Goal: Task Accomplishment & Management: Manage account settings

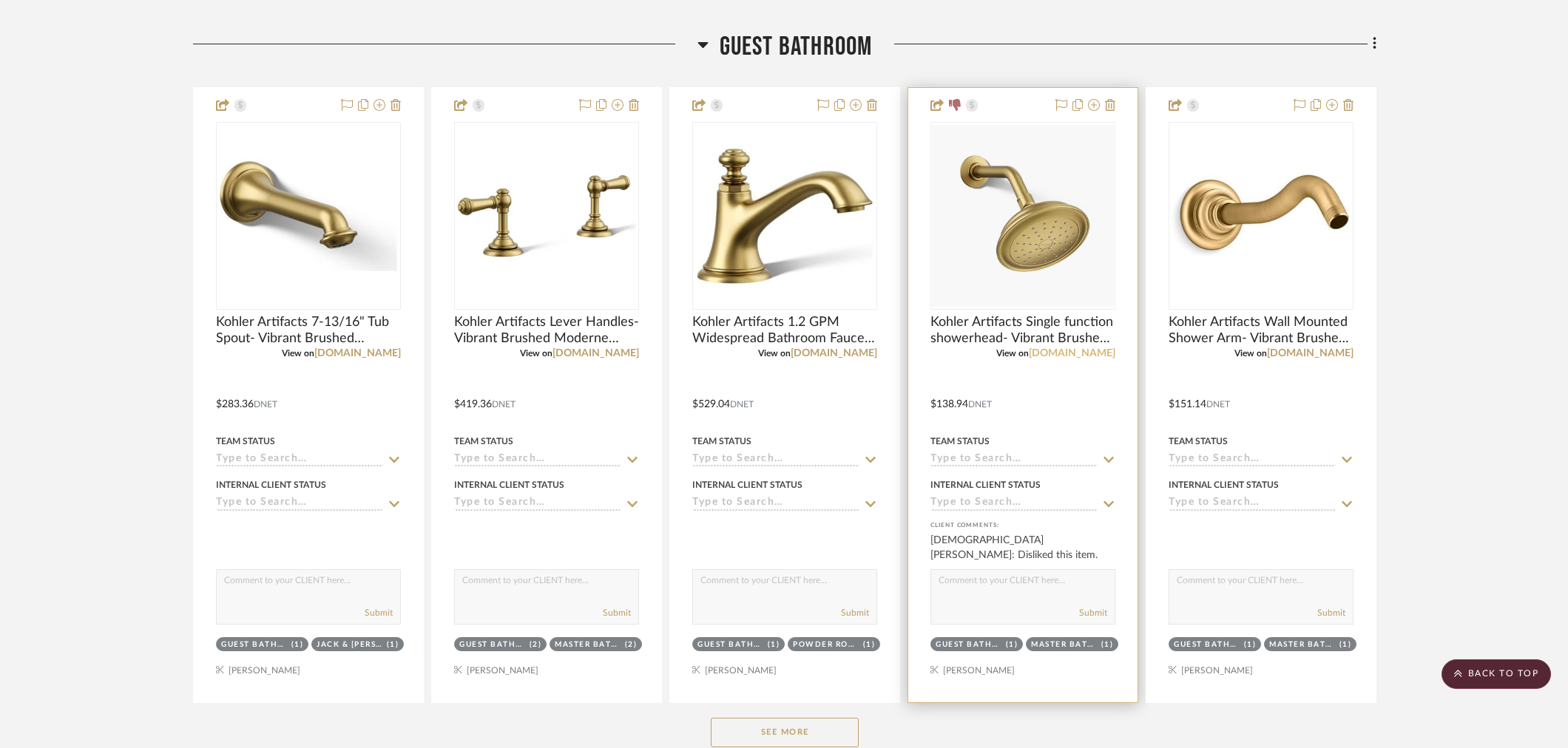
click at [1092, 356] on link "[DOMAIN_NAME]" at bounding box center [1072, 352] width 87 height 10
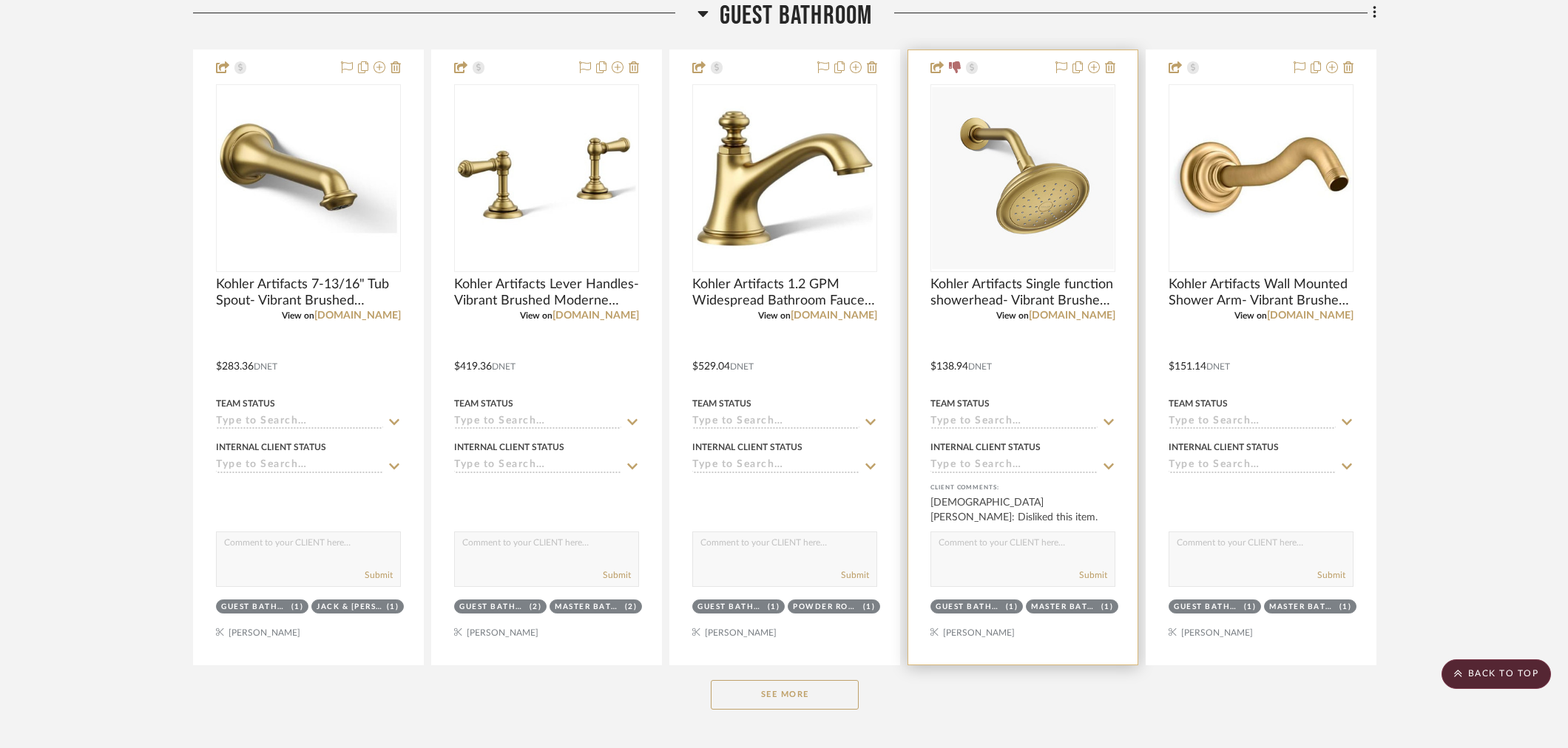
scroll to position [1643, 0]
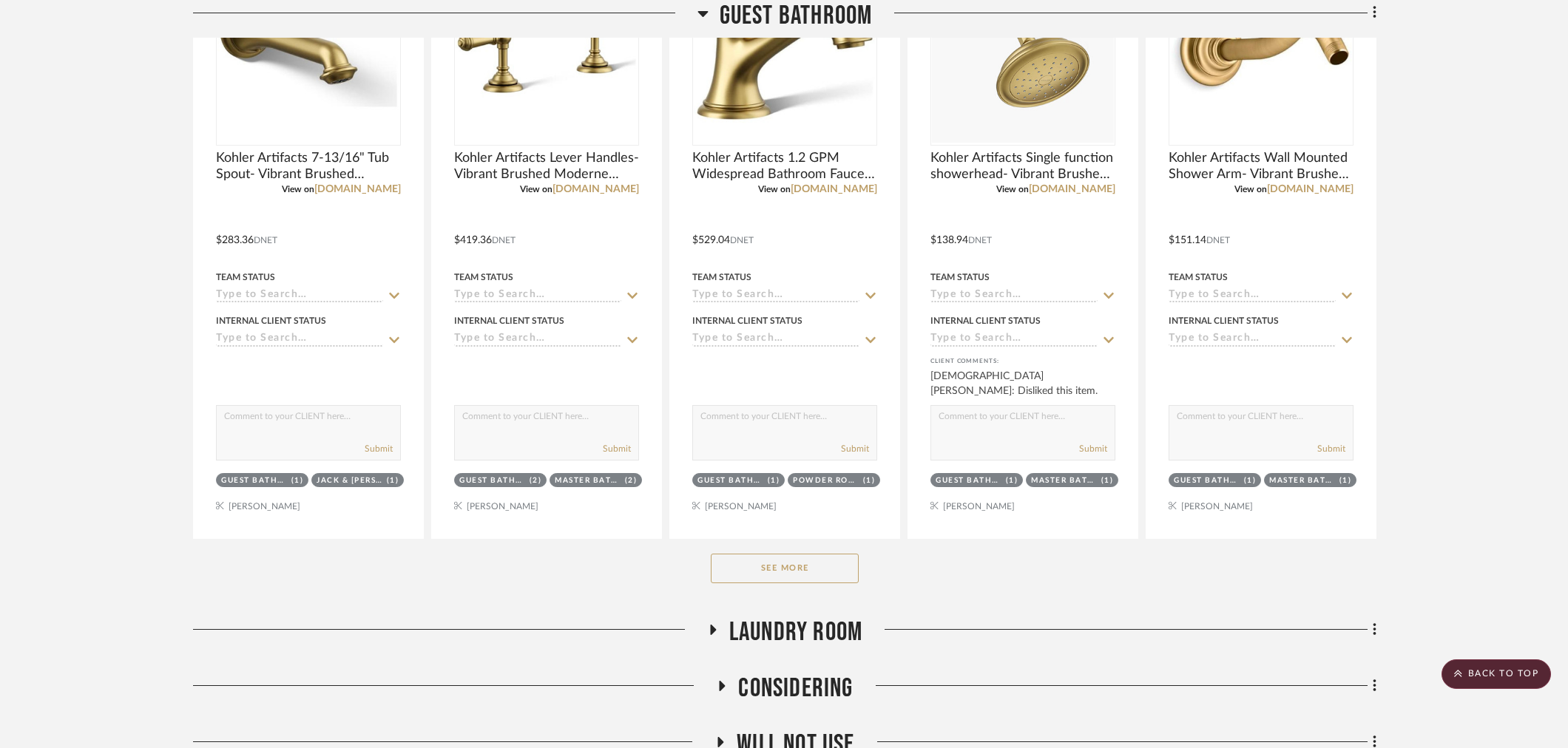
click at [789, 569] on button "See More" at bounding box center [784, 568] width 148 height 30
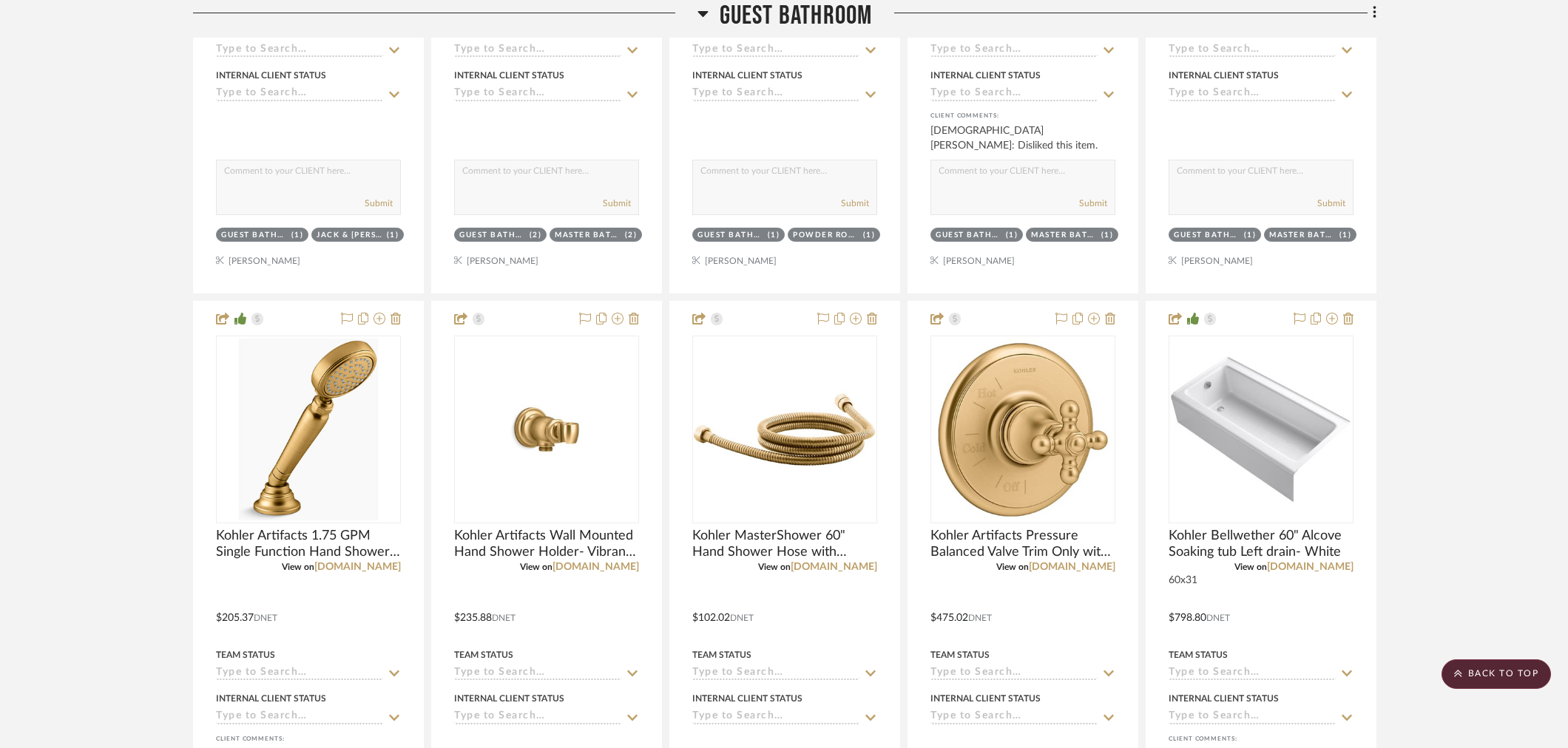
scroll to position [1889, 0]
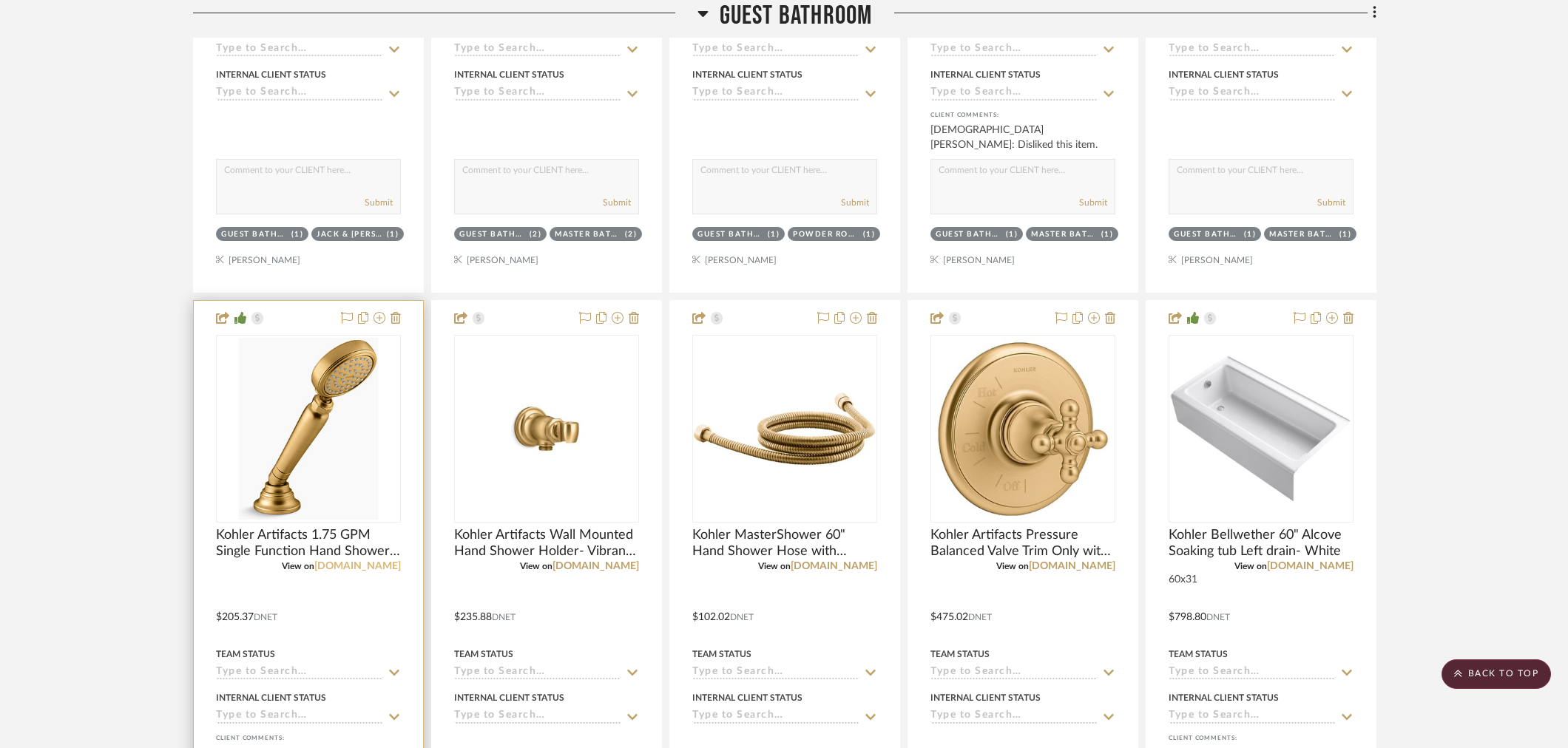
click at [375, 562] on link "[DOMAIN_NAME]" at bounding box center [357, 566] width 87 height 10
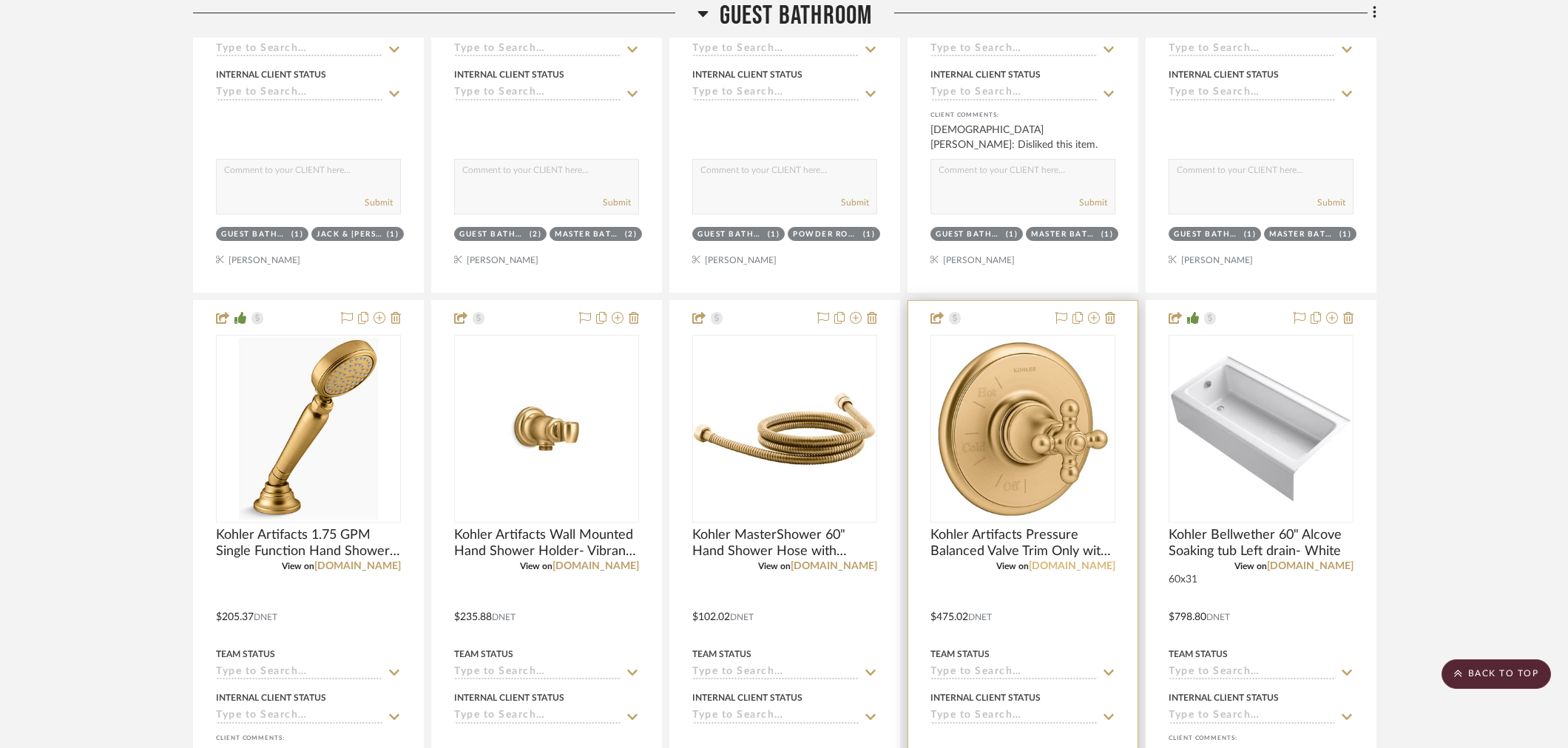
click at [1090, 562] on link "[DOMAIN_NAME]" at bounding box center [1072, 566] width 87 height 10
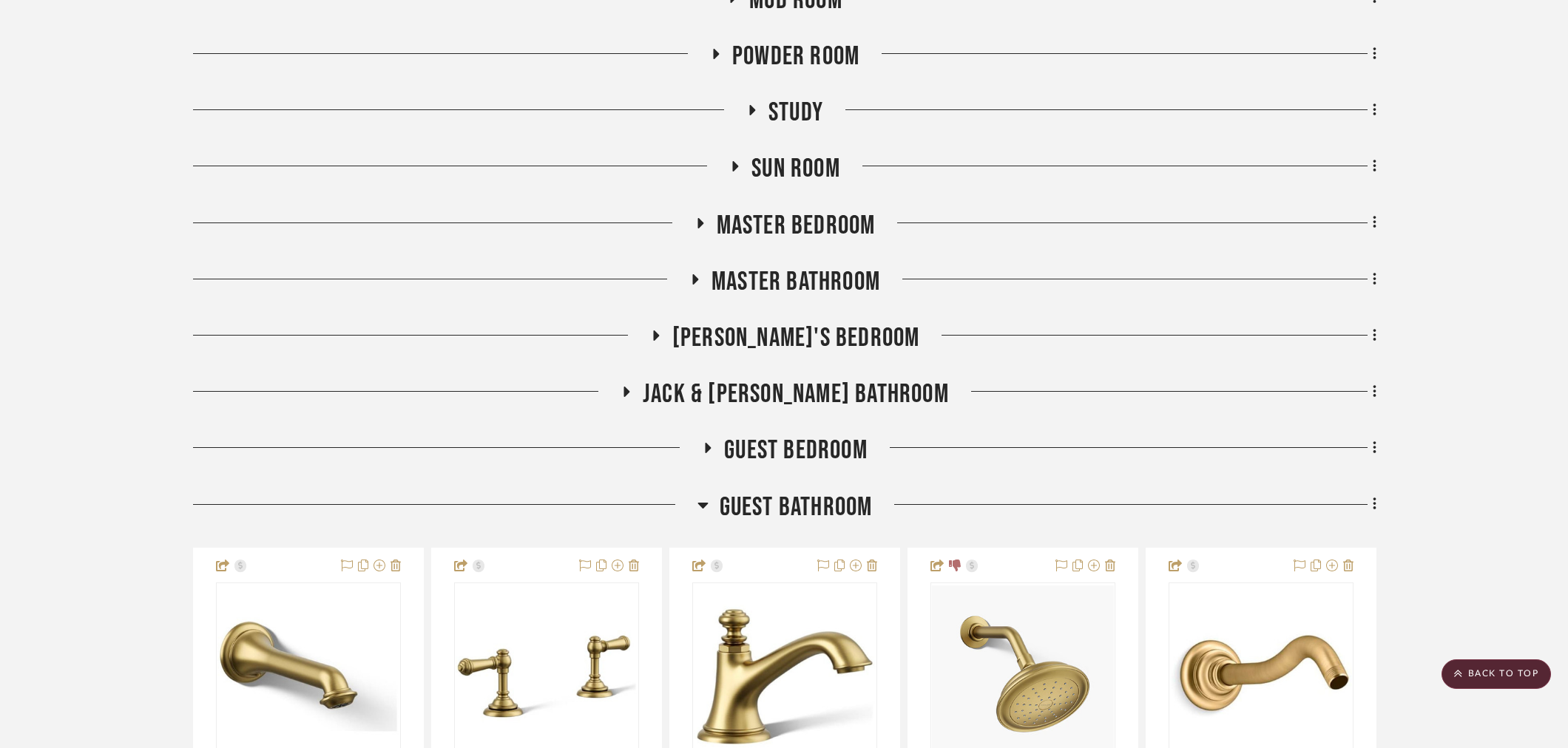
scroll to position [985, 0]
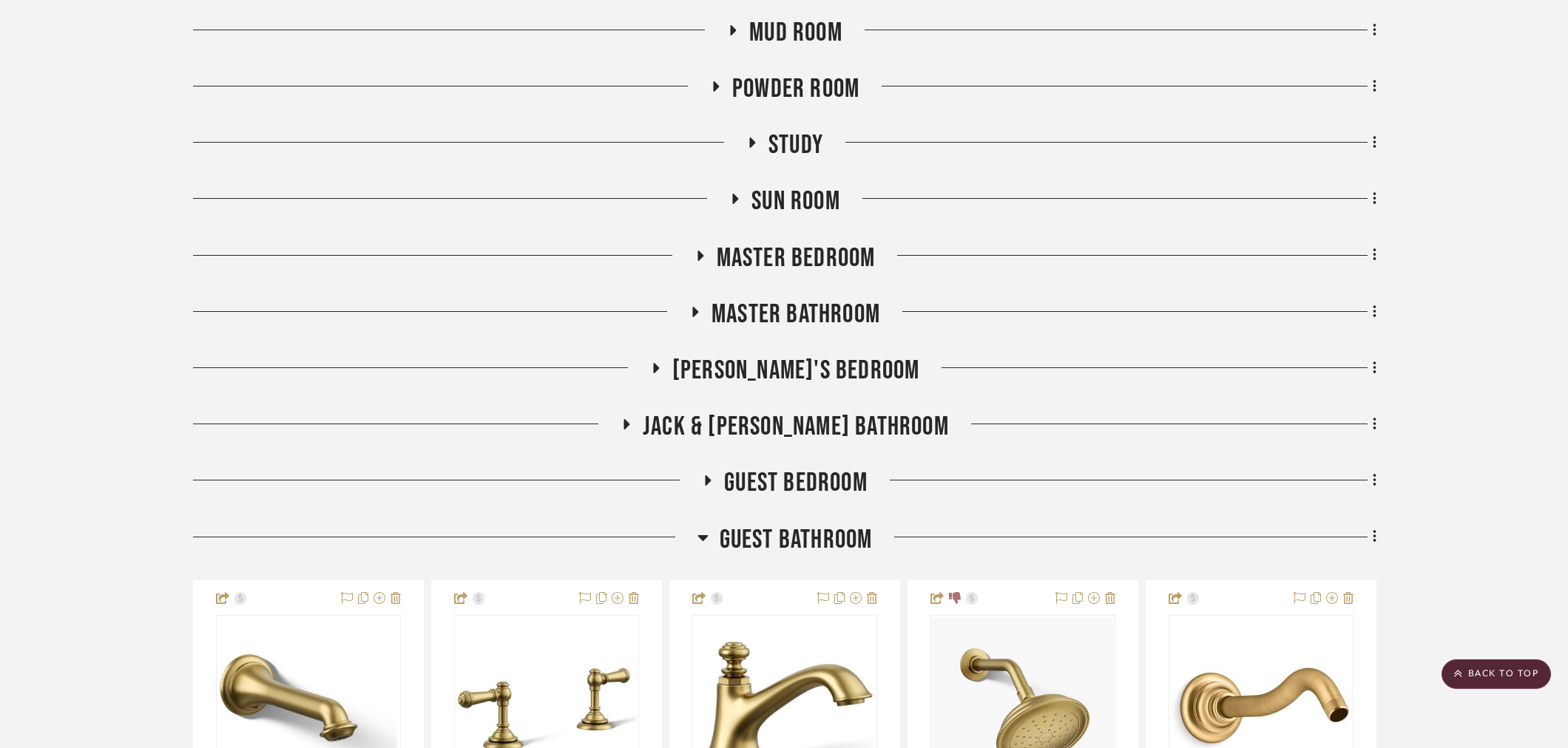
click at [762, 422] on span "Jack & Jill Bathroom" at bounding box center [796, 426] width 307 height 31
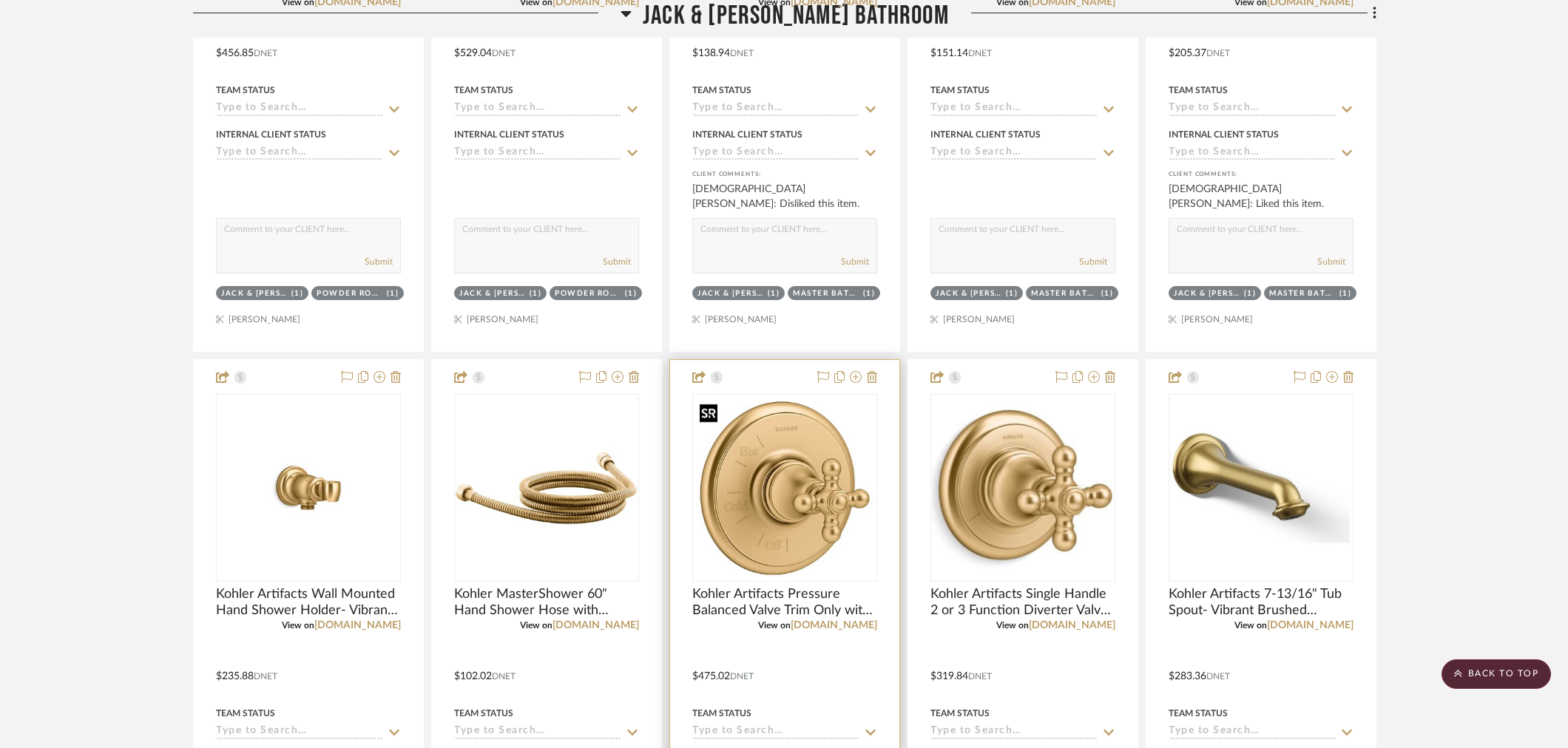
scroll to position [1725, 0]
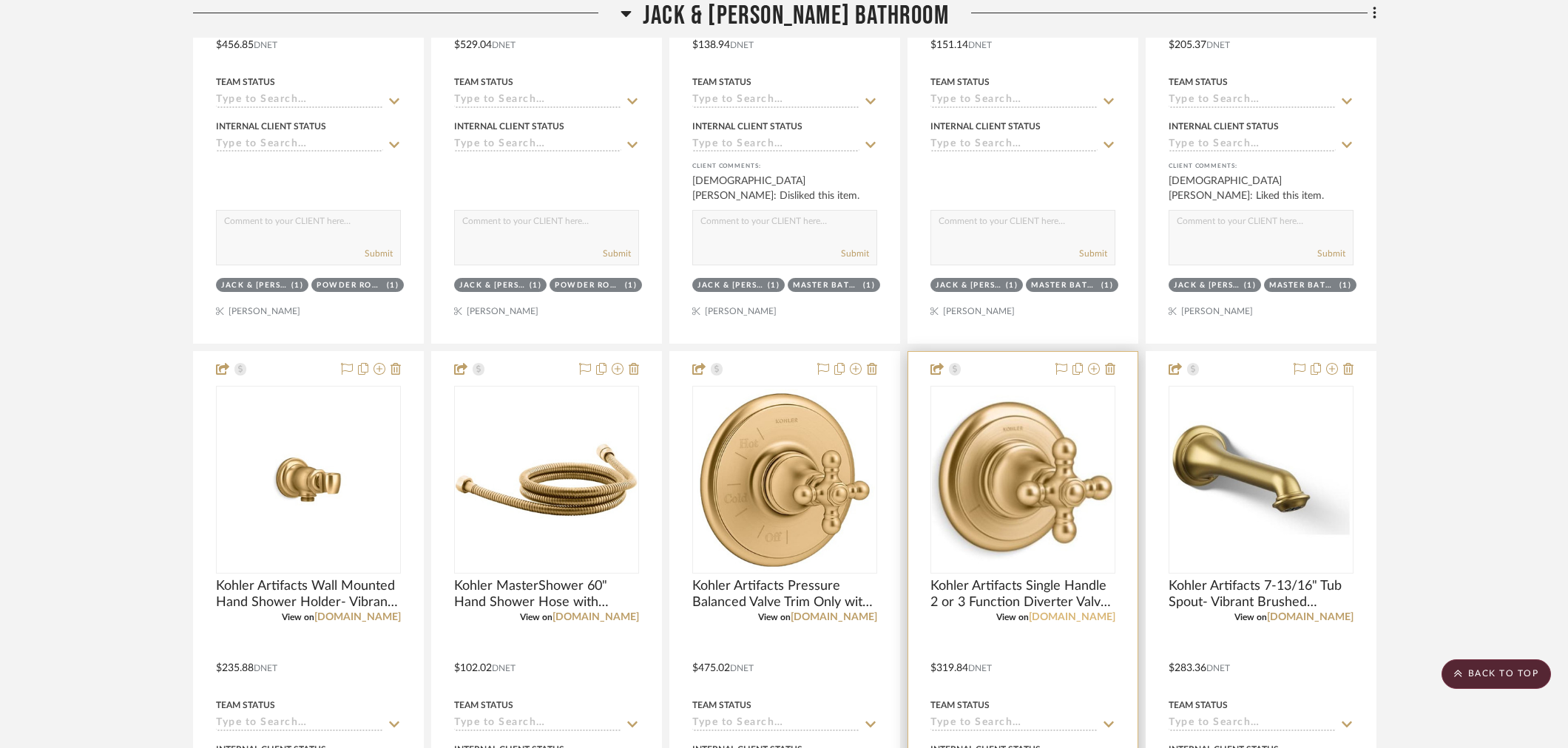
click at [1084, 617] on link "build.com" at bounding box center [1072, 617] width 87 height 10
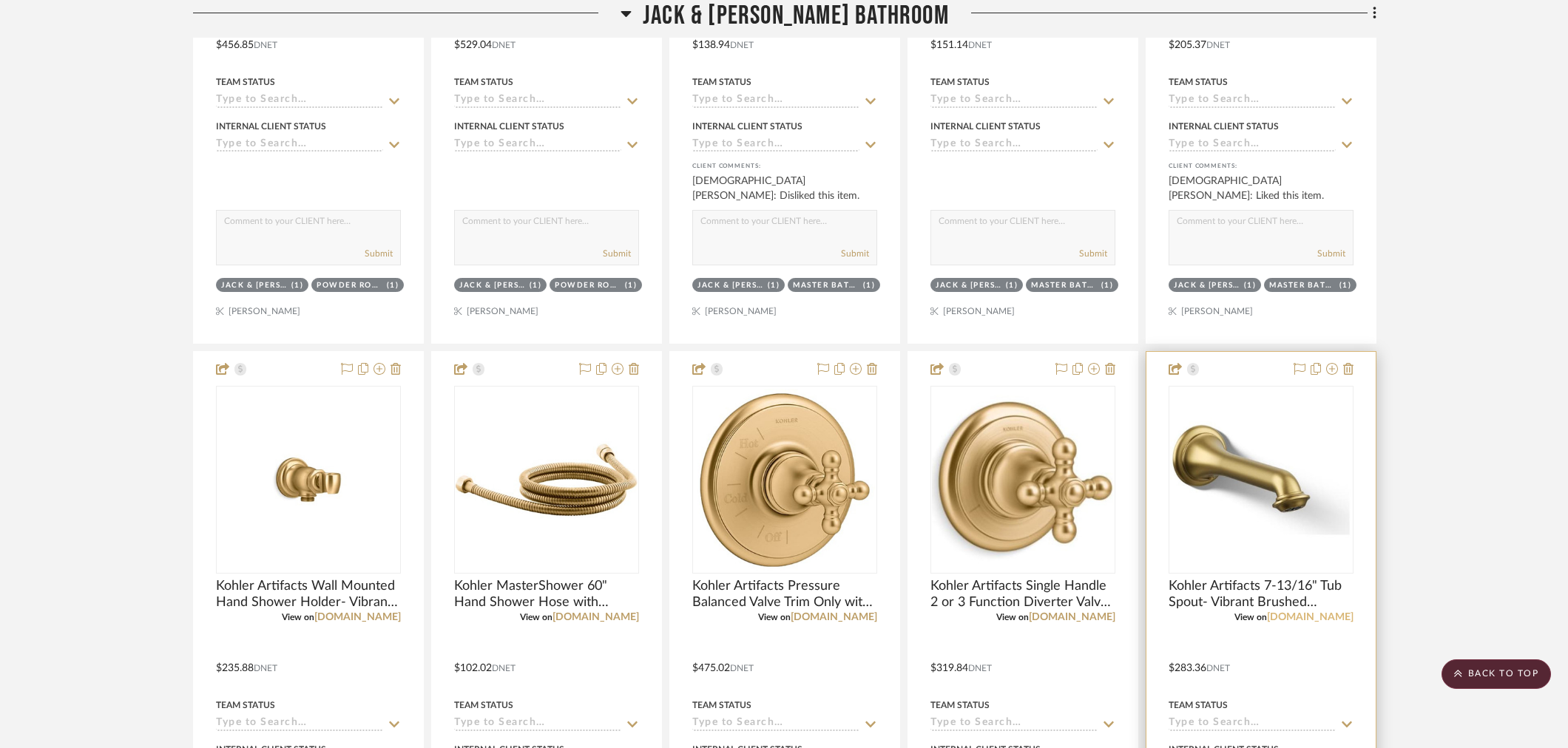
click at [1328, 614] on link "build.com" at bounding box center [1310, 617] width 87 height 10
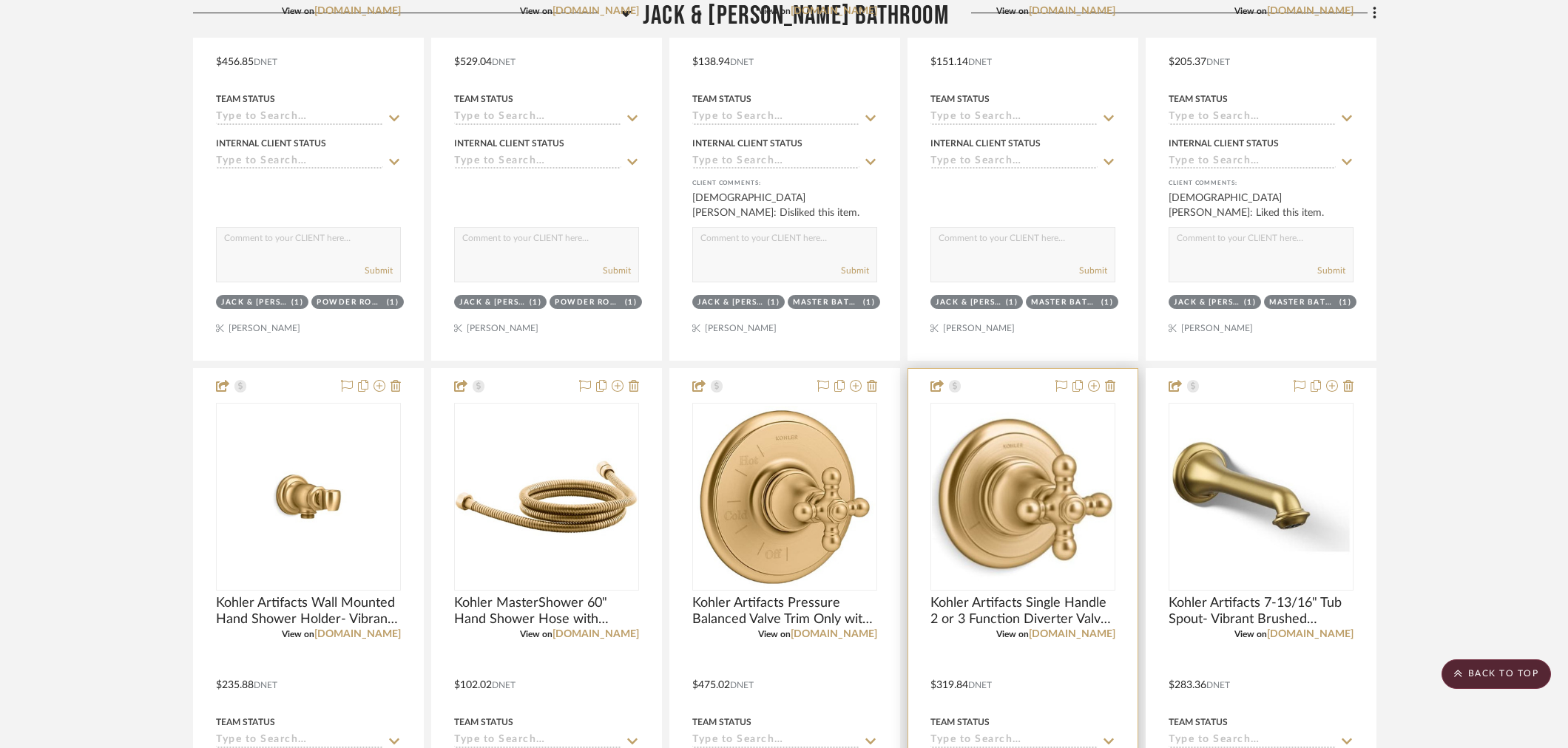
scroll to position [1478, 0]
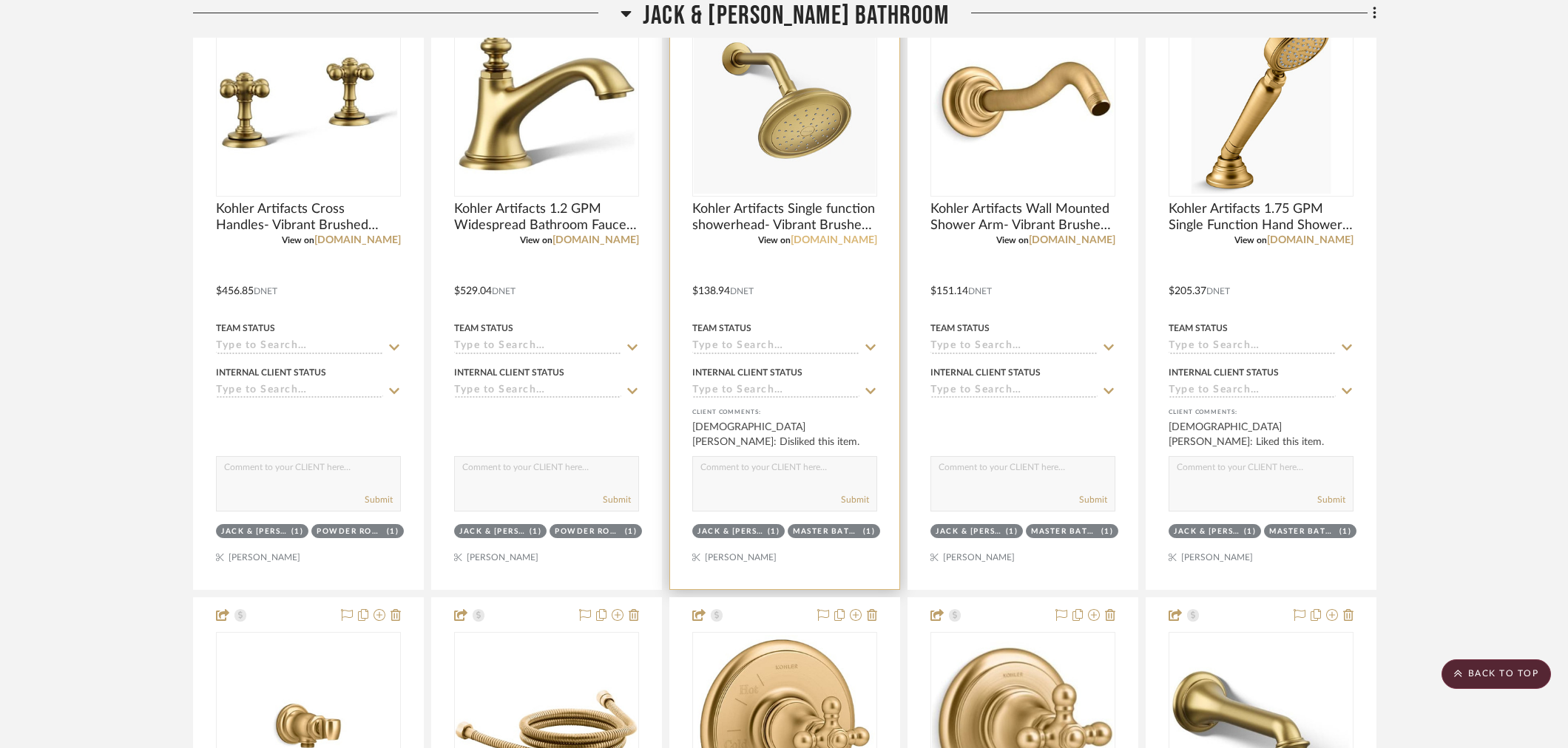
click at [863, 245] on link "kohler.com" at bounding box center [834, 240] width 87 height 10
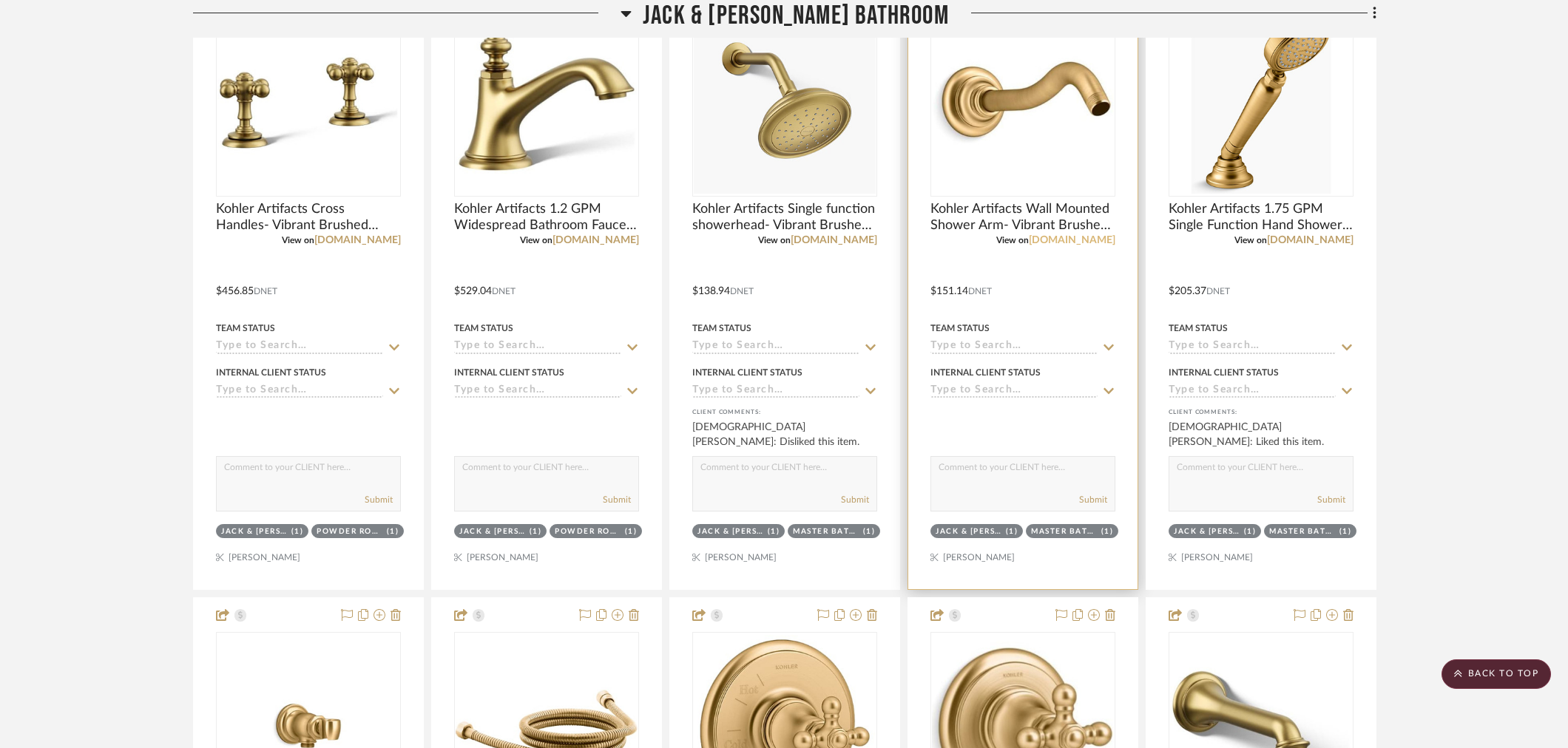
click at [1095, 241] on link "build.com" at bounding box center [1072, 240] width 87 height 10
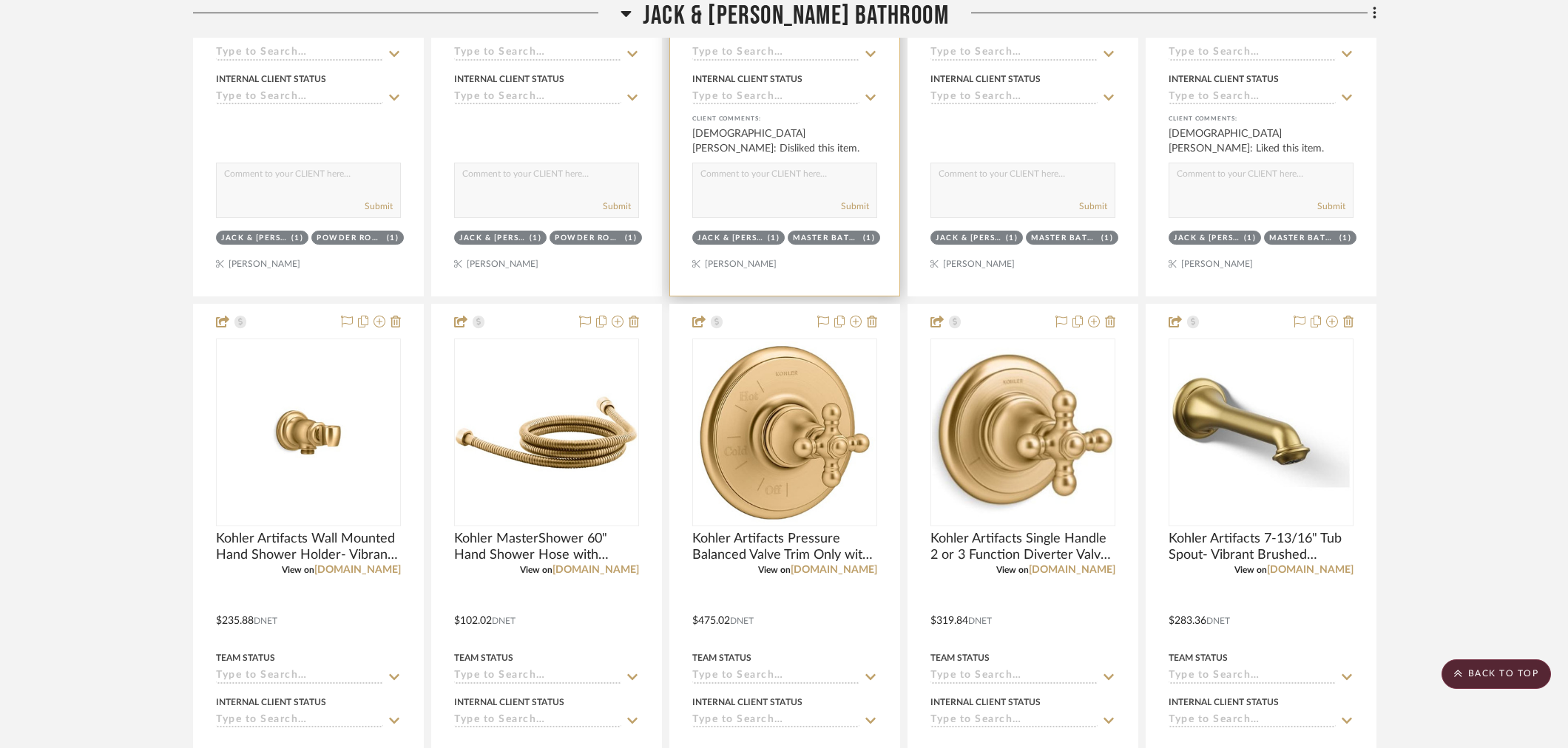
scroll to position [1889, 0]
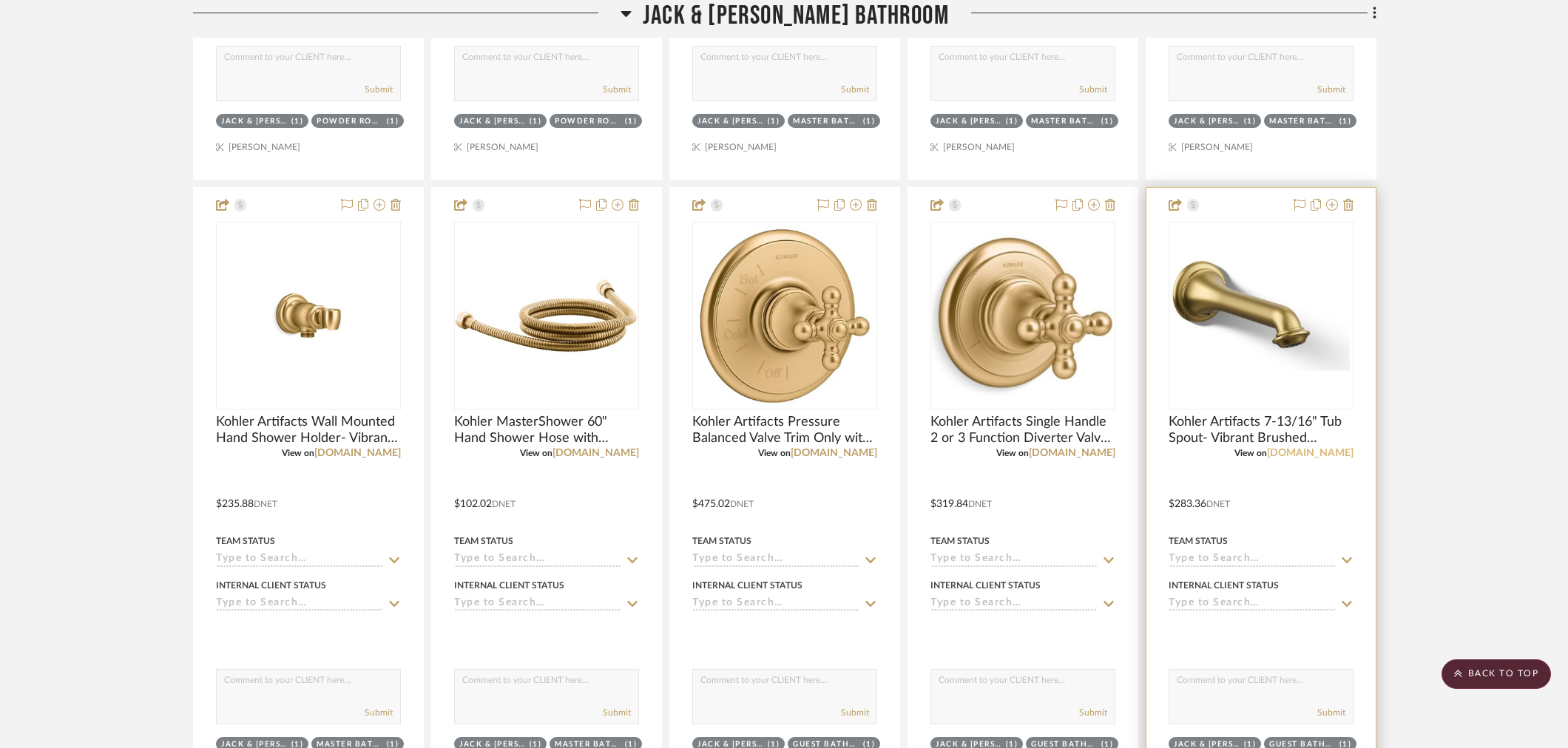
click at [1328, 455] on link "build.com" at bounding box center [1310, 452] width 87 height 10
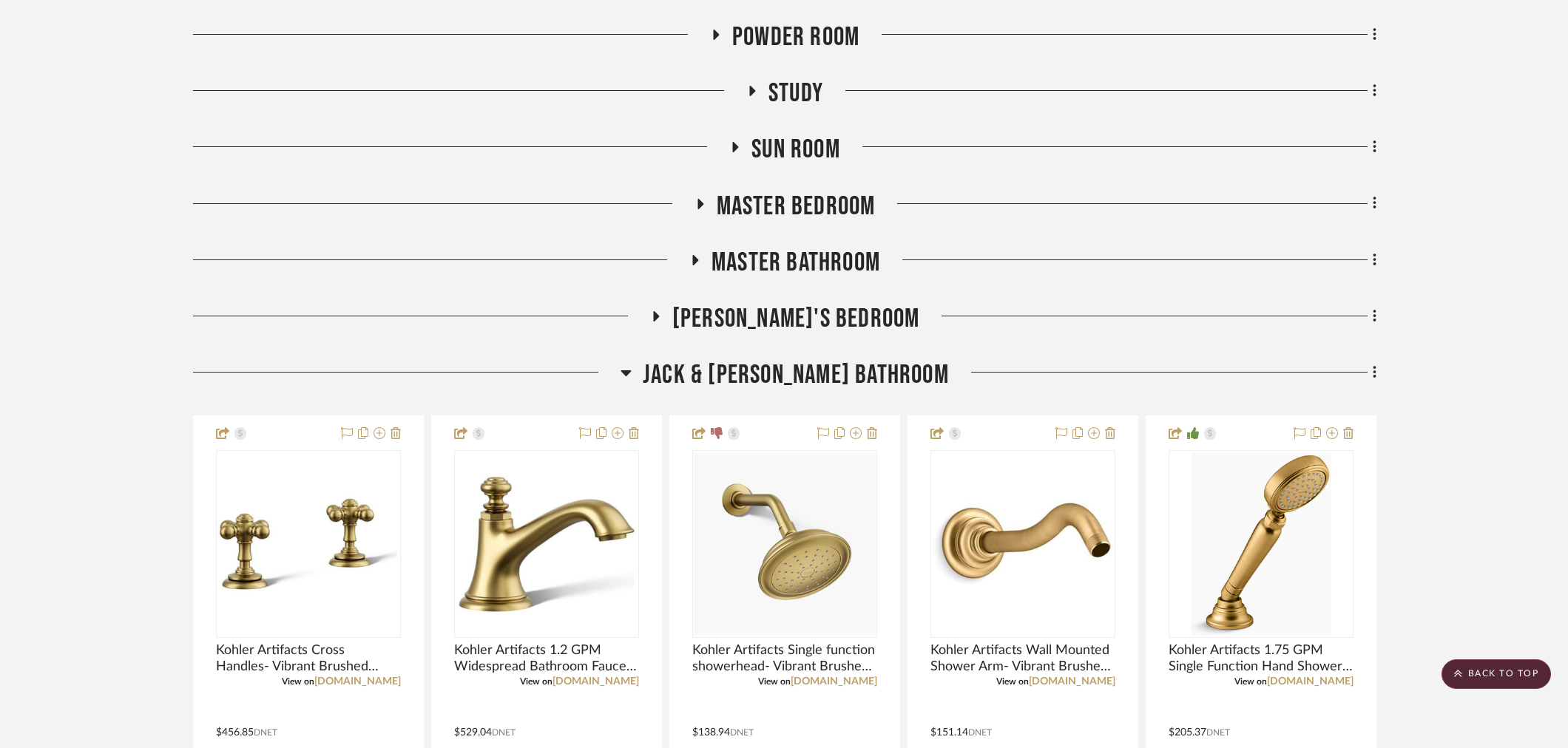
scroll to position [985, 0]
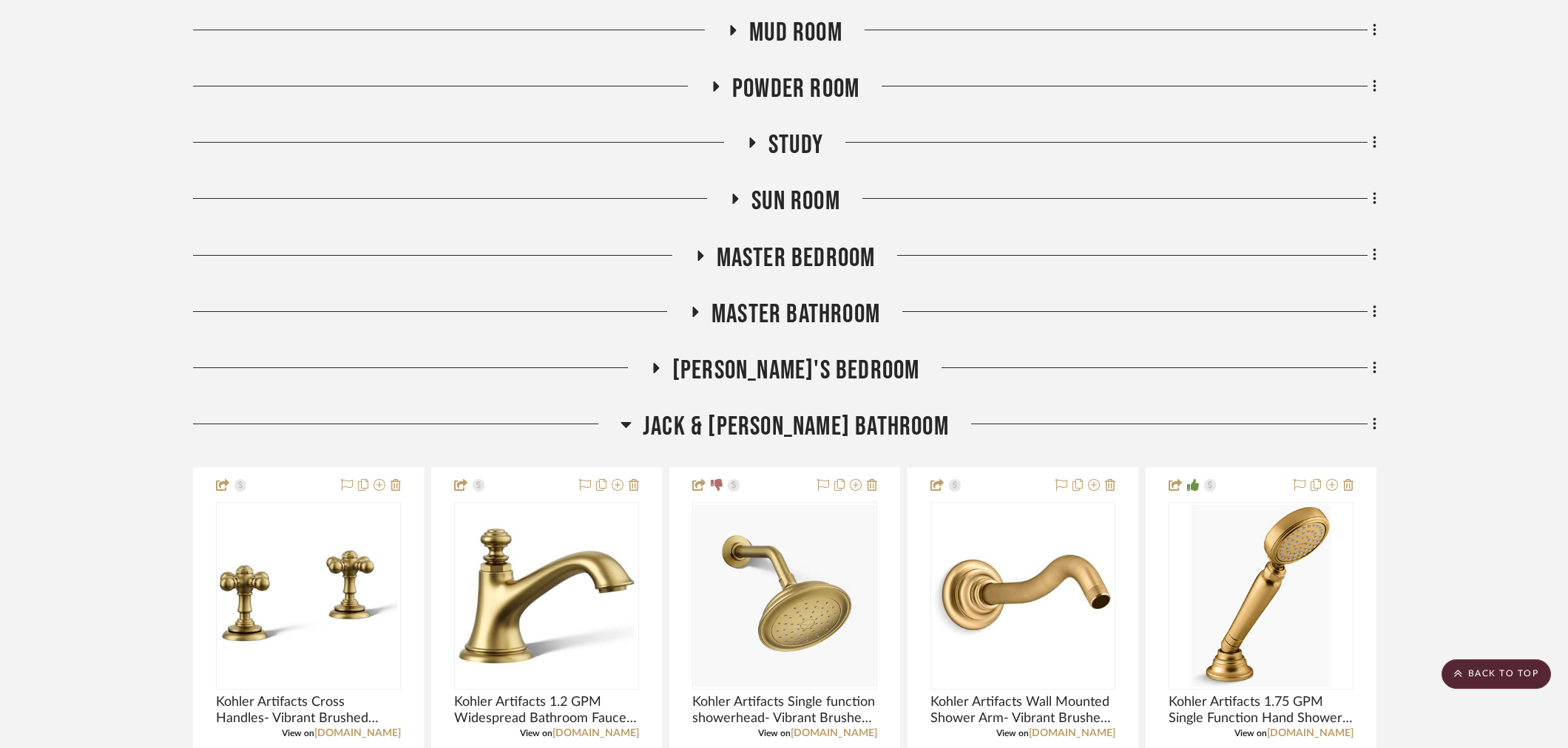
click at [853, 433] on span "Jack & Jill Bathroom" at bounding box center [796, 426] width 307 height 31
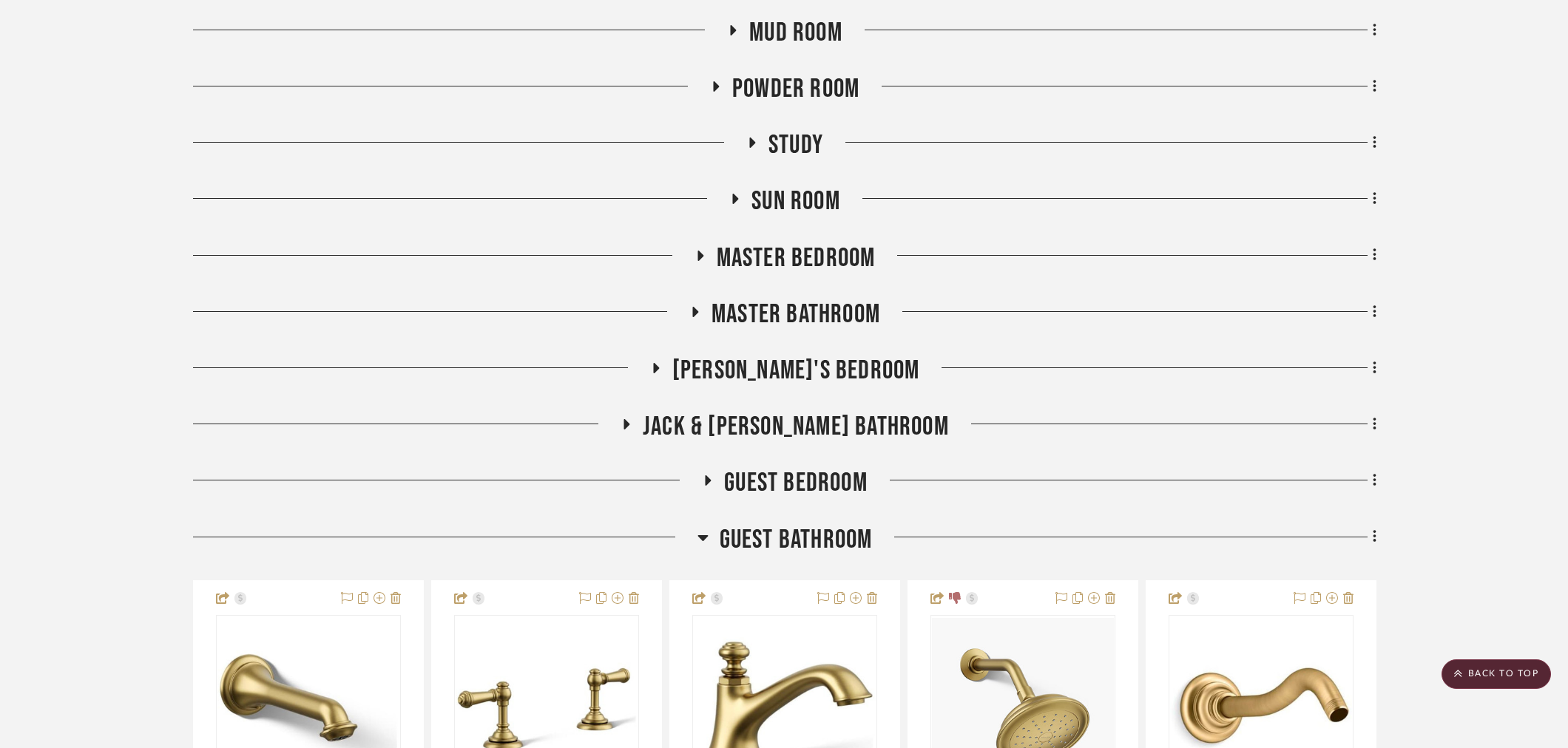
click at [821, 538] on span "Guest Bathroom" at bounding box center [796, 540] width 153 height 31
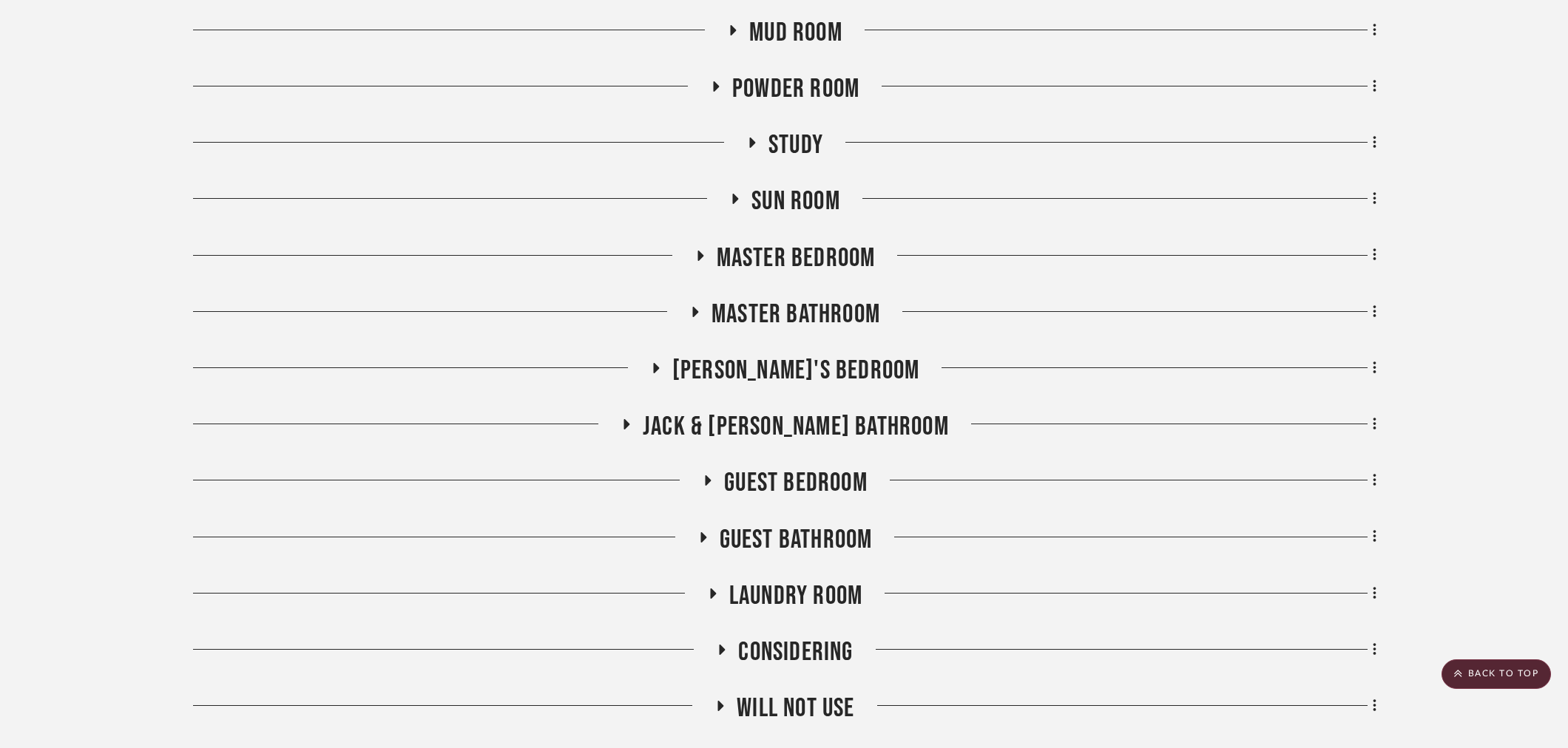
click at [824, 482] on span "Guest Bedroom" at bounding box center [795, 482] width 144 height 31
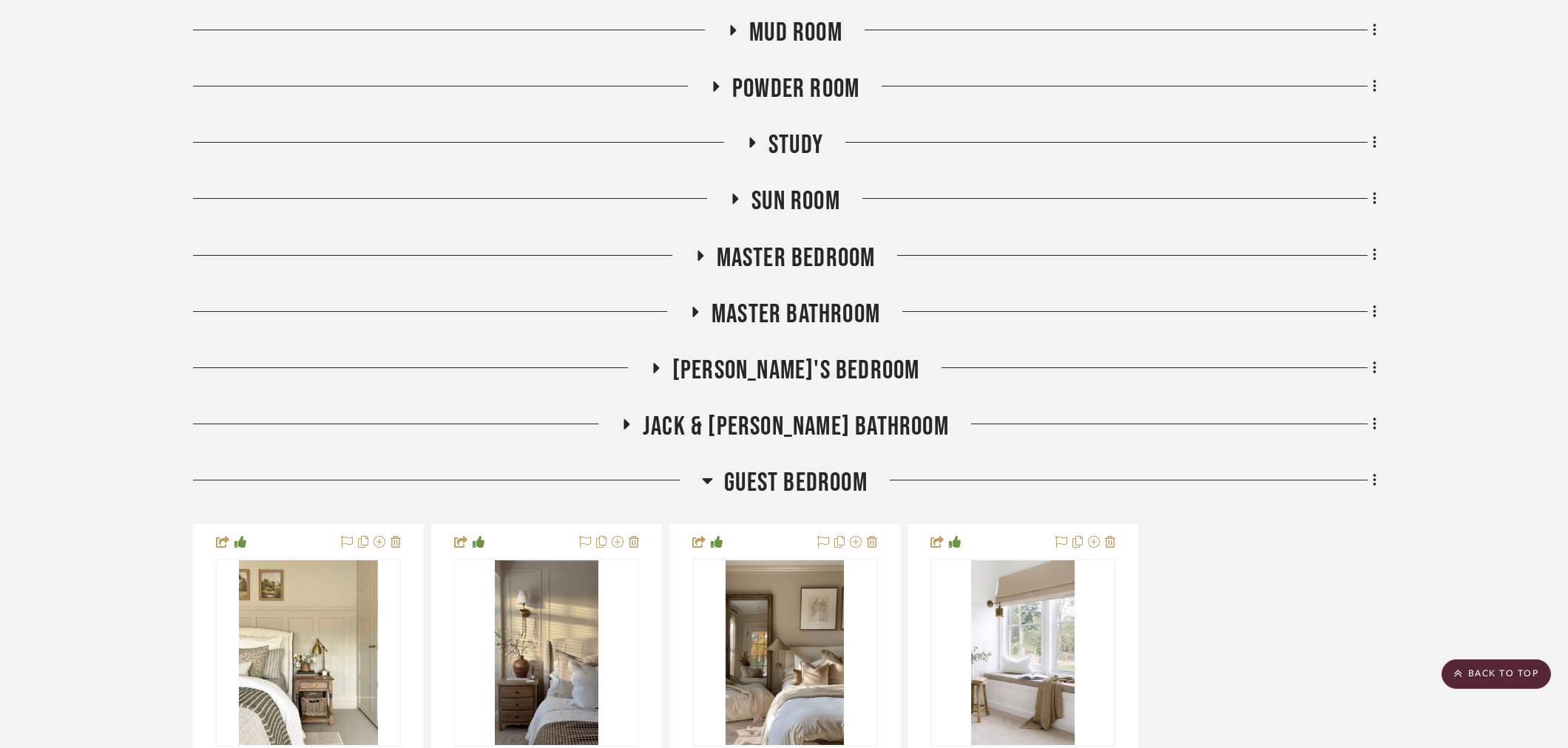
click at [820, 486] on span "Guest Bedroom" at bounding box center [795, 482] width 144 height 31
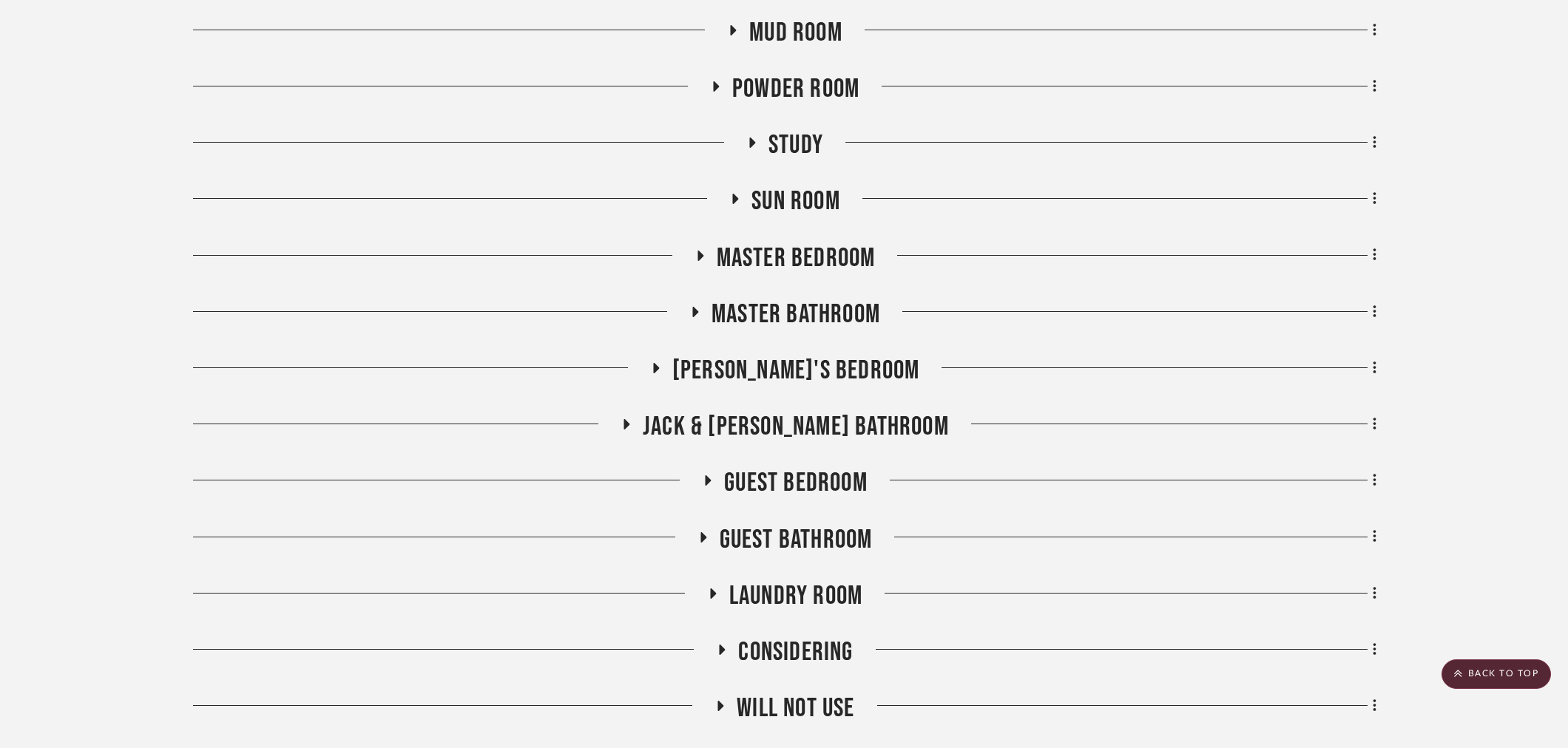
click at [802, 528] on span "Guest Bathroom" at bounding box center [796, 540] width 153 height 31
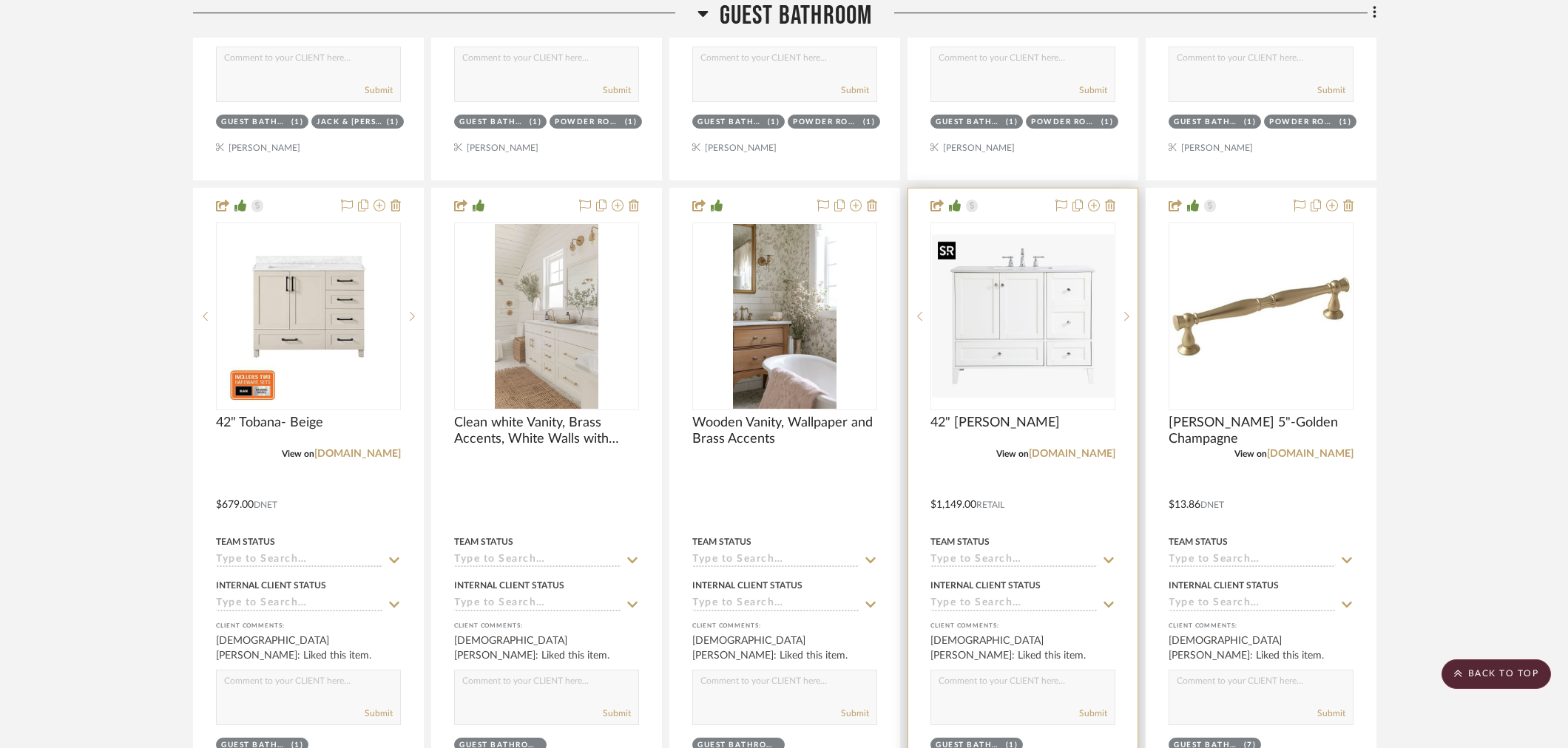
scroll to position [3450, 0]
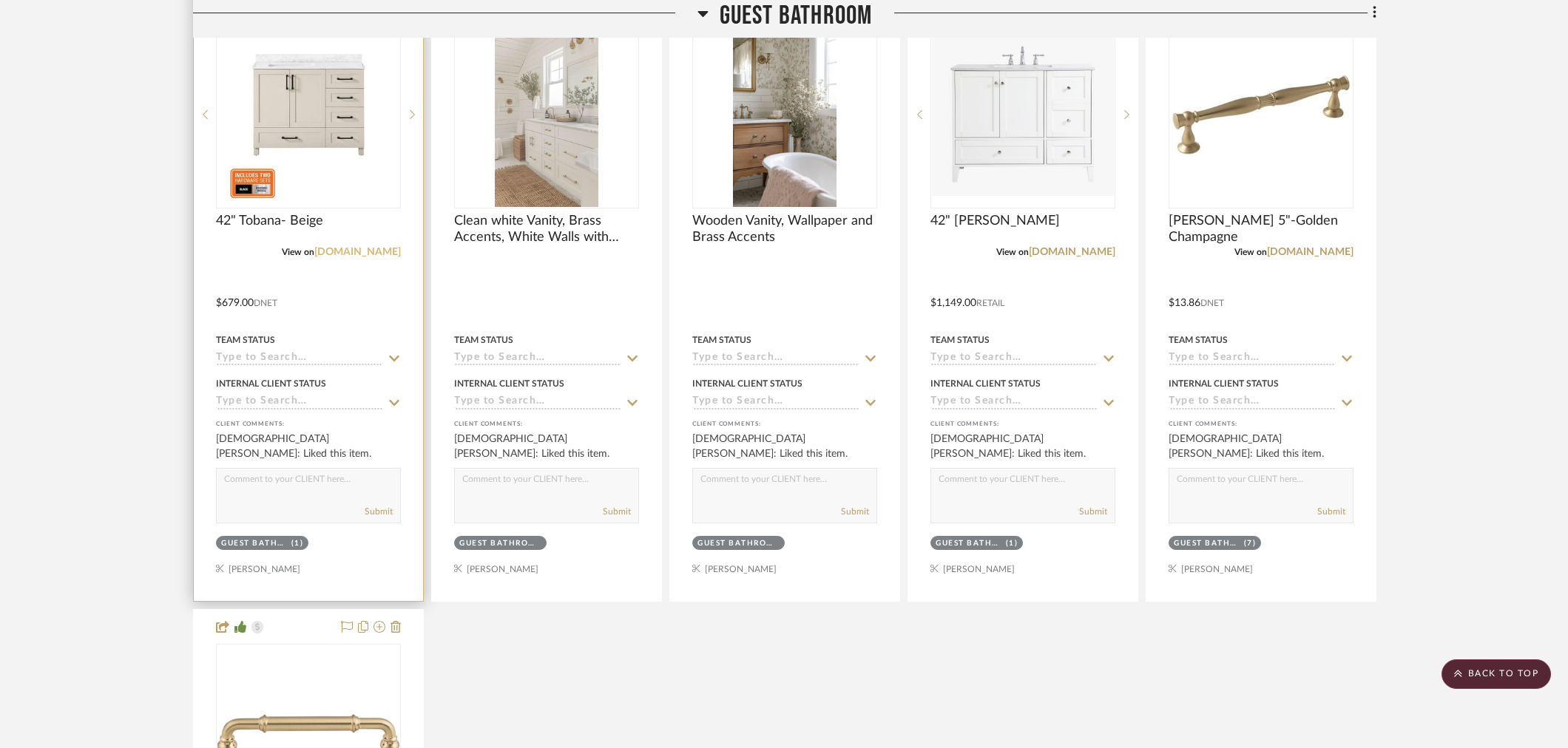
click at [360, 253] on link "homedepot.com" at bounding box center [357, 252] width 87 height 10
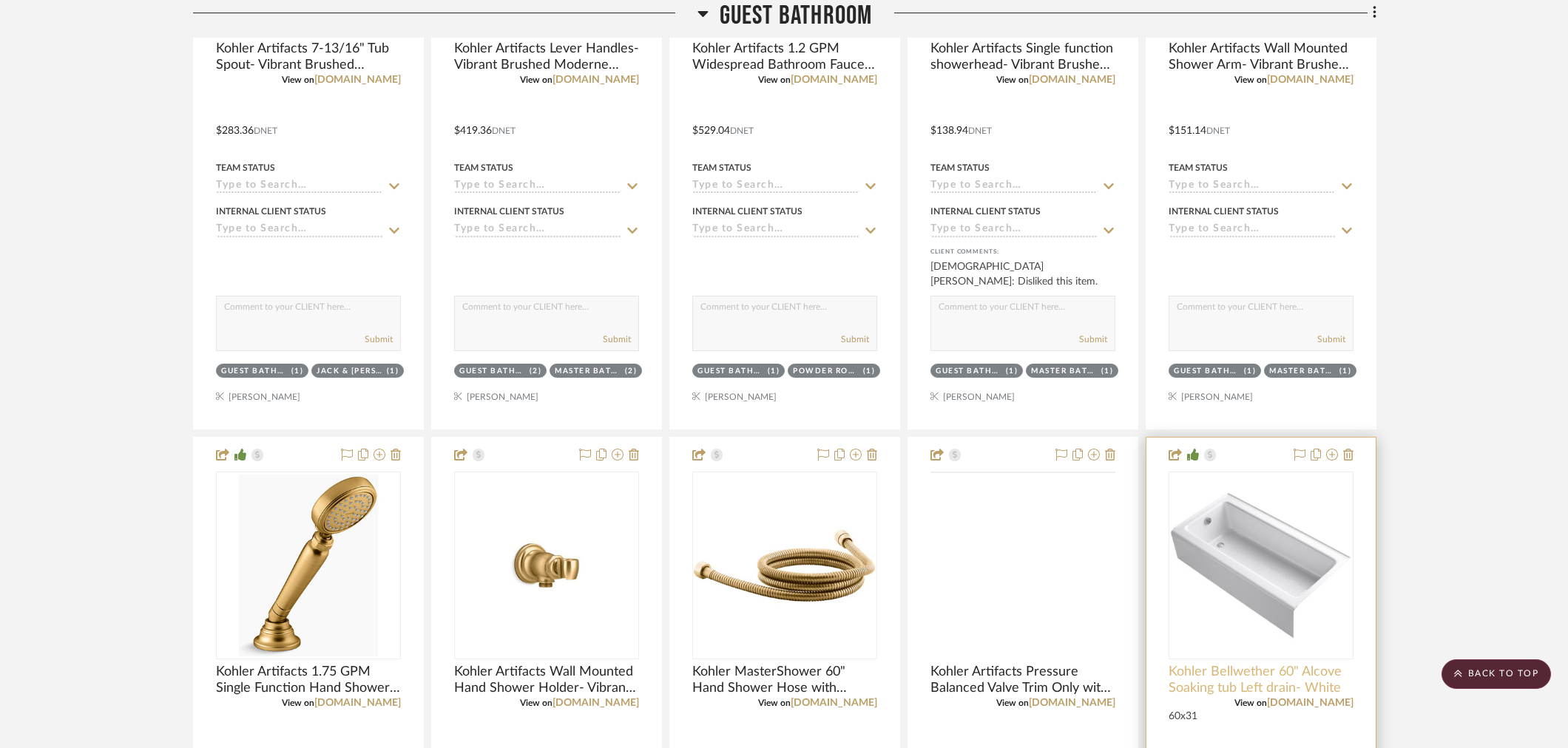
scroll to position [1971, 0]
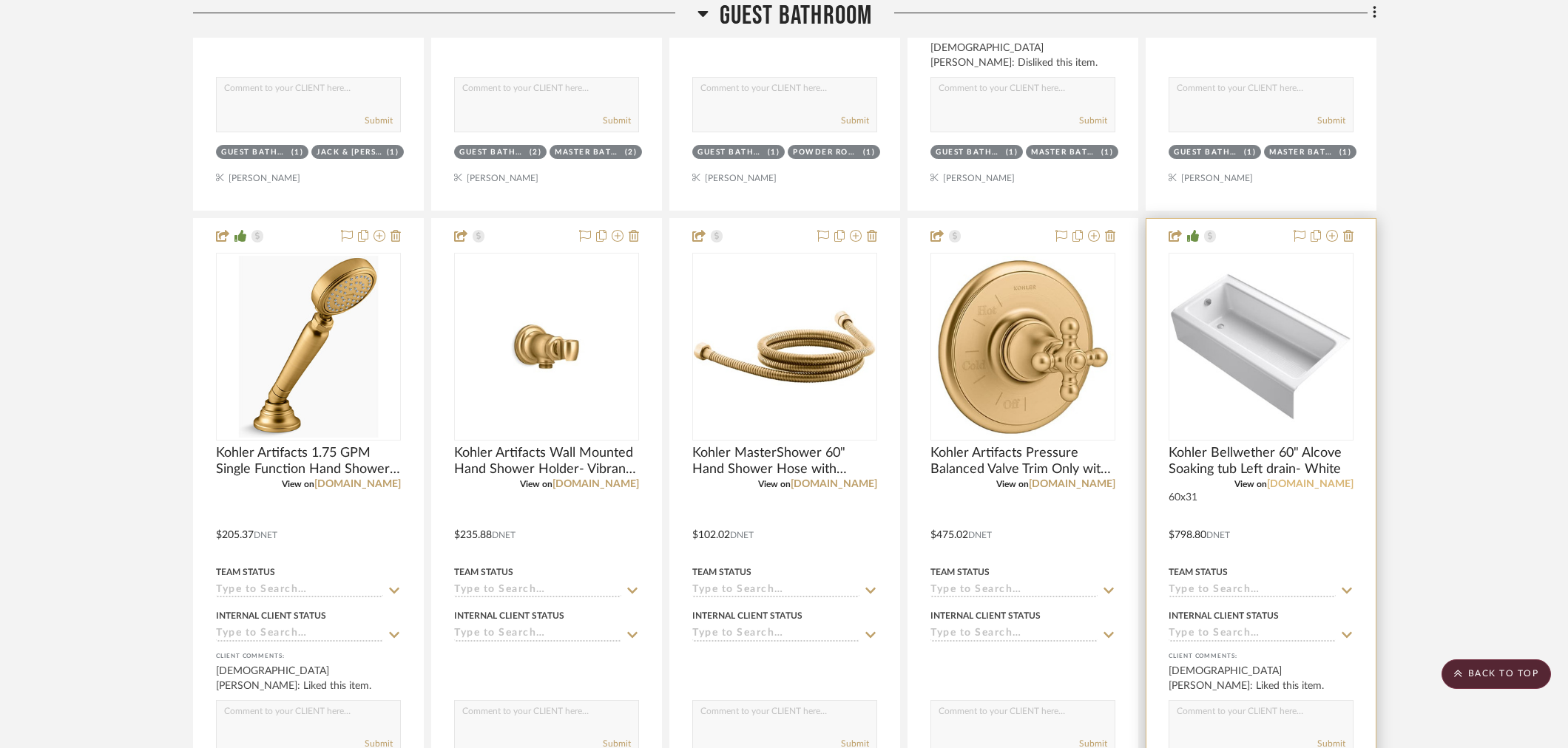
click at [1343, 485] on link "build.com" at bounding box center [1310, 484] width 87 height 10
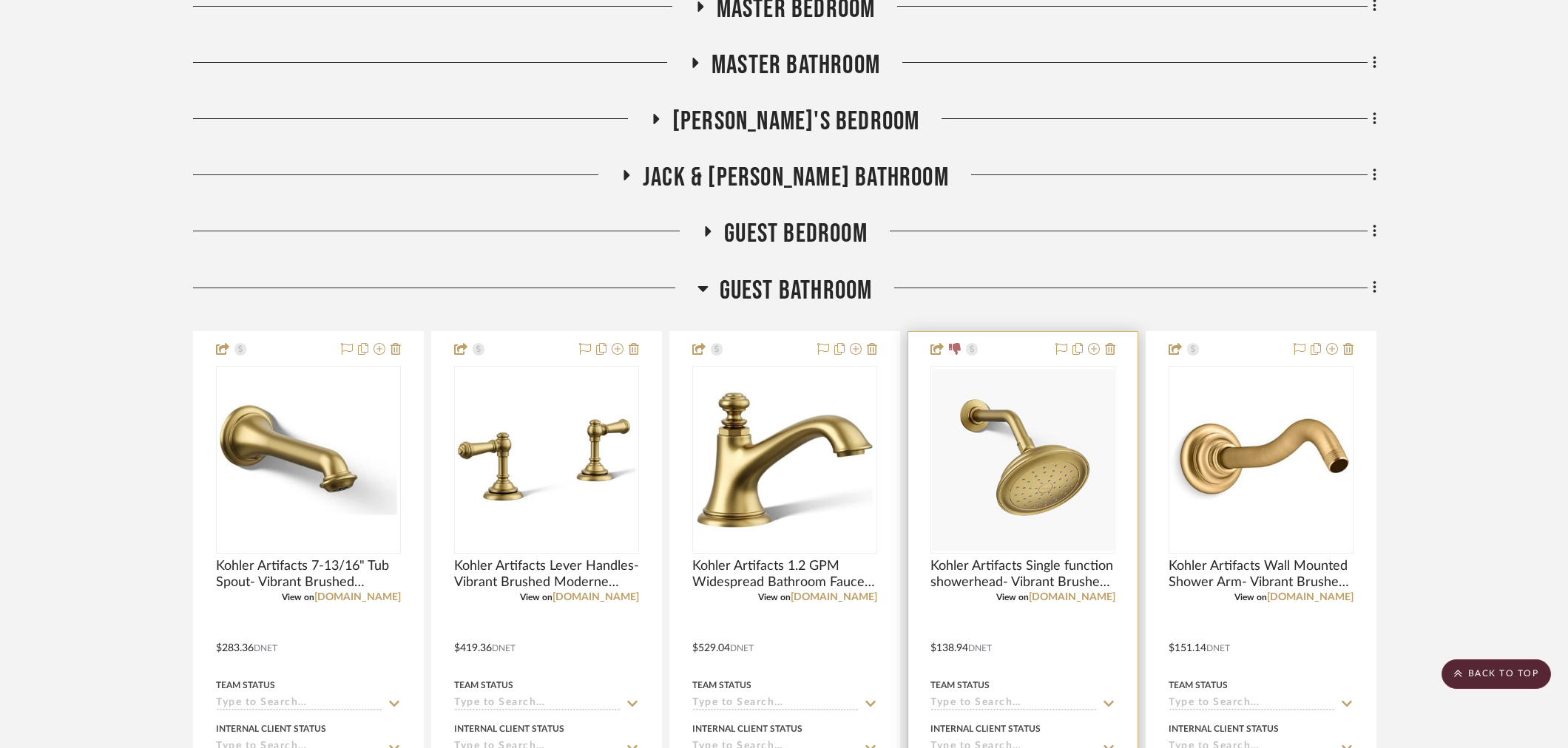
scroll to position [1232, 0]
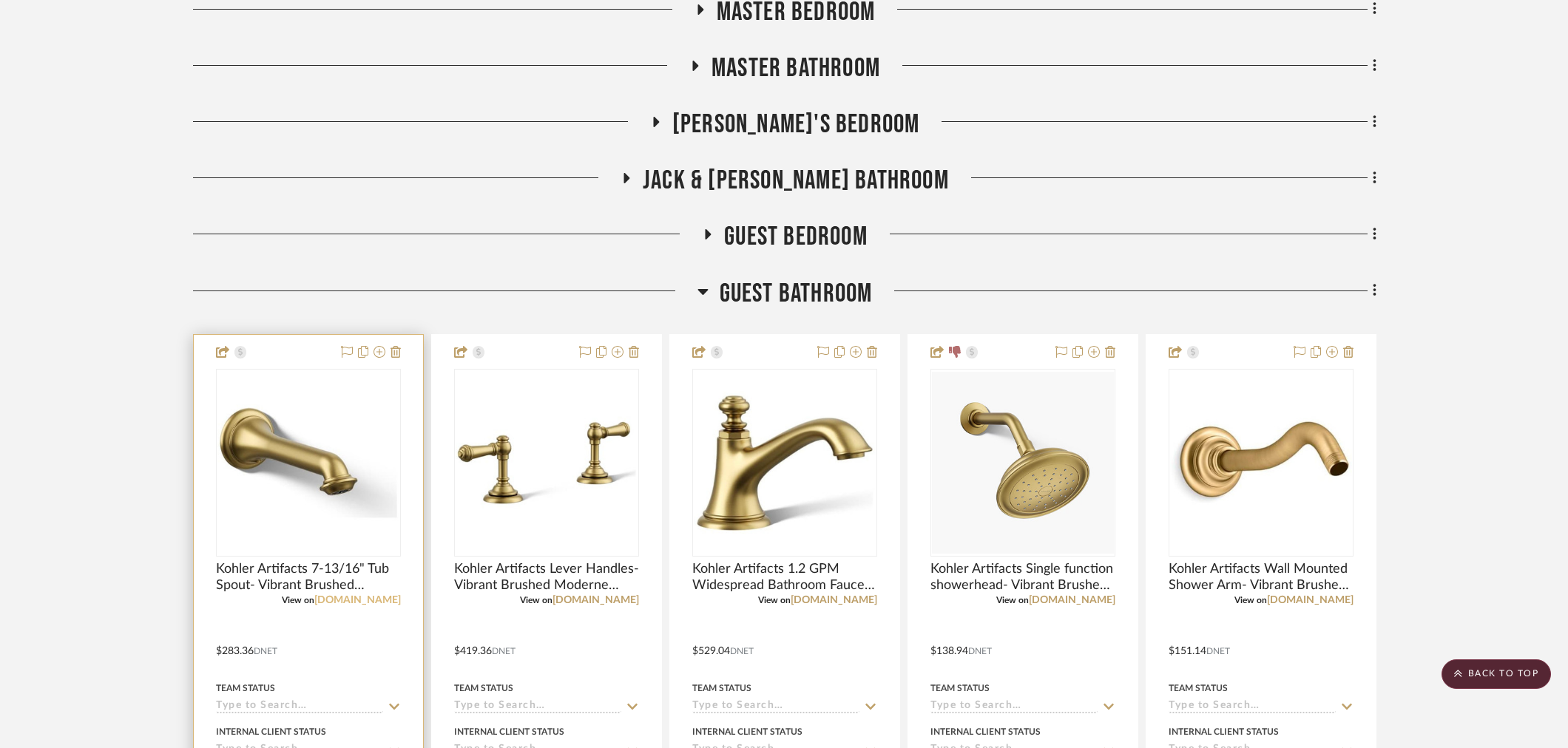
click at [381, 599] on link "[DOMAIN_NAME]" at bounding box center [357, 600] width 87 height 10
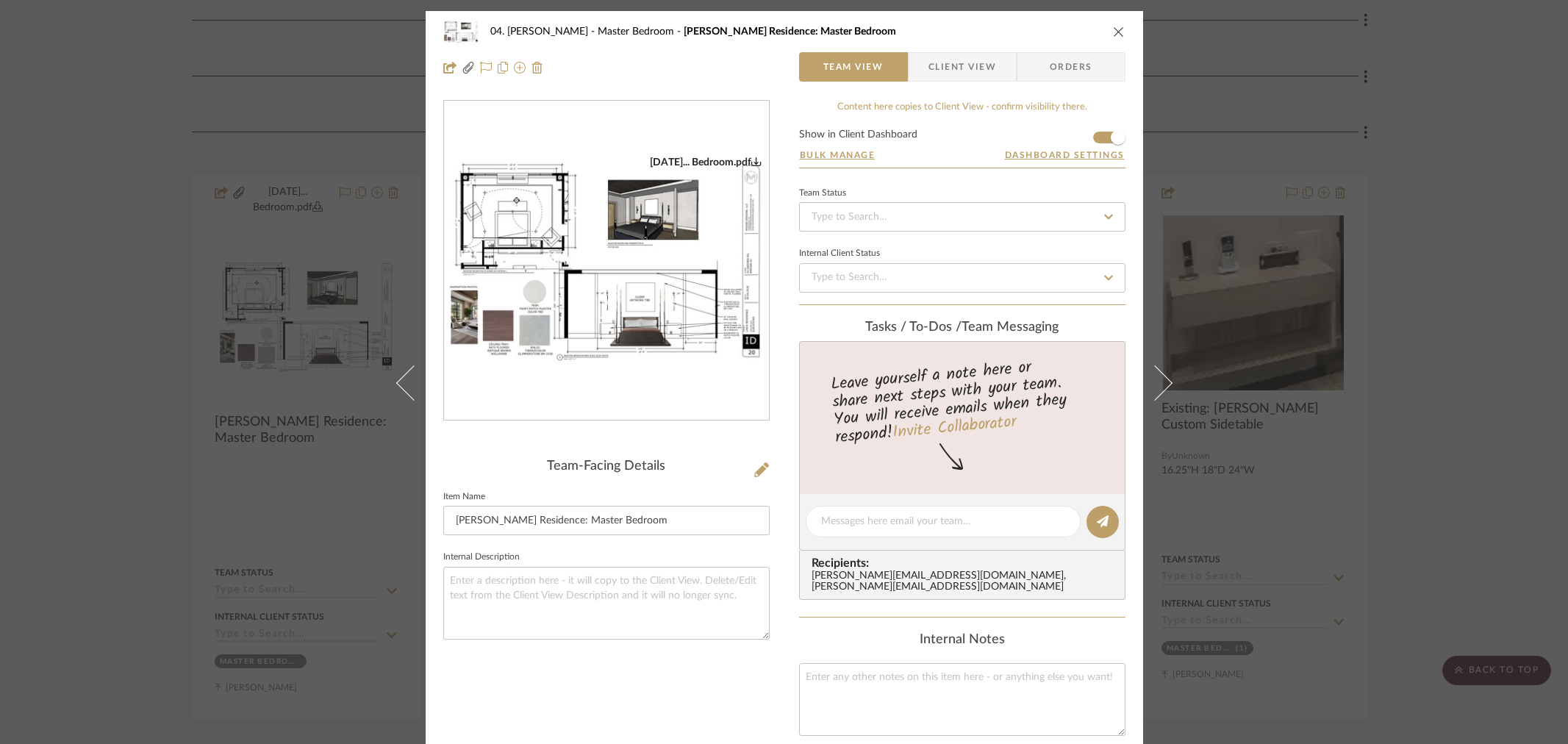
click at [108, 438] on div "04. [PERSON_NAME] Master Bedroom [PERSON_NAME] Residence: Master Bedroom Team V…" at bounding box center [784, 372] width 1568 height 744
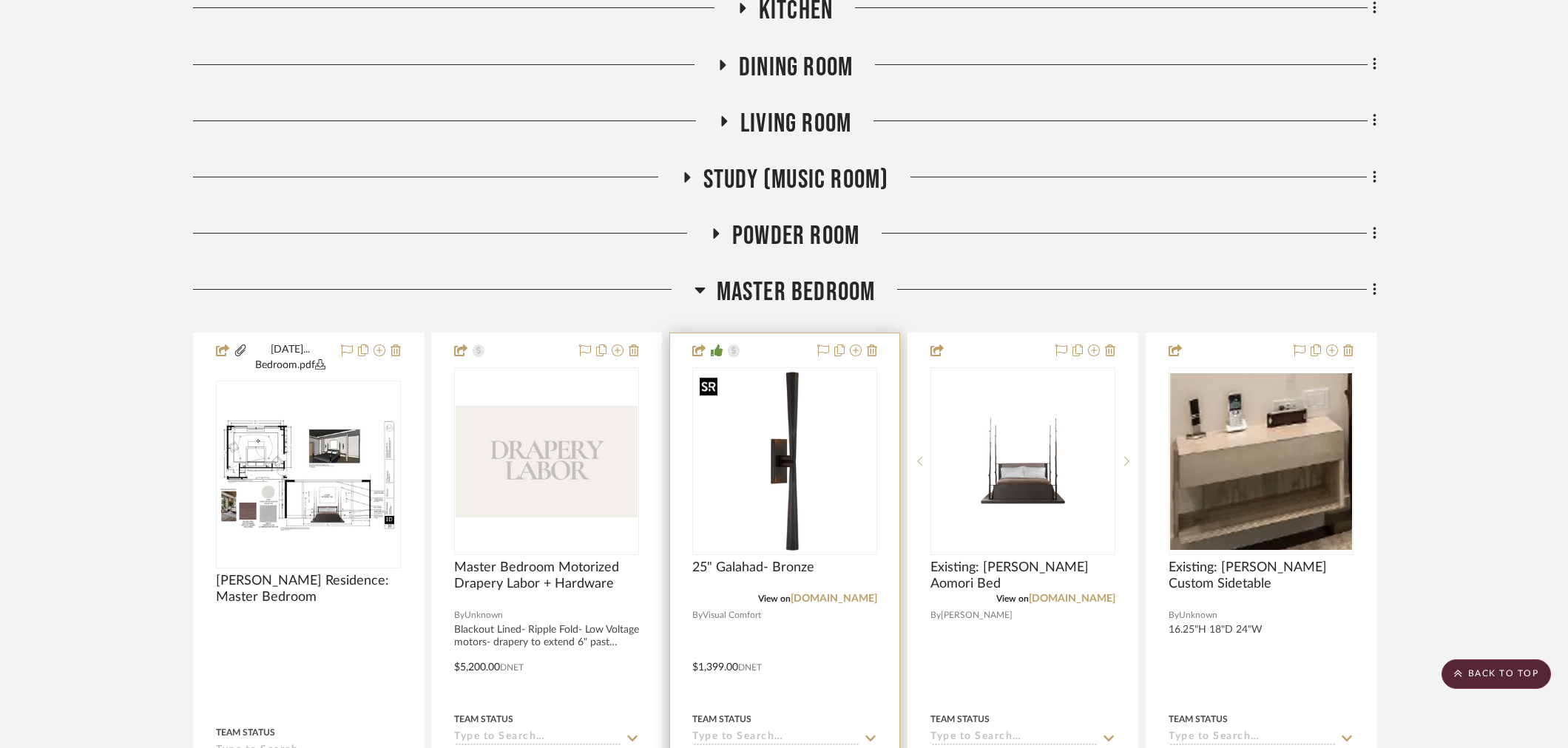
scroll to position [740, 0]
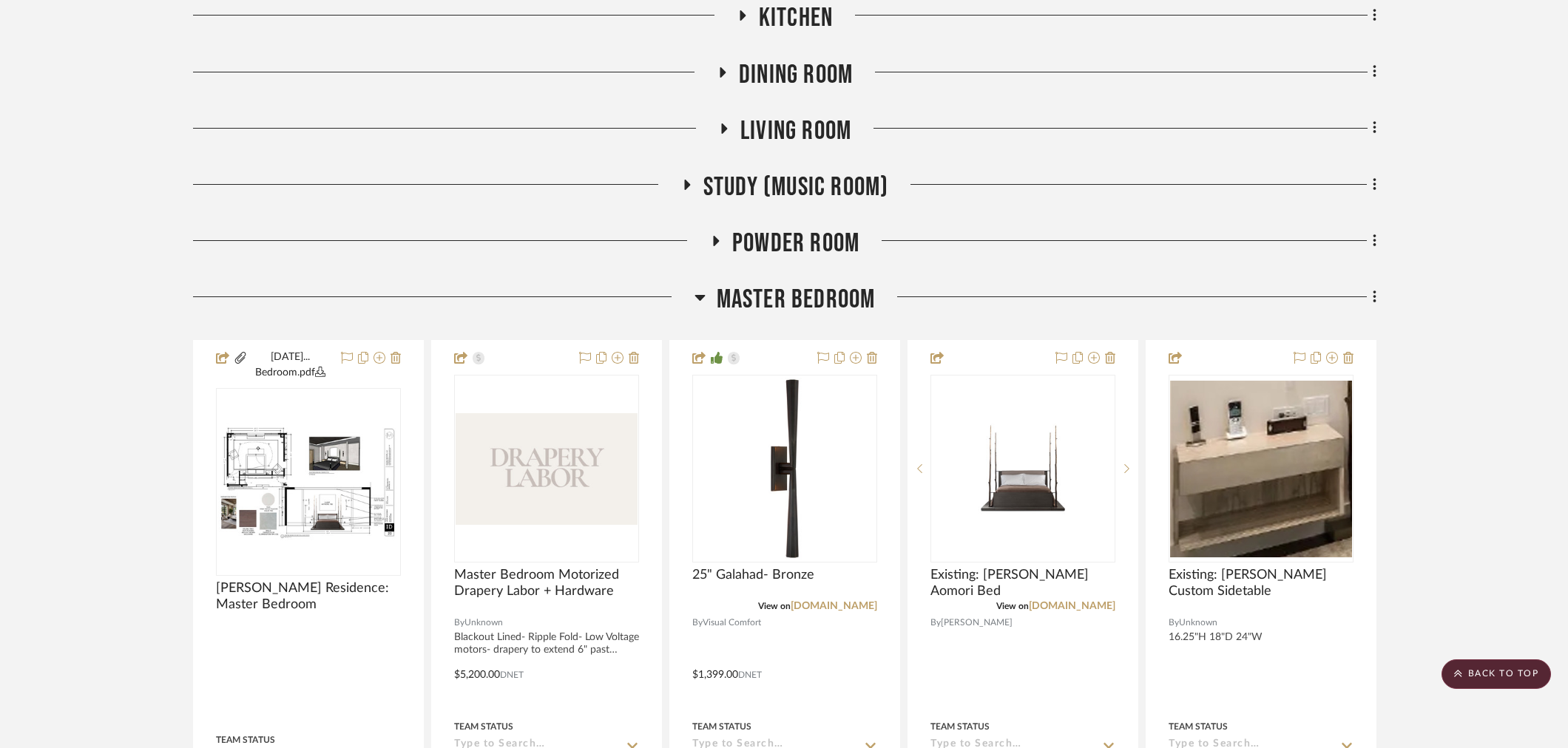
click at [818, 306] on span "Master Bedroom" at bounding box center [796, 300] width 159 height 31
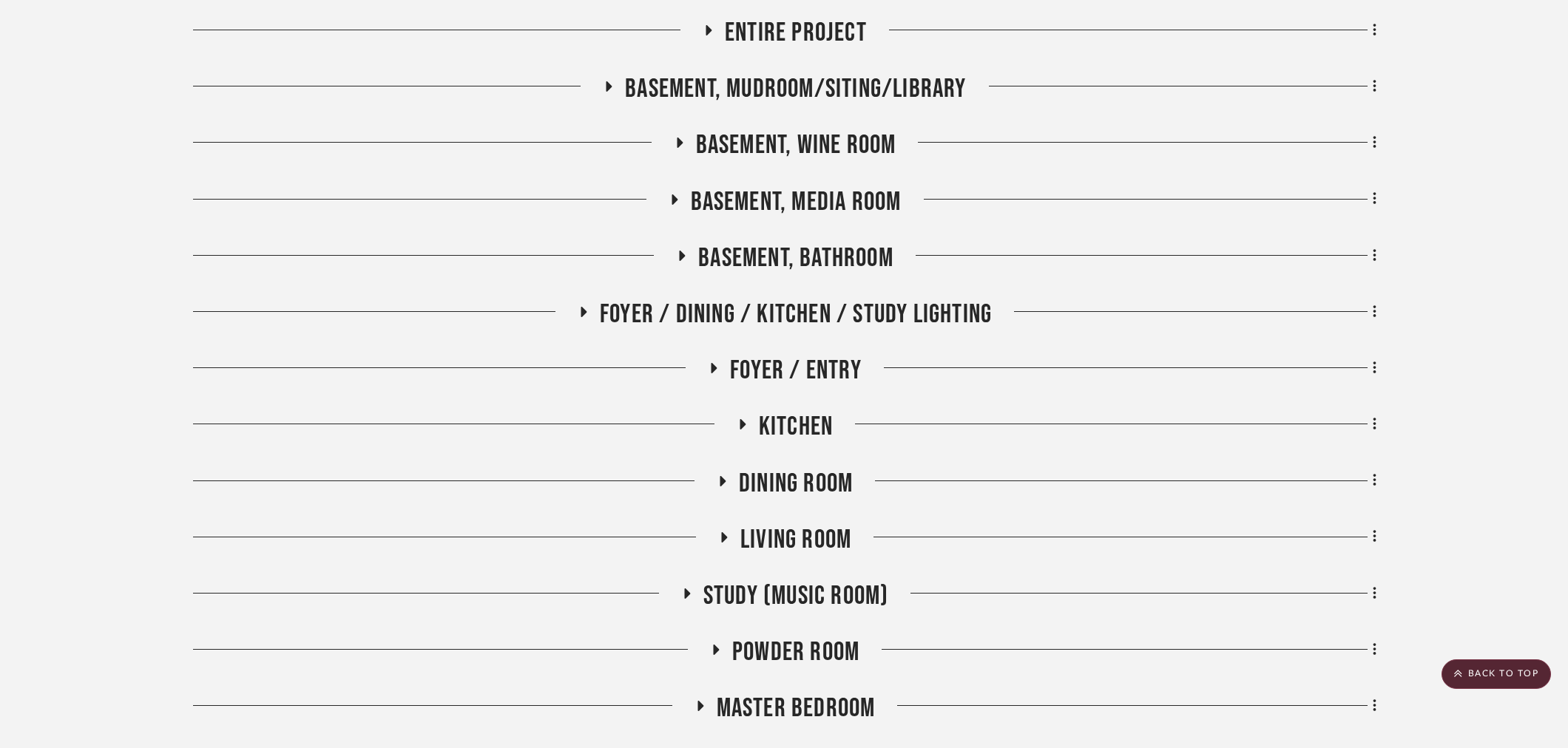
scroll to position [328, 0]
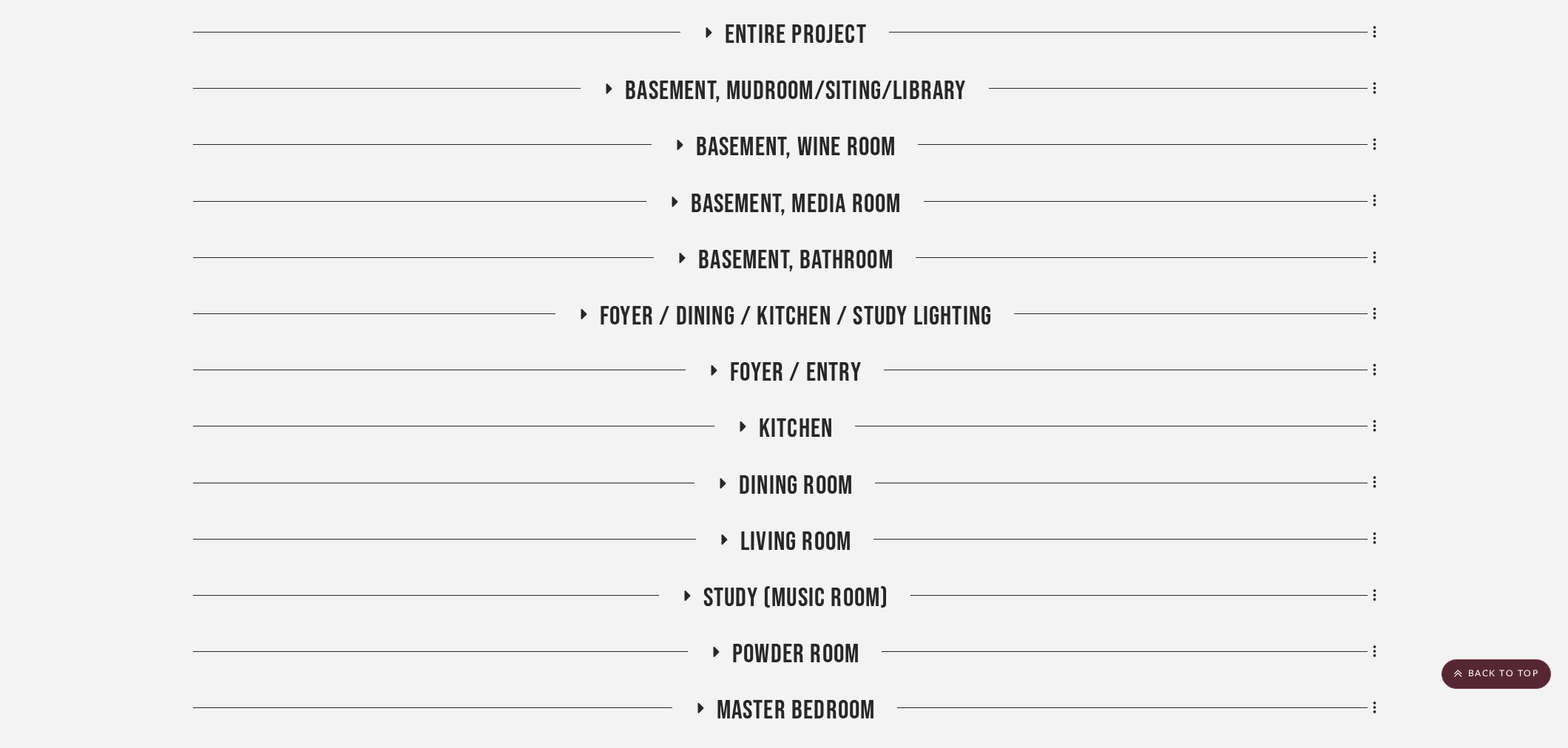
click at [811, 263] on span "Basement, Bathroom" at bounding box center [796, 260] width 195 height 31
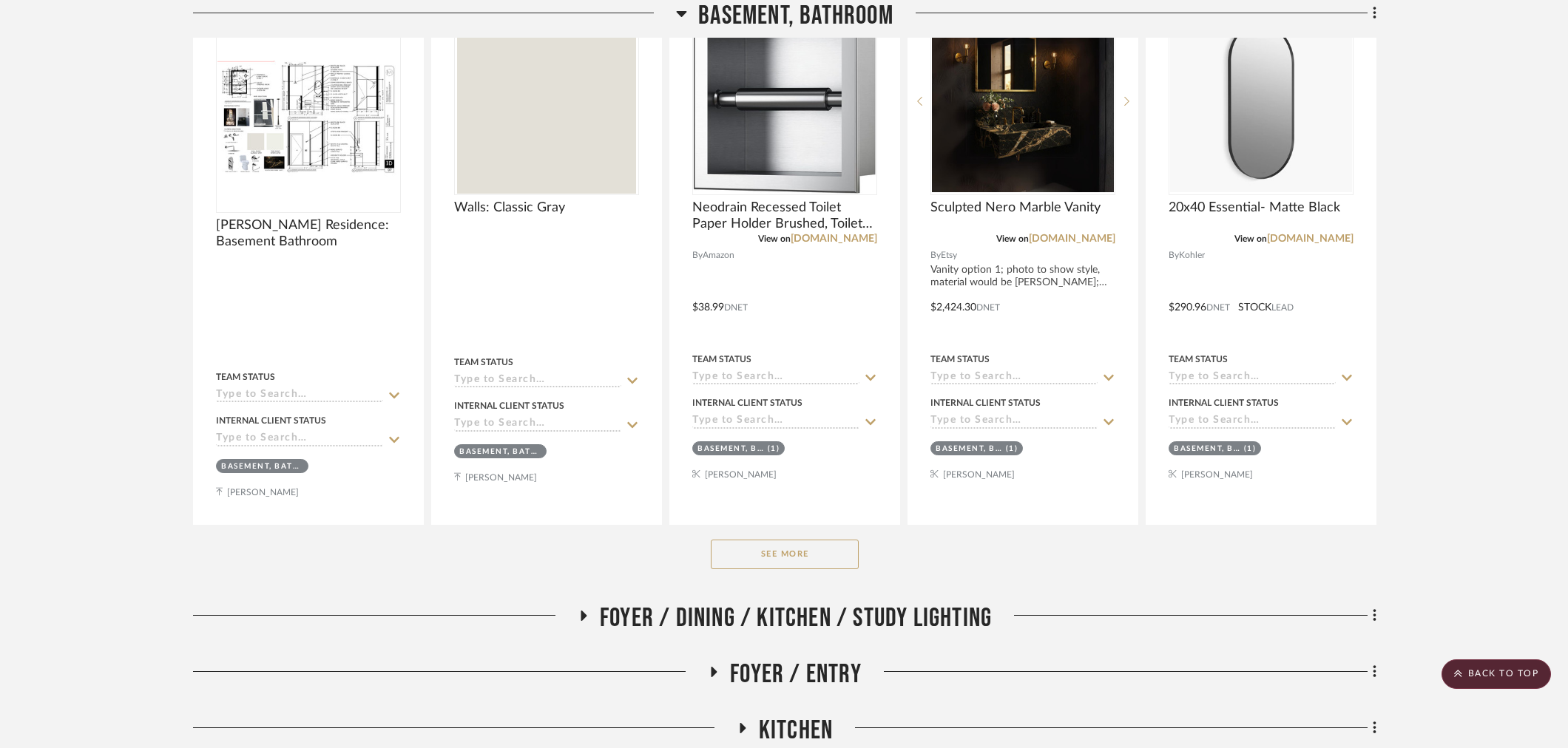
click at [821, 542] on button "See More" at bounding box center [784, 554] width 148 height 30
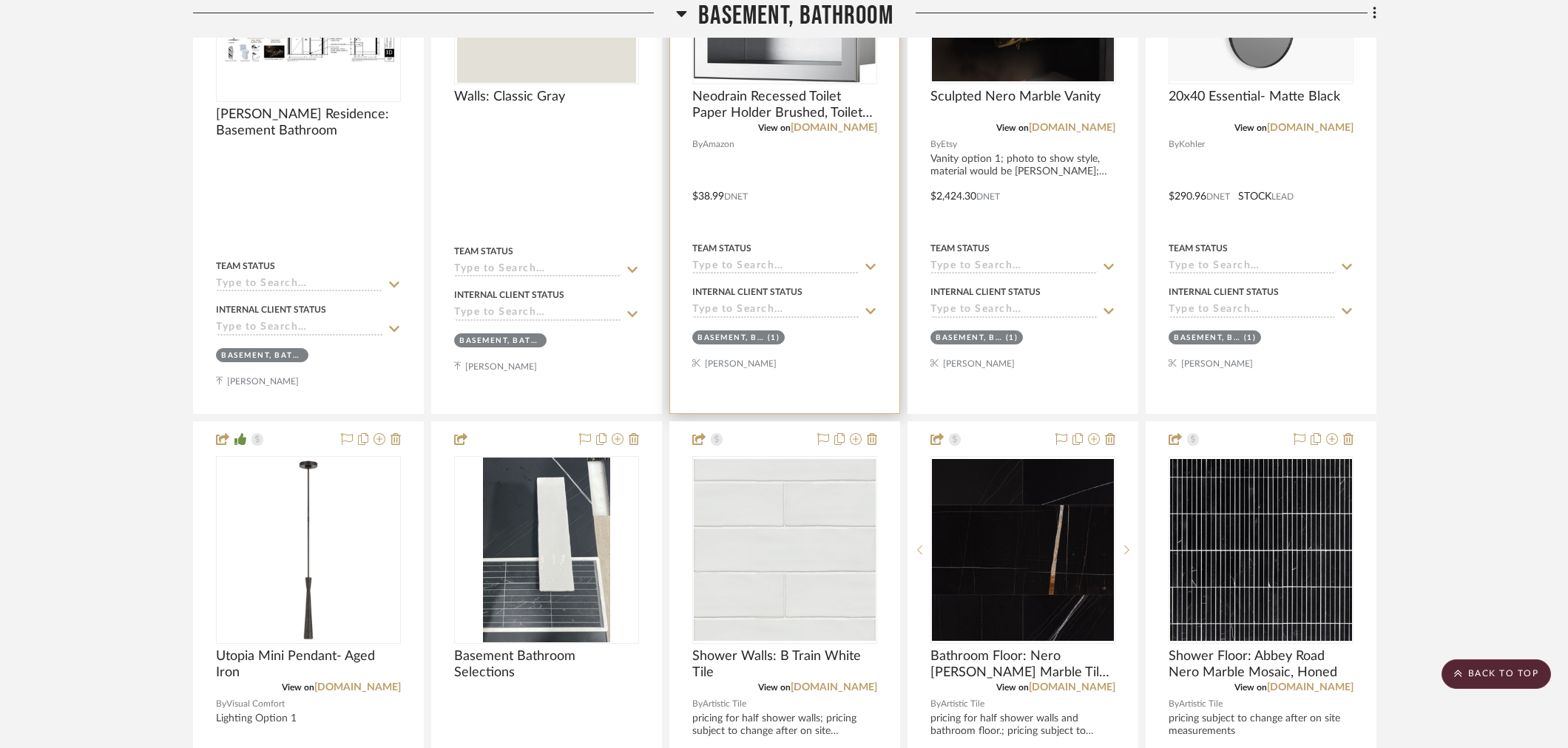
scroll to position [492, 0]
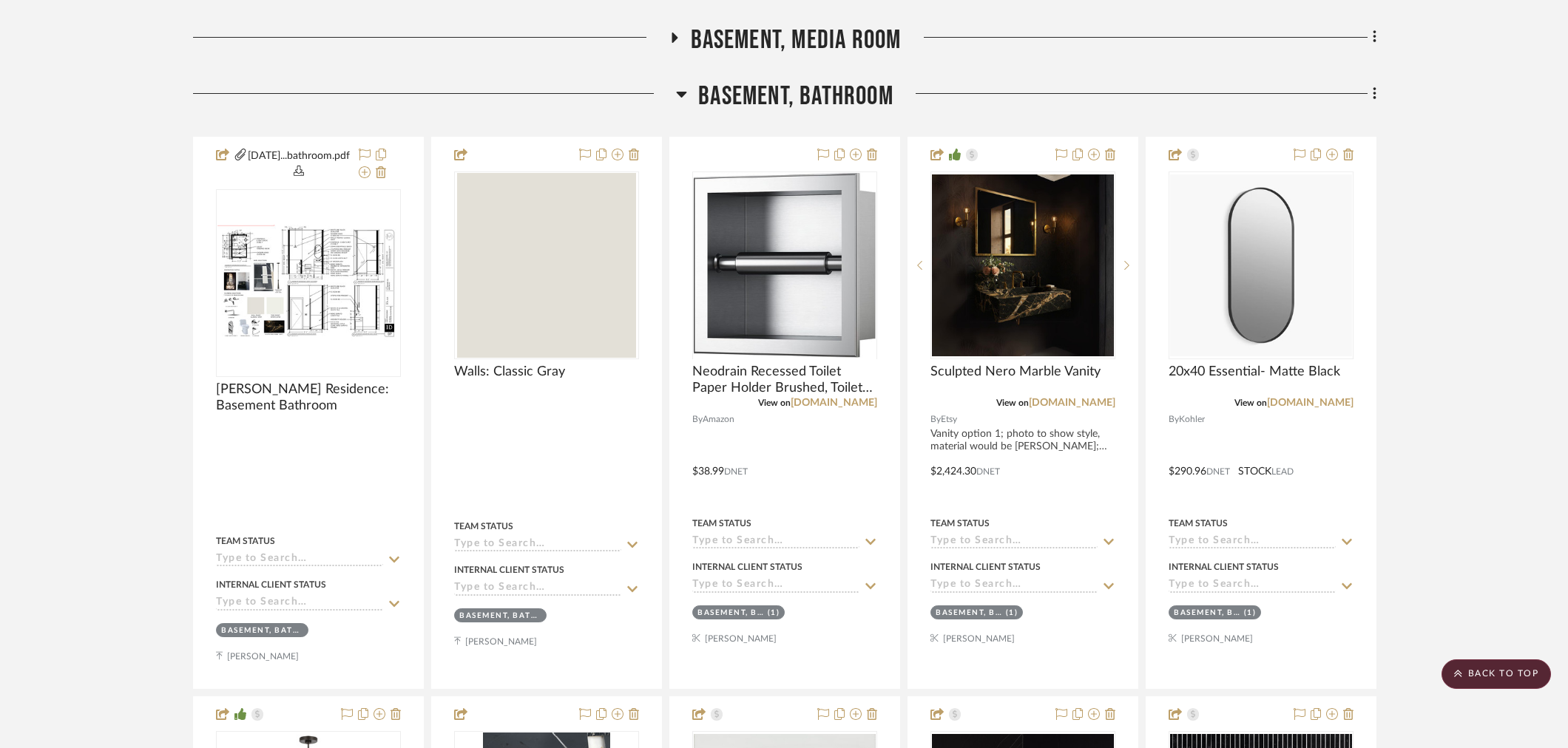
click at [799, 97] on span "Basement, Bathroom" at bounding box center [796, 96] width 195 height 31
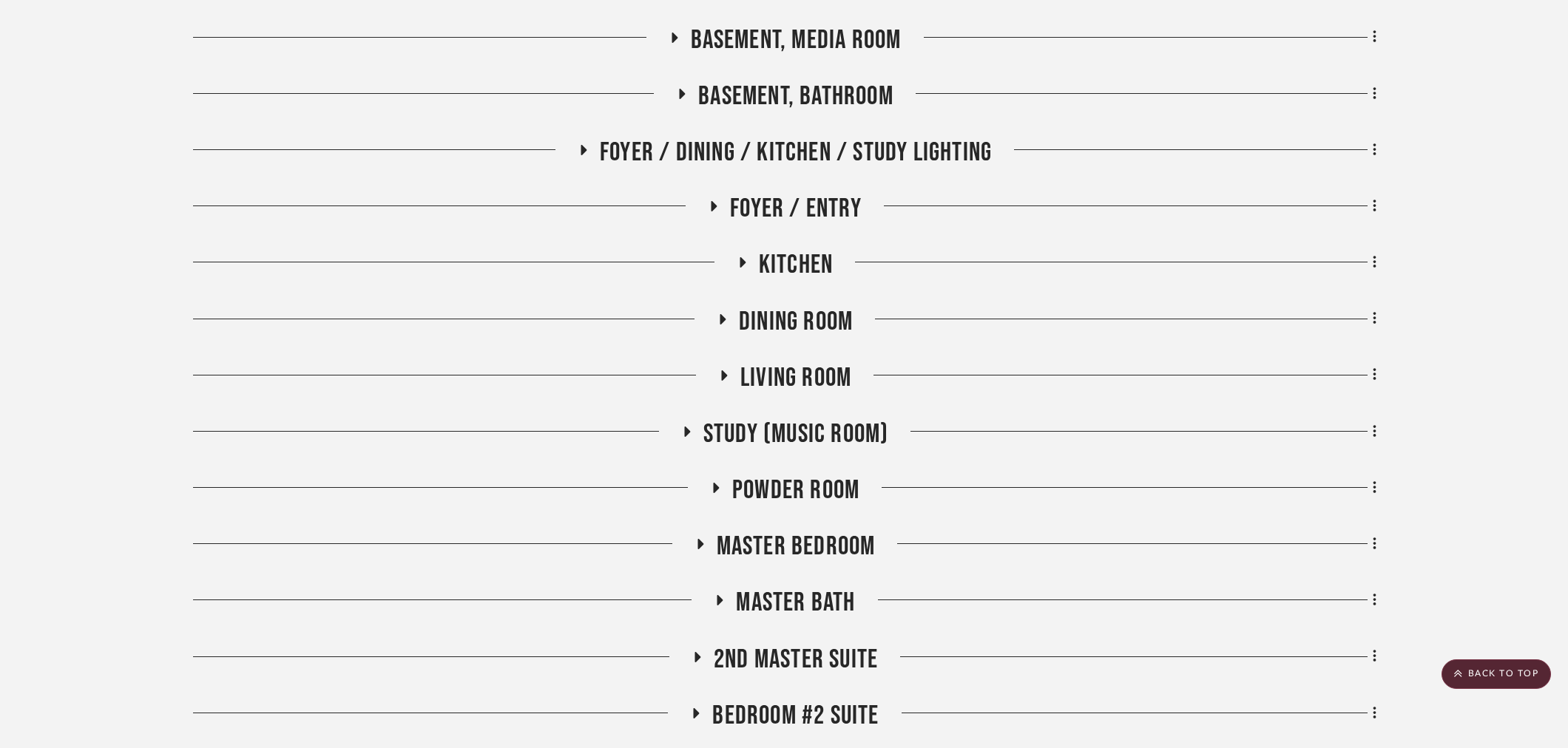
click at [778, 657] on span "2nd Master Suite" at bounding box center [796, 659] width 164 height 31
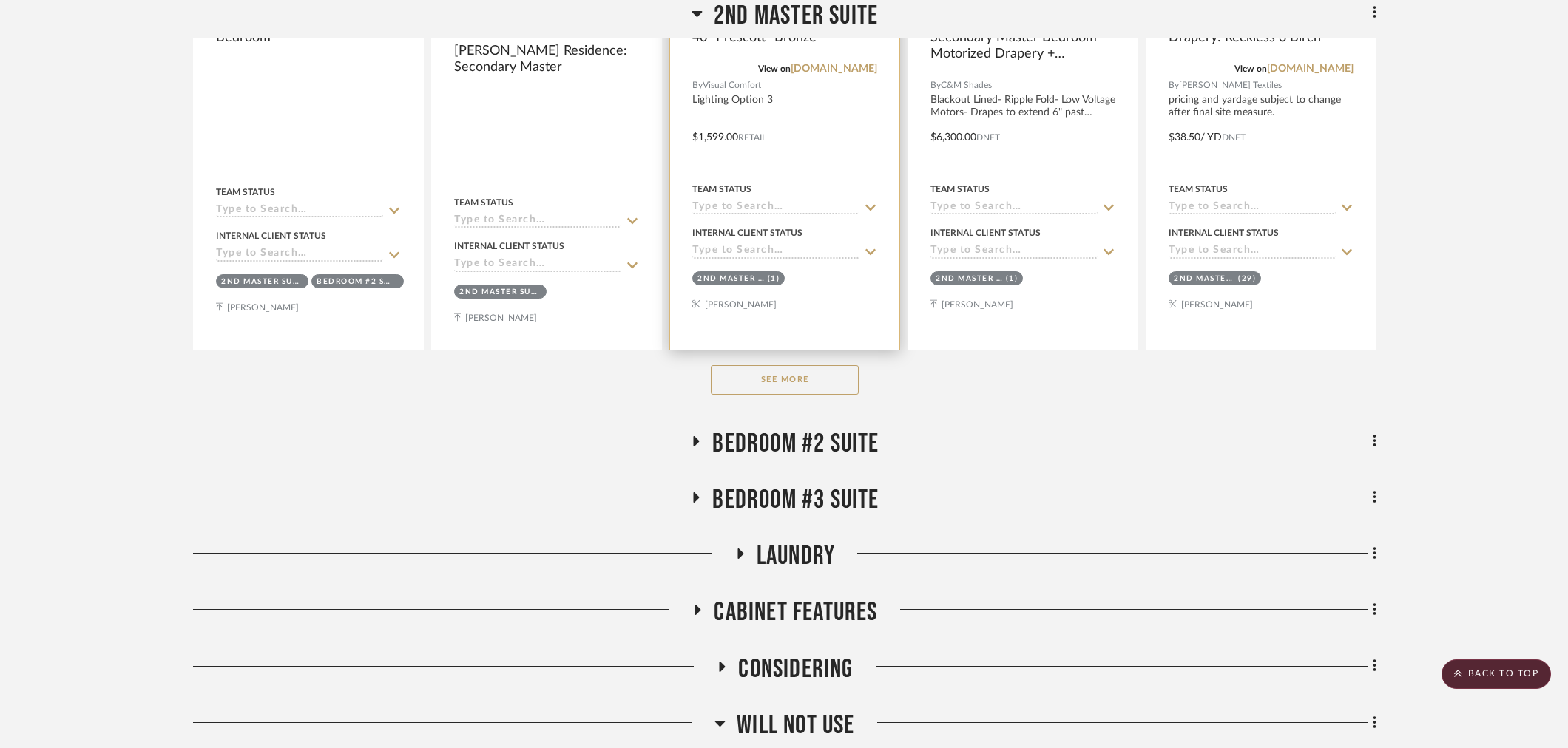
scroll to position [1395, 0]
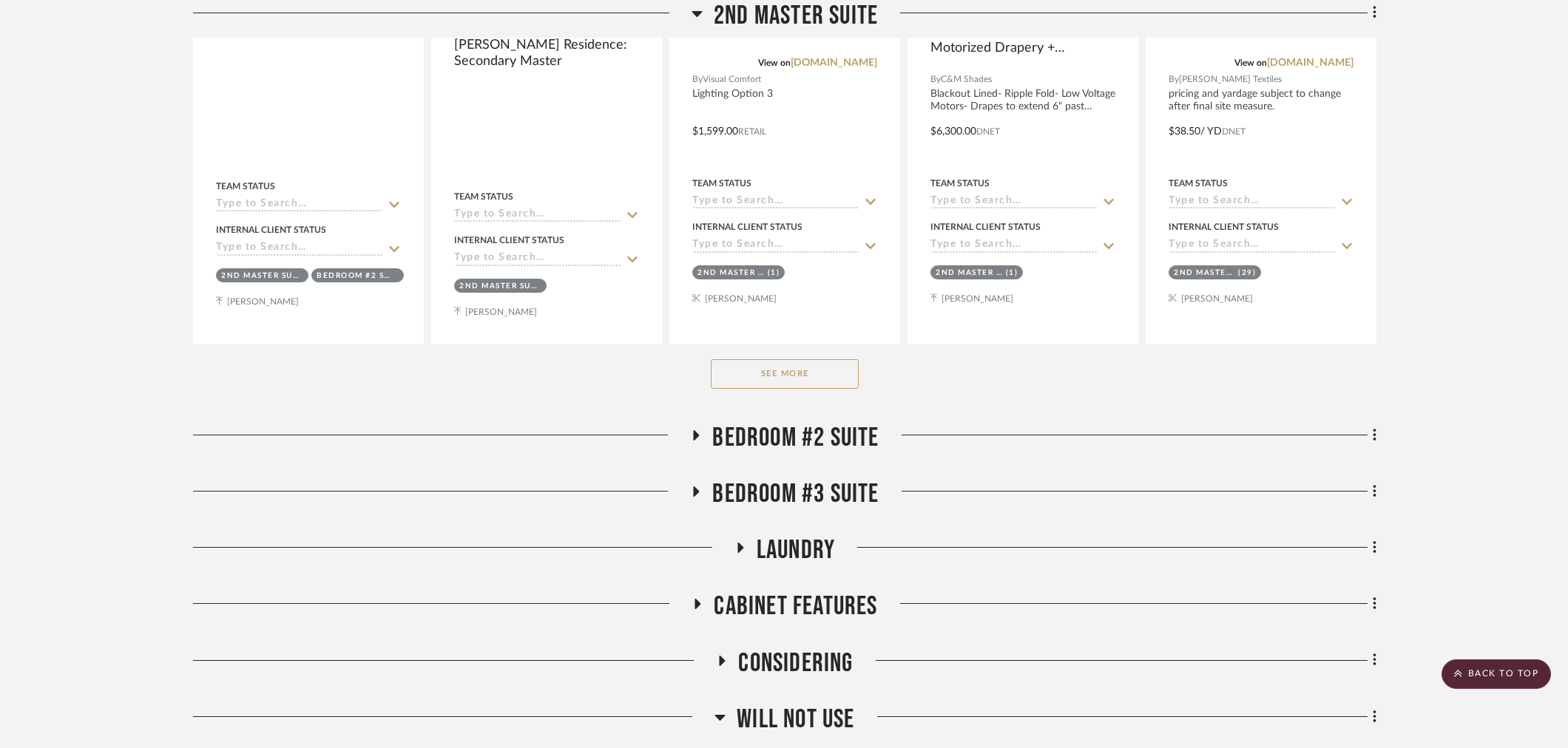
click at [803, 371] on button "See More" at bounding box center [784, 374] width 148 height 30
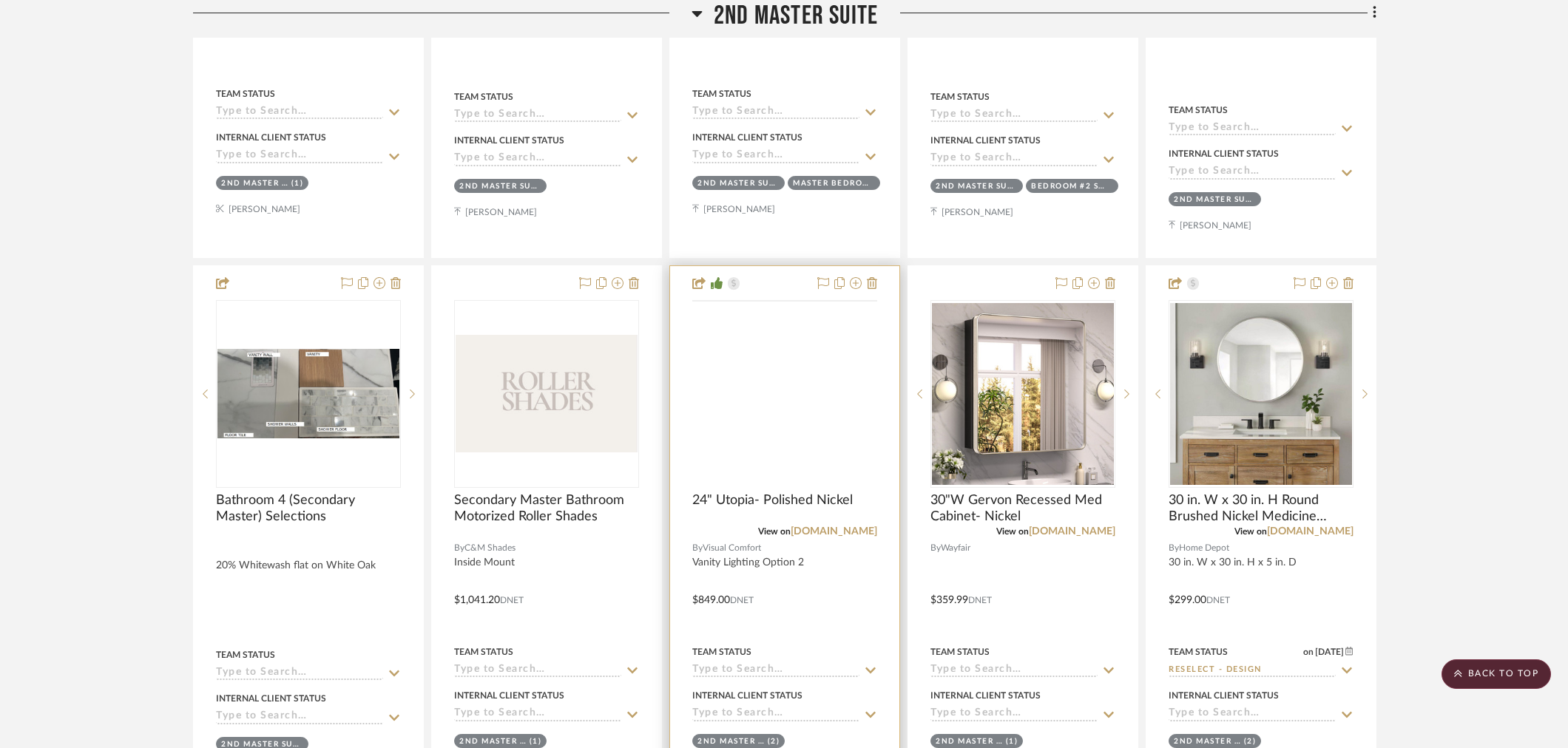
scroll to position [3121, 0]
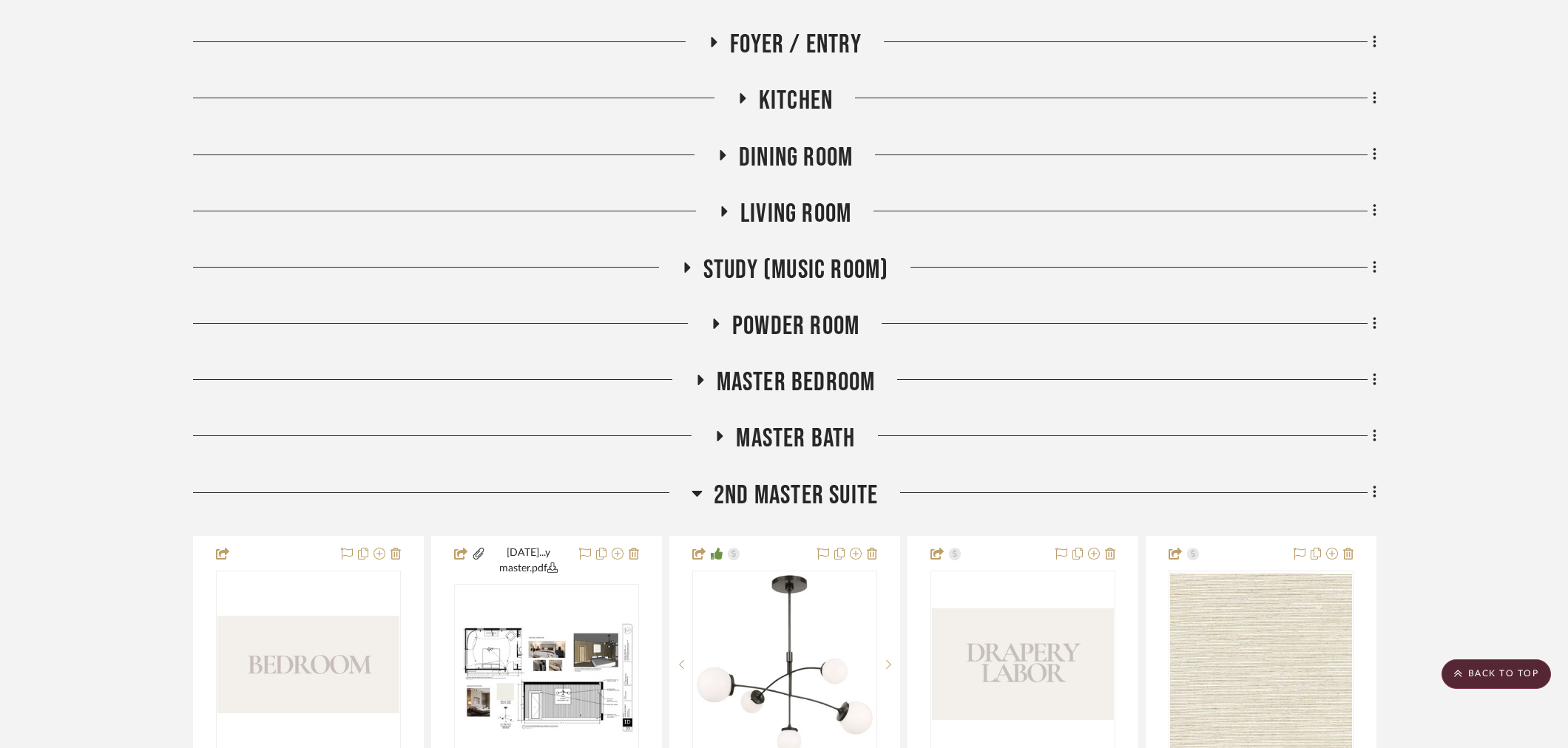
click at [809, 490] on span "2nd Master Suite" at bounding box center [796, 495] width 164 height 31
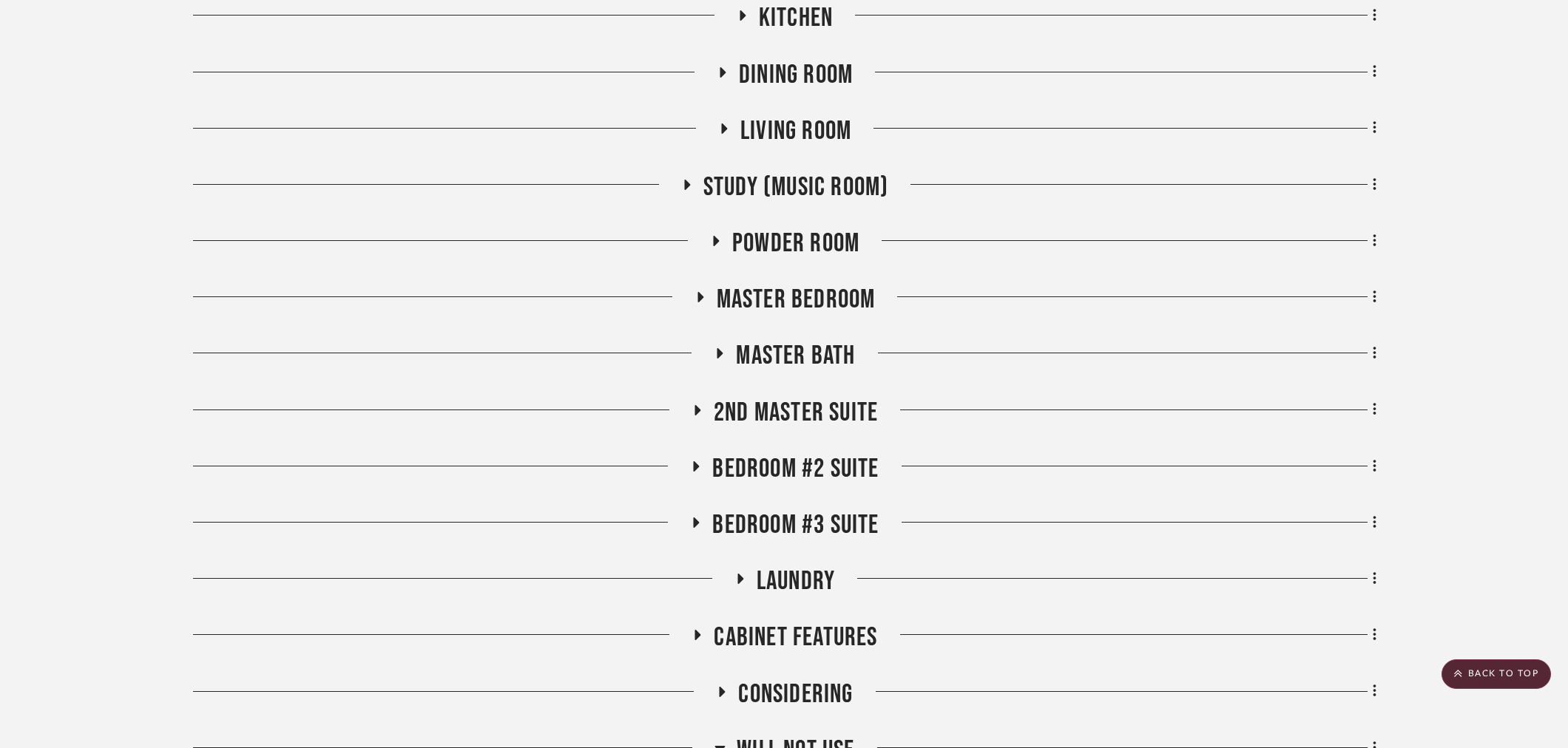
click at [801, 516] on span "Bedroom #3 Suite" at bounding box center [795, 525] width 167 height 31
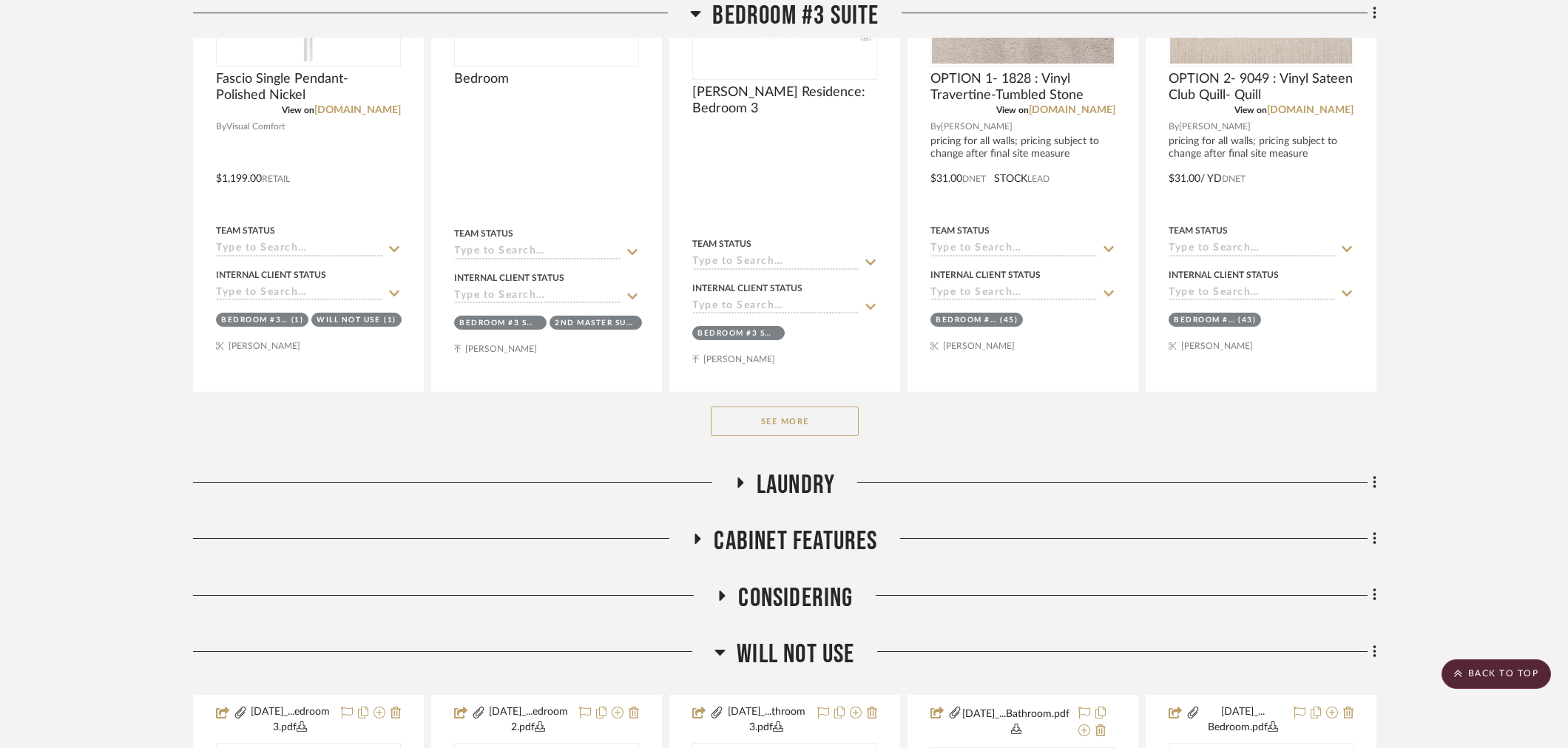
scroll to position [1478, 0]
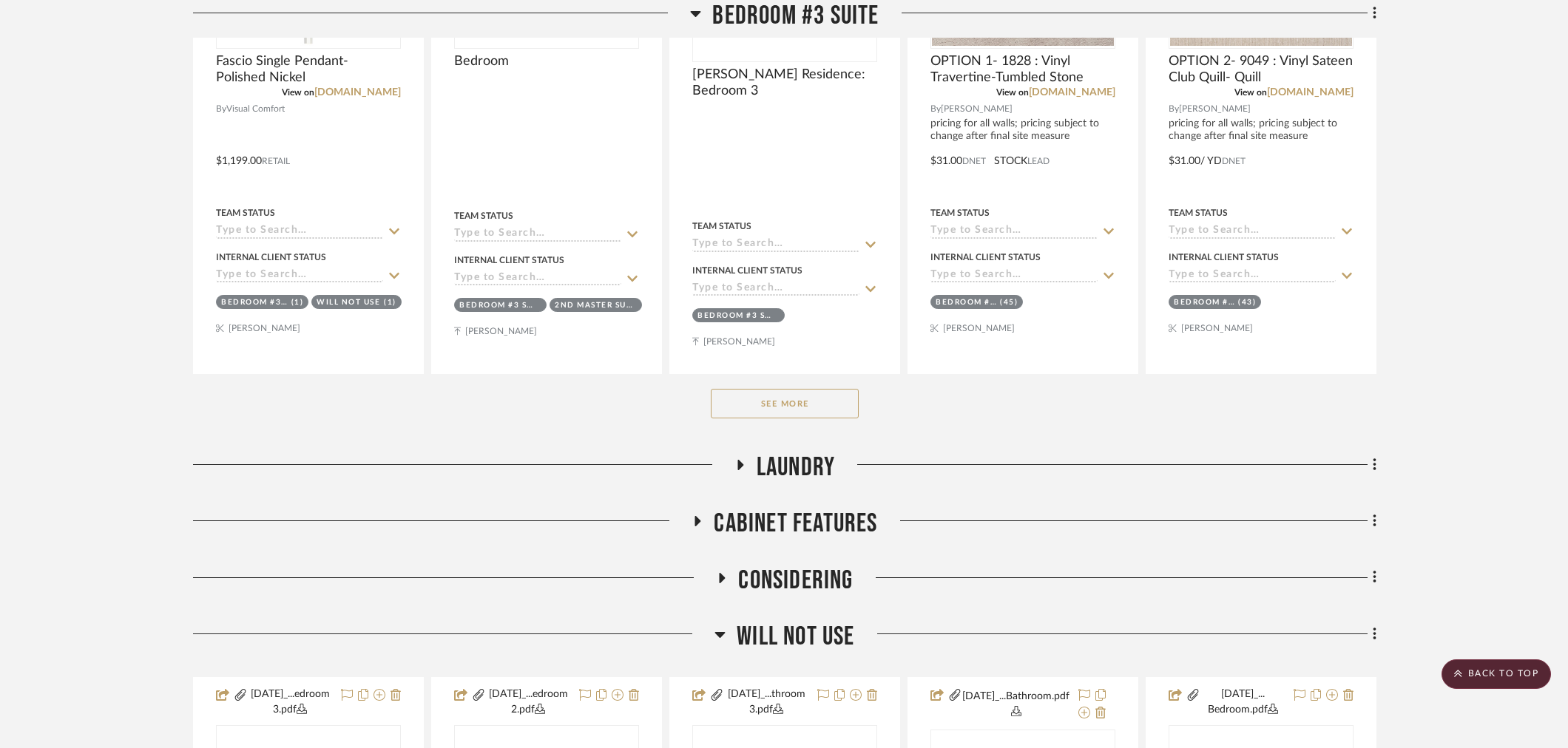
click at [804, 419] on div "See More" at bounding box center [784, 403] width 1183 height 59
click at [819, 400] on button "See More" at bounding box center [784, 403] width 148 height 30
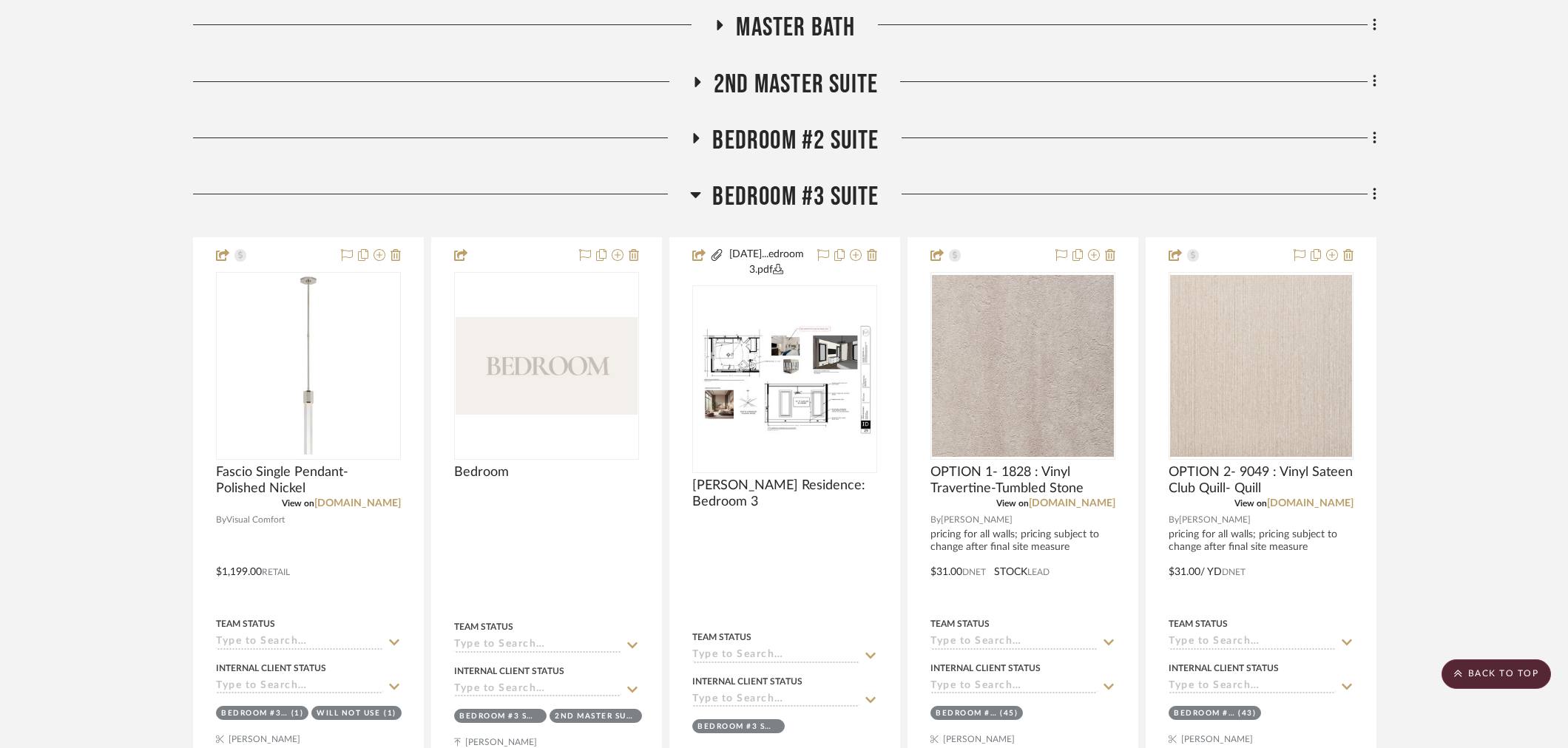
scroll to position [903, 0]
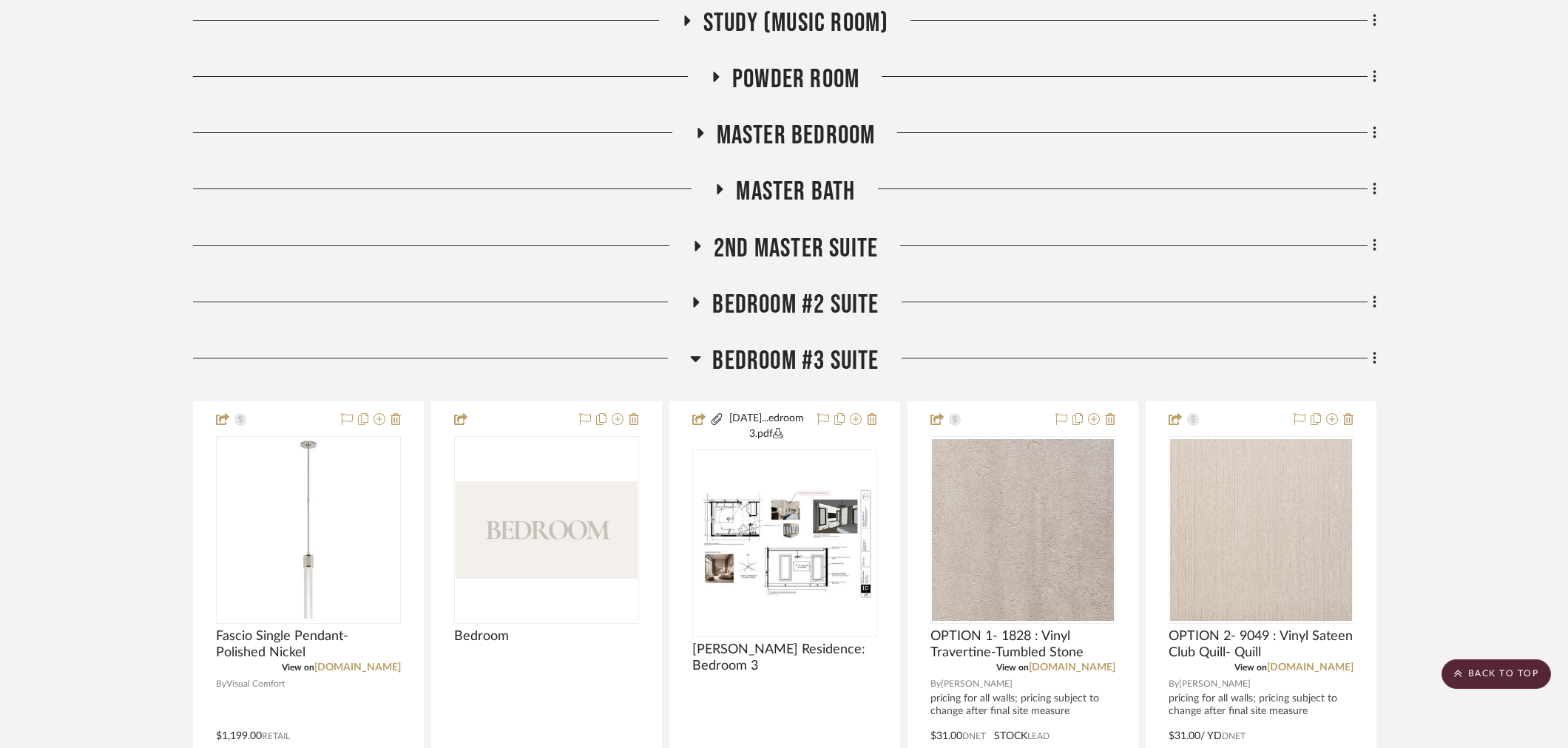
click at [765, 365] on span "Bedroom #3 Suite" at bounding box center [795, 361] width 167 height 31
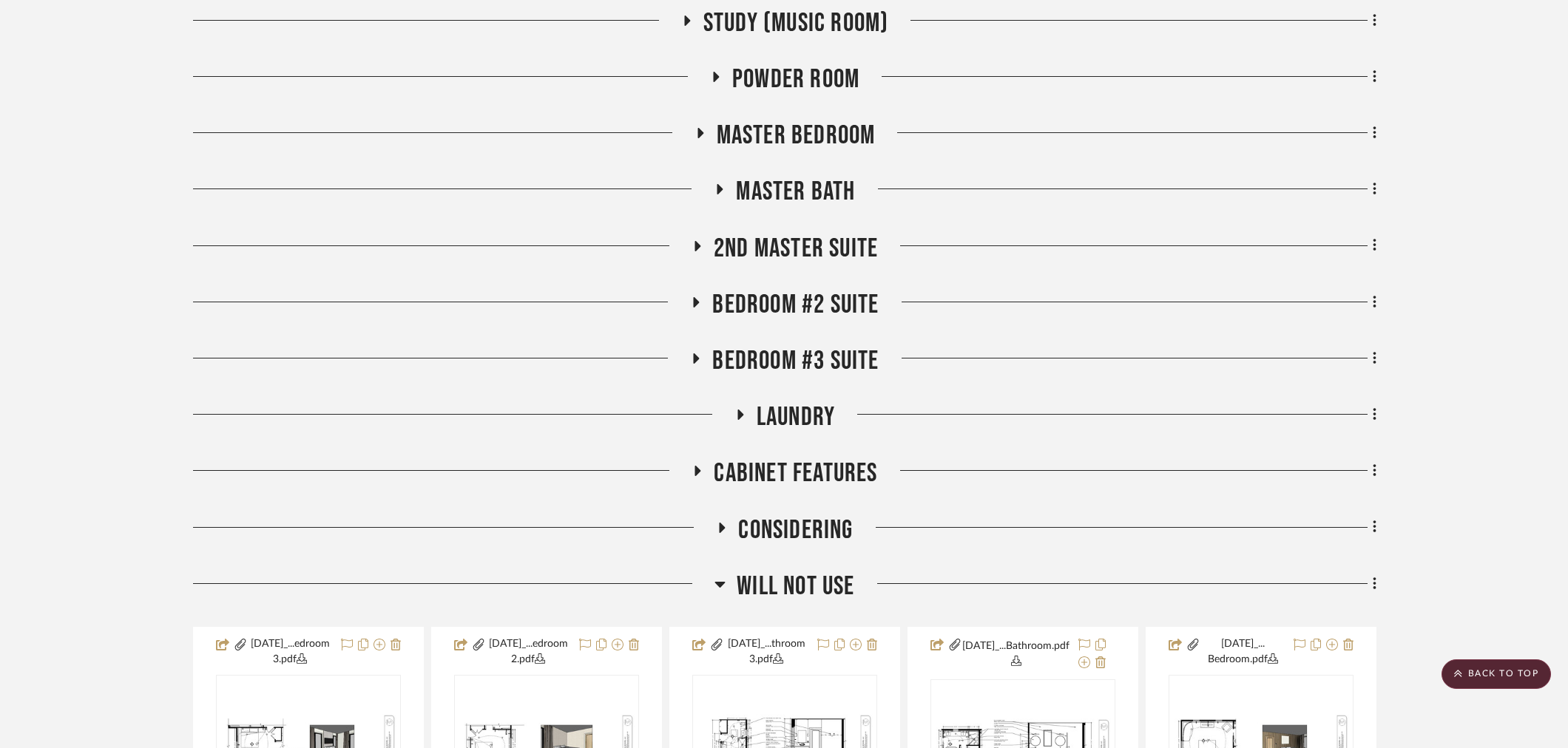
click at [761, 577] on span "Will NOT Use" at bounding box center [795, 586] width 118 height 31
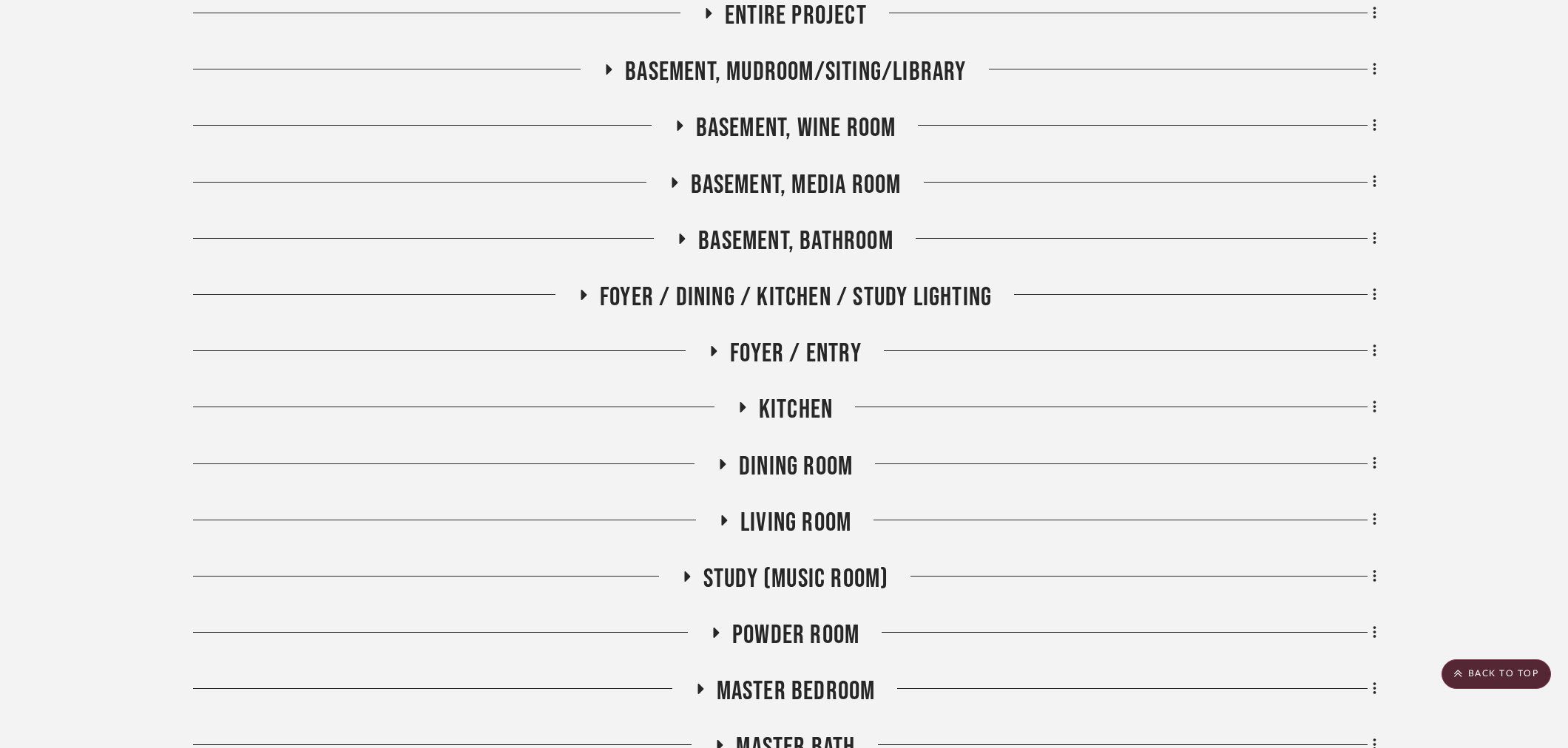
scroll to position [328, 0]
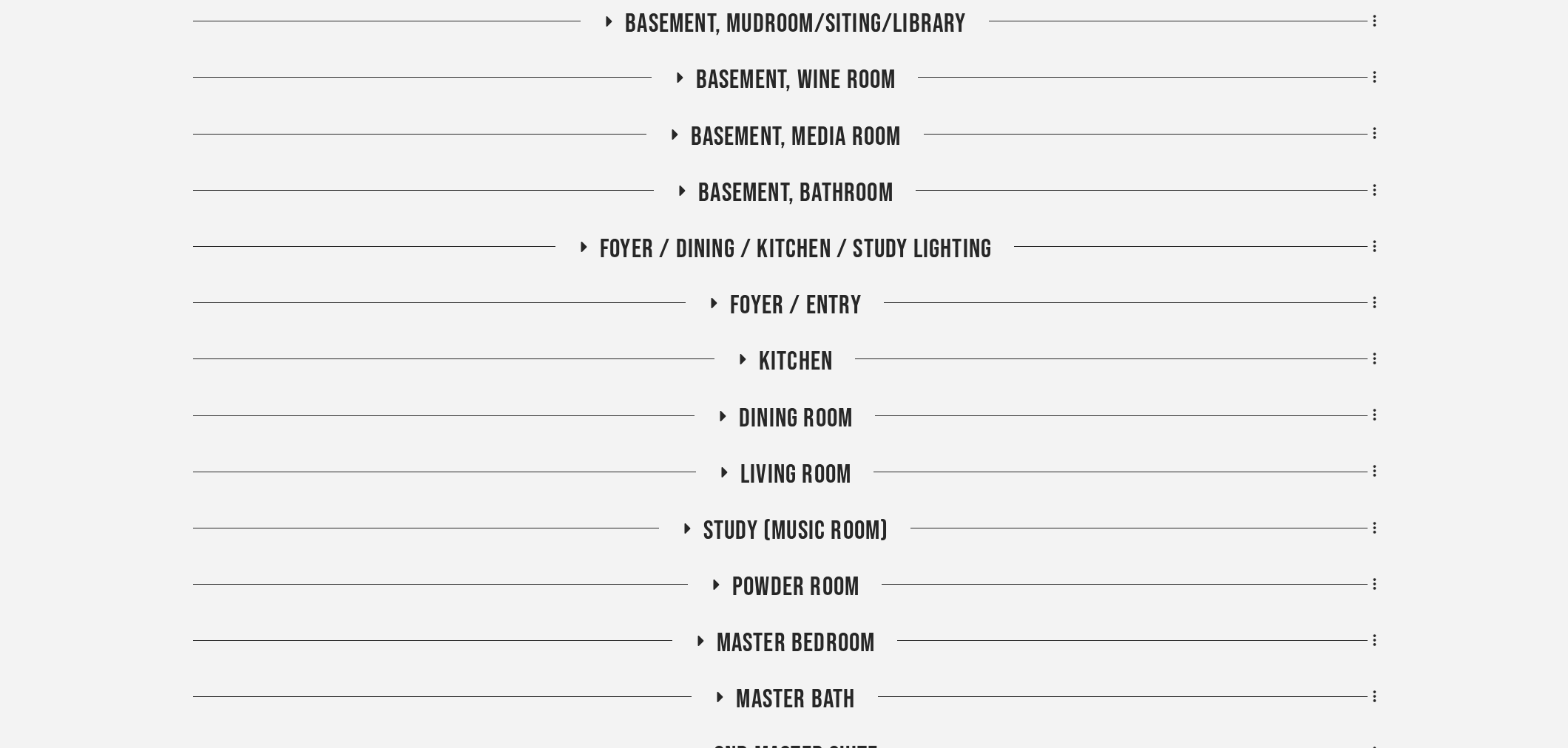
scroll to position [410, 0]
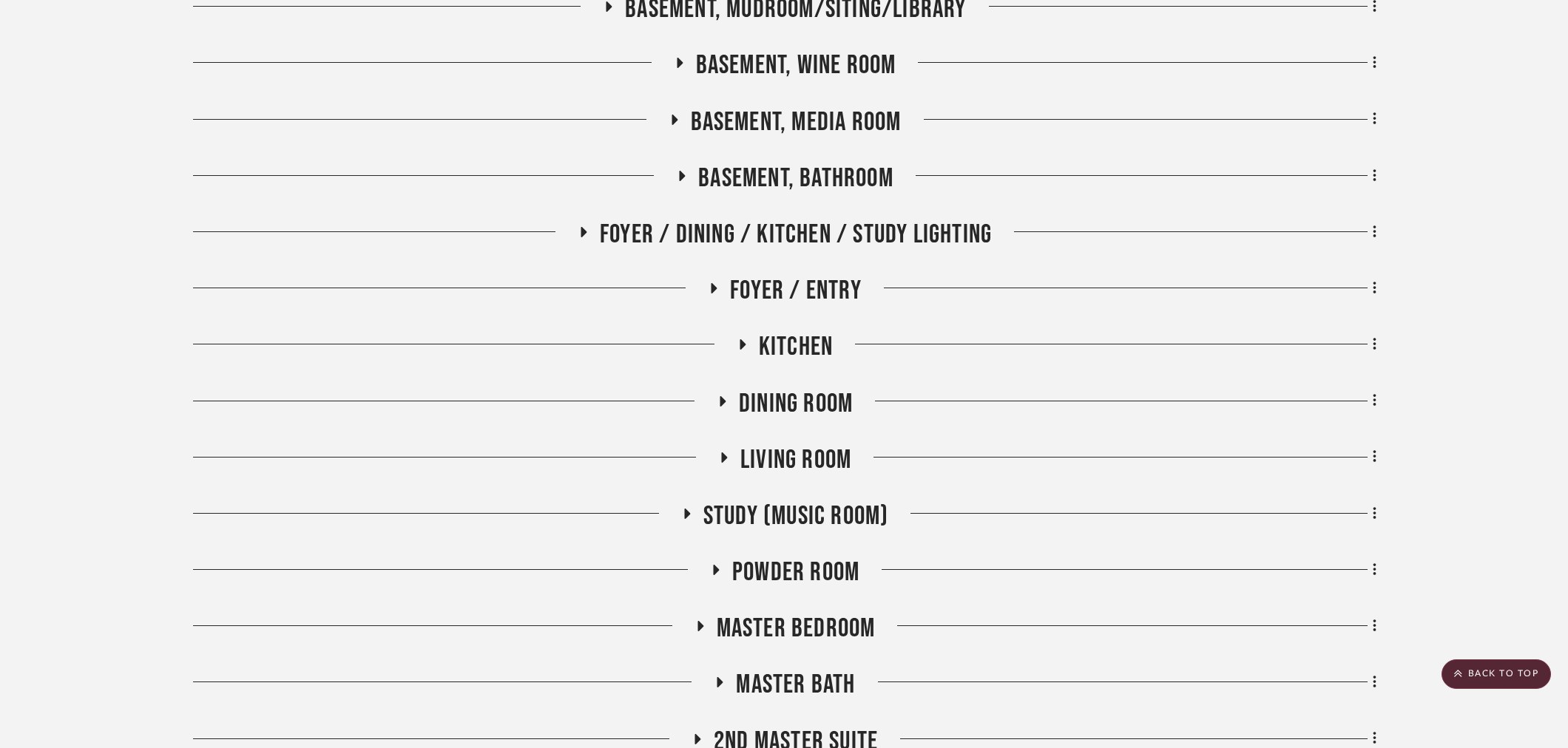
click at [729, 231] on span "Foyer / Dining / Kitchen / Study Lighting" at bounding box center [796, 234] width 392 height 31
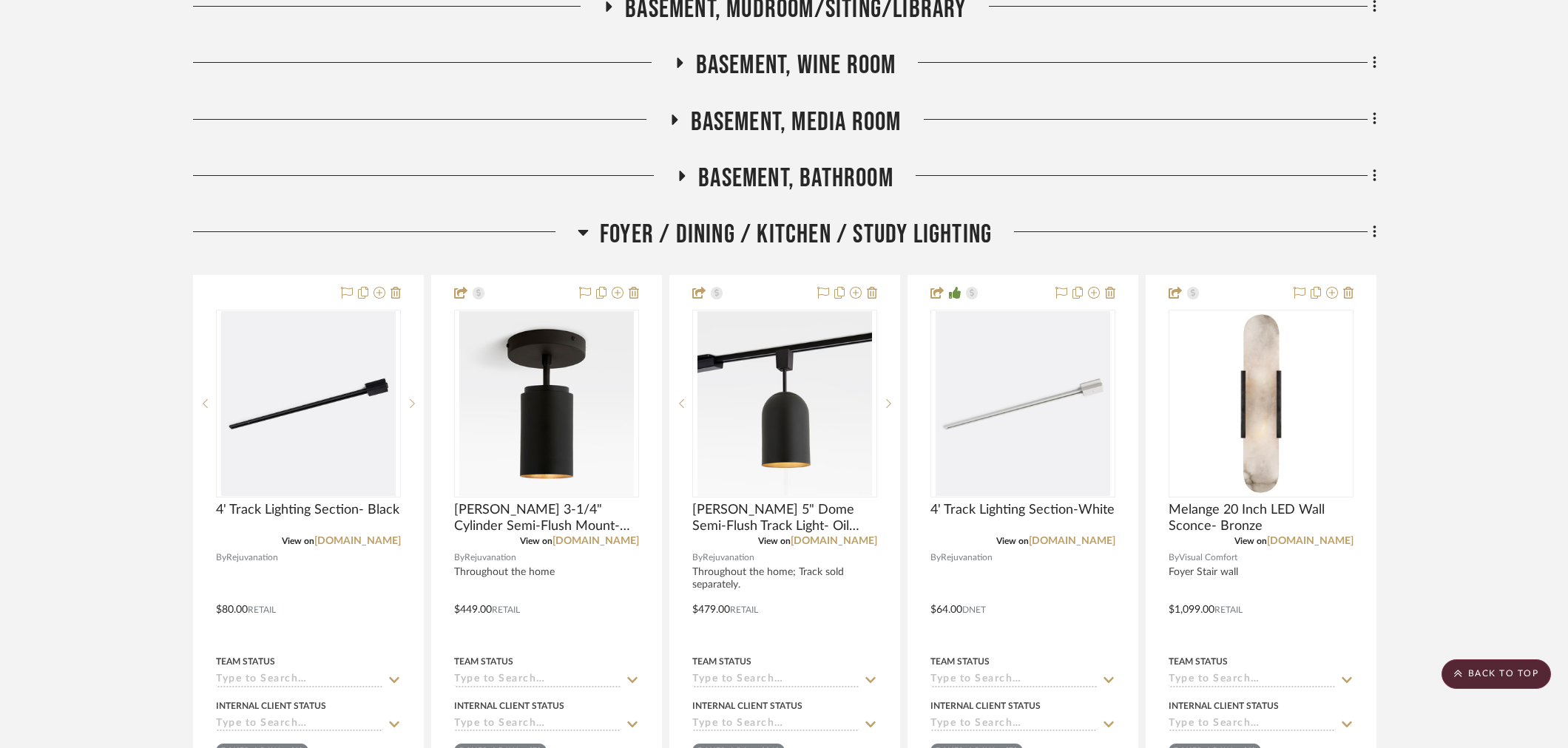
click at [729, 231] on span "Foyer / Dining / Kitchen / Study Lighting" at bounding box center [796, 234] width 392 height 31
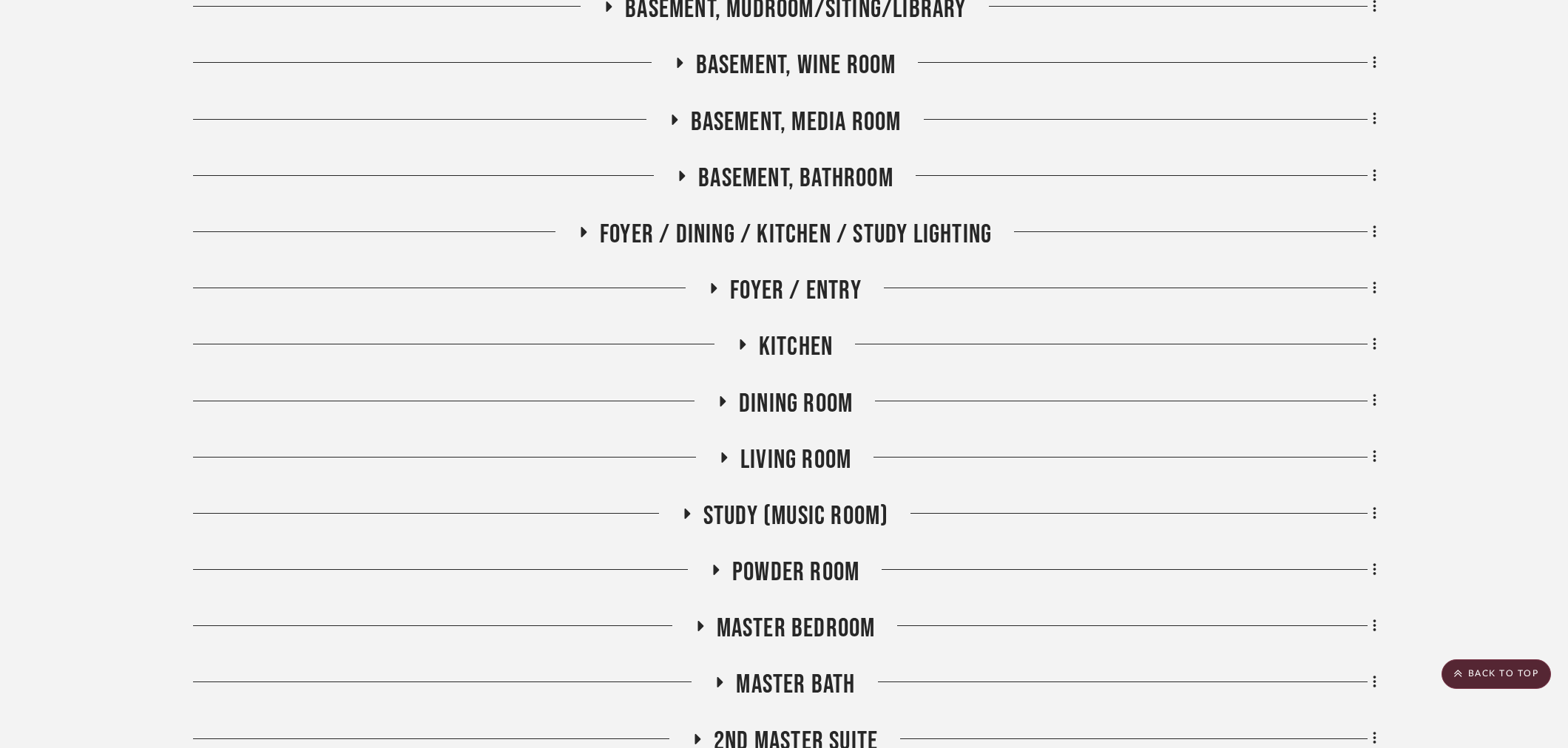
click at [797, 342] on span "Kitchen" at bounding box center [796, 346] width 74 height 31
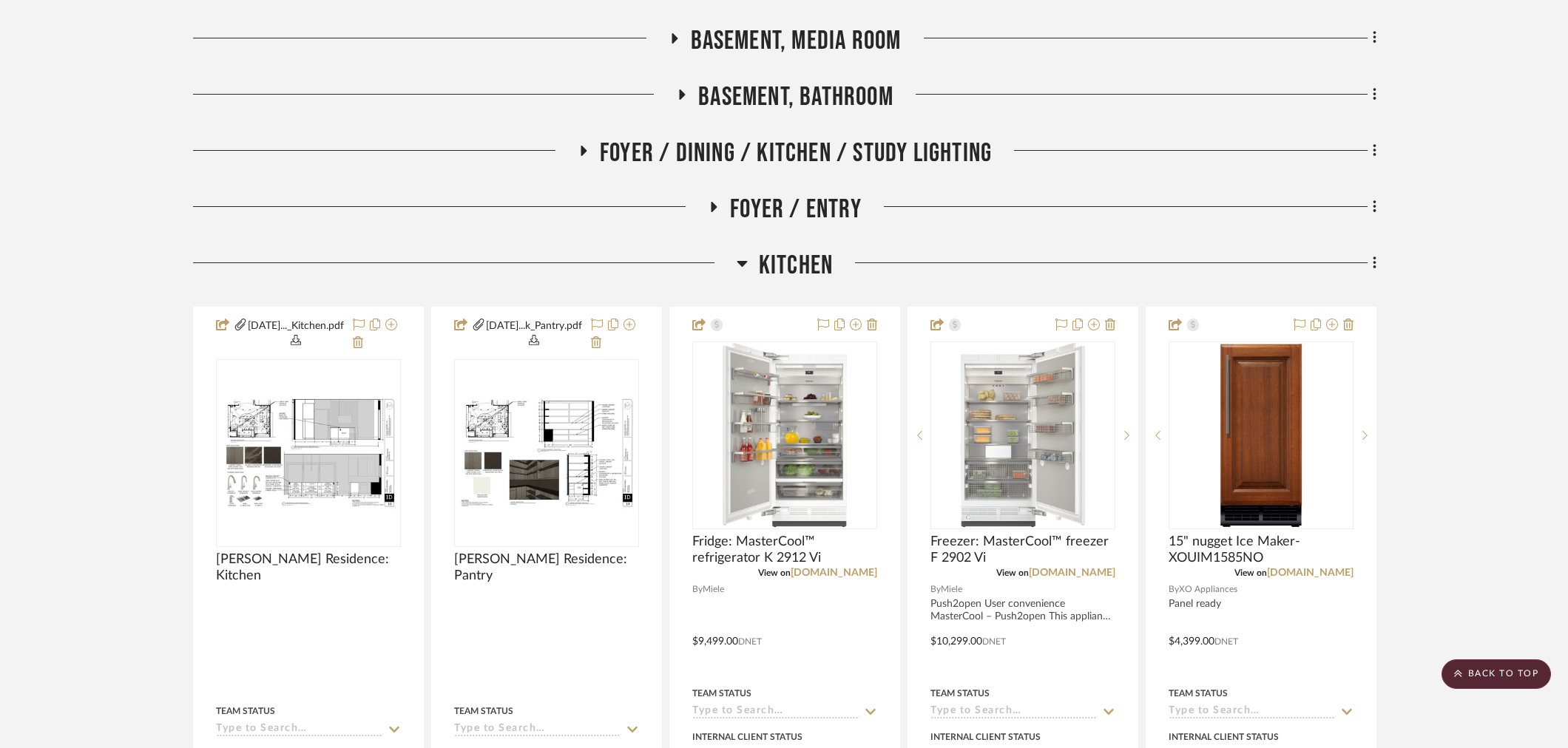
scroll to position [821, 0]
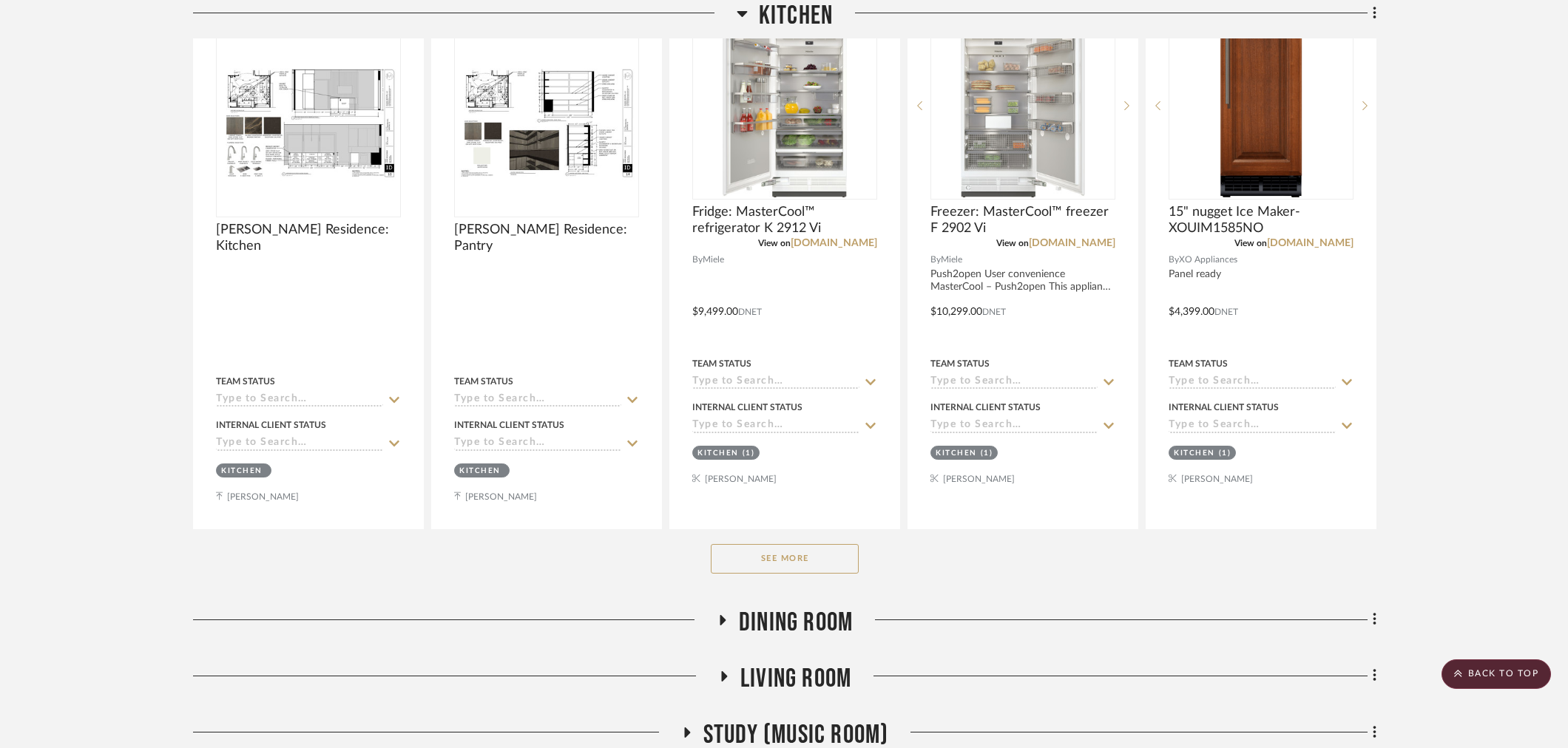
click at [792, 566] on button "See More" at bounding box center [784, 559] width 148 height 30
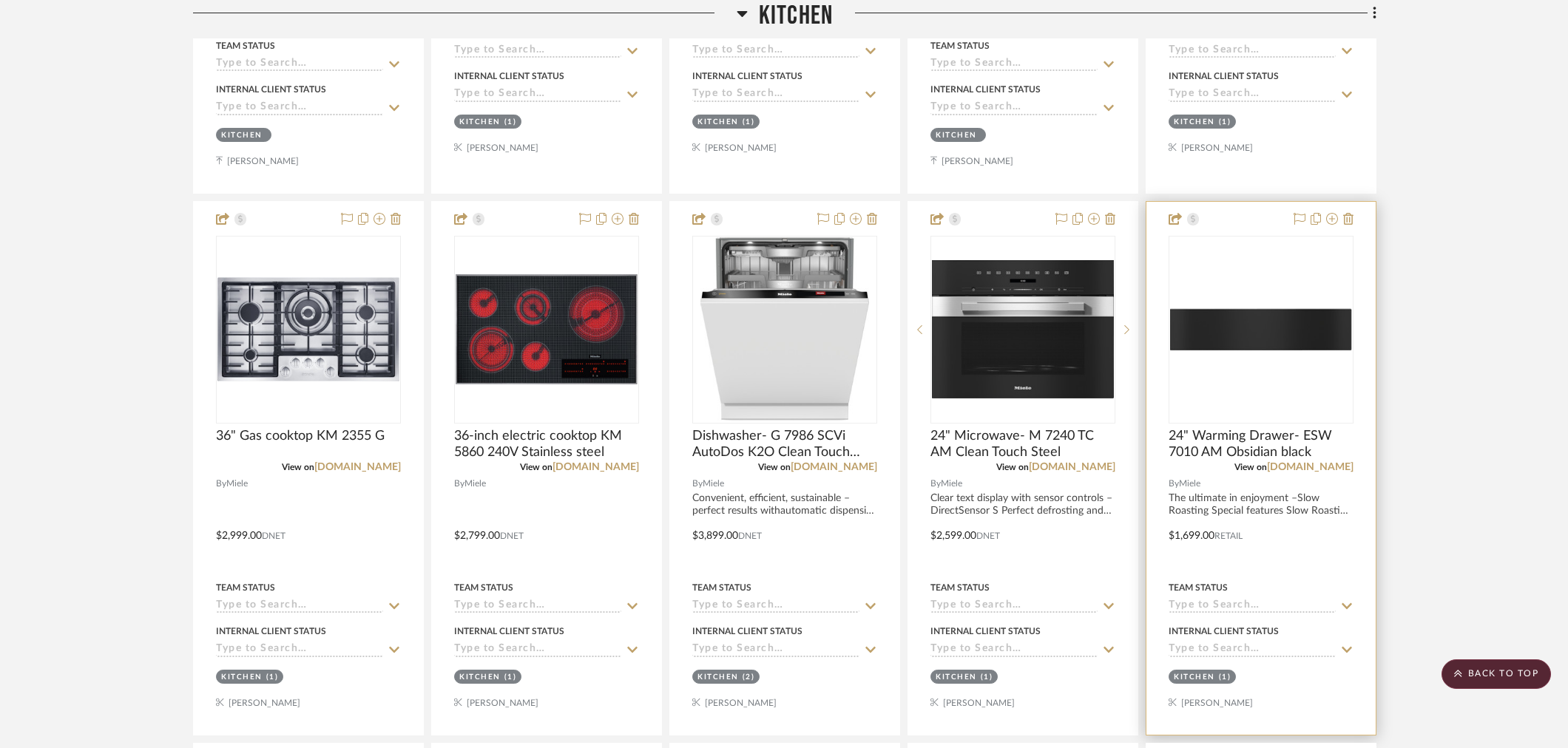
scroll to position [1725, 0]
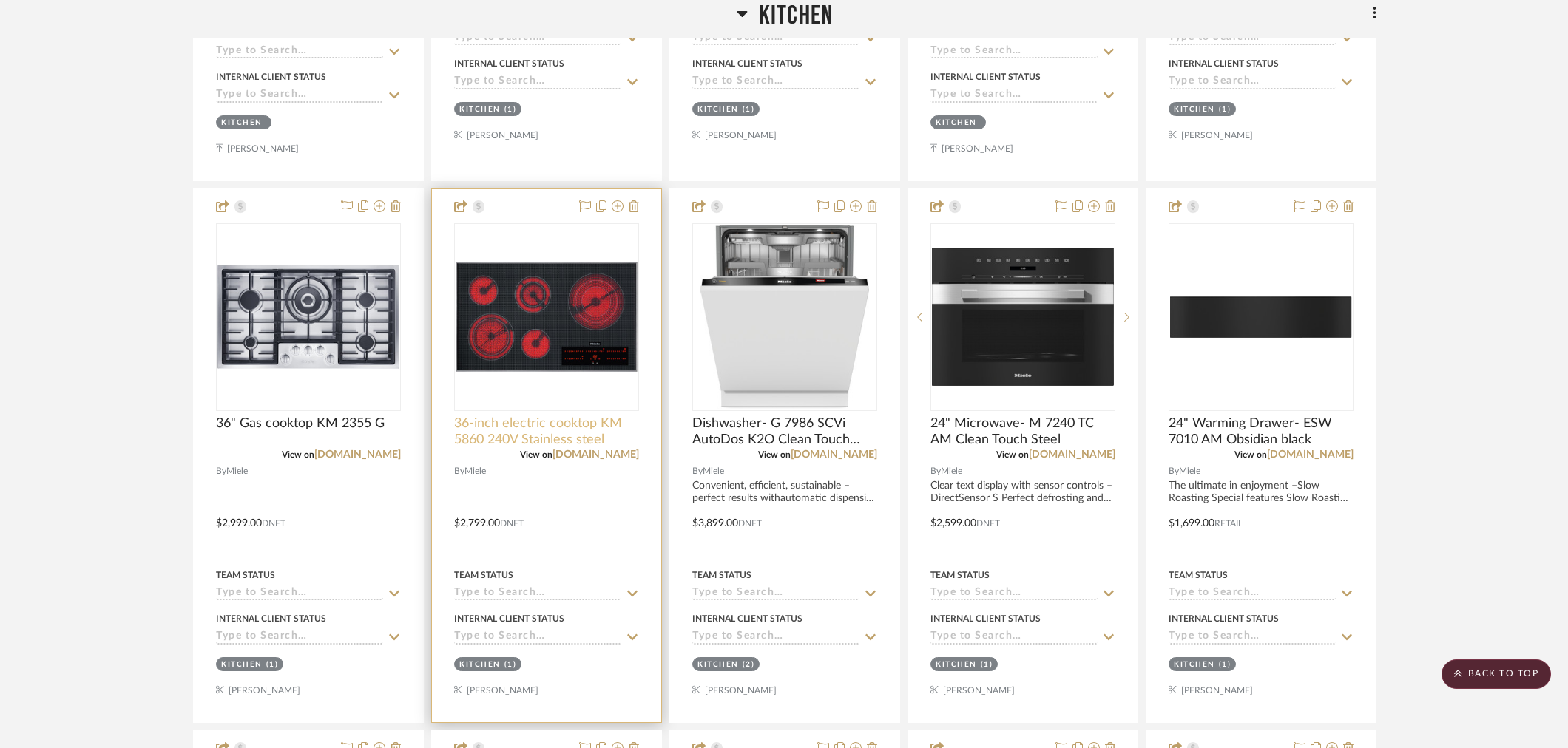
click at [604, 436] on span "36-inch electric cooktop KM 5860 240V Stainless steel" at bounding box center [546, 432] width 185 height 32
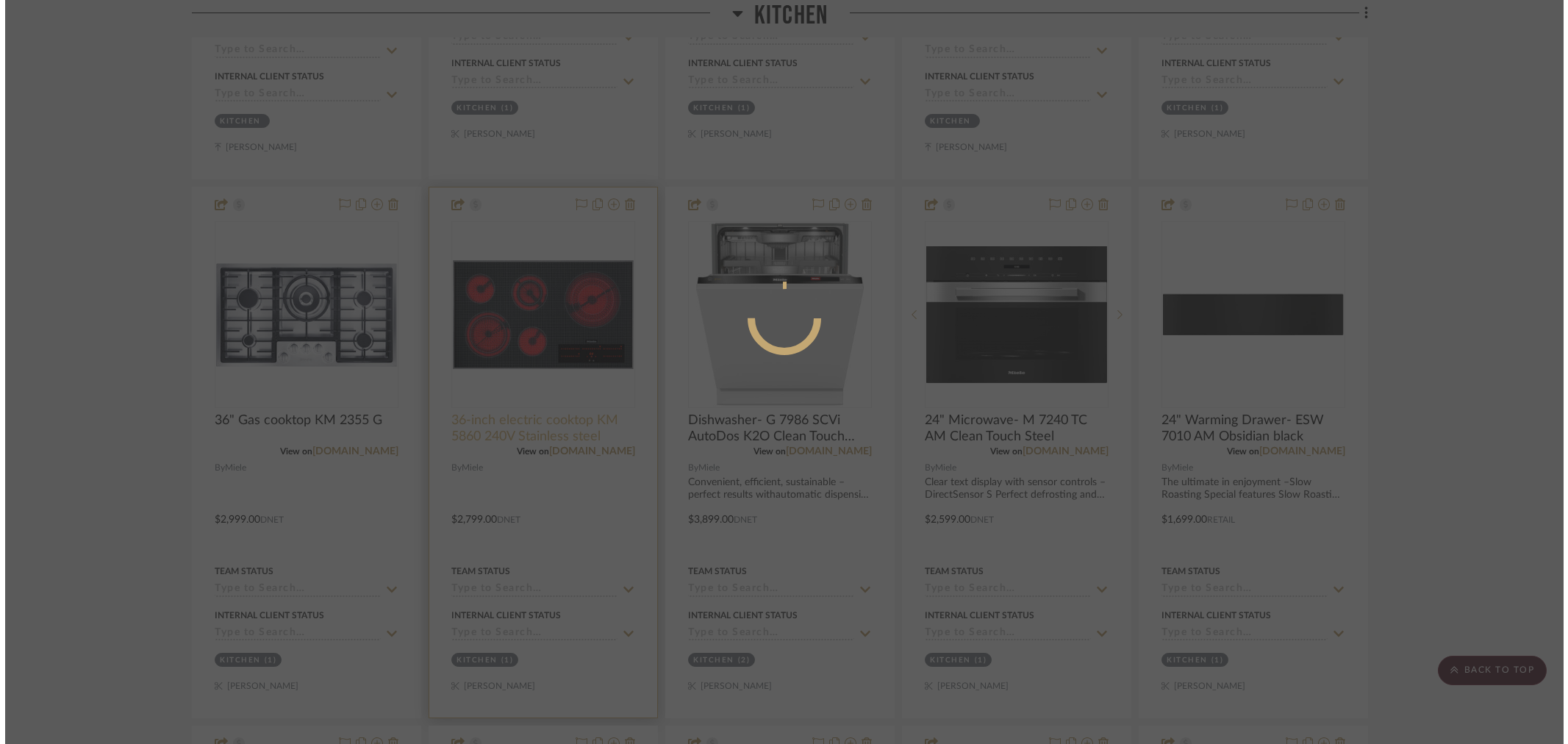
scroll to position [0, 0]
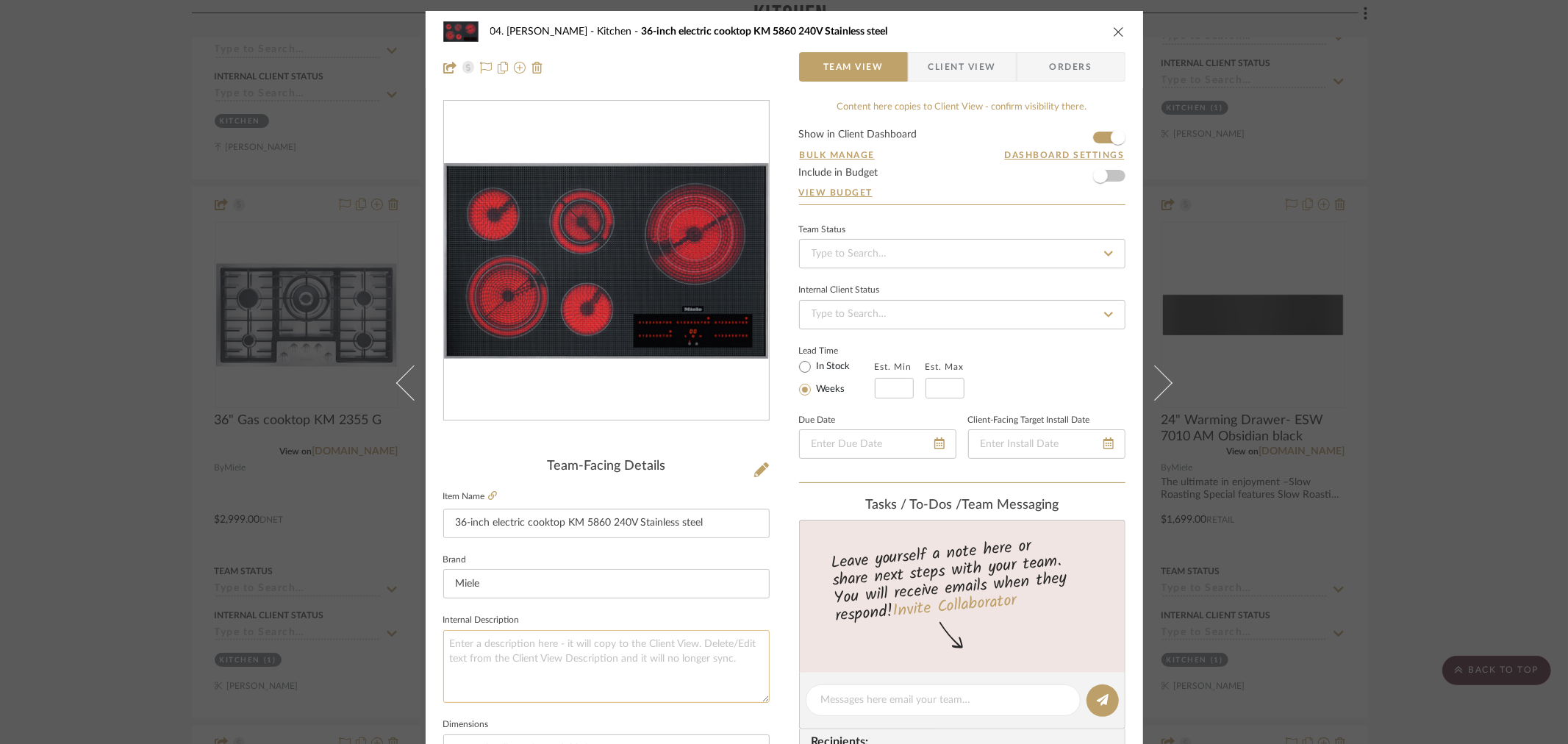
click at [556, 645] on textarea at bounding box center [606, 666] width 326 height 73
type textarea "36" Electric Option"
click at [572, 716] on fieldset "Dimensions" at bounding box center [606, 739] width 326 height 49
click at [74, 509] on div "04. Linck Kitchen 36-inch electric cooktop KM 5860 240V Stainless steel Team Vi…" at bounding box center [784, 372] width 1568 height 744
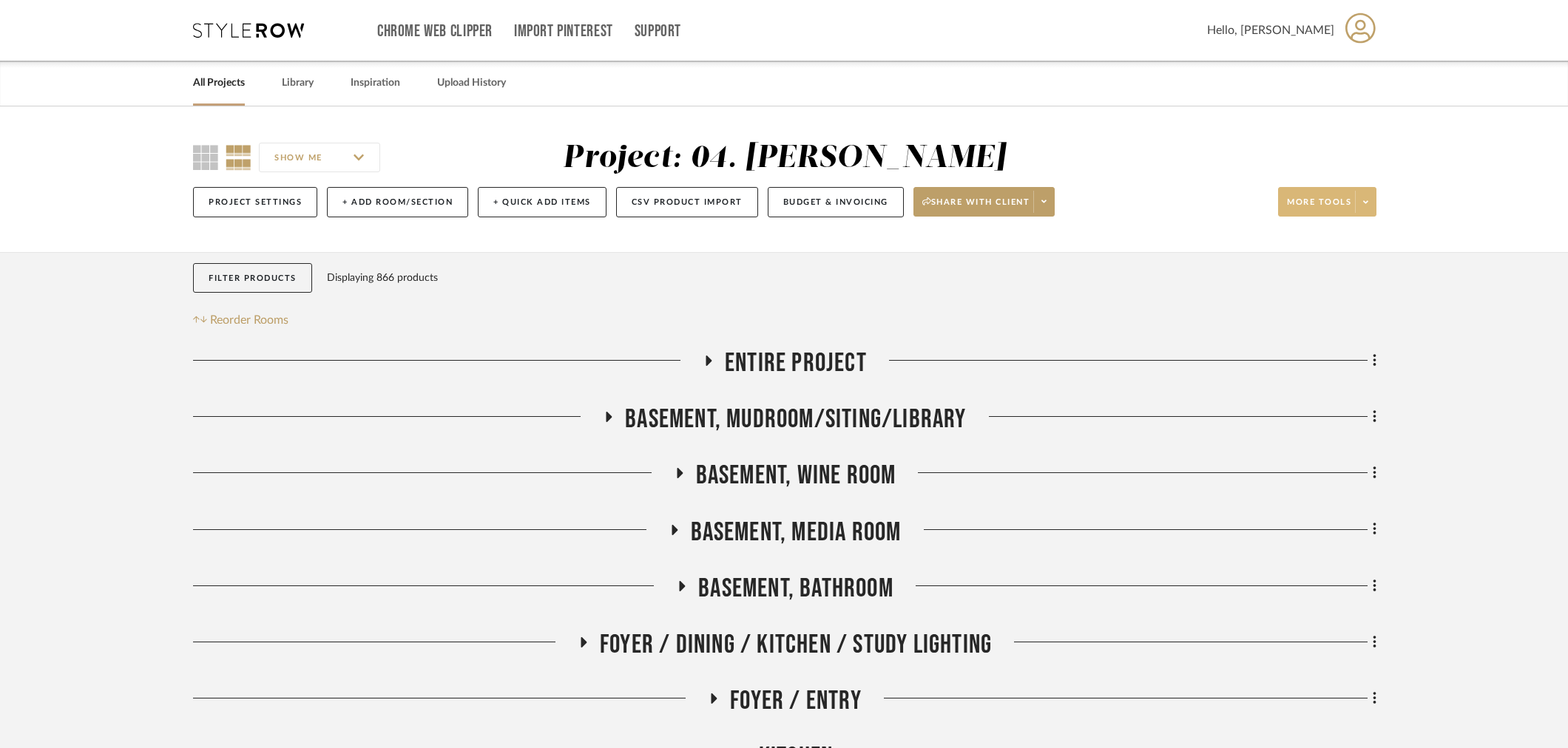
click at [1369, 200] on span at bounding box center [1365, 201] width 21 height 22
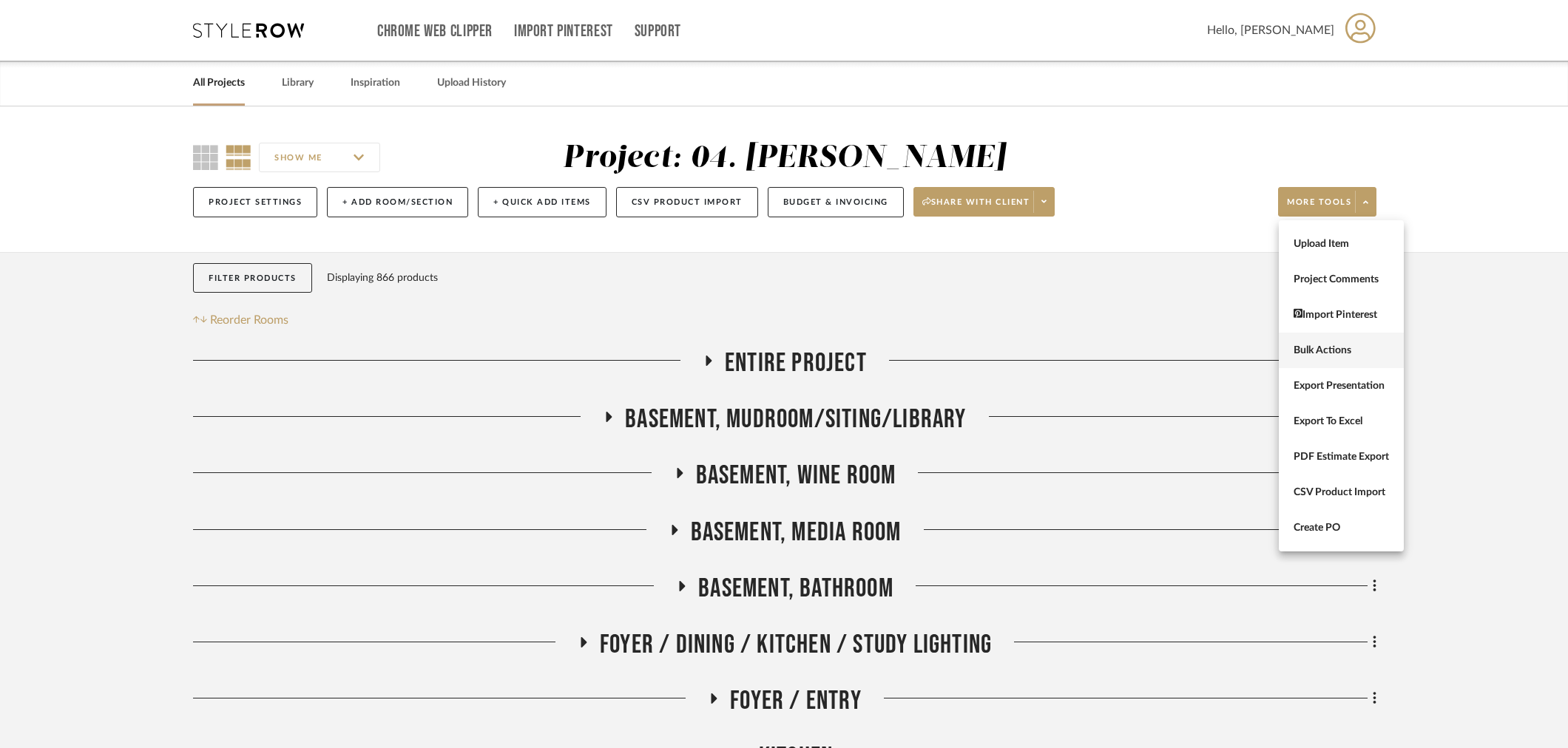
click at [1341, 359] on button "Bulk Actions" at bounding box center [1341, 350] width 125 height 35
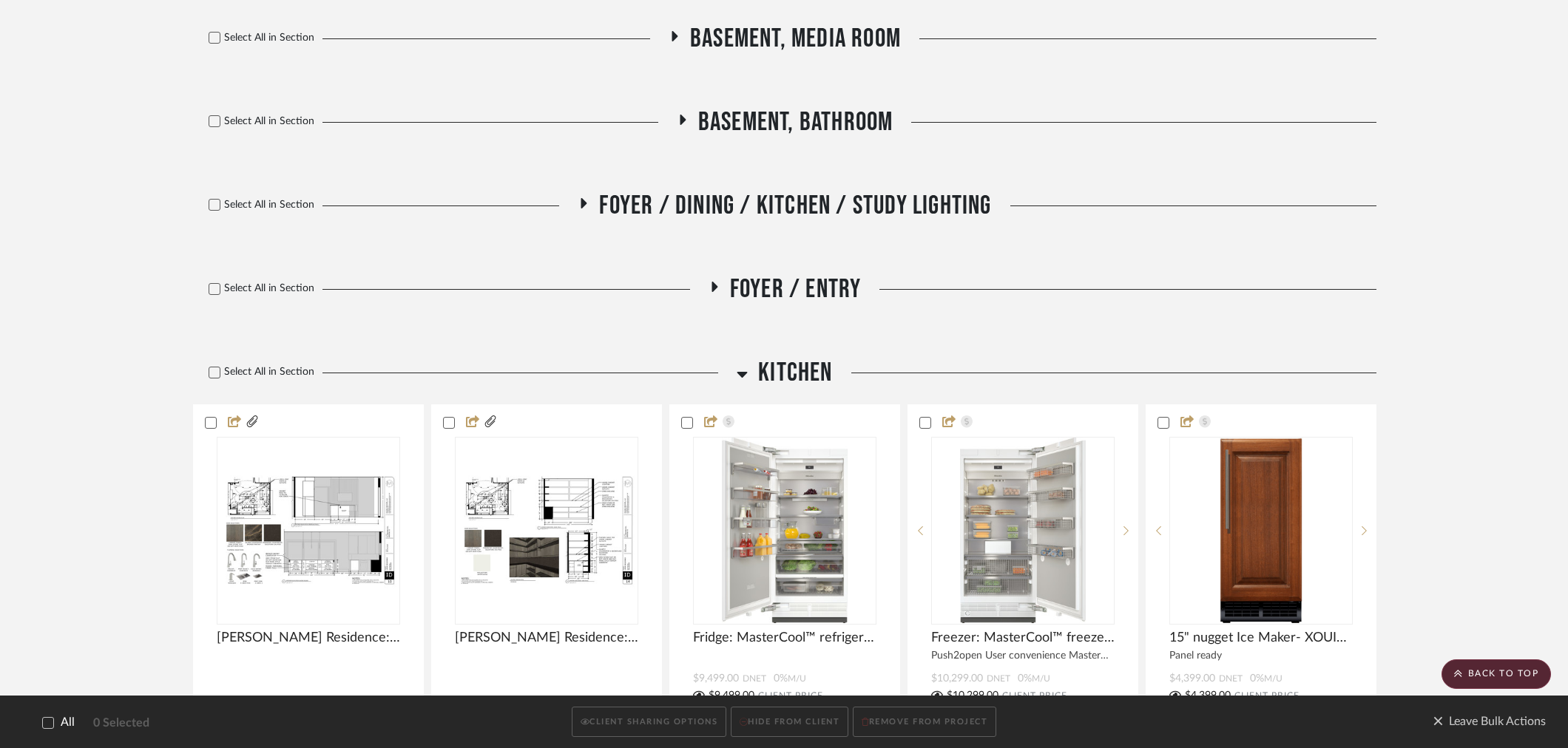
scroll to position [903, 0]
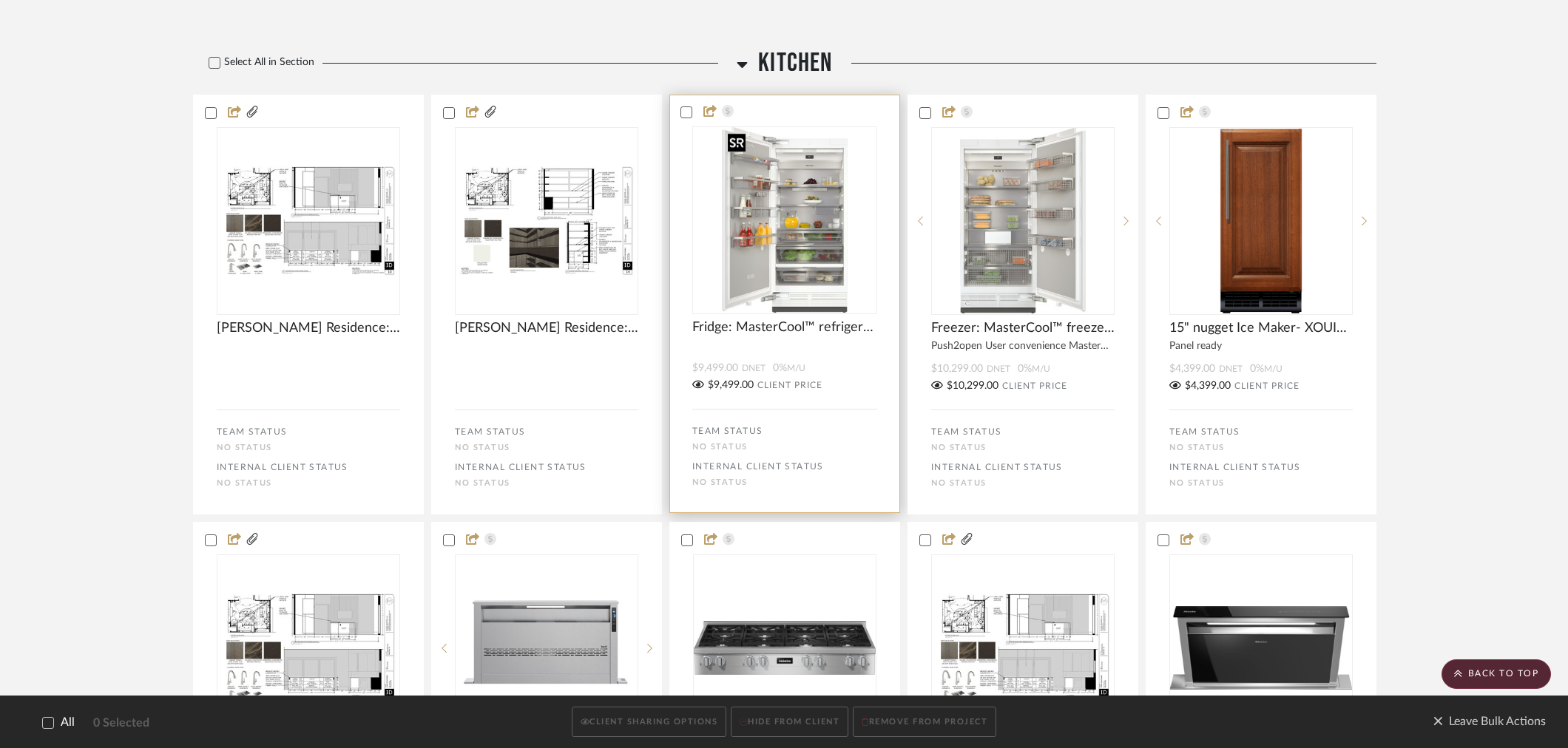
click at [0, 0] on img at bounding box center [0, 0] width 0 height 0
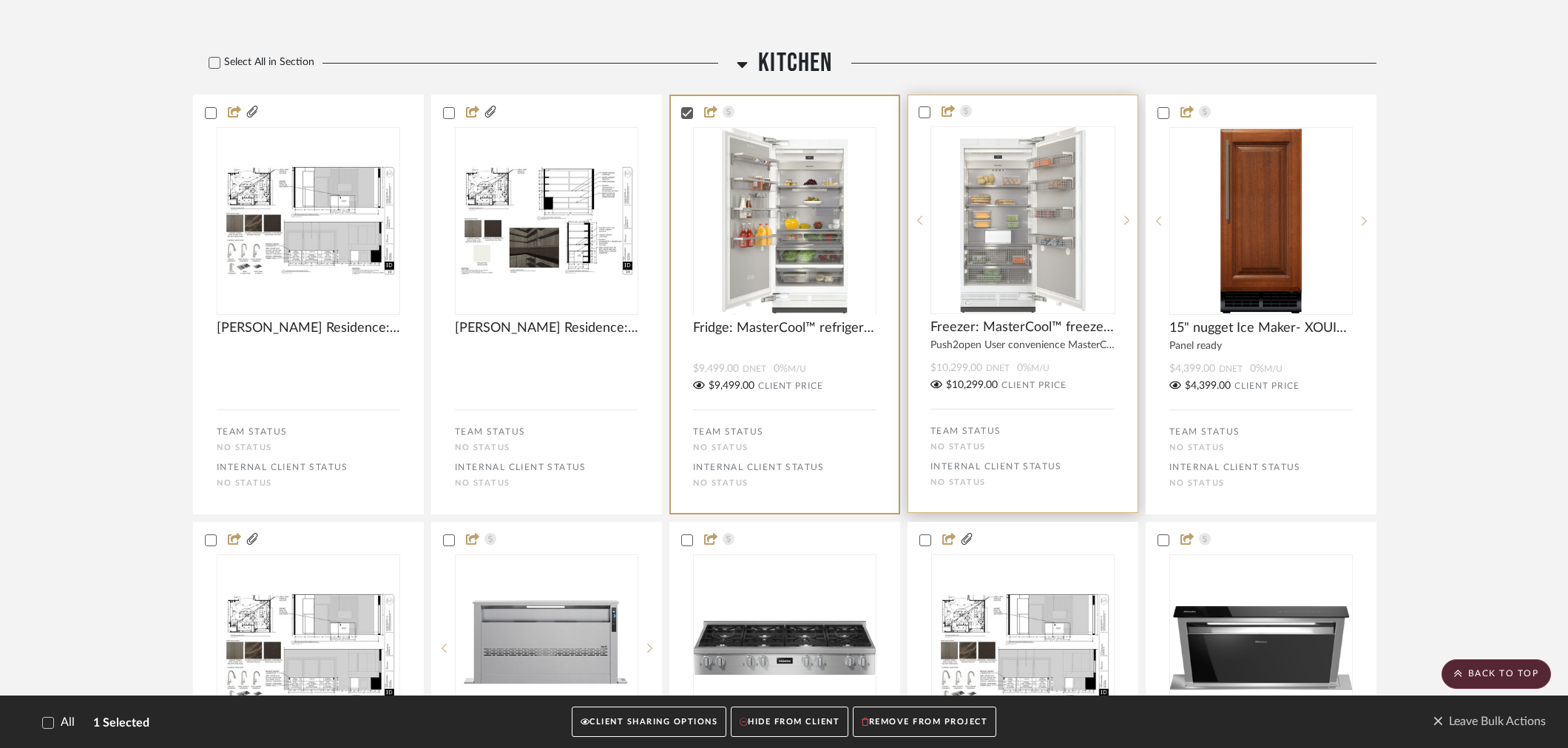
click at [993, 180] on img "0" at bounding box center [1023, 220] width 126 height 187
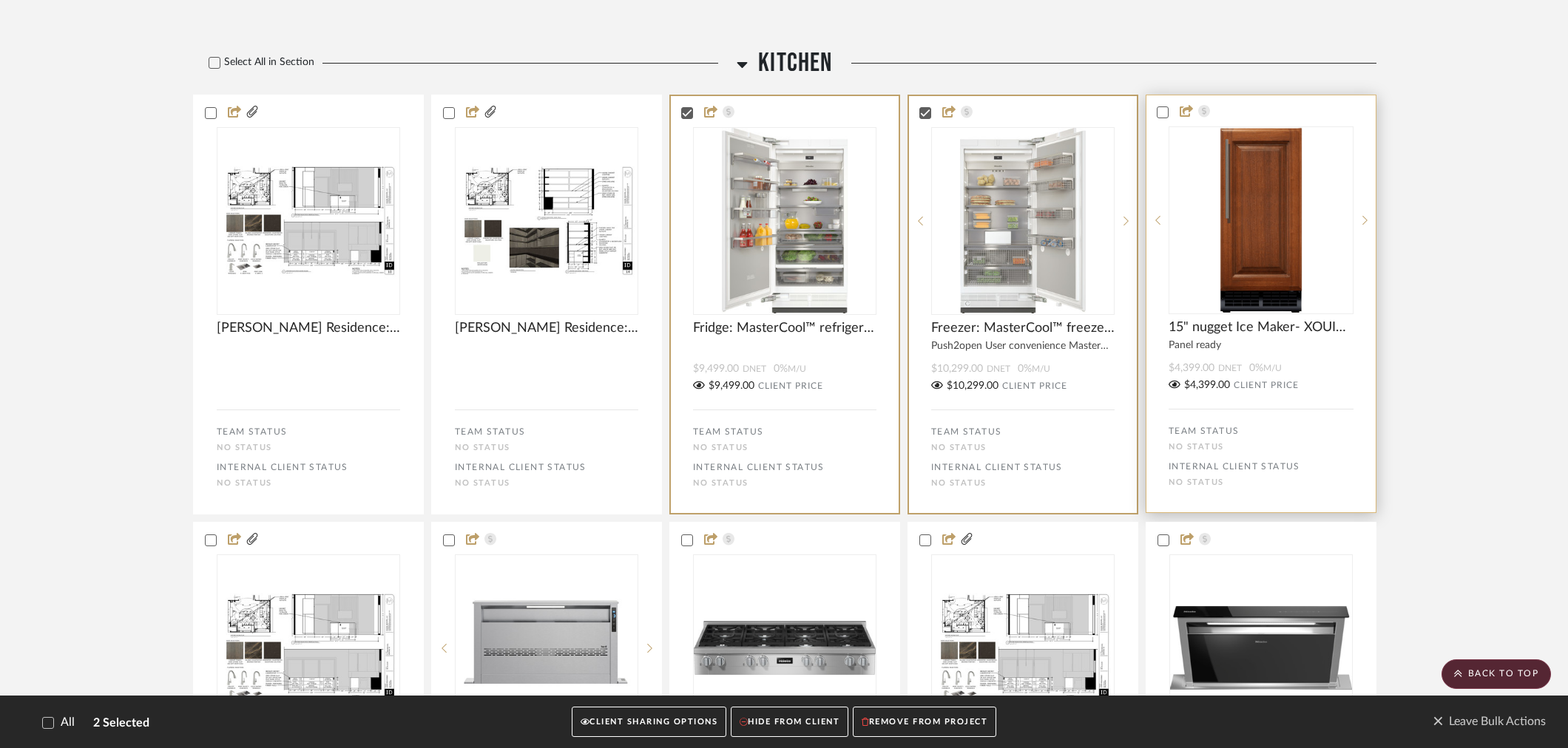
click at [0, 0] on img at bounding box center [0, 0] width 0 height 0
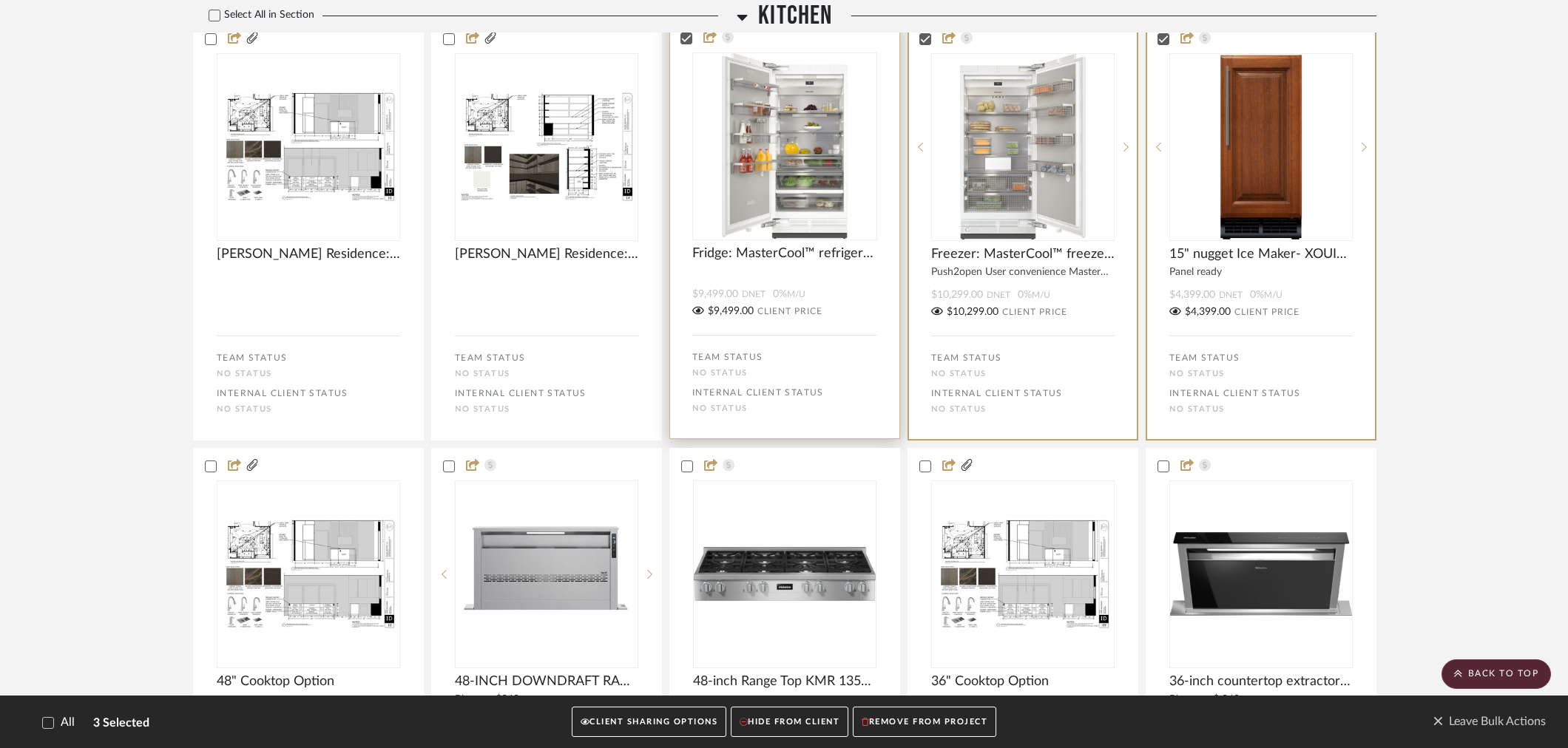
scroll to position [1314, 0]
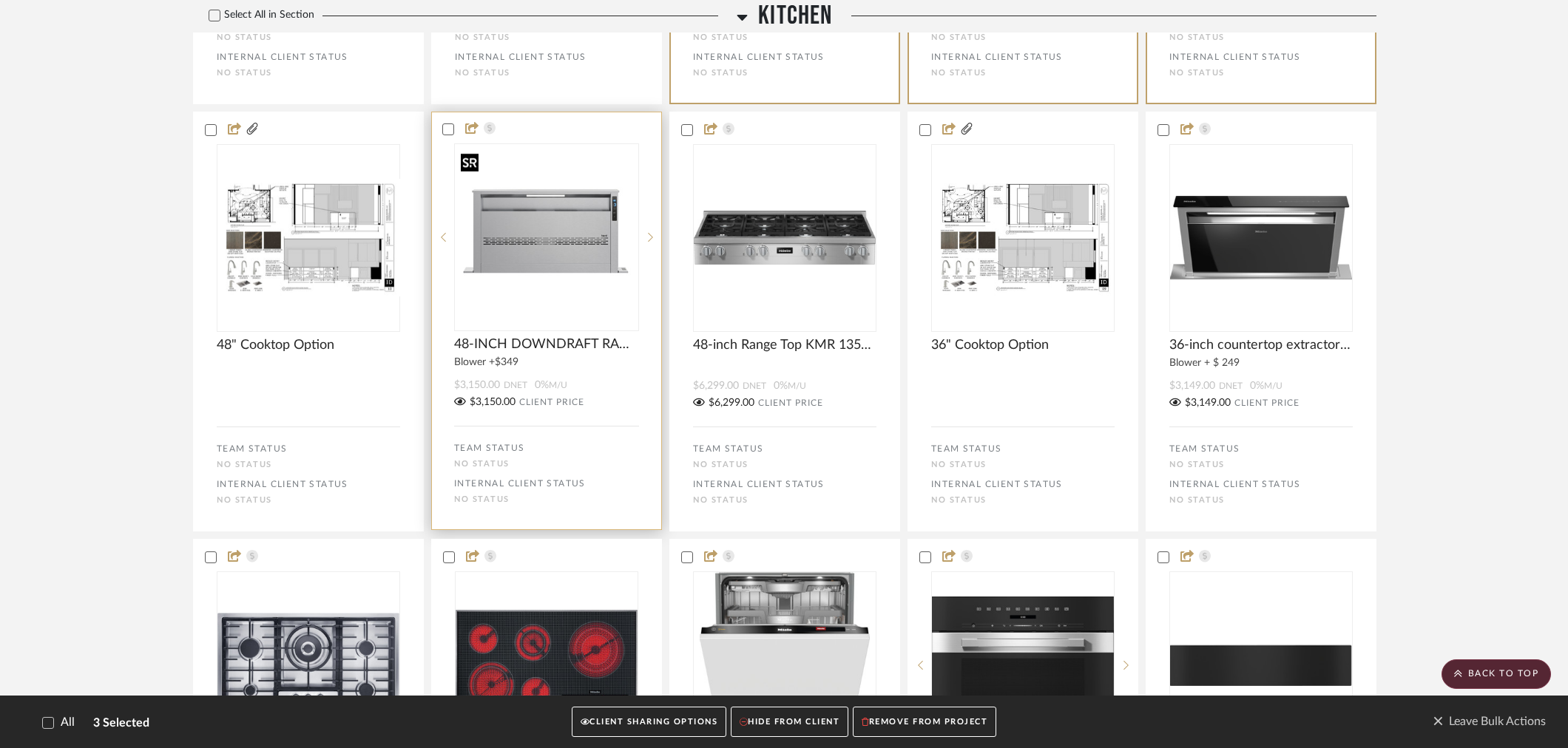
click at [552, 223] on img "0" at bounding box center [546, 237] width 184 height 184
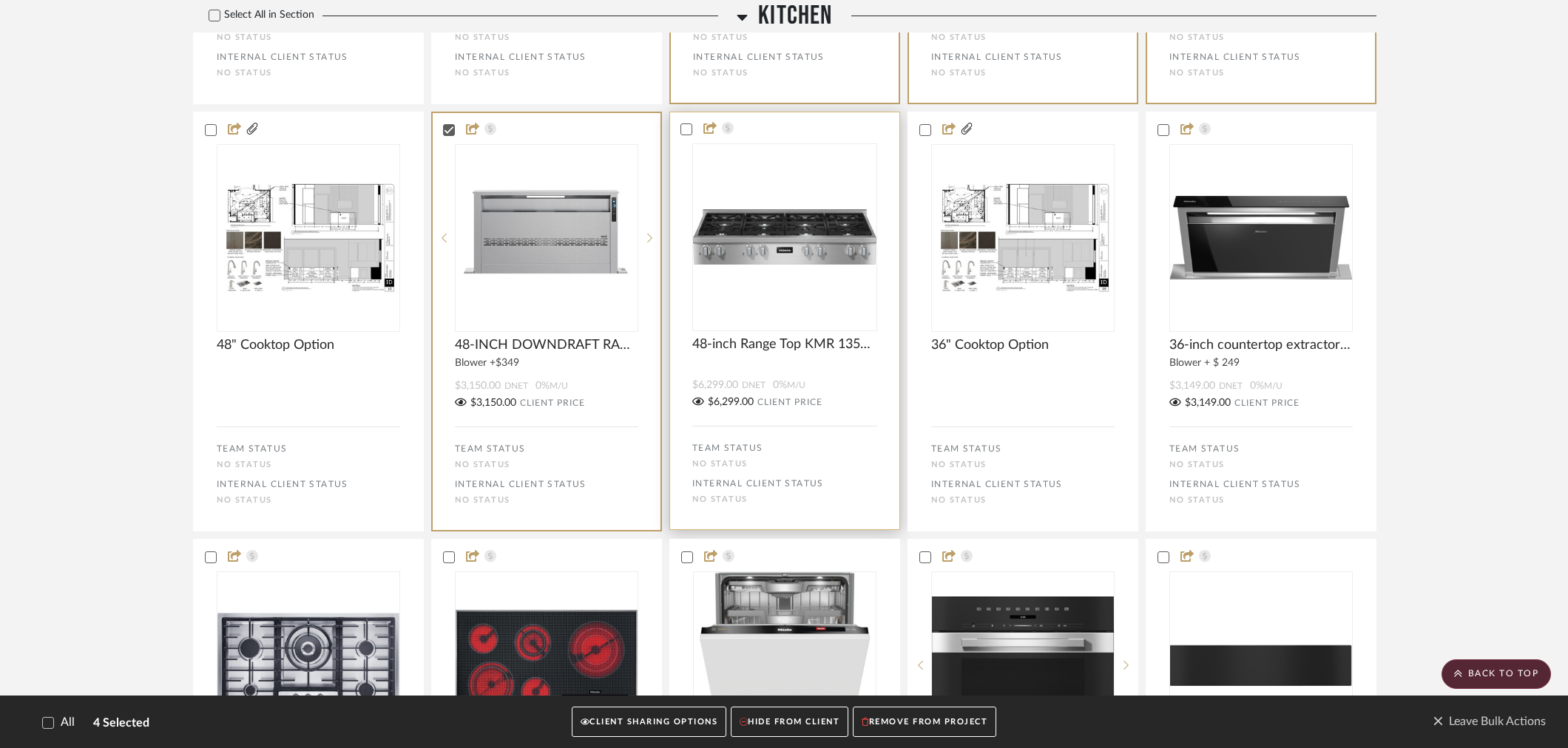
click at [764, 220] on img "0" at bounding box center [784, 236] width 184 height 55
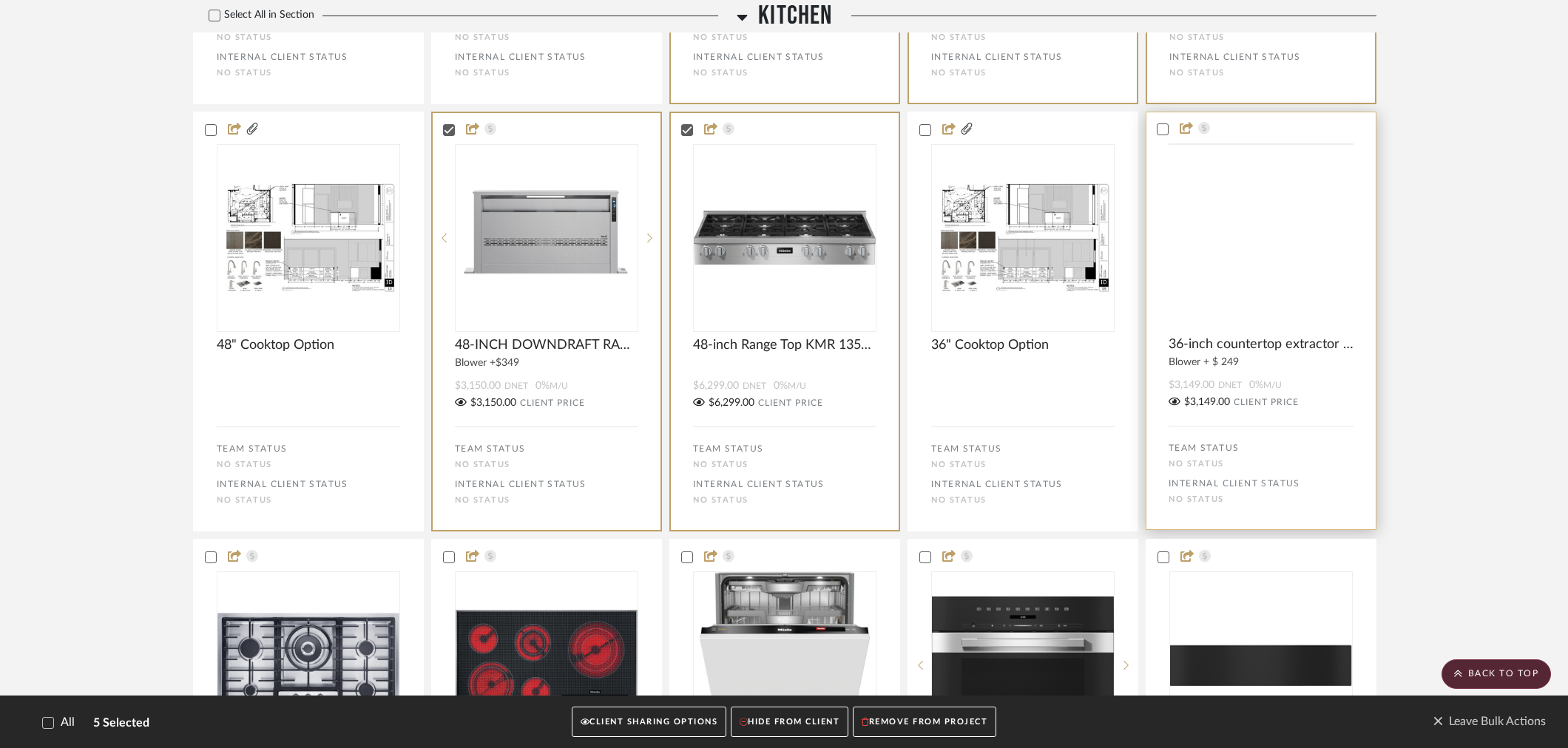
click at [0, 0] on img at bounding box center [0, 0] width 0 height 0
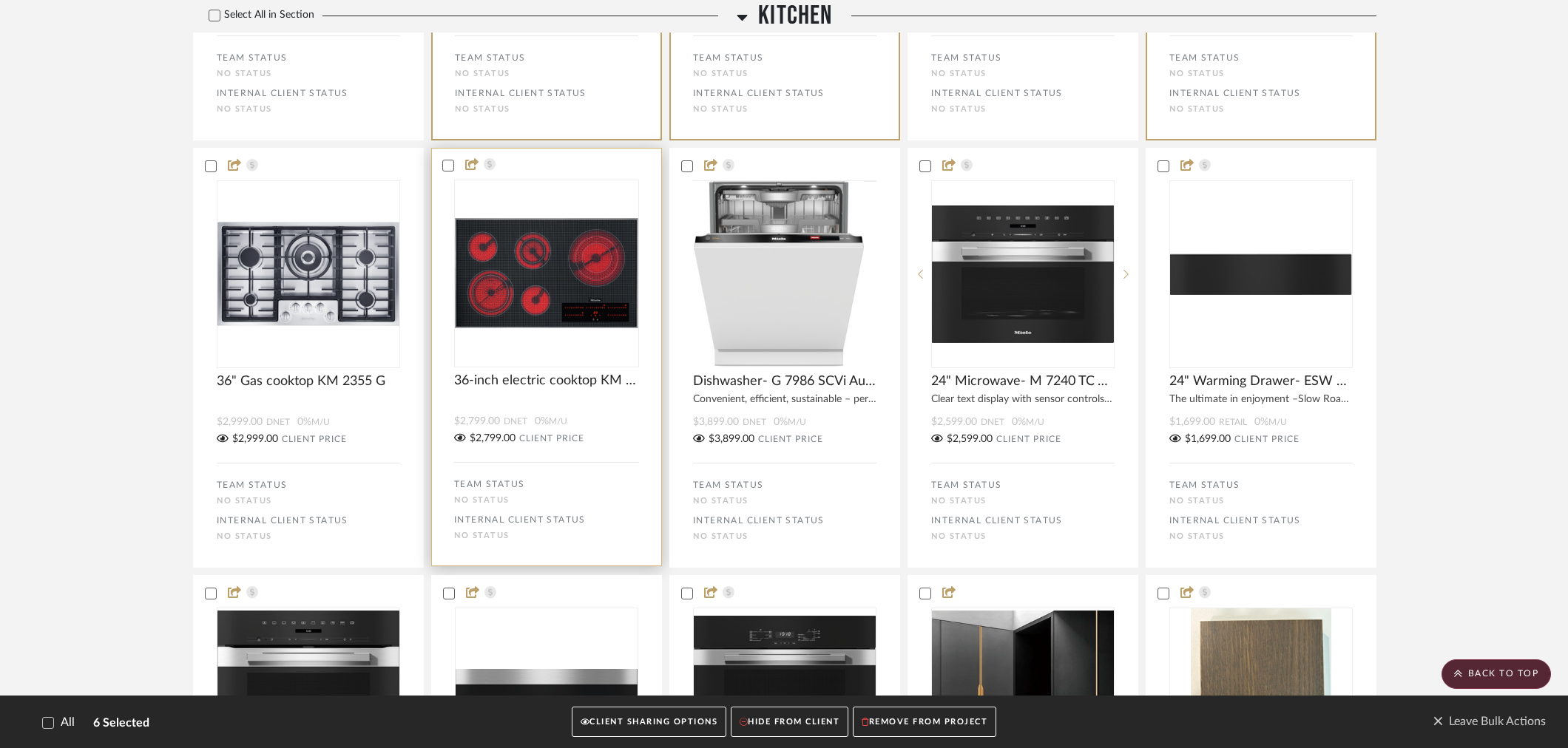
scroll to position [1725, 0]
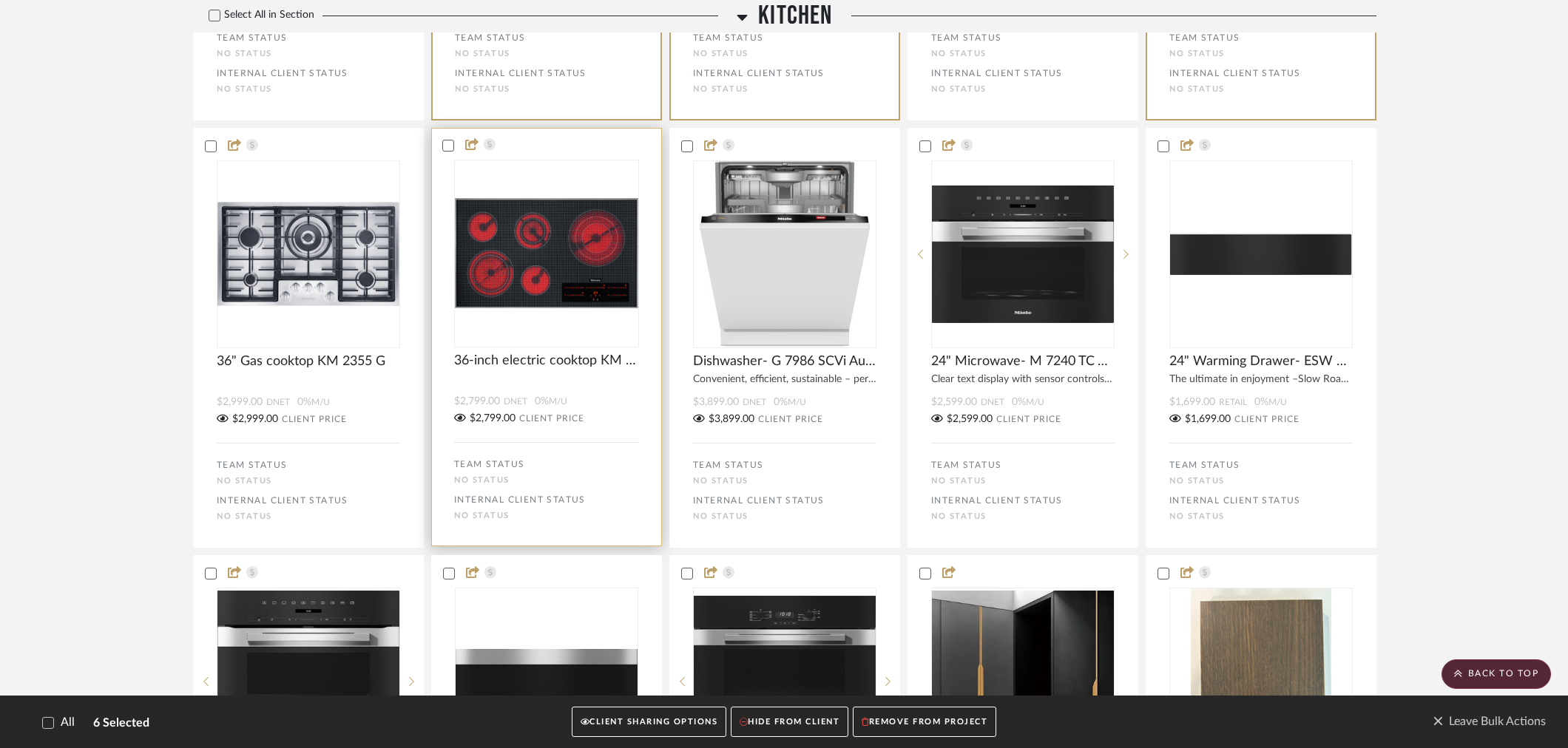
click at [542, 235] on img "0" at bounding box center [546, 253] width 184 height 111
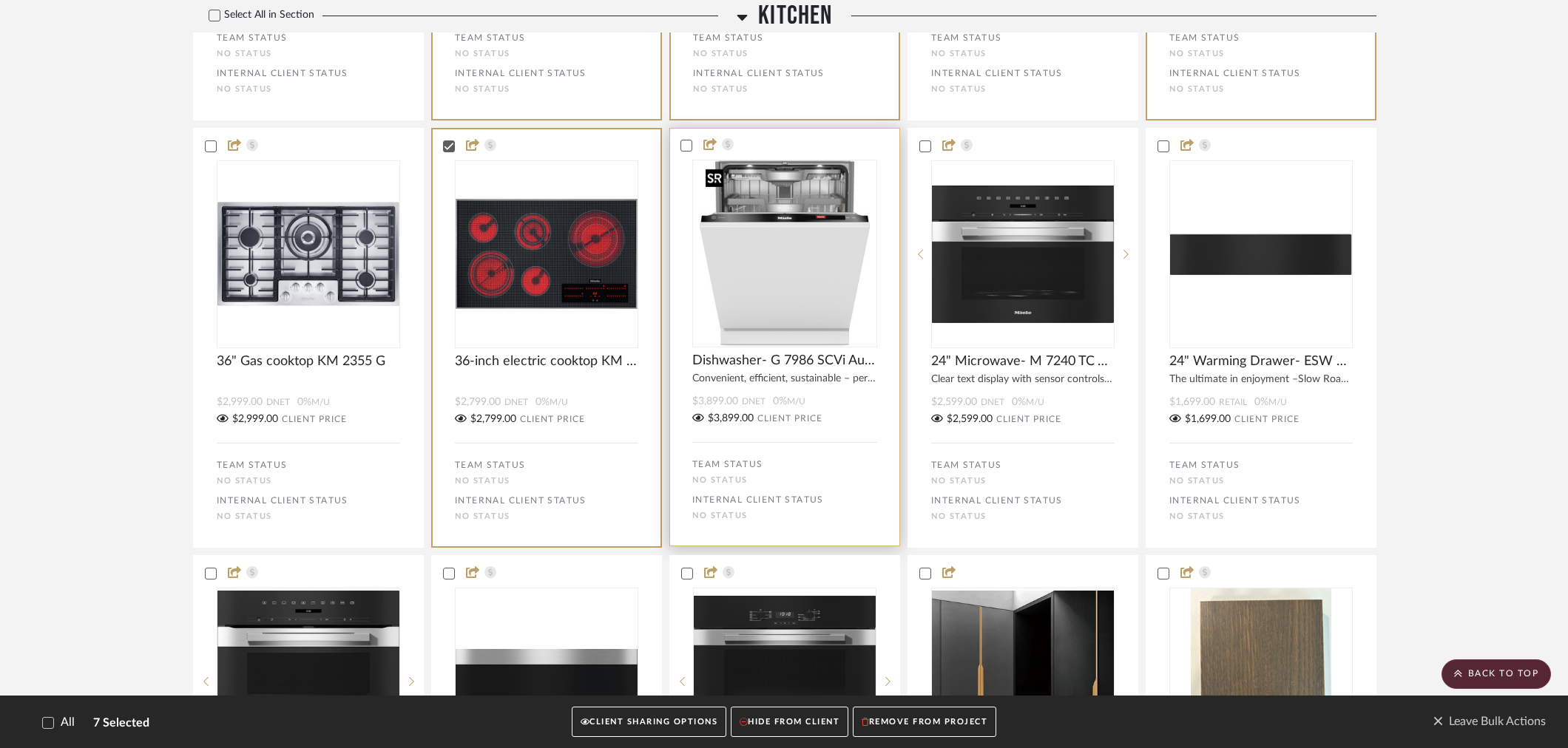
click at [773, 227] on img "0" at bounding box center [784, 253] width 170 height 187
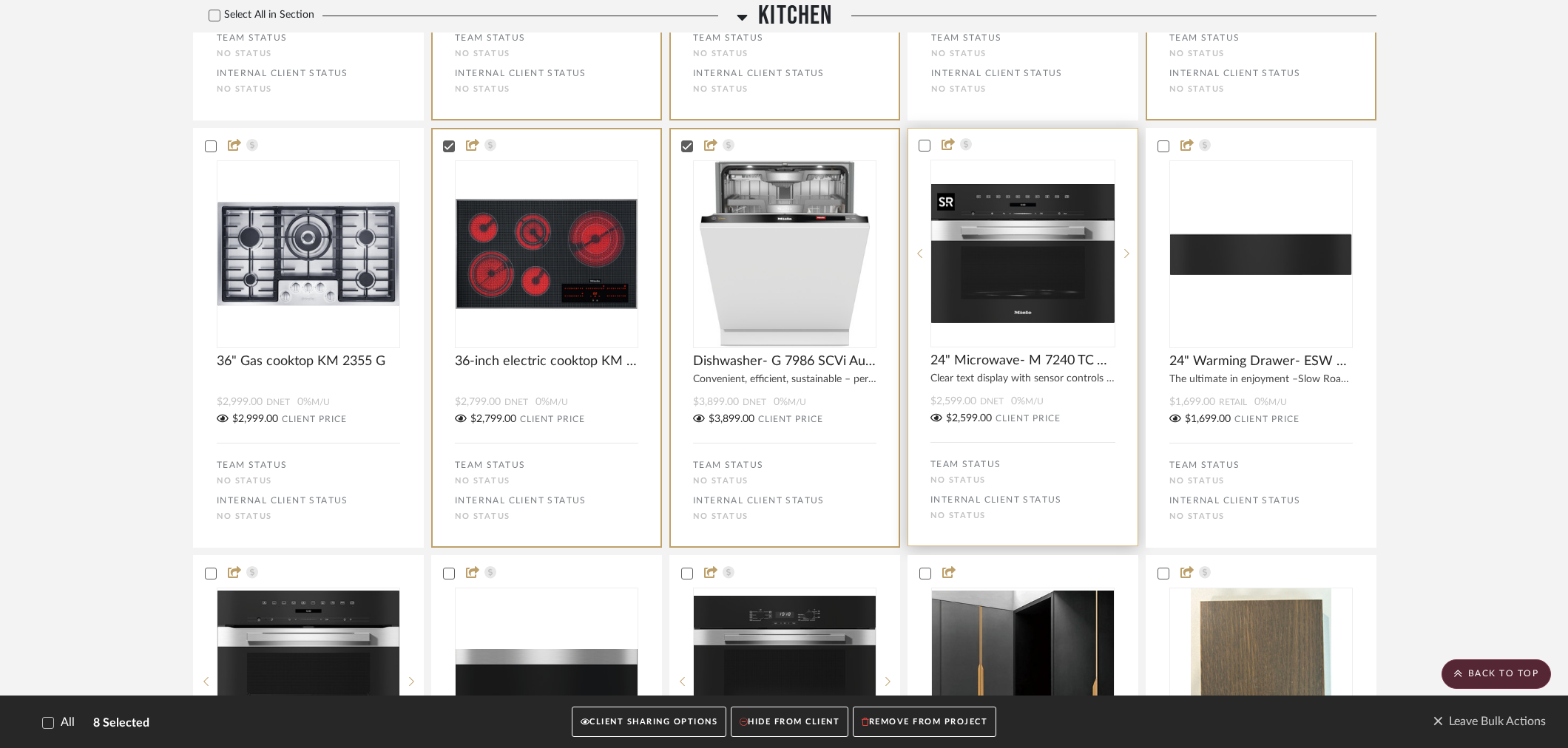
click at [0, 0] on img at bounding box center [0, 0] width 0 height 0
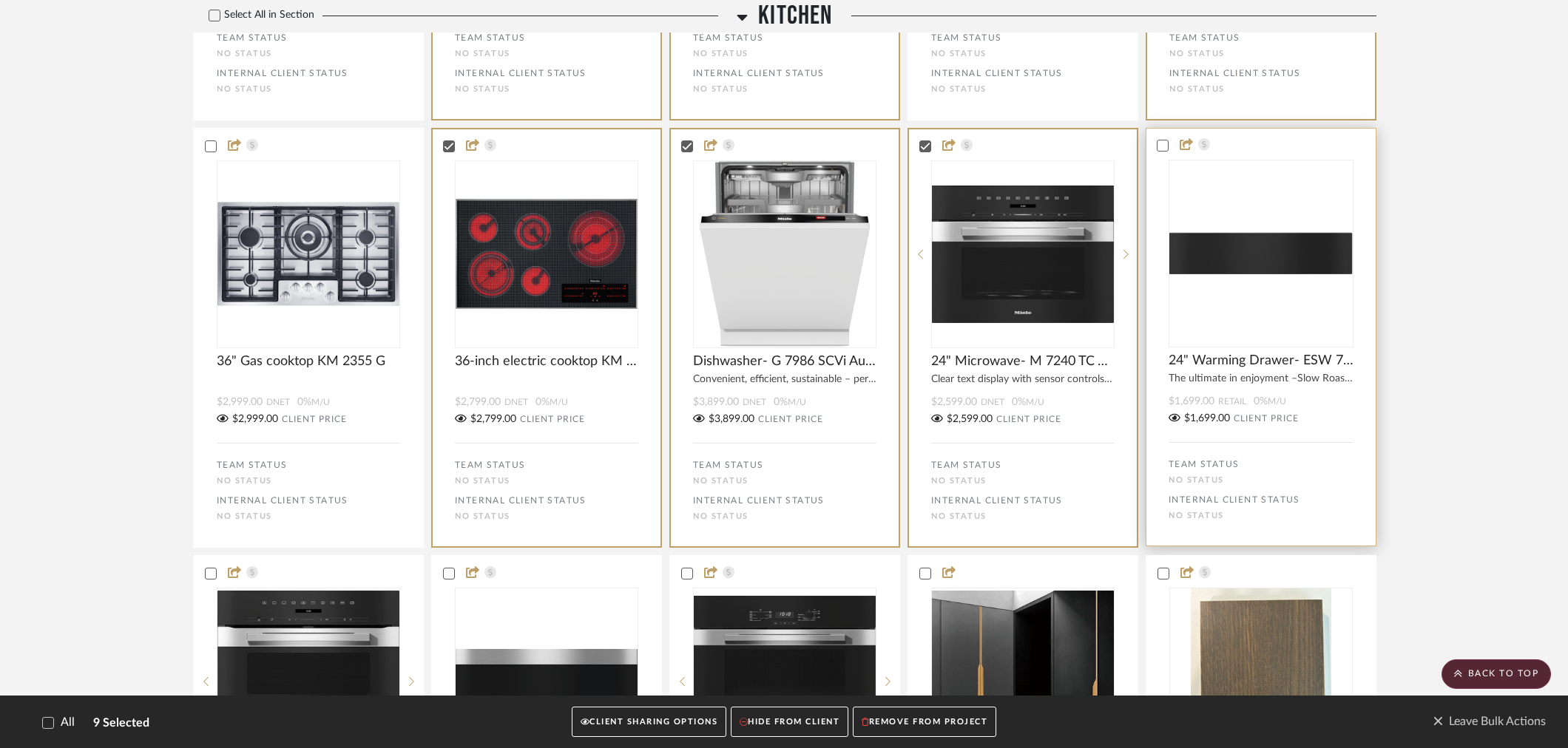
click at [0, 0] on img at bounding box center [0, 0] width 0 height 0
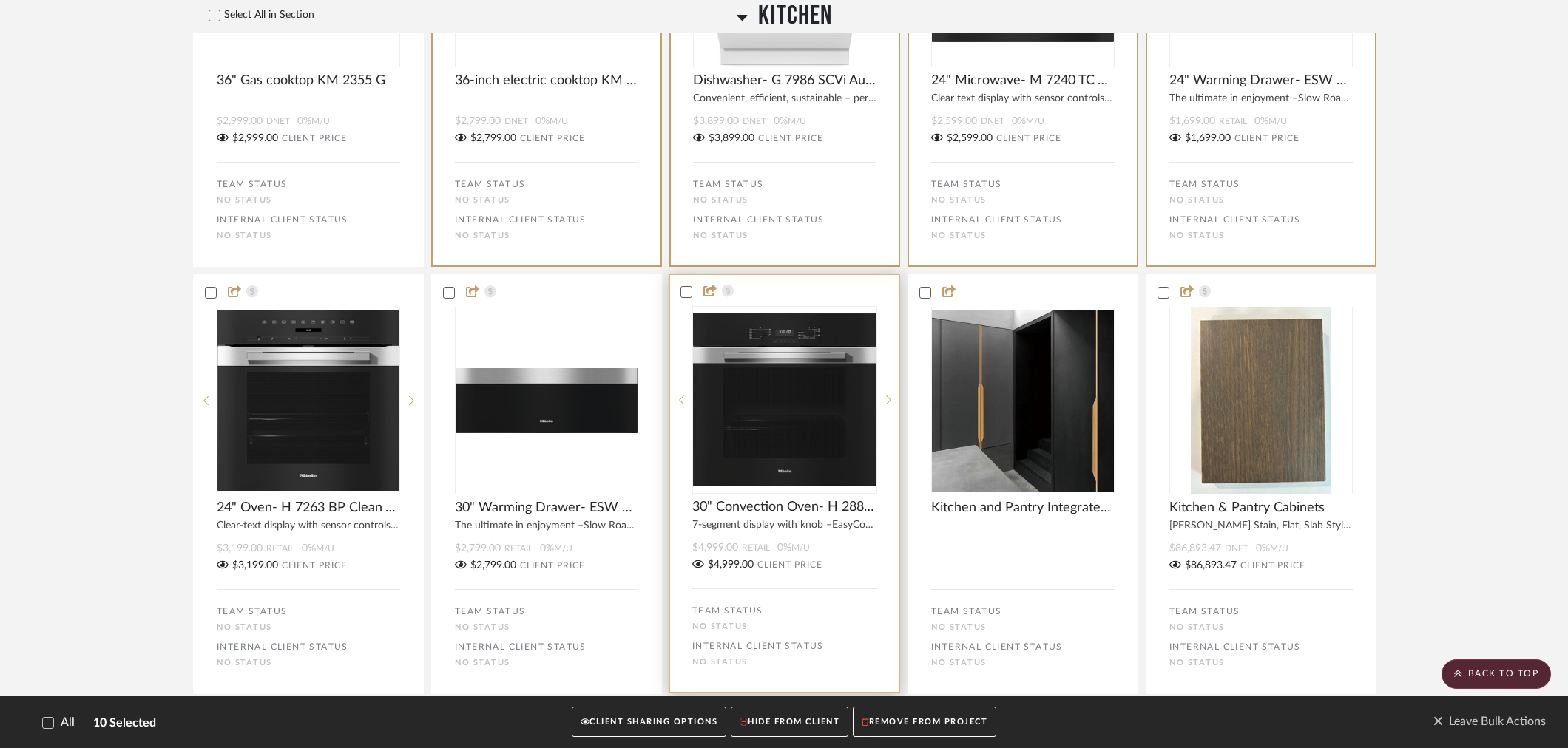
scroll to position [2053, 0]
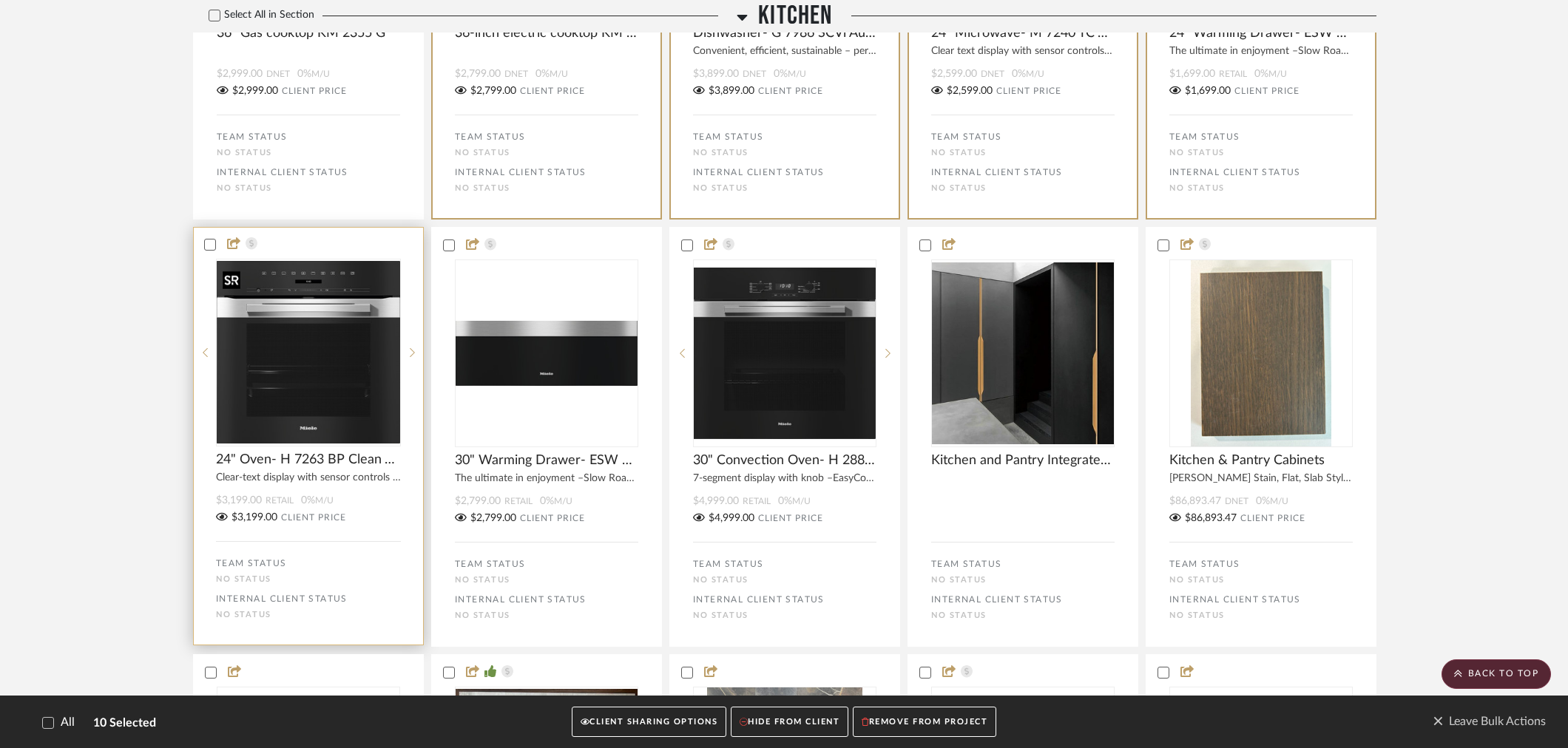
click at [0, 0] on img at bounding box center [0, 0] width 0 height 0
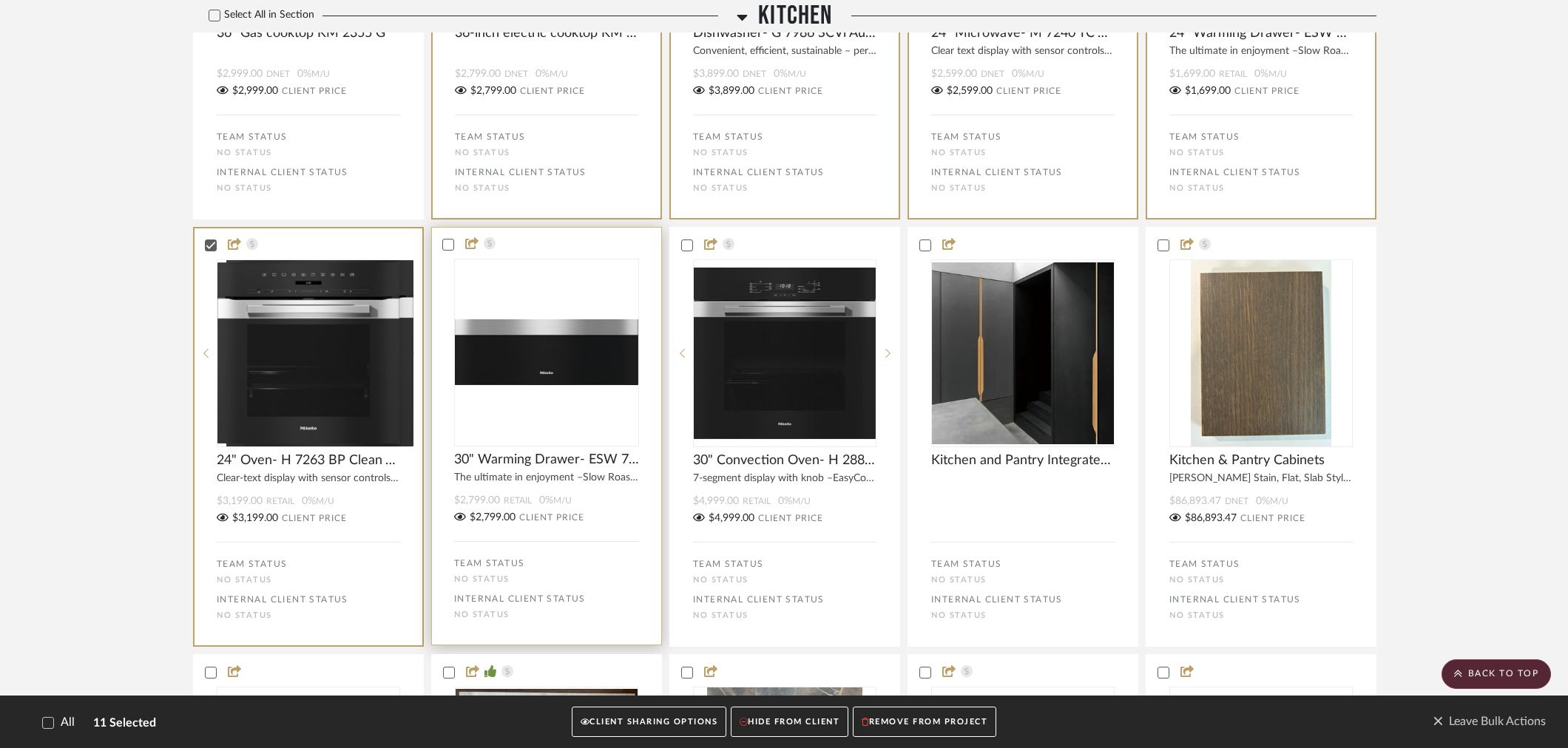
click at [523, 309] on div "0" at bounding box center [546, 352] width 184 height 187
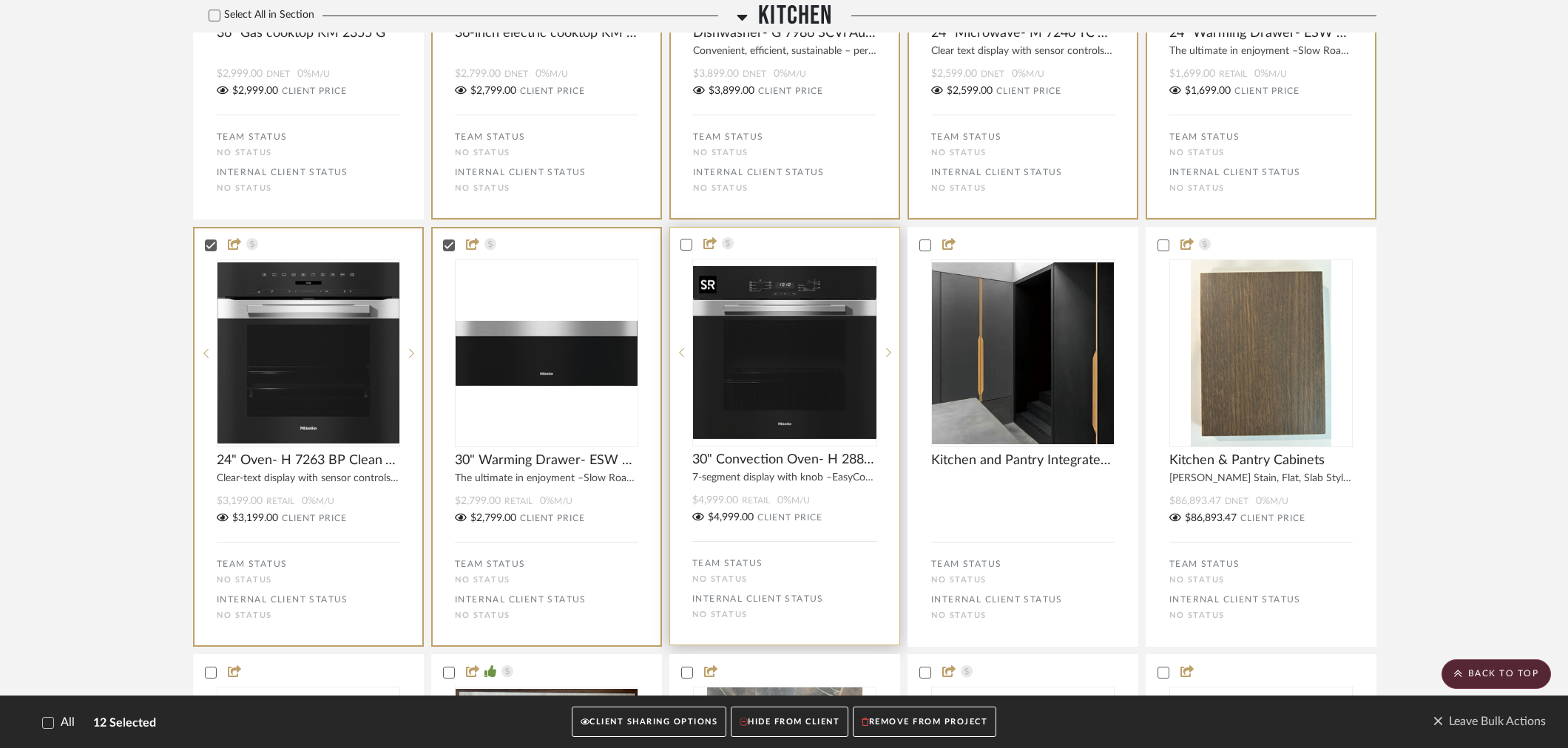
click at [0, 0] on img at bounding box center [0, 0] width 0 height 0
click at [660, 717] on button "CLIENT SHARING OPTIONS" at bounding box center [648, 722] width 154 height 30
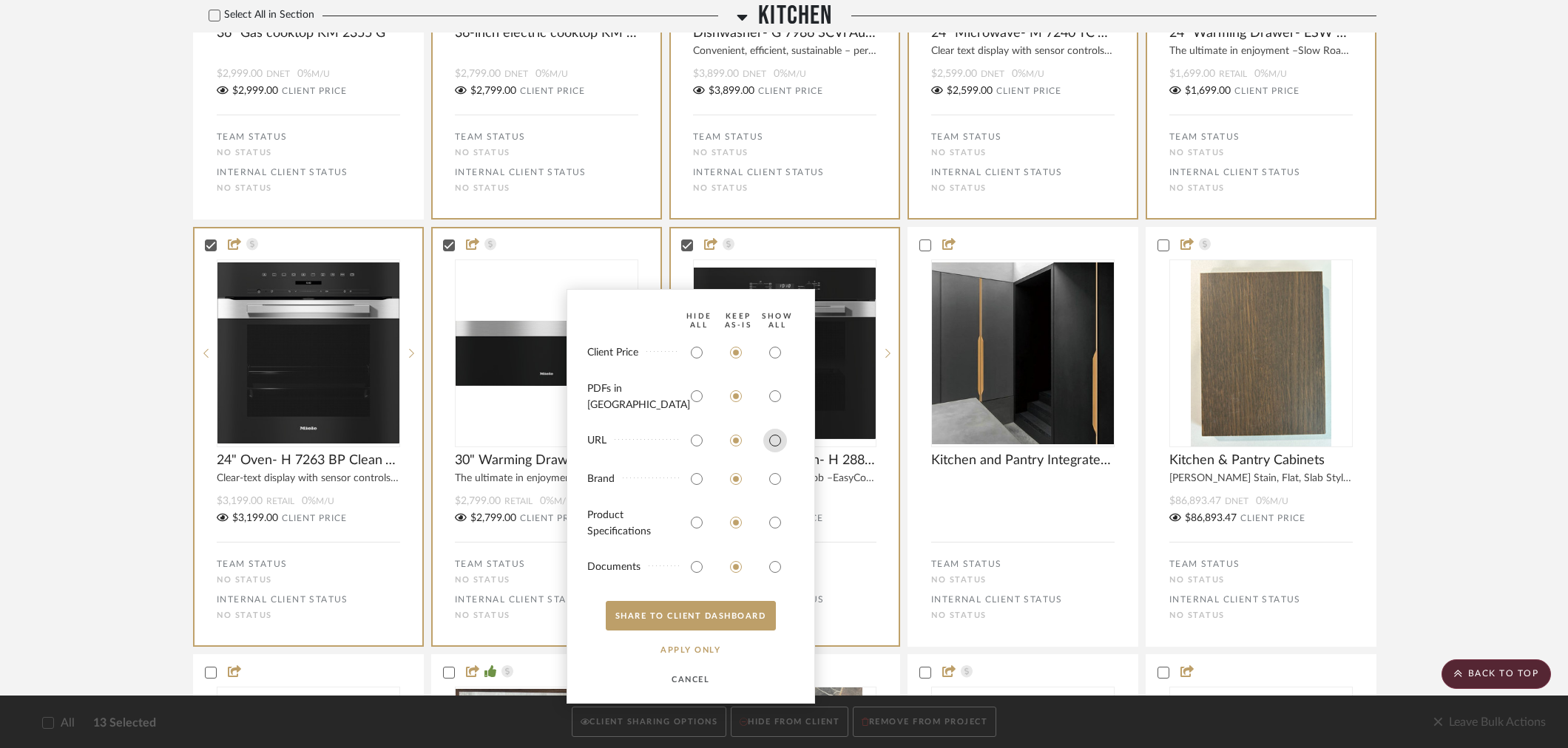
click at [771, 441] on input "radio" at bounding box center [774, 440] width 24 height 24
radio input "true"
click at [771, 478] on input "radio" at bounding box center [774, 478] width 24 height 24
radio input "true"
click at [712, 616] on button "SHARE TO CLIENT Dashboard" at bounding box center [690, 616] width 170 height 30
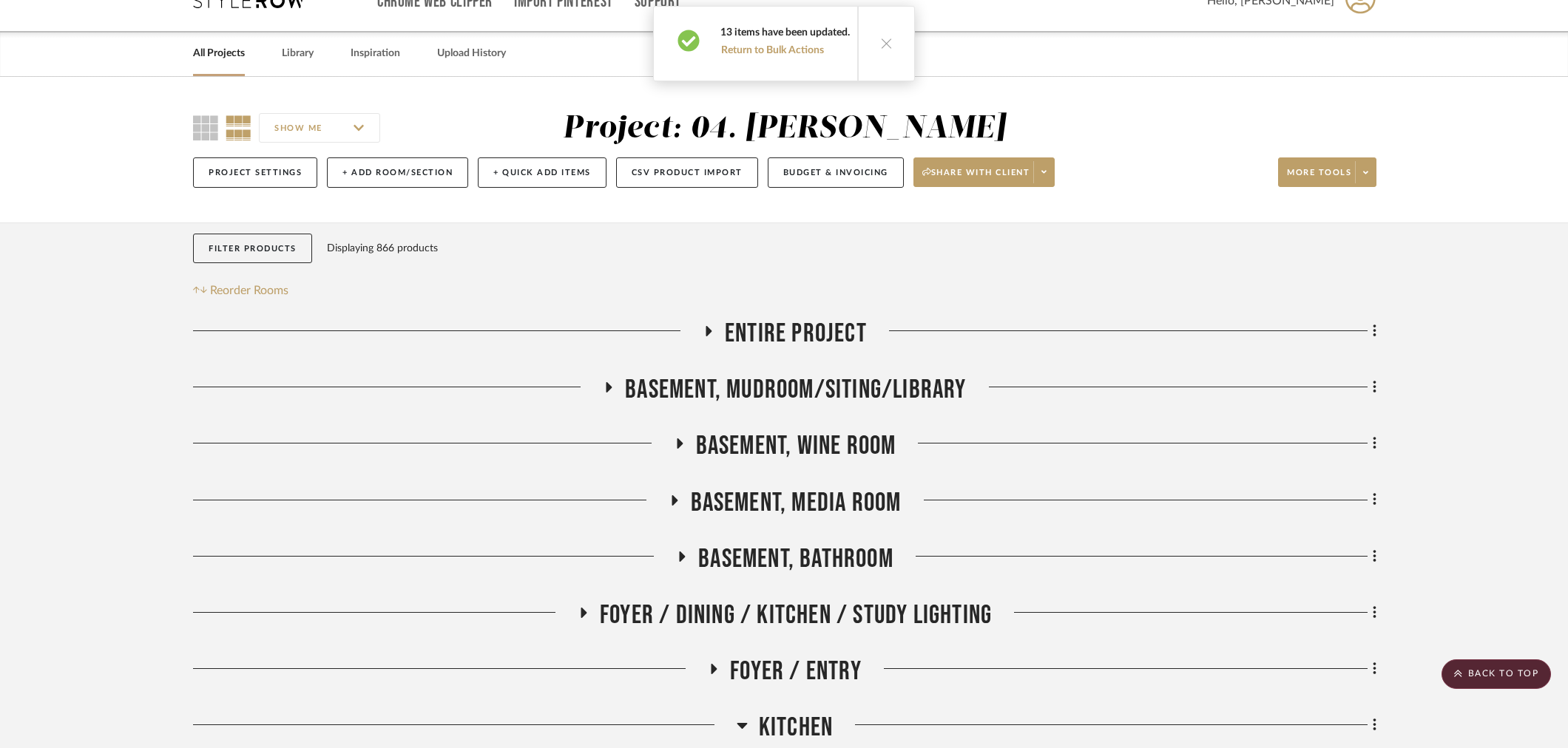
scroll to position [0, 0]
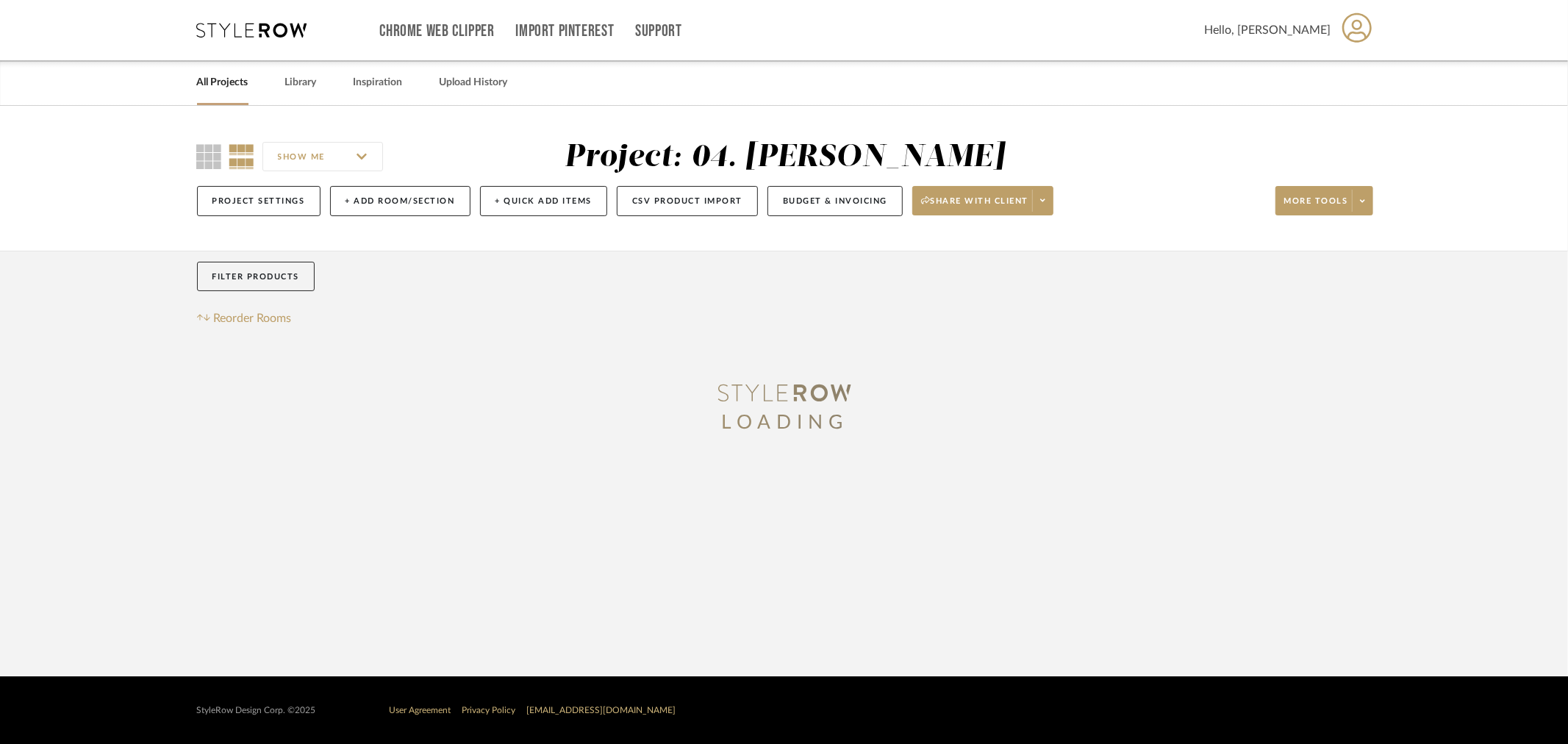
click at [1056, 202] on div "Project Settings + Add Room/Section + Quick Add Items CSV Product Import Budget…" at bounding box center [785, 201] width 1176 height 49
click at [1050, 202] on span at bounding box center [1043, 200] width 21 height 22
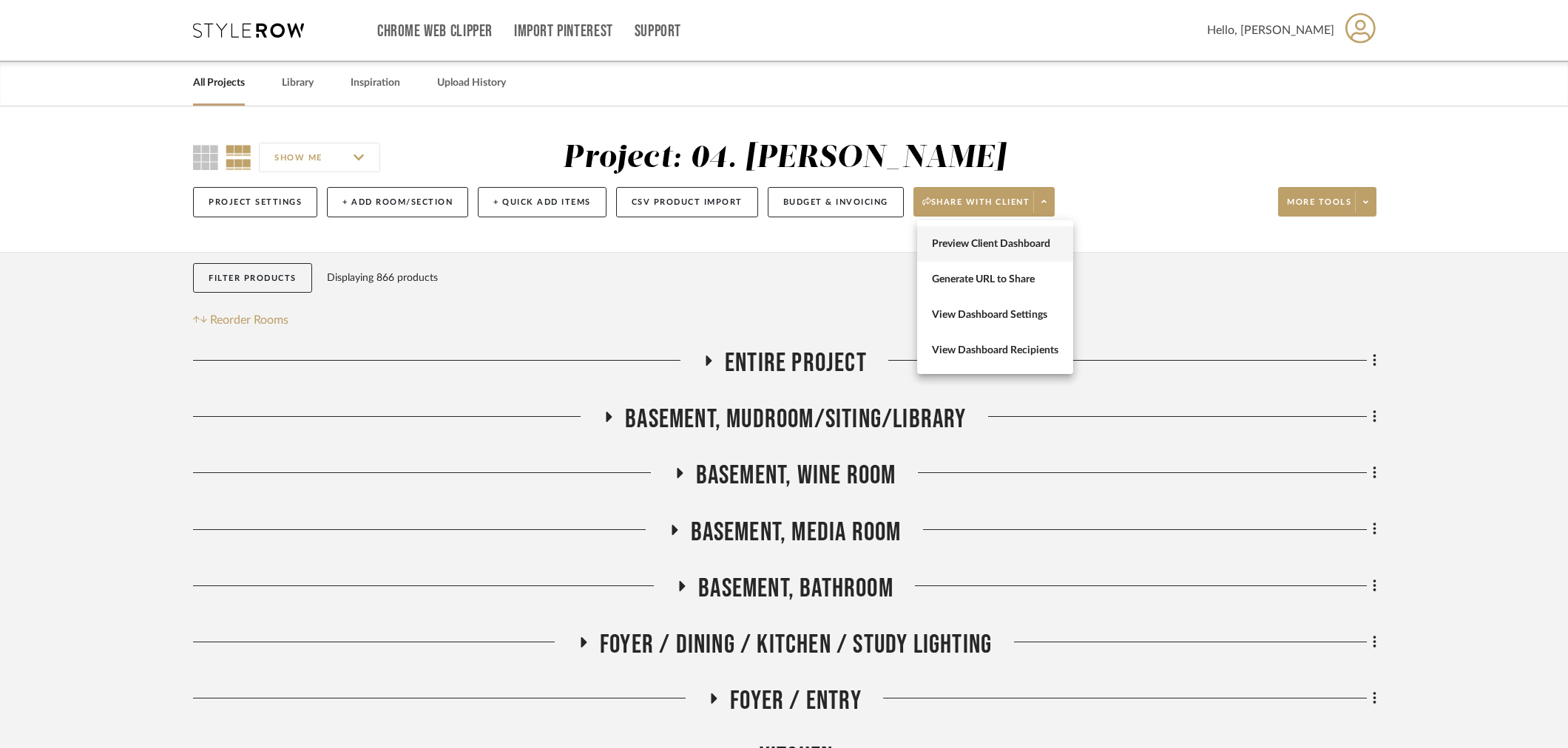
click at [1045, 243] on span "Preview Client Dashboard" at bounding box center [995, 244] width 127 height 12
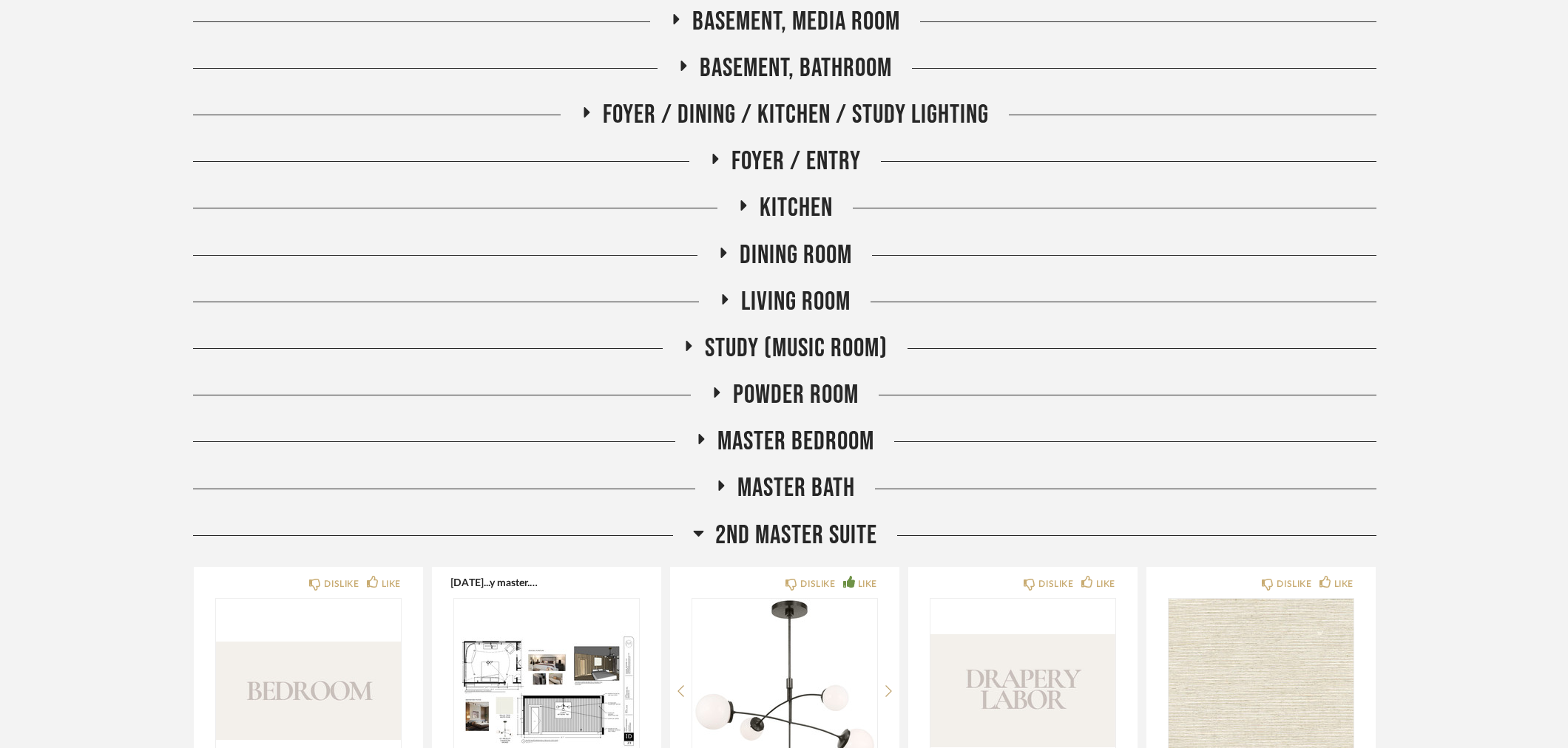
scroll to position [328, 0]
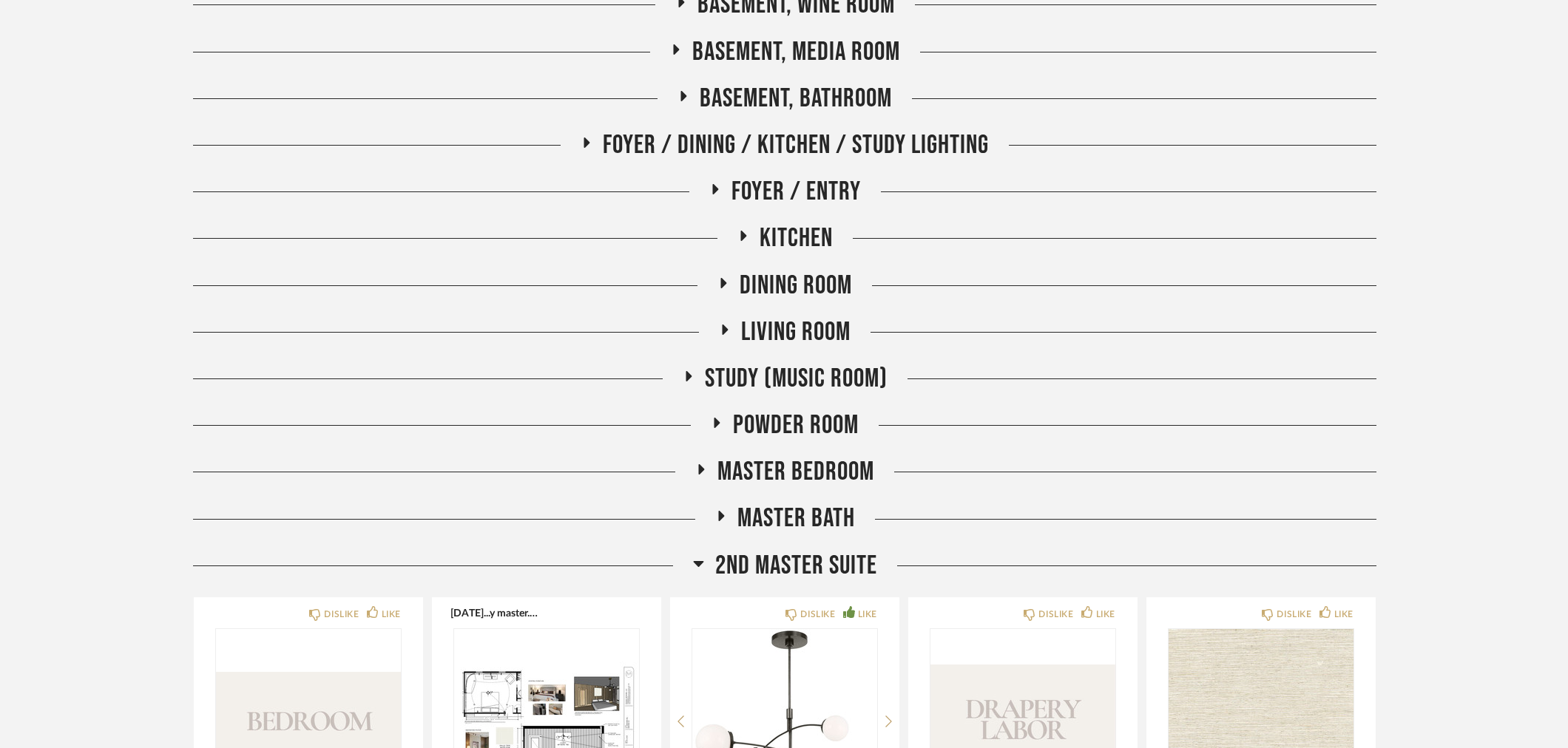
click at [781, 235] on span "Kitchen" at bounding box center [796, 238] width 73 height 31
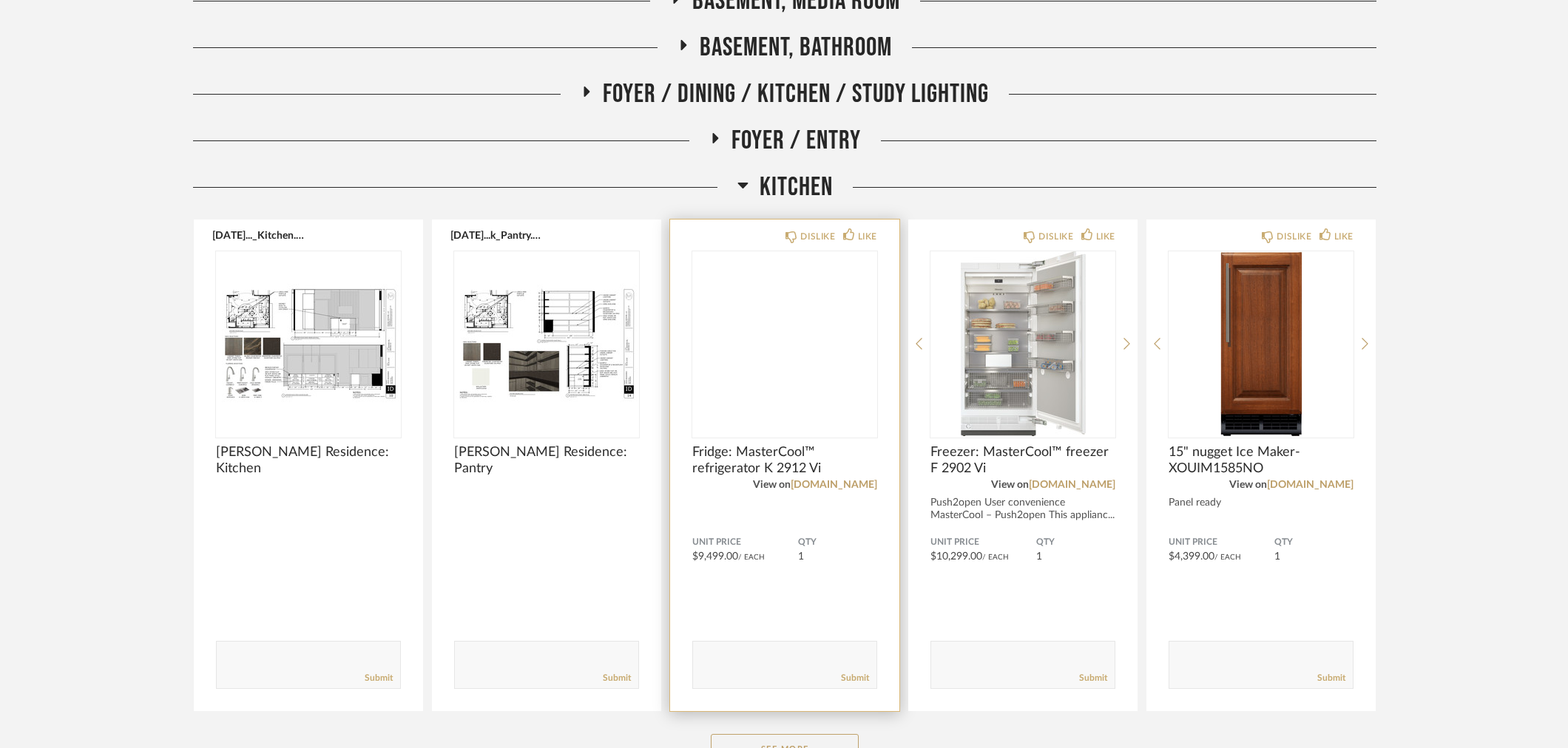
scroll to position [574, 0]
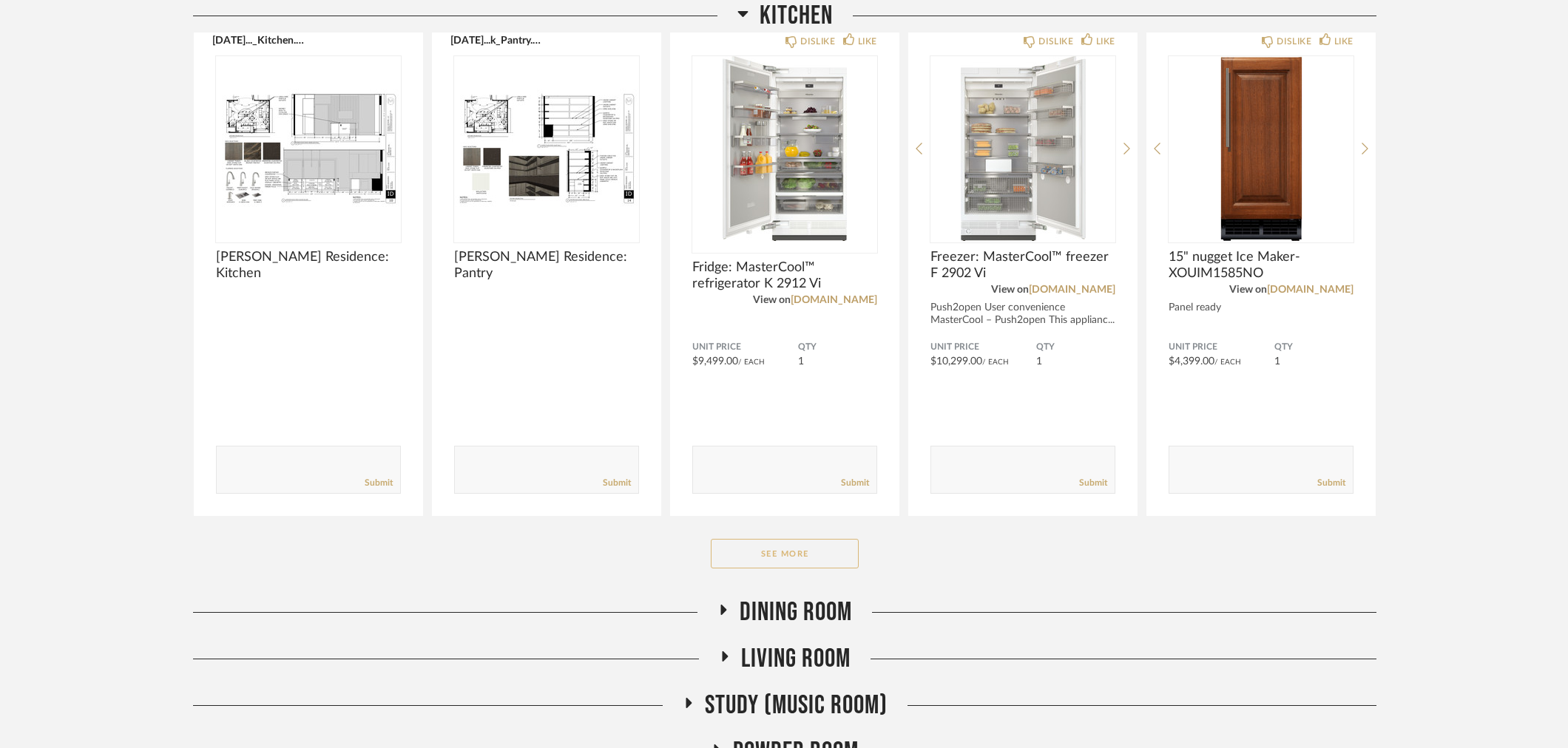
click at [803, 554] on button "See More" at bounding box center [784, 554] width 148 height 30
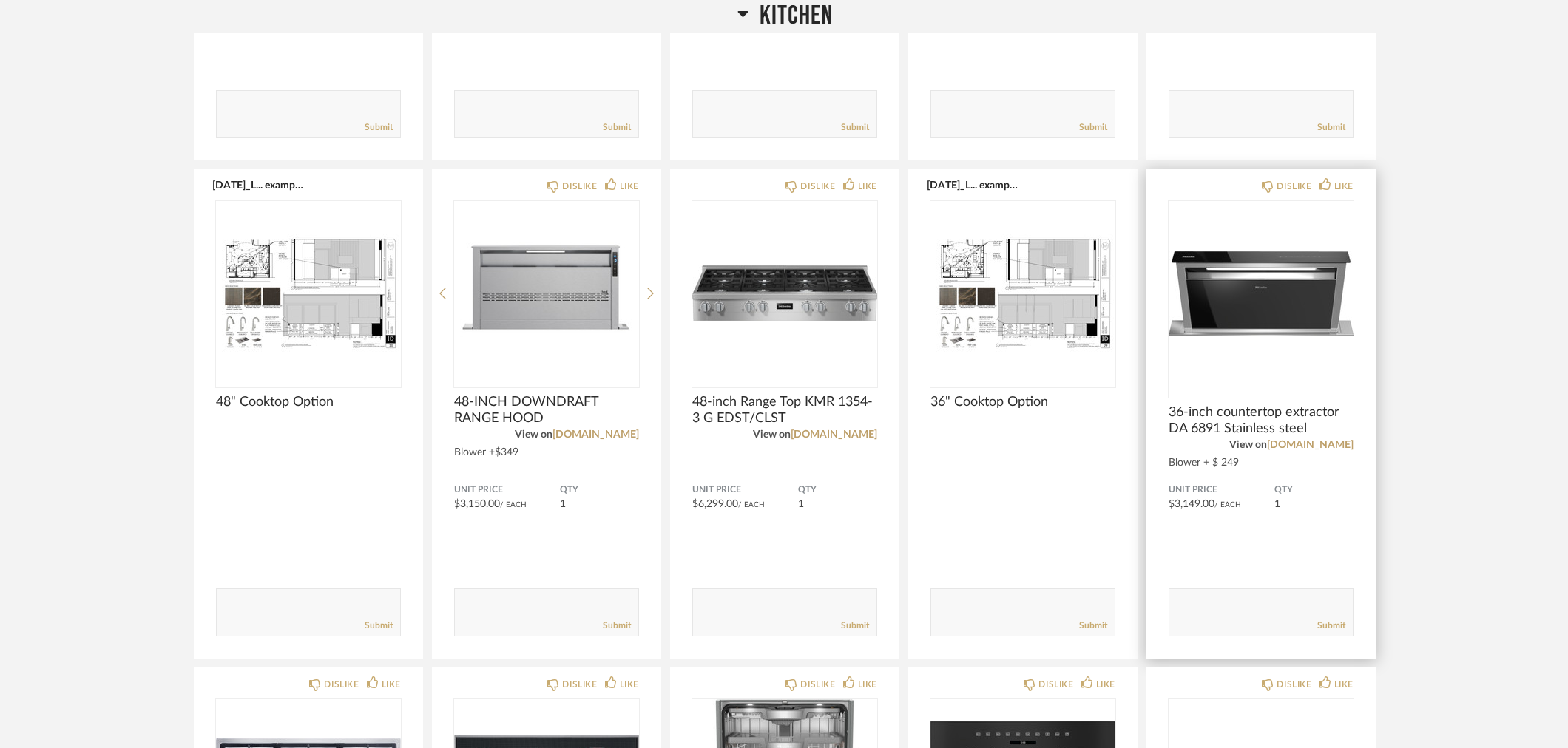
scroll to position [1232, 0]
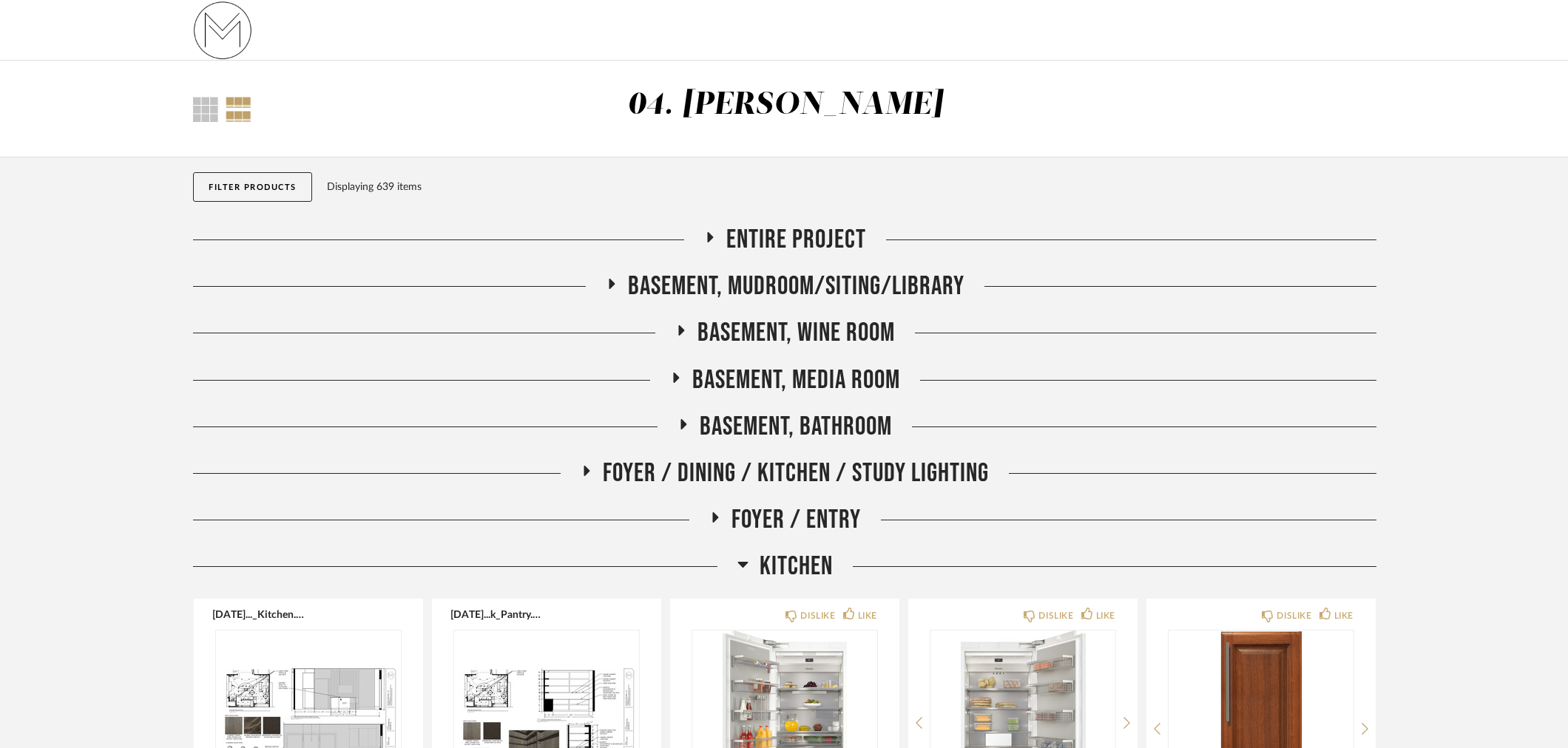
click at [765, 233] on span "Entire Project" at bounding box center [796, 240] width 140 height 31
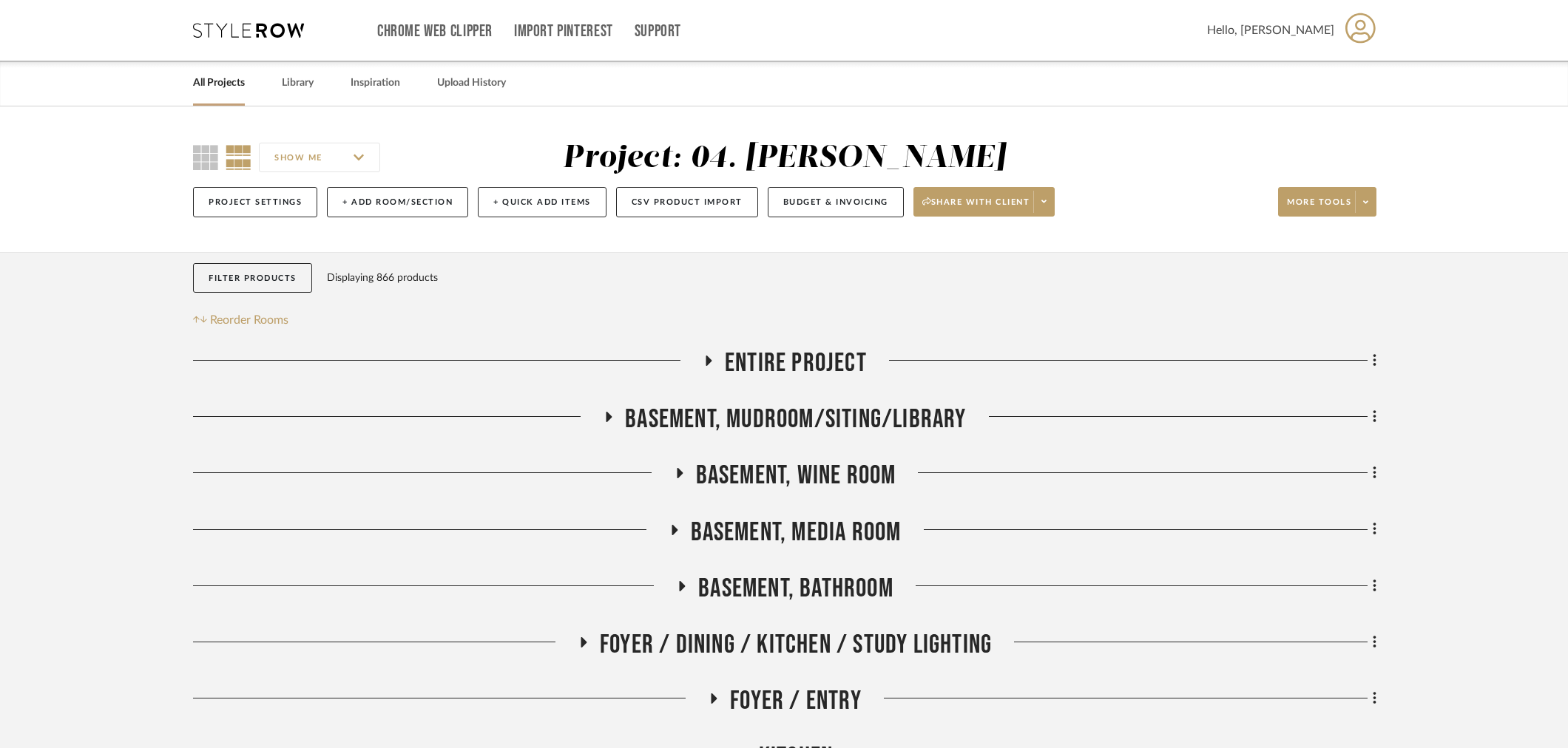
click at [790, 363] on span "Entire Project" at bounding box center [795, 362] width 142 height 31
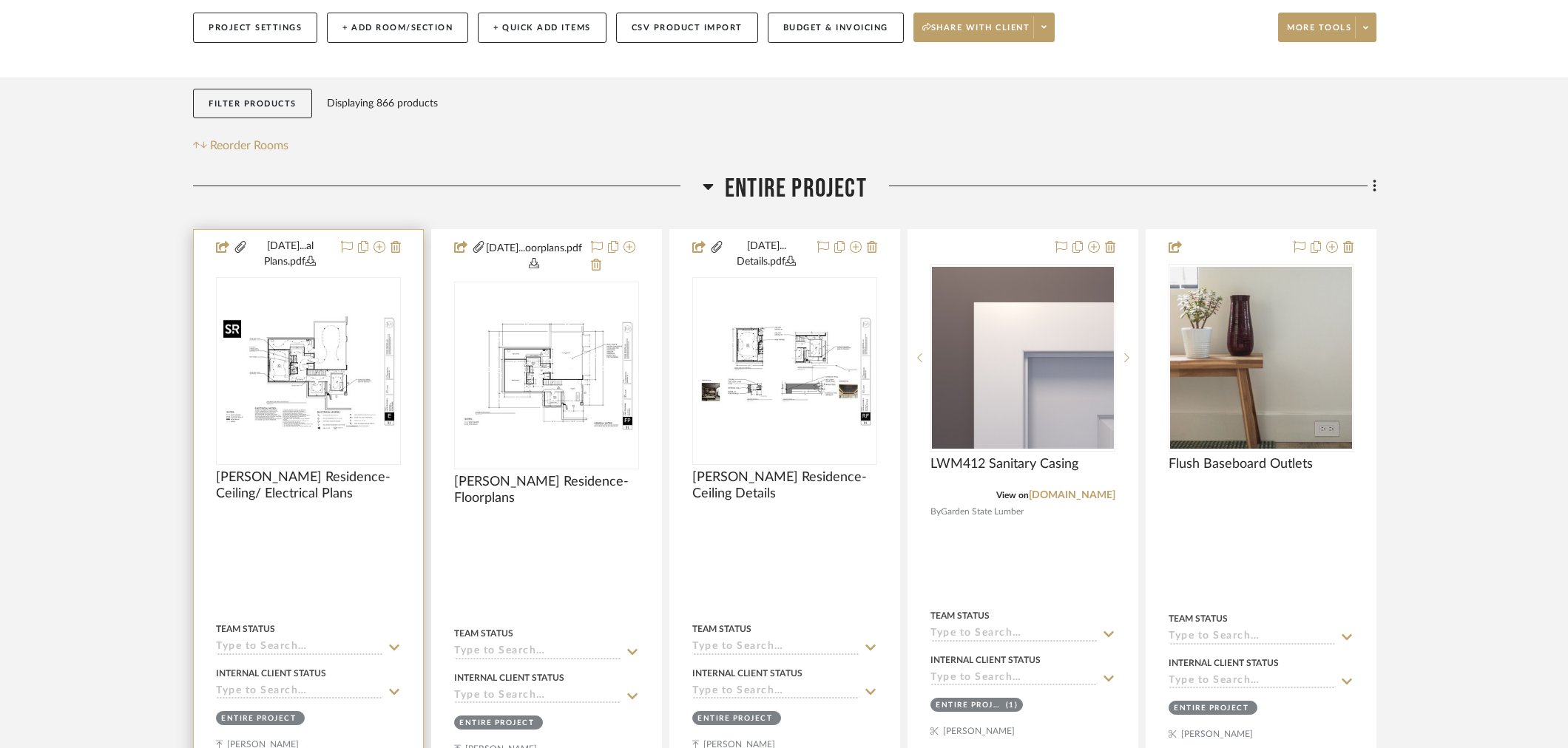
scroll to position [247, 0]
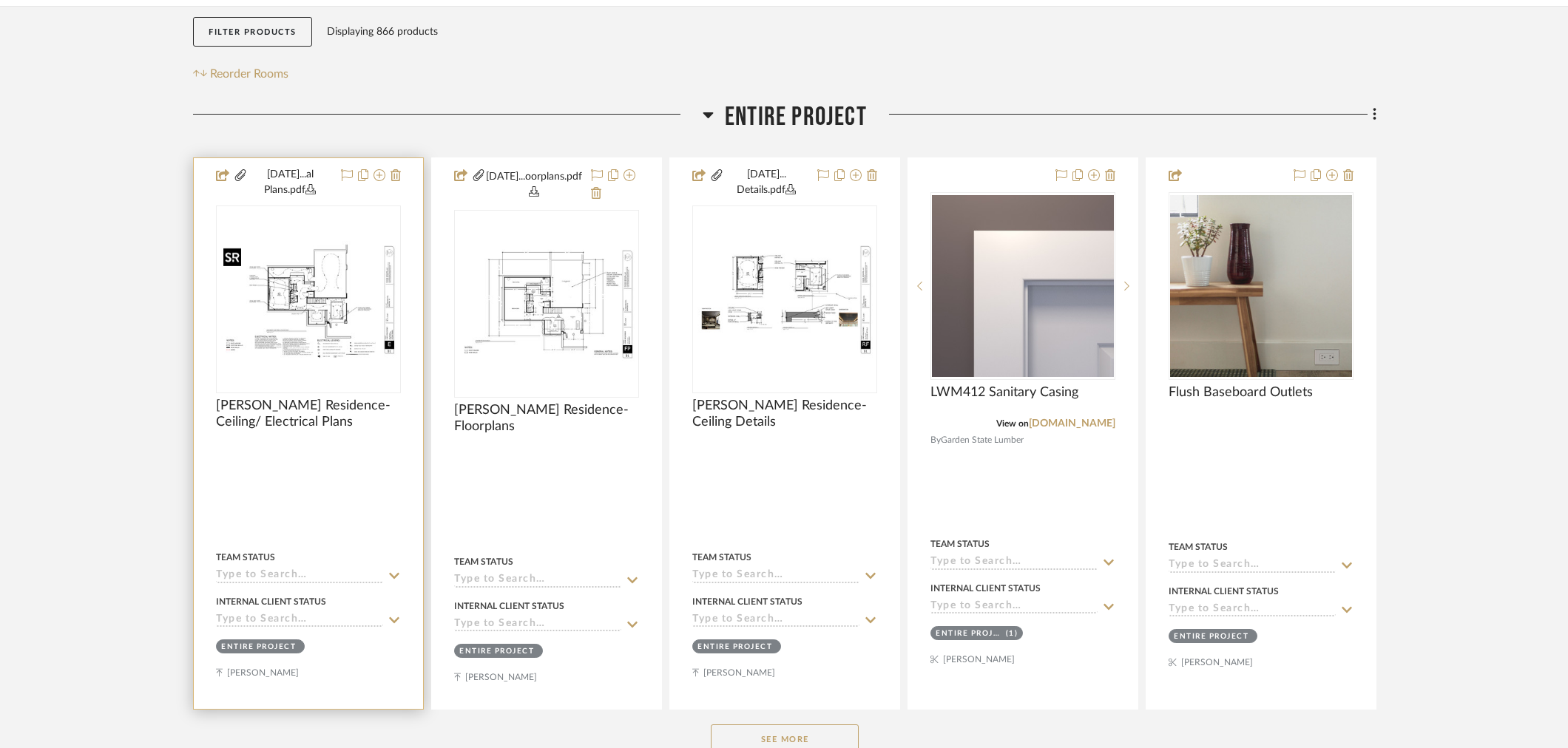
click at [344, 278] on img "0" at bounding box center [308, 300] width 182 height 117
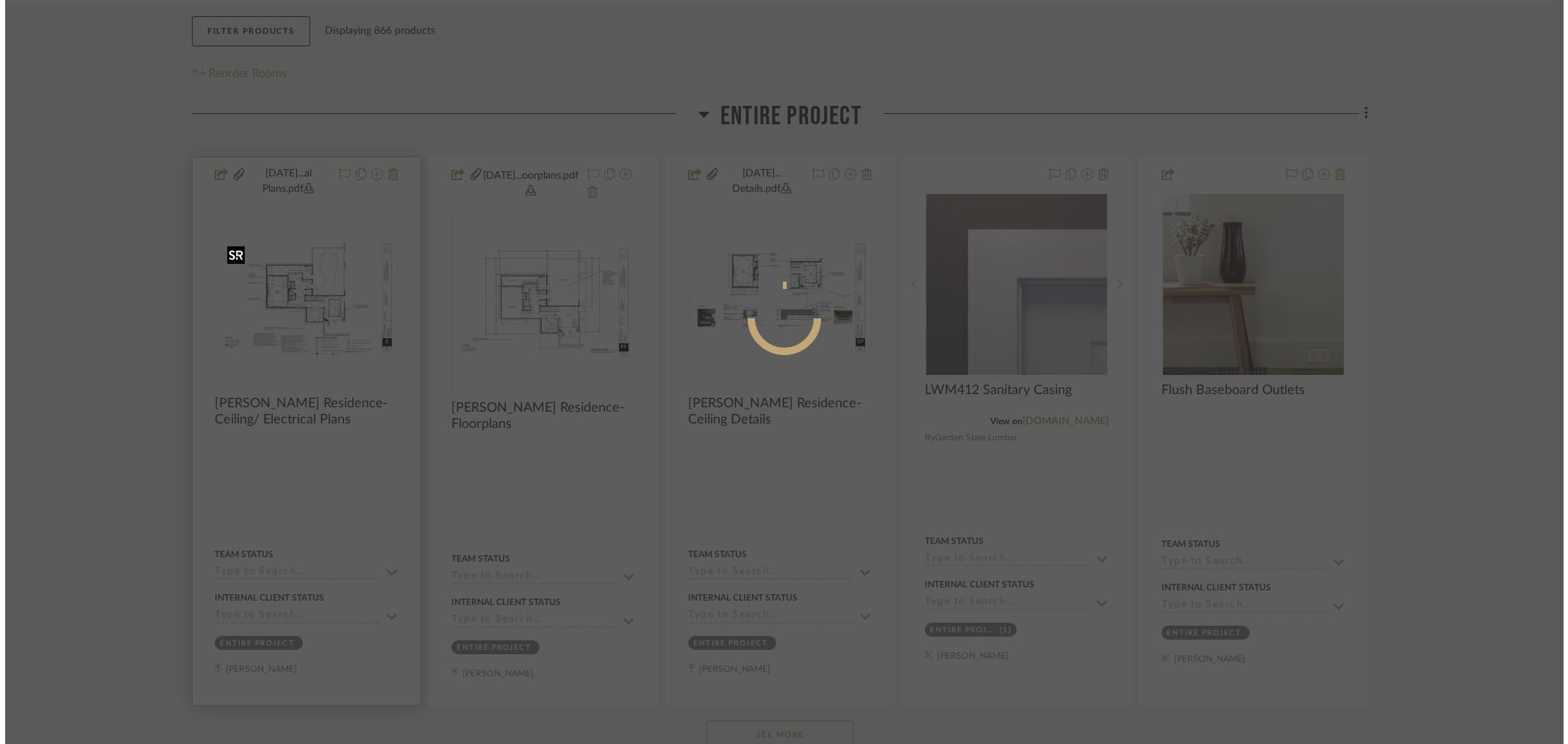
scroll to position [0, 0]
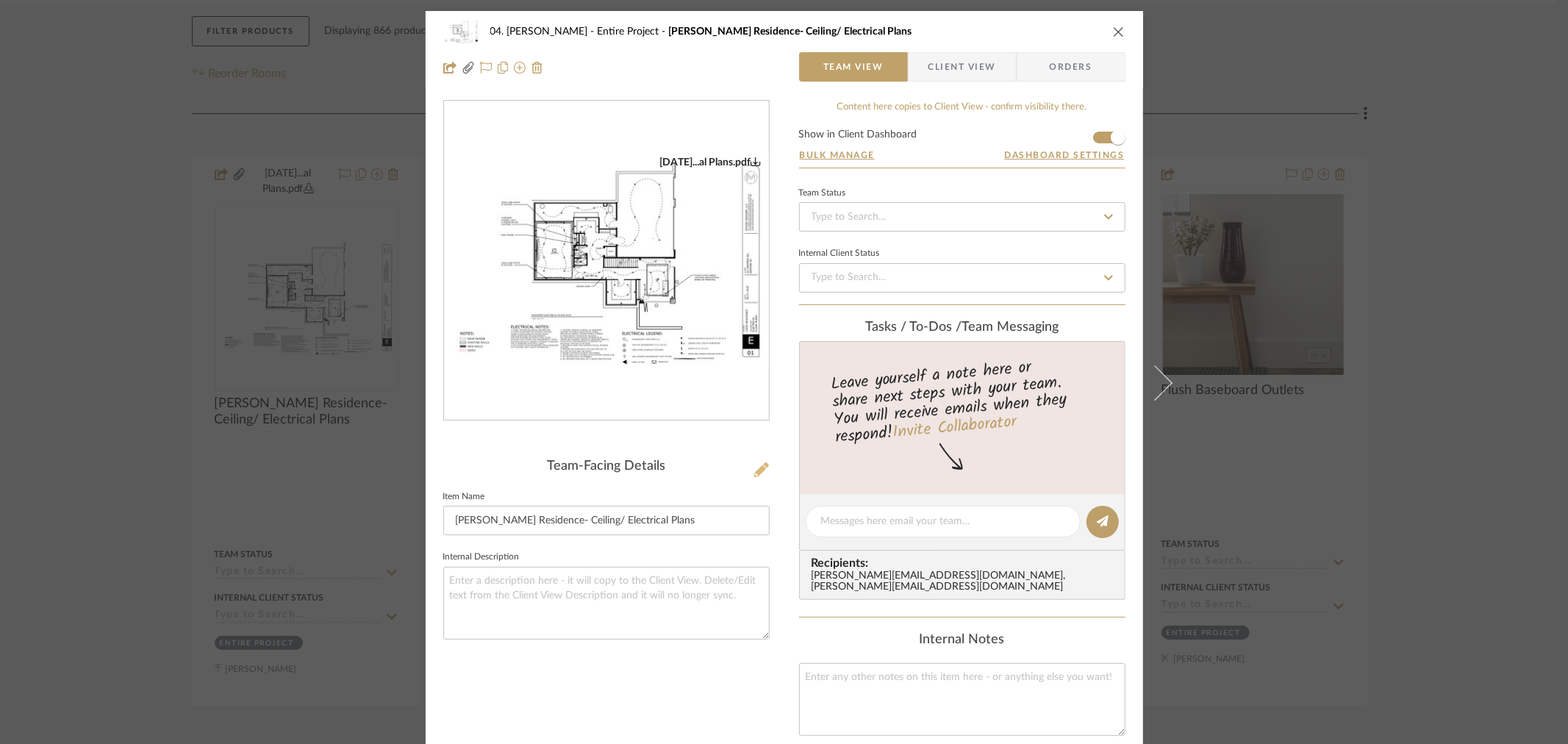
click at [760, 466] on icon at bounding box center [761, 470] width 15 height 15
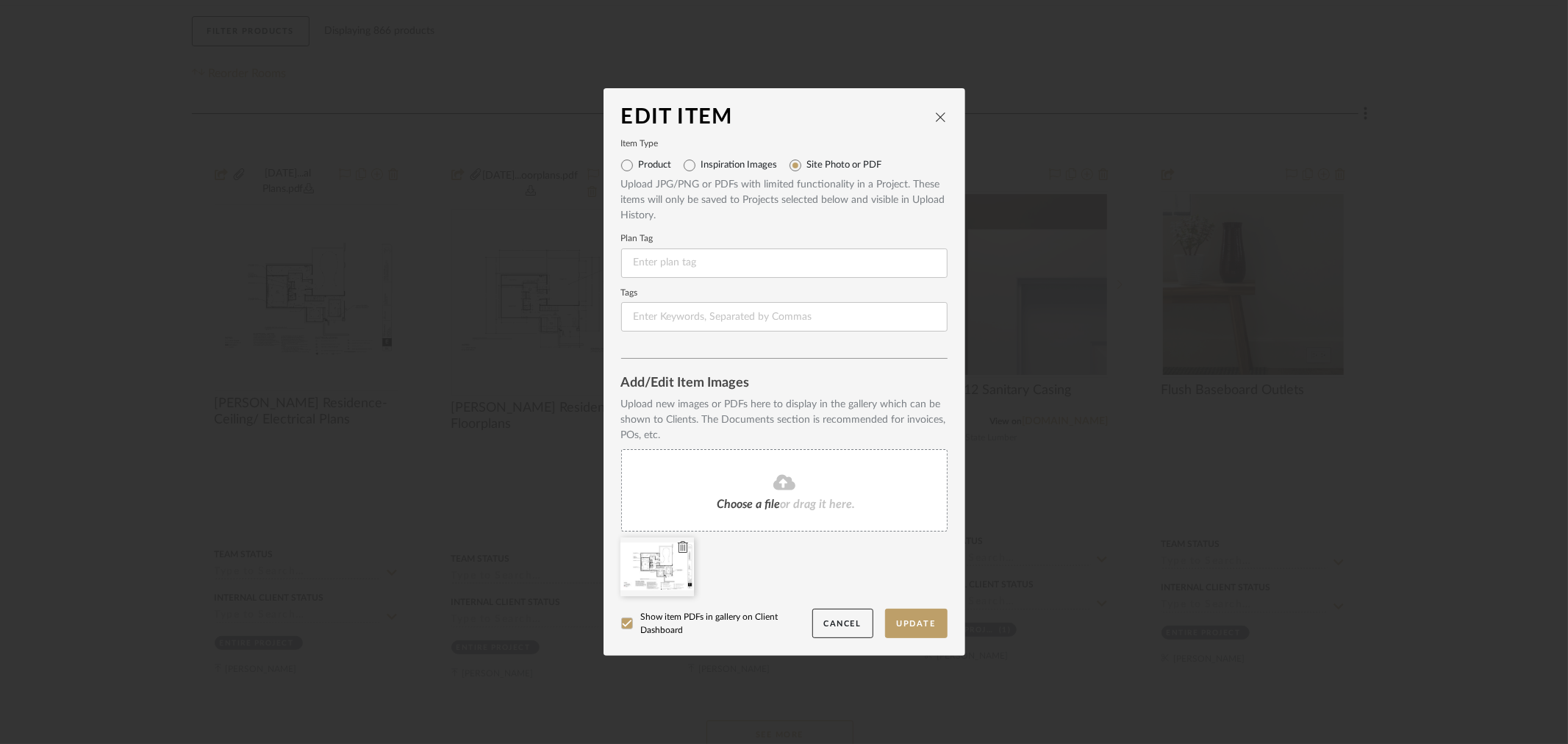
click at [679, 546] on icon at bounding box center [683, 547] width 10 height 11
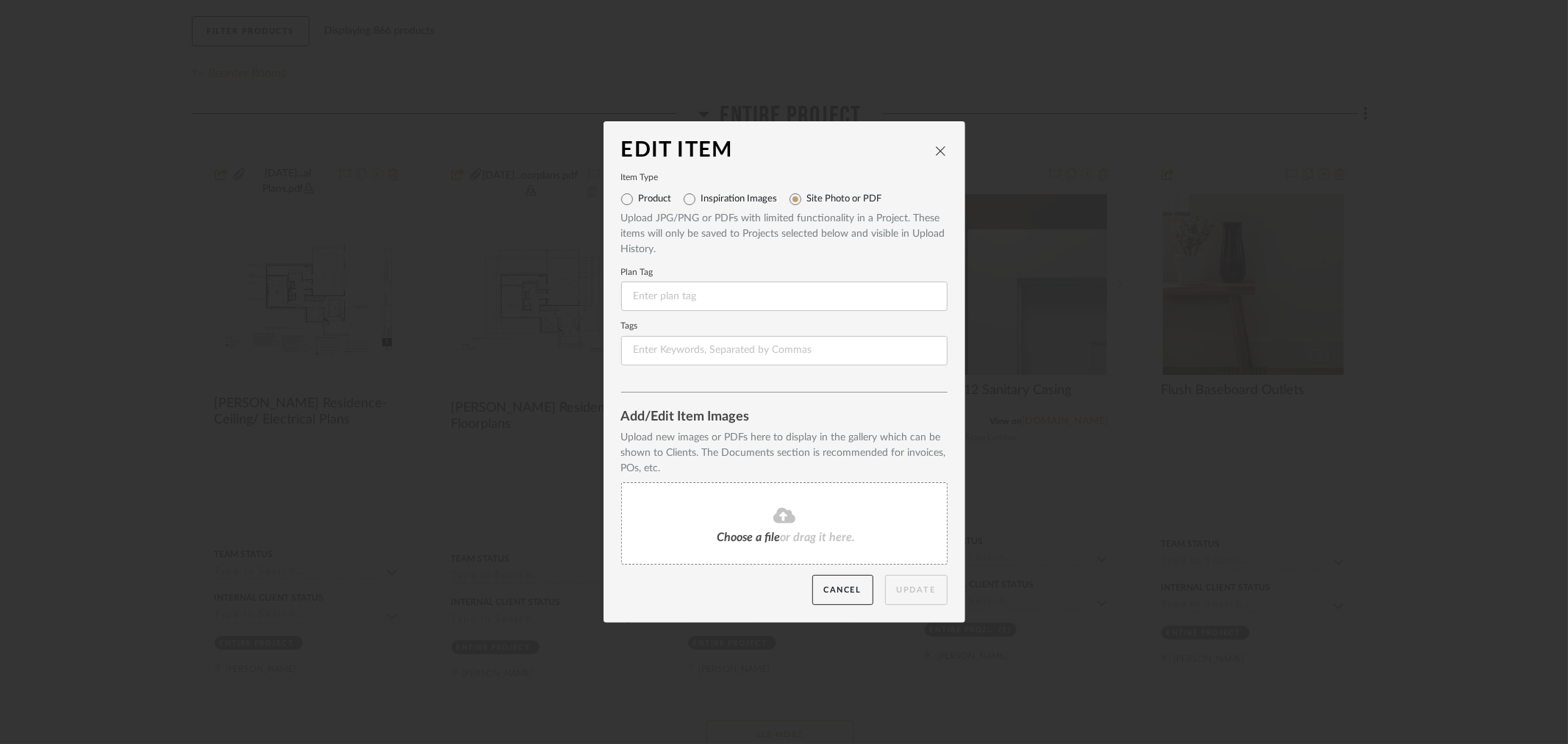
click at [716, 503] on div "Choose a file or drag it here." at bounding box center [784, 523] width 326 height 82
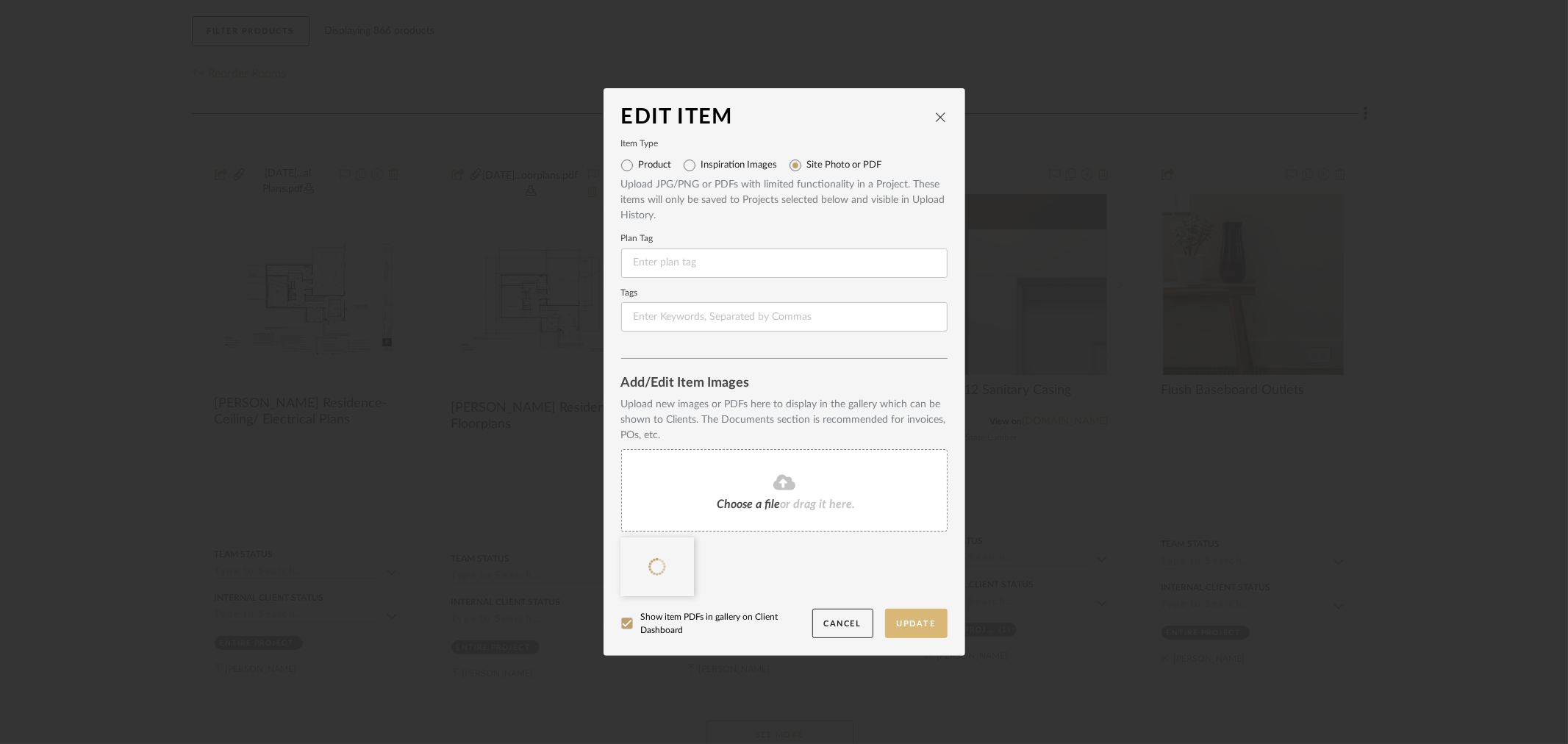
click at [909, 618] on button "Update" at bounding box center [917, 623] width 63 height 30
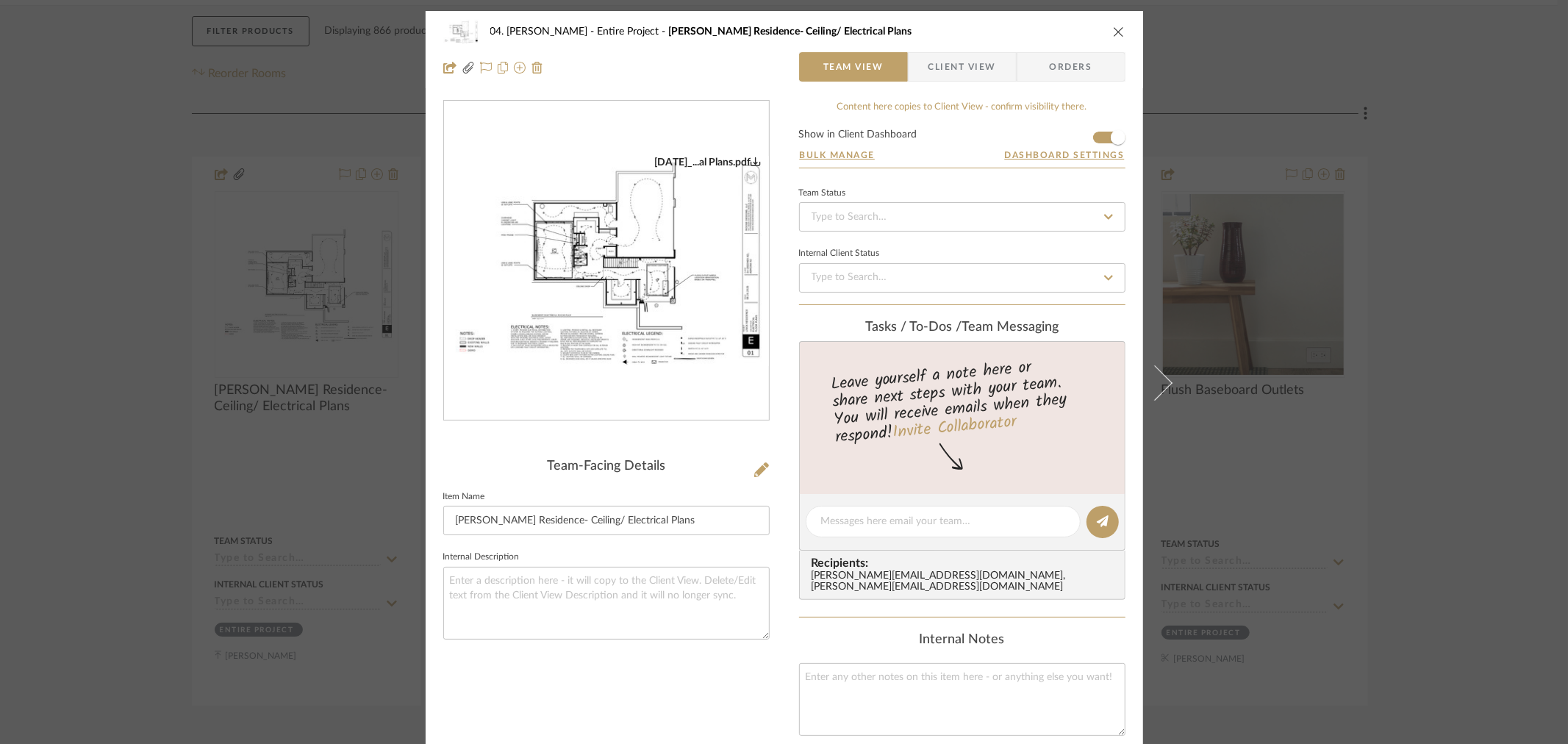
click at [1541, 445] on div "04. Linck Entire Project Linck Residence- Ceiling/ Electrical Plans Team View C…" at bounding box center [784, 372] width 1568 height 744
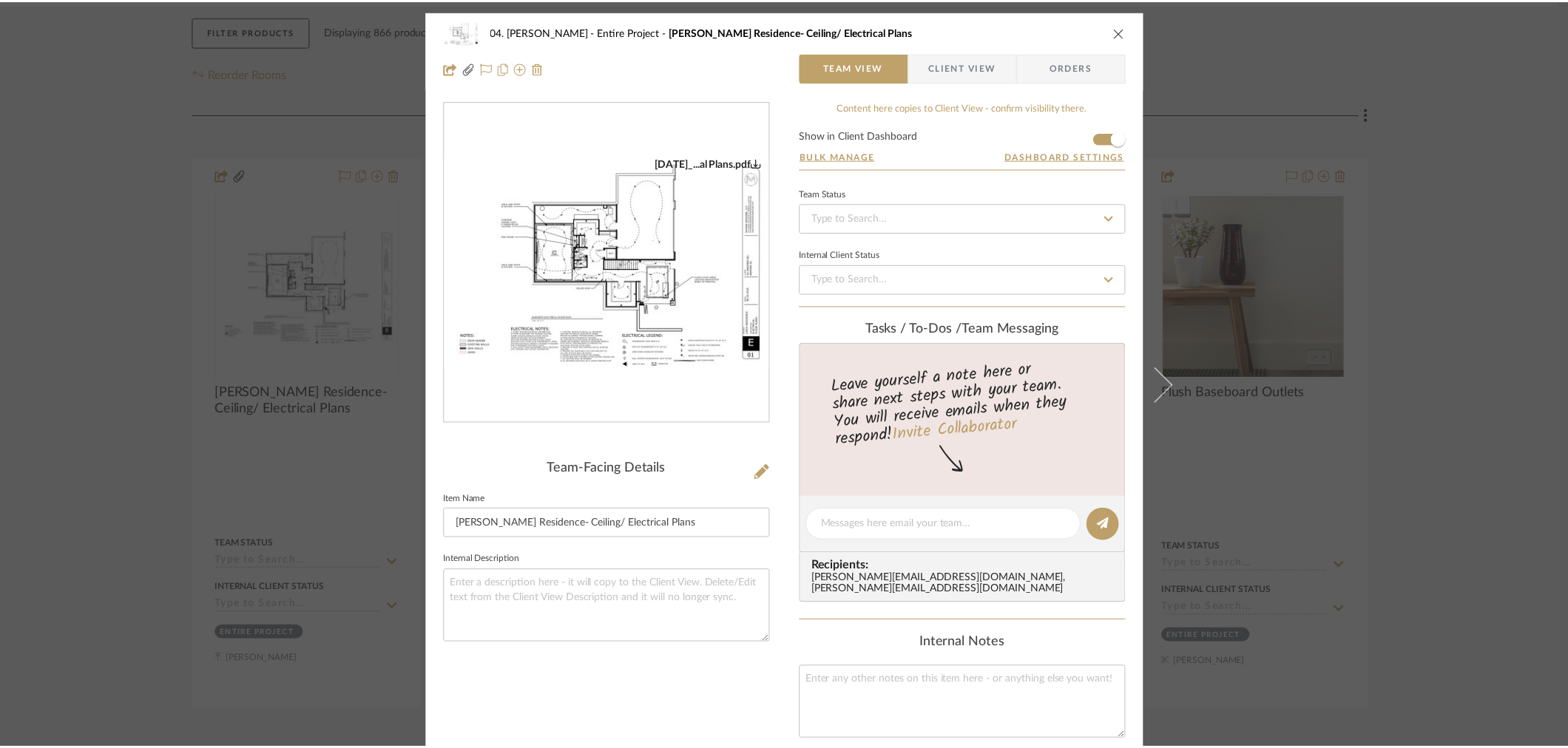
scroll to position [247, 0]
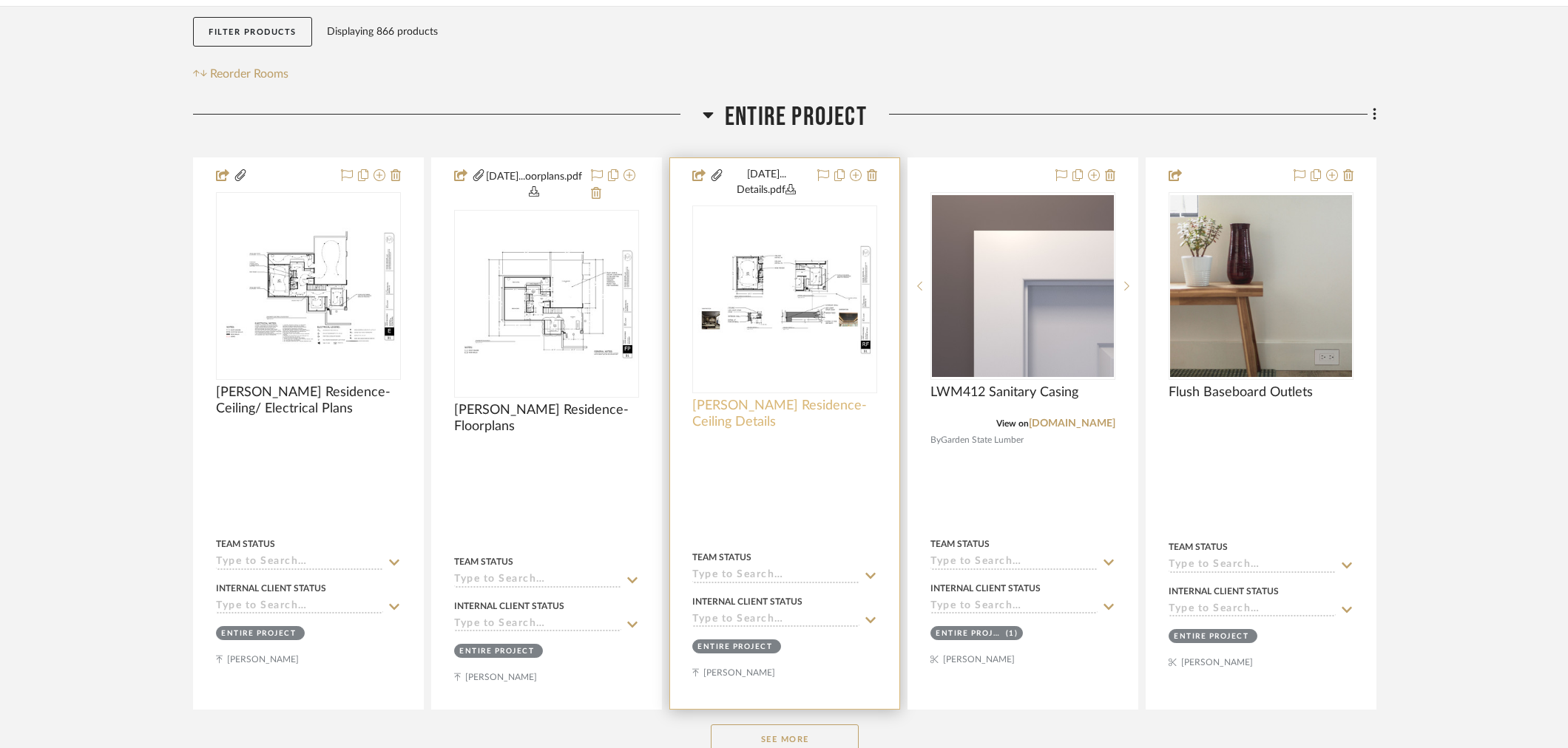
click at [770, 398] on span "Linck Residence- Ceiling Details" at bounding box center [784, 414] width 185 height 32
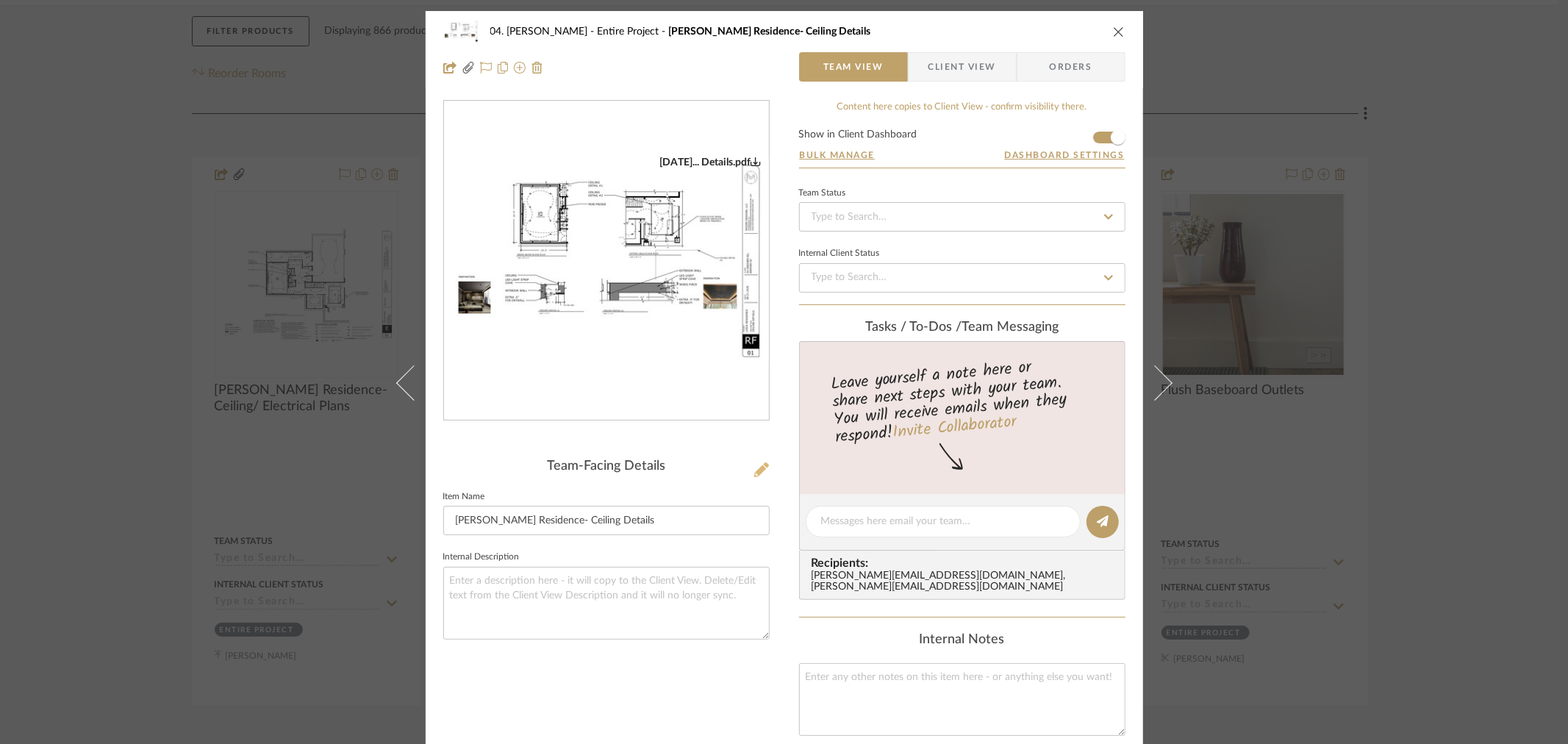
click at [760, 476] on fa-icon at bounding box center [761, 470] width 15 height 15
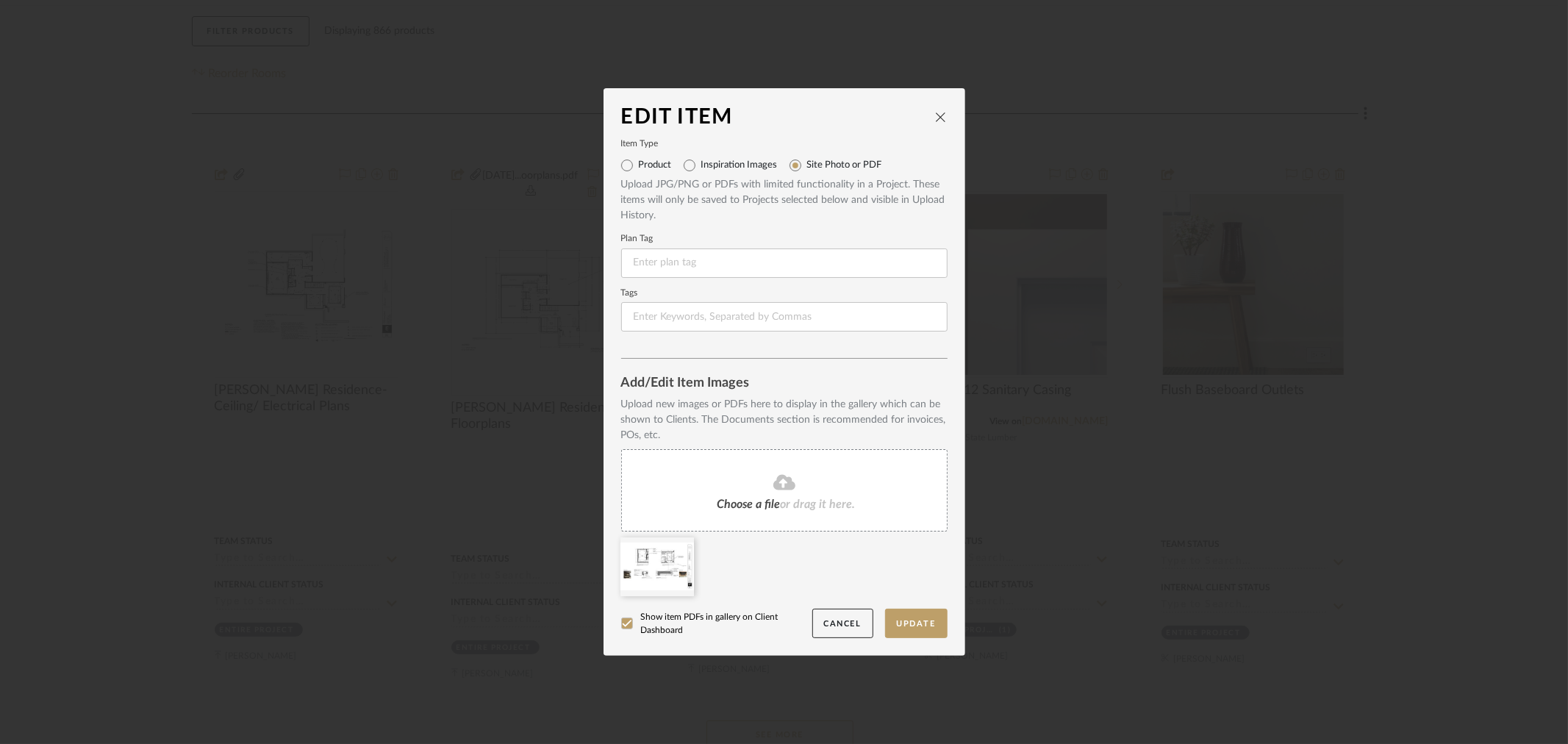
click at [718, 476] on fa-icon at bounding box center [784, 483] width 134 height 19
click at [0, 0] on icon at bounding box center [0, 0] width 0 height 0
click at [944, 619] on dialog-content "Edit Item Item Type Product Inspiration Images Site Photo or PDF Upload JPG/PNG…" at bounding box center [784, 373] width 362 height 568
click at [934, 620] on button "Update" at bounding box center [917, 623] width 63 height 30
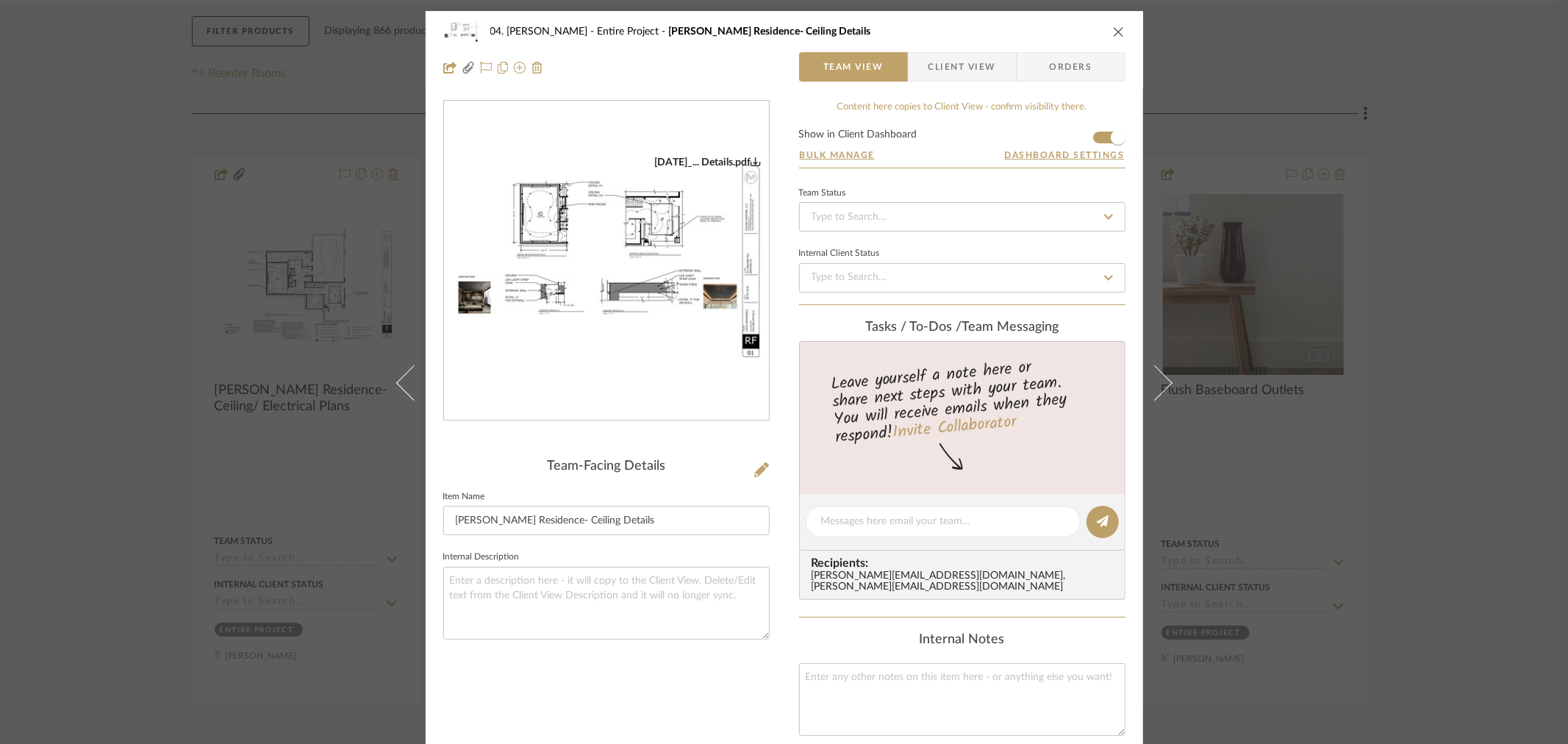
click at [1422, 497] on div "04. Linck Entire Project Linck Residence- Ceiling Details Team View Client View…" at bounding box center [784, 372] width 1568 height 744
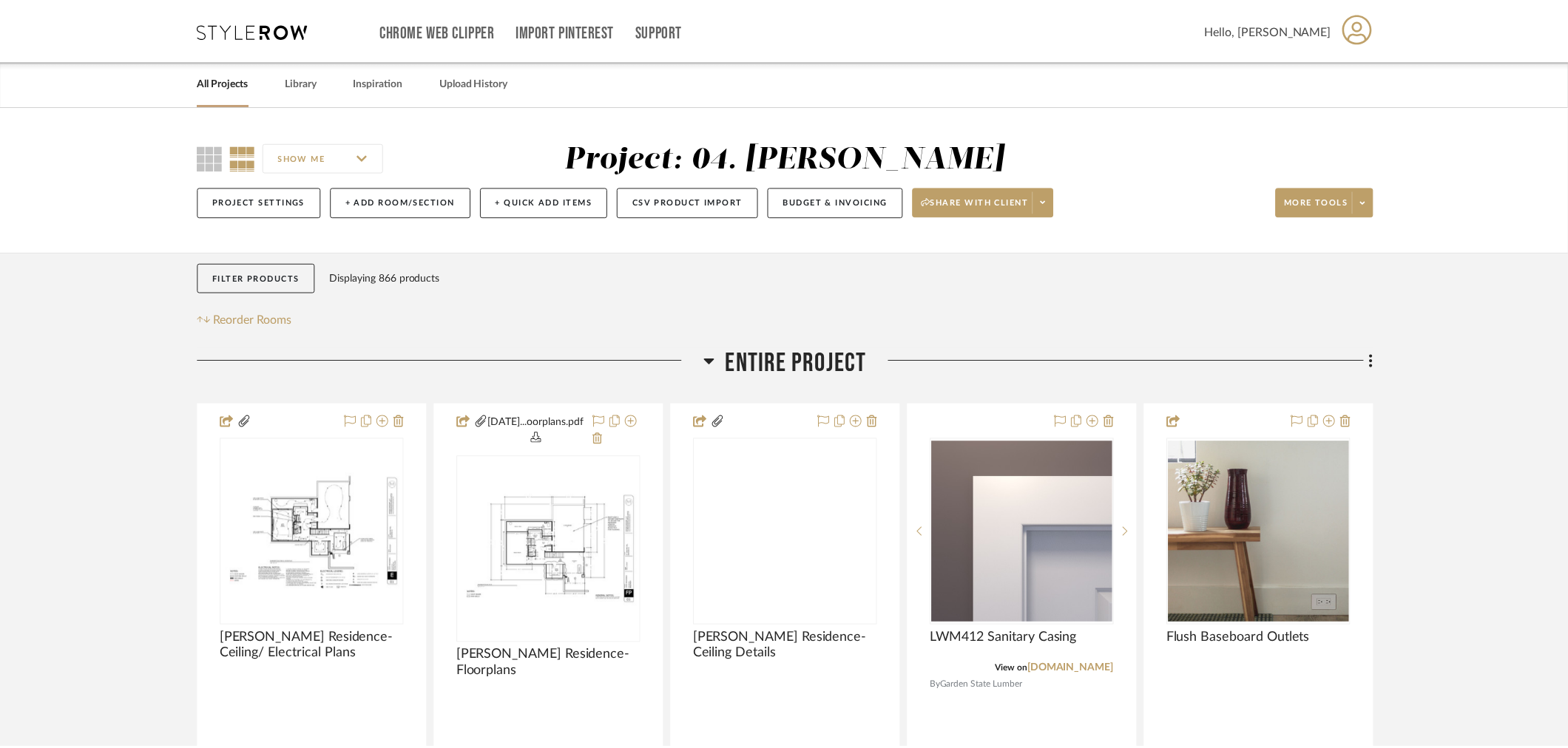
scroll to position [247, 0]
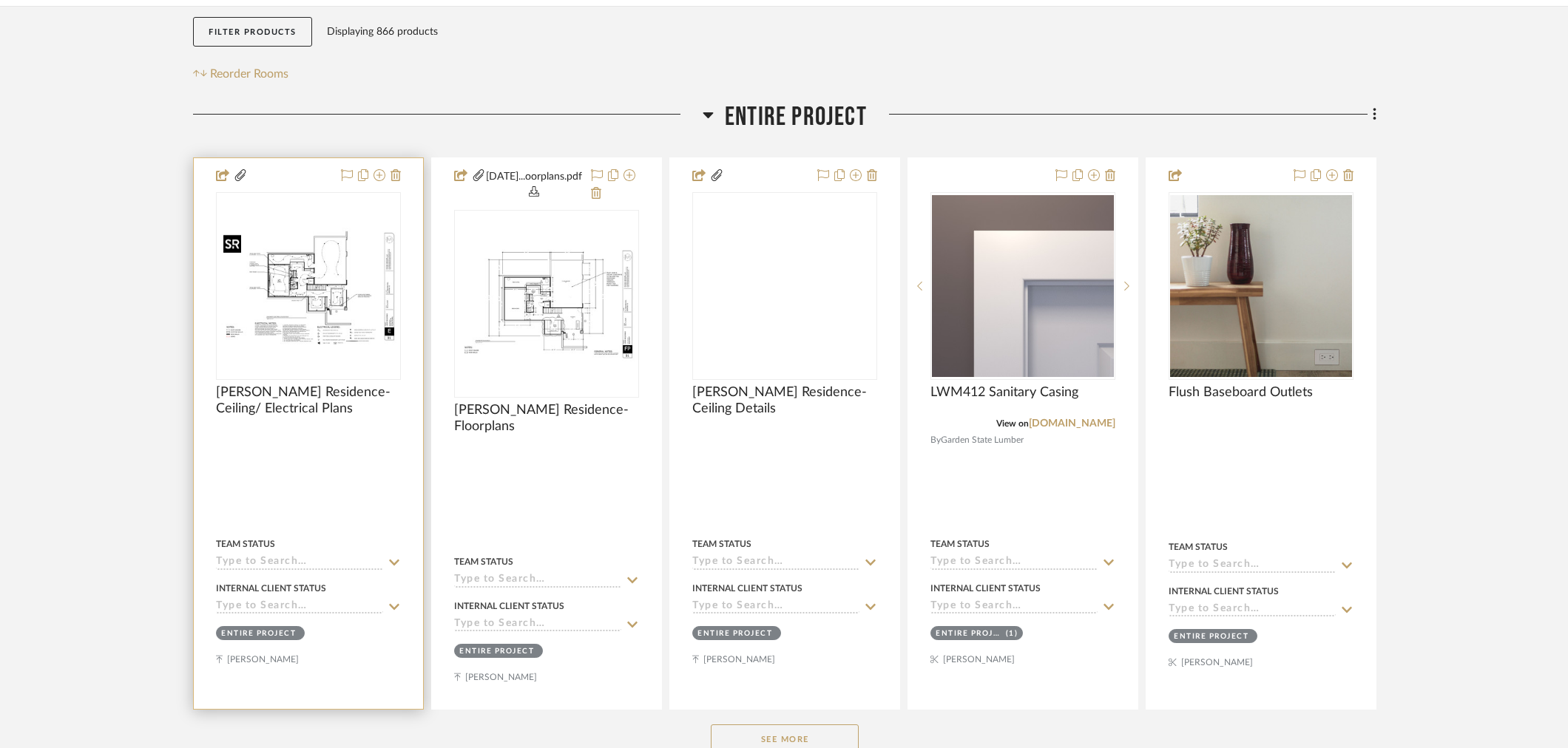
click at [339, 309] on img "0" at bounding box center [308, 286] width 182 height 117
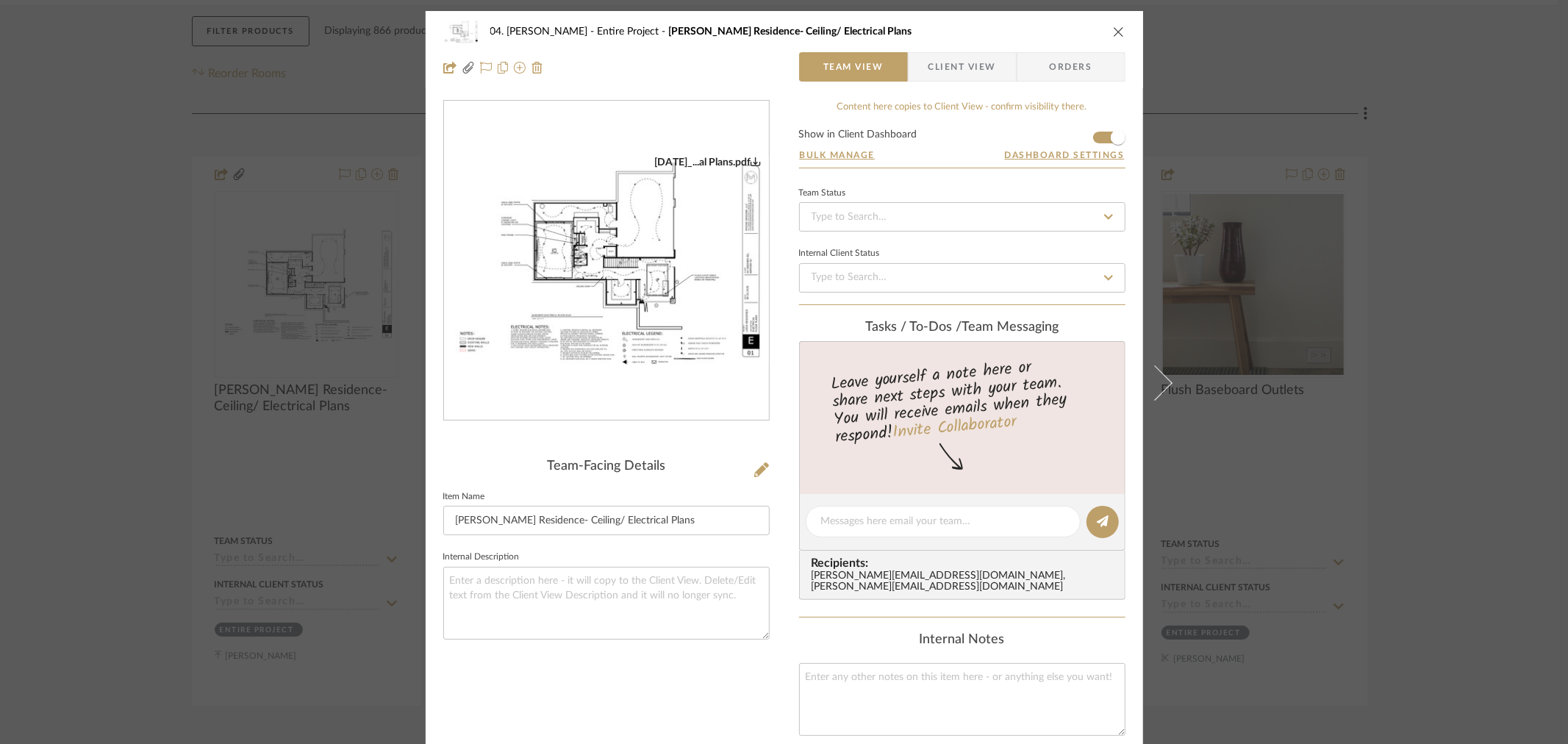
click at [687, 283] on img "0" at bounding box center [606, 260] width 325 height 210
click at [173, 348] on div "04. Linck Entire Project Linck Residence- Ceiling/ Electrical Plans Team View C…" at bounding box center [784, 372] width 1568 height 744
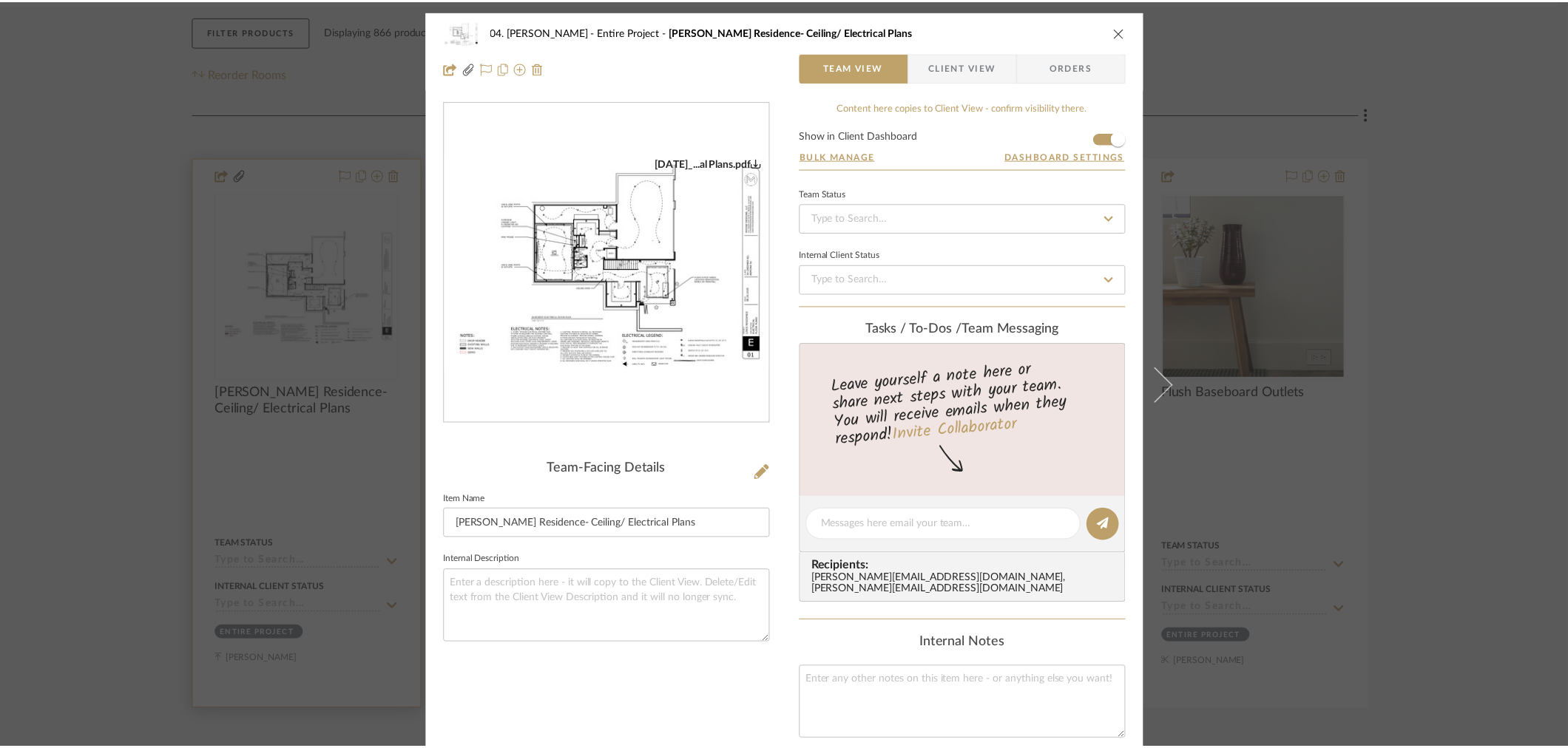
scroll to position [247, 0]
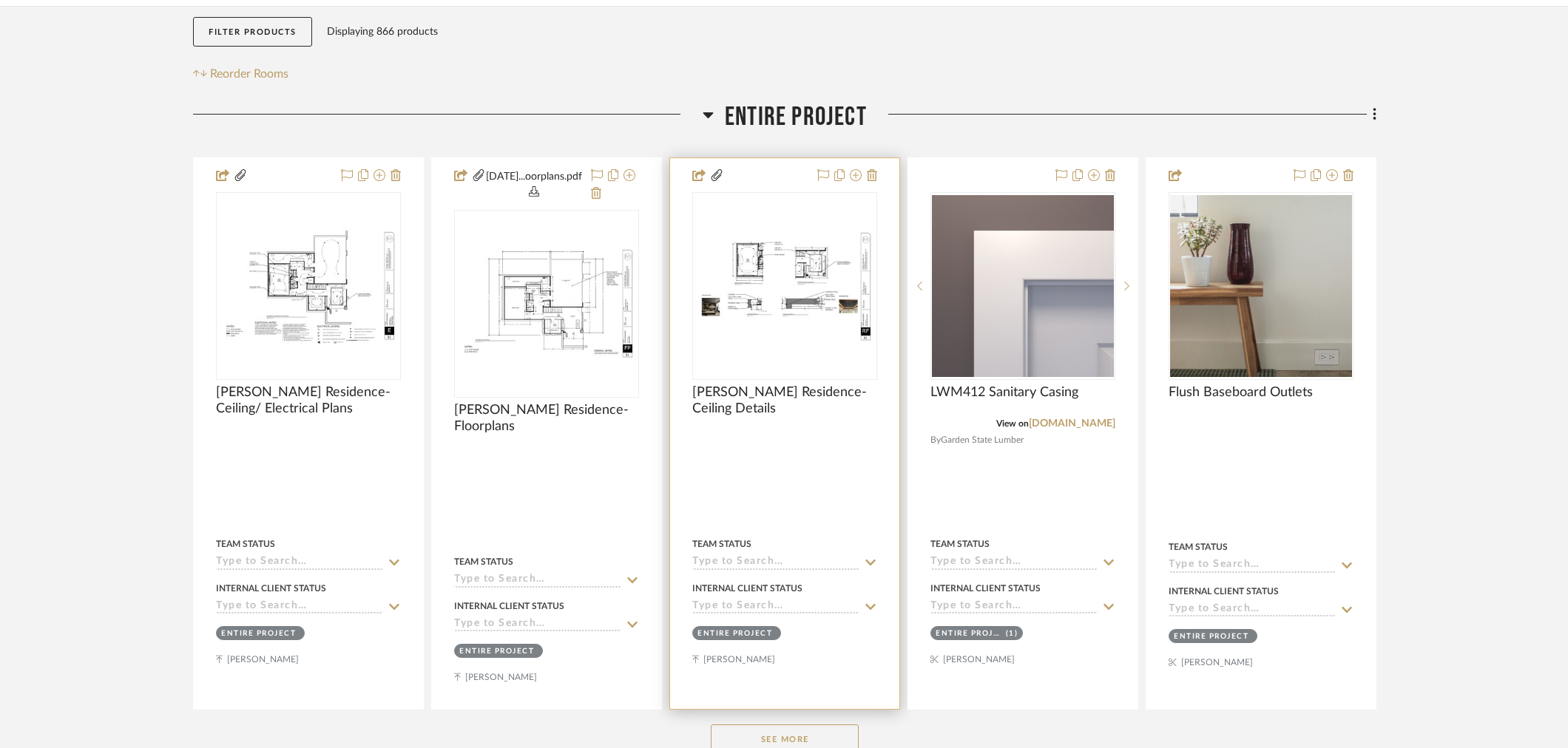
click at [0, 0] on div at bounding box center [0, 0] width 0 height 0
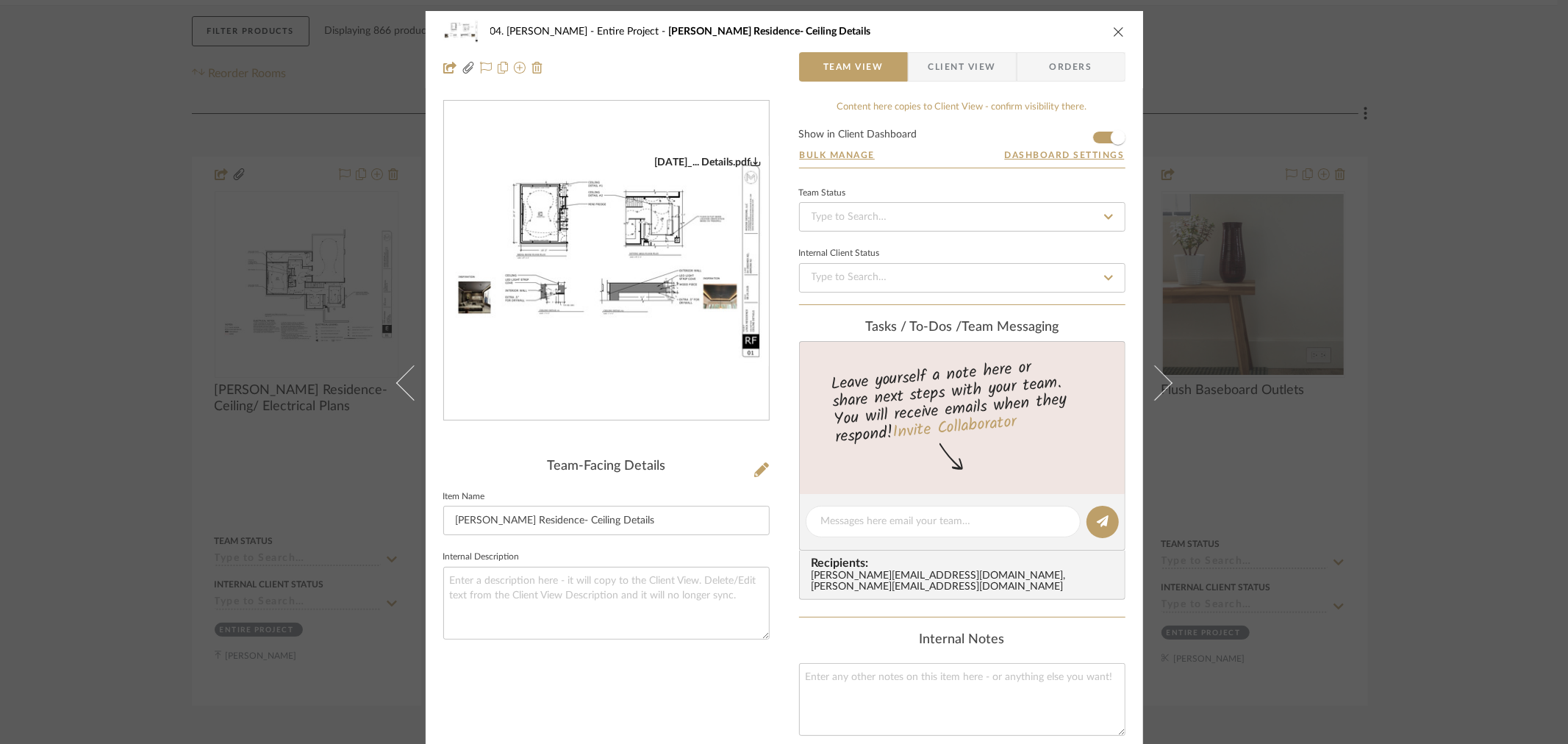
click at [85, 351] on div "04. Linck Entire Project Linck Residence- Ceiling Details Team View Client View…" at bounding box center [784, 372] width 1568 height 744
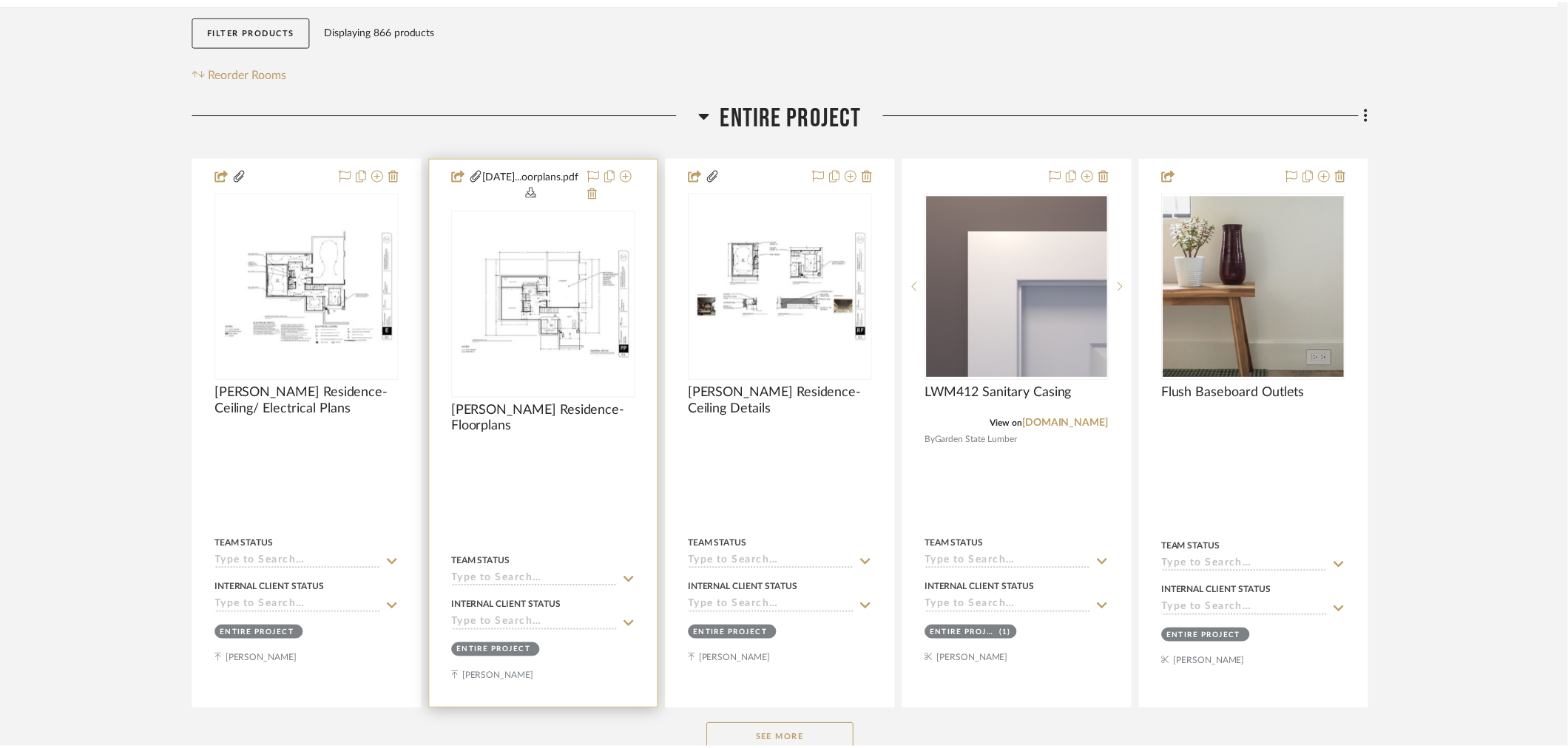
scroll to position [247, 0]
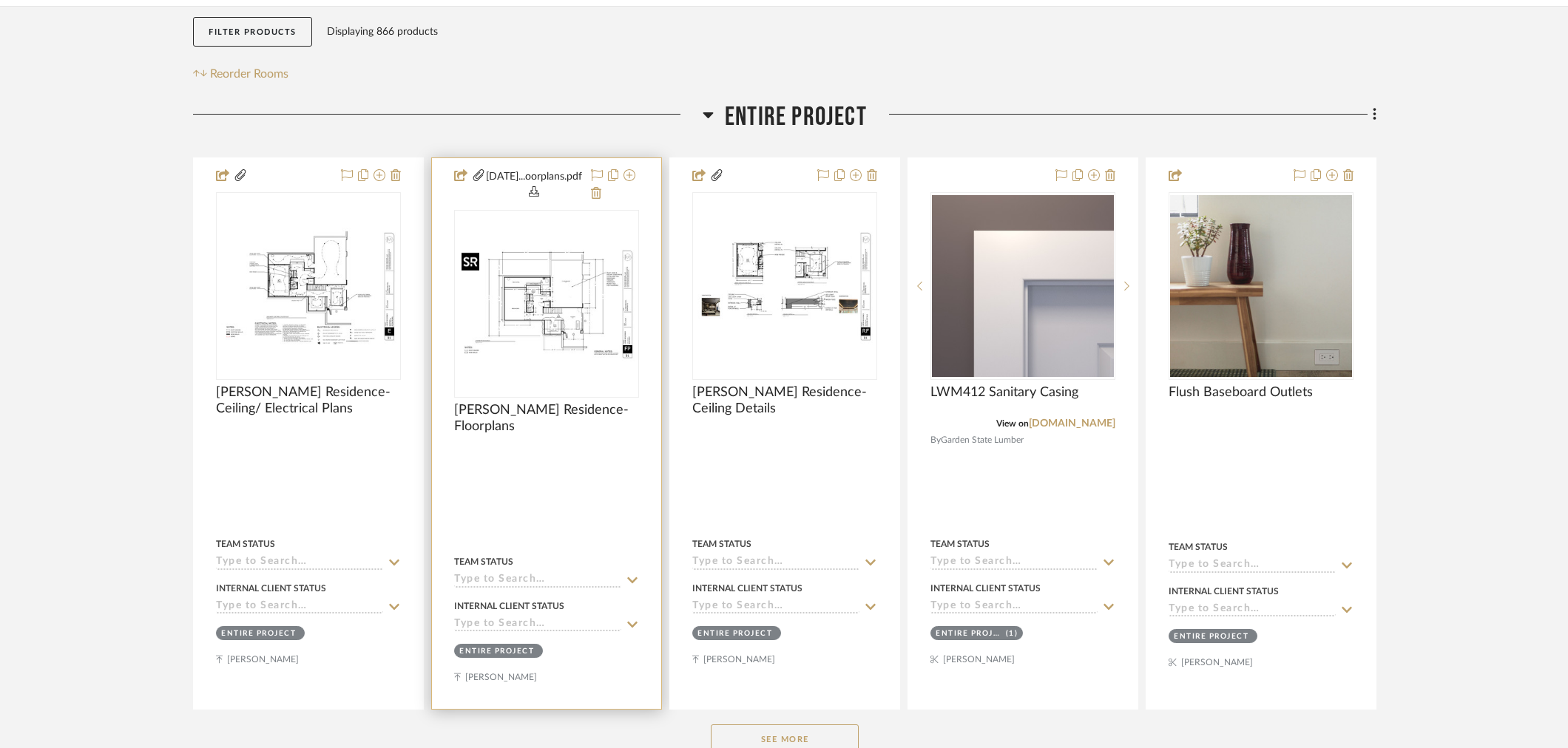
click at [599, 267] on img "0" at bounding box center [546, 304] width 182 height 117
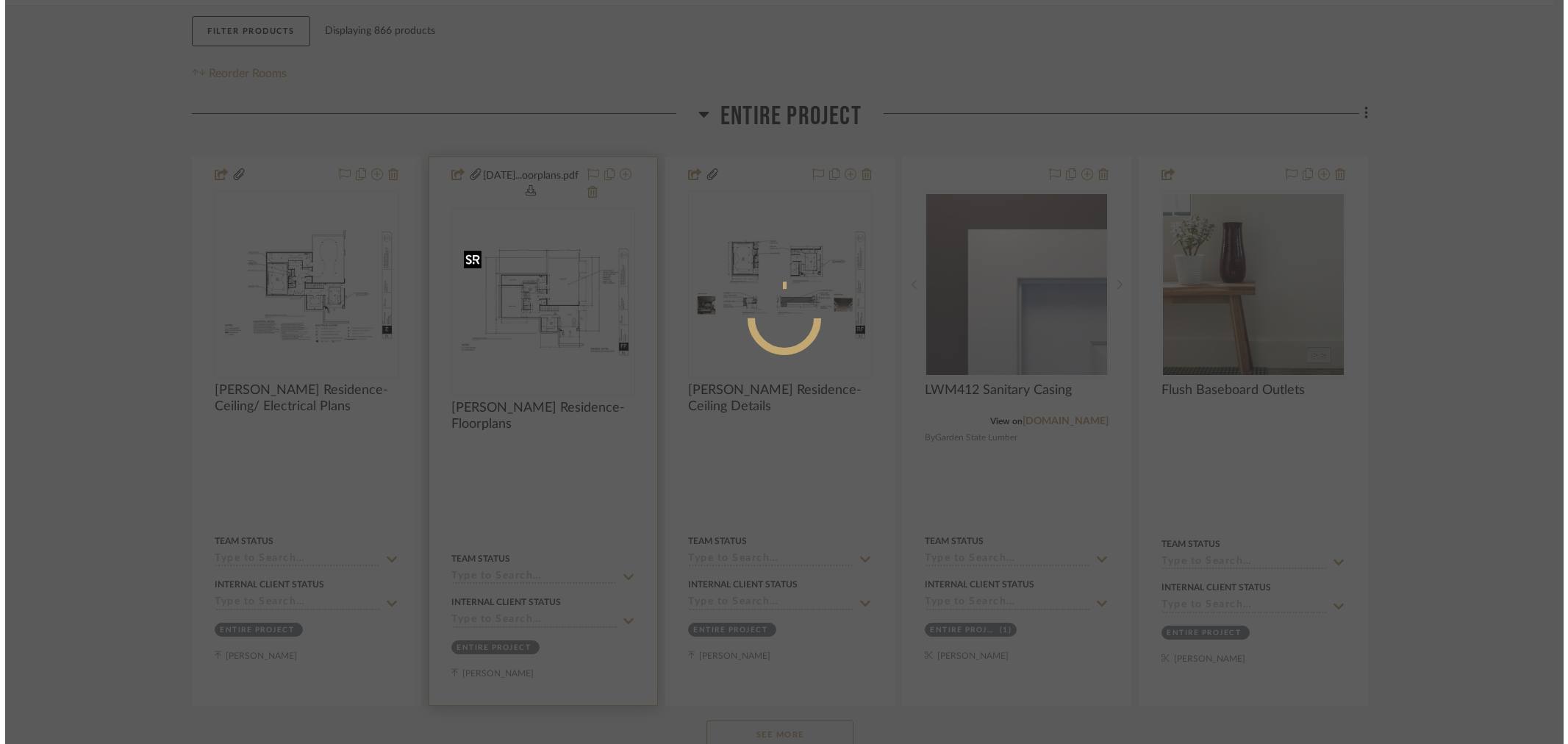
scroll to position [0, 0]
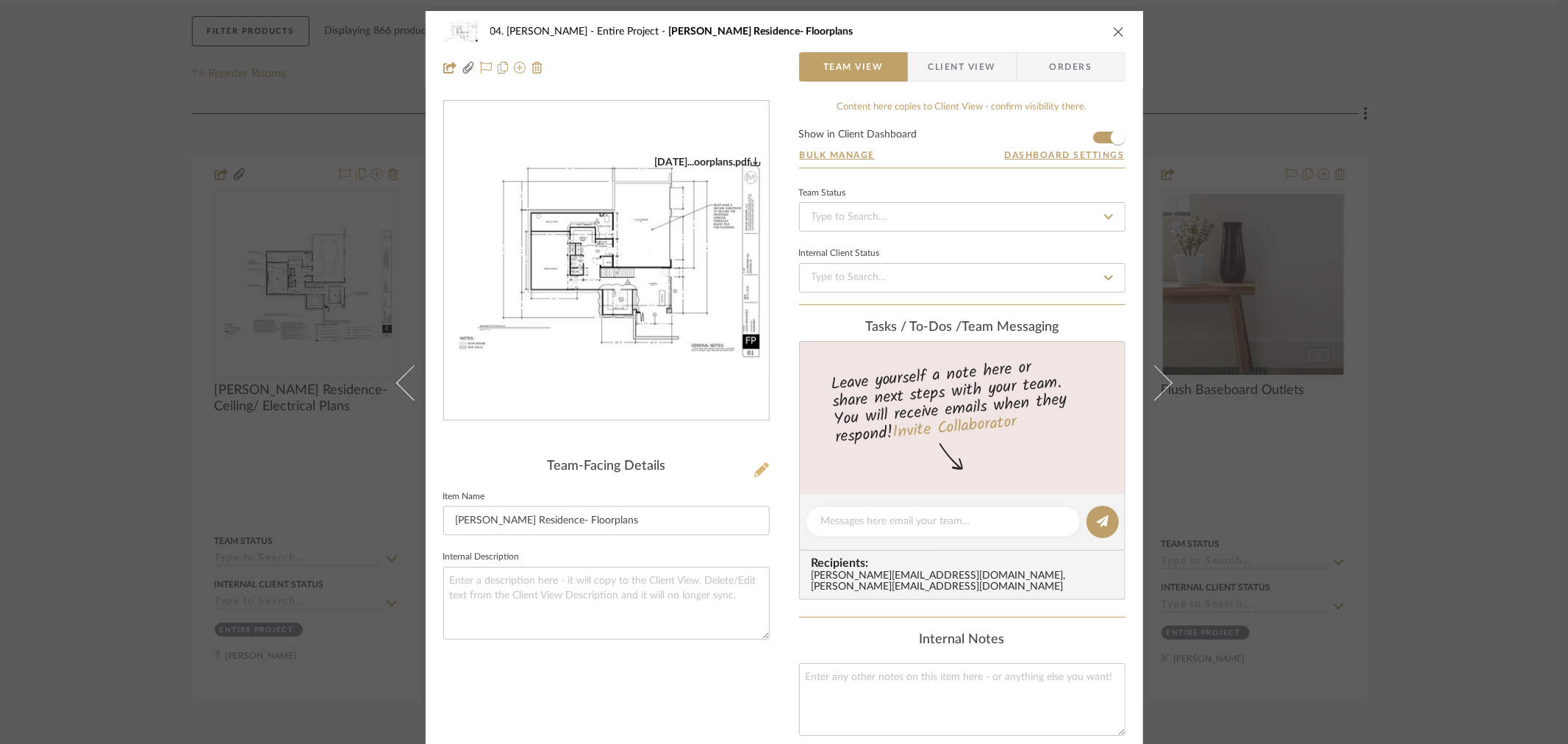
click at [756, 471] on icon at bounding box center [761, 470] width 15 height 15
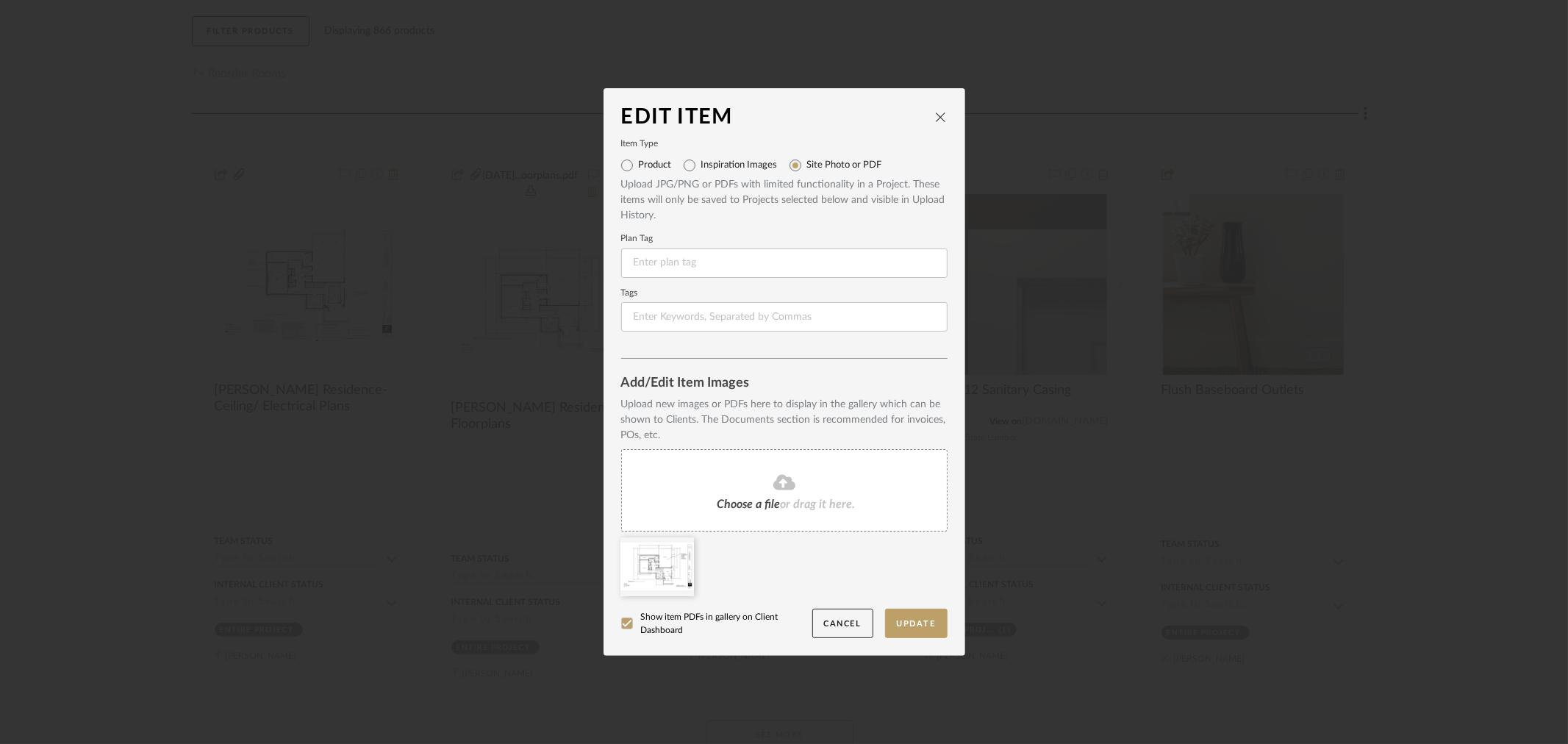
click at [751, 499] on span "Choose a file" at bounding box center [749, 504] width 63 height 11
click at [1233, 585] on div "Edit Item Item Type Product Inspiration Images Site Photo or PDF Upload JPG/PNG…" at bounding box center [784, 372] width 1568 height 744
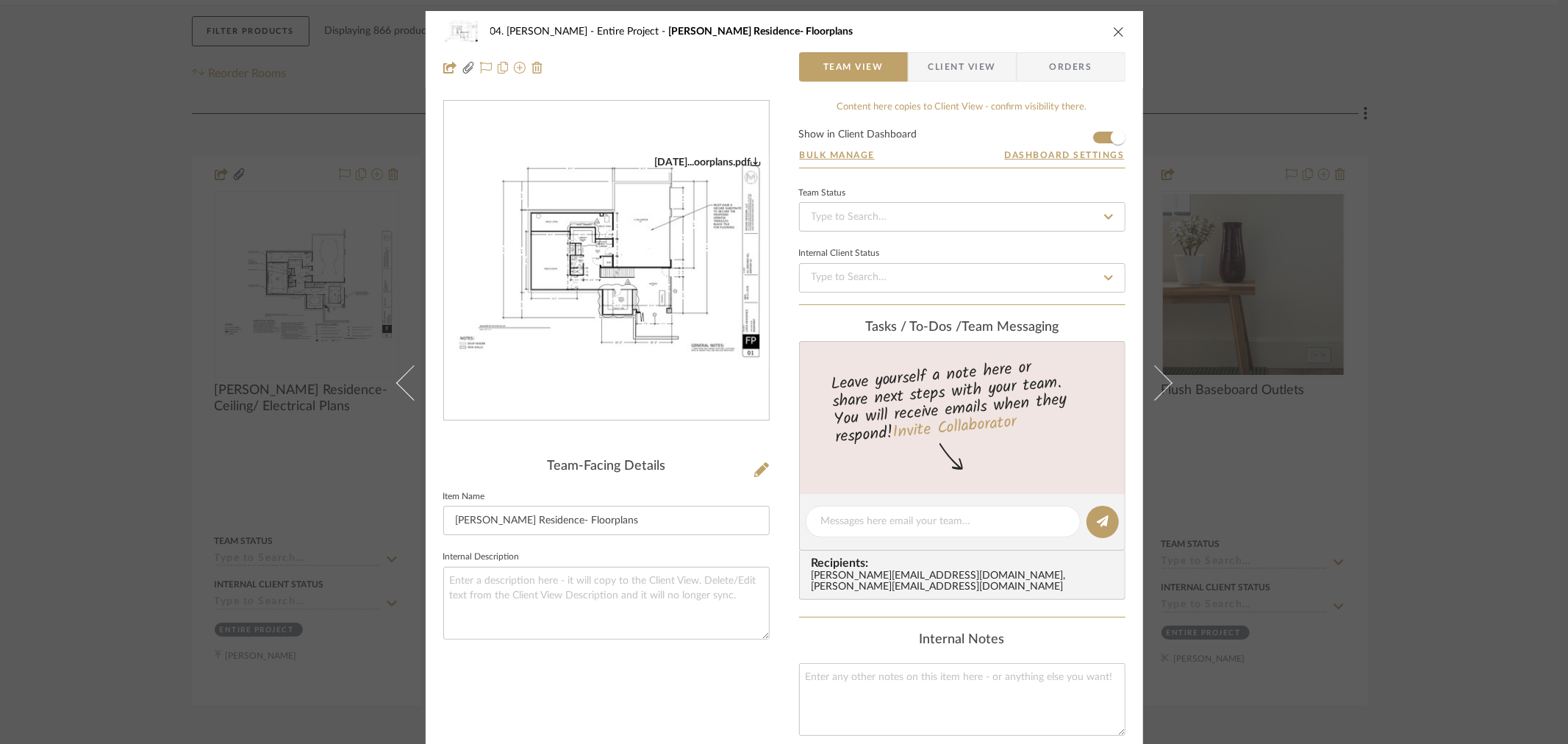
click at [1420, 469] on div "04. Linck Entire Project Linck Residence- Floorplans Team View Client View Orde…" at bounding box center [784, 372] width 1568 height 744
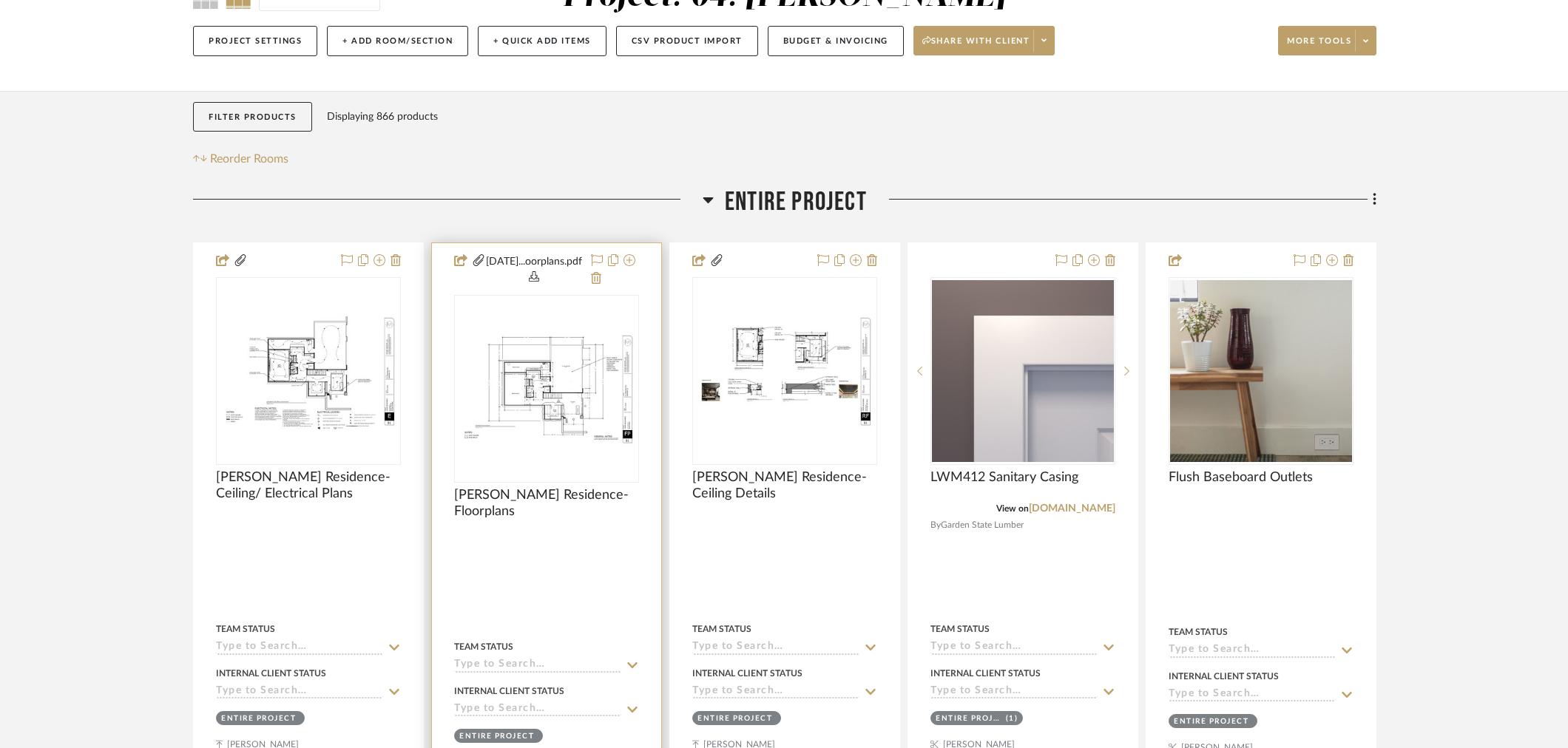
scroll to position [164, 0]
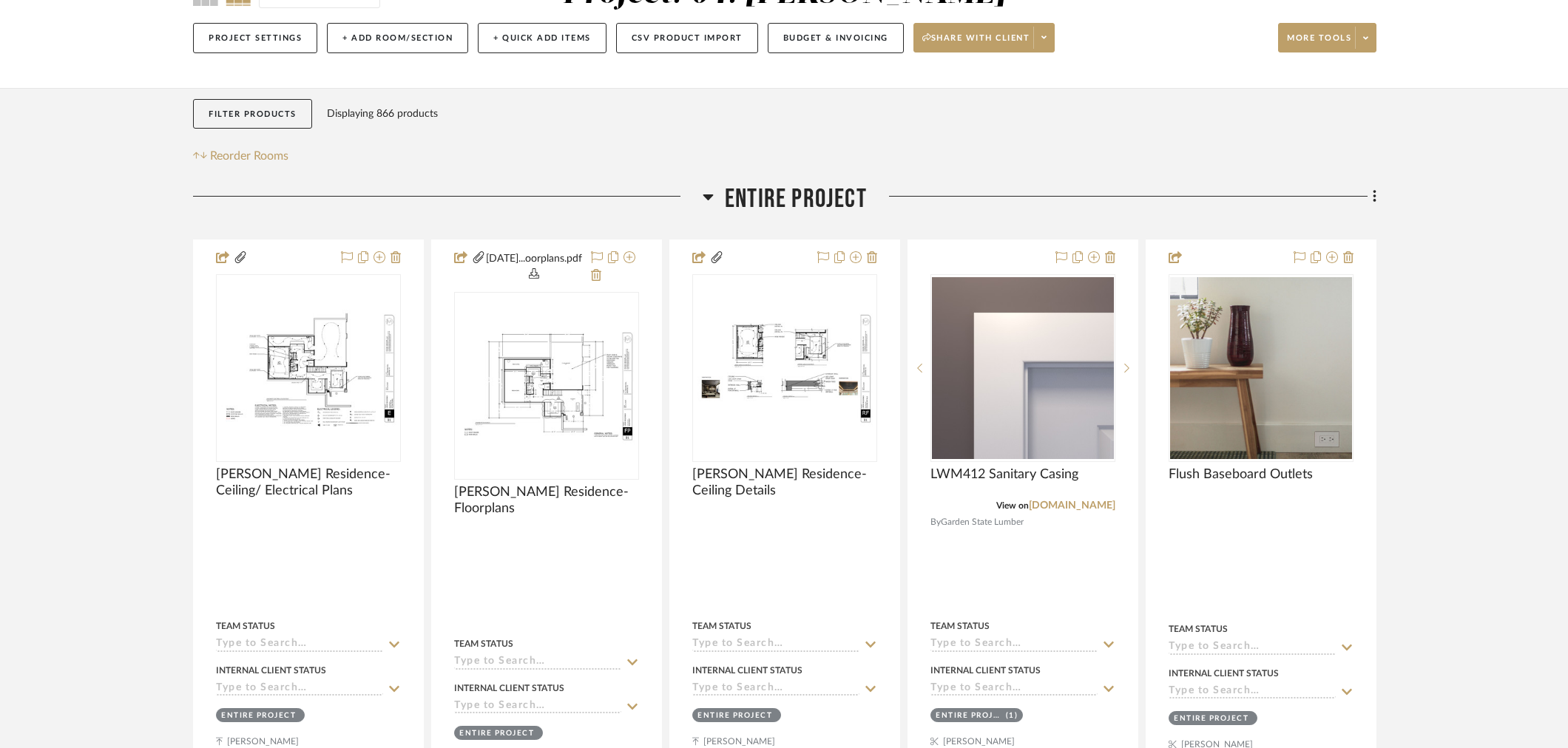
click at [787, 204] on span "Entire Project" at bounding box center [795, 199] width 142 height 31
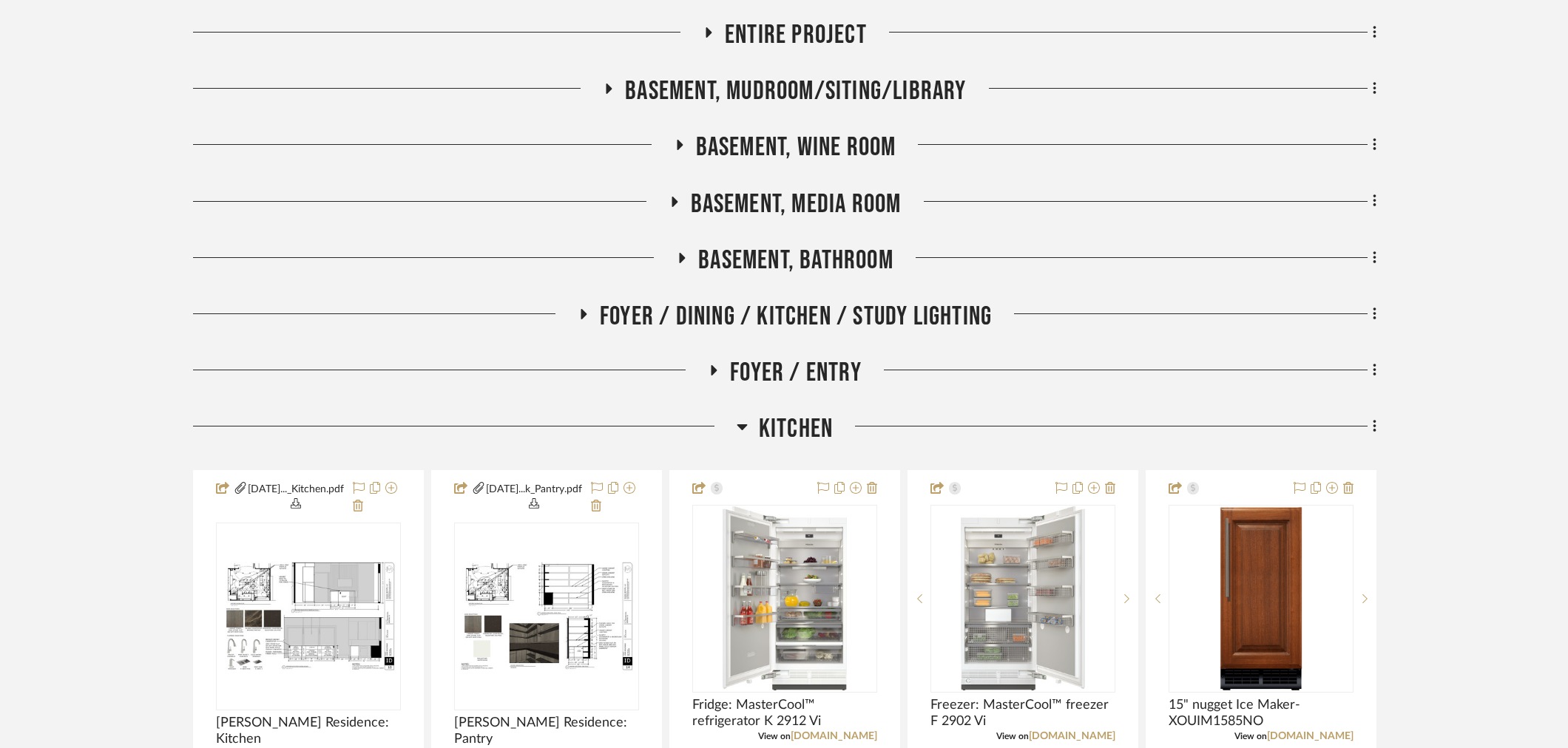
scroll to position [410, 0]
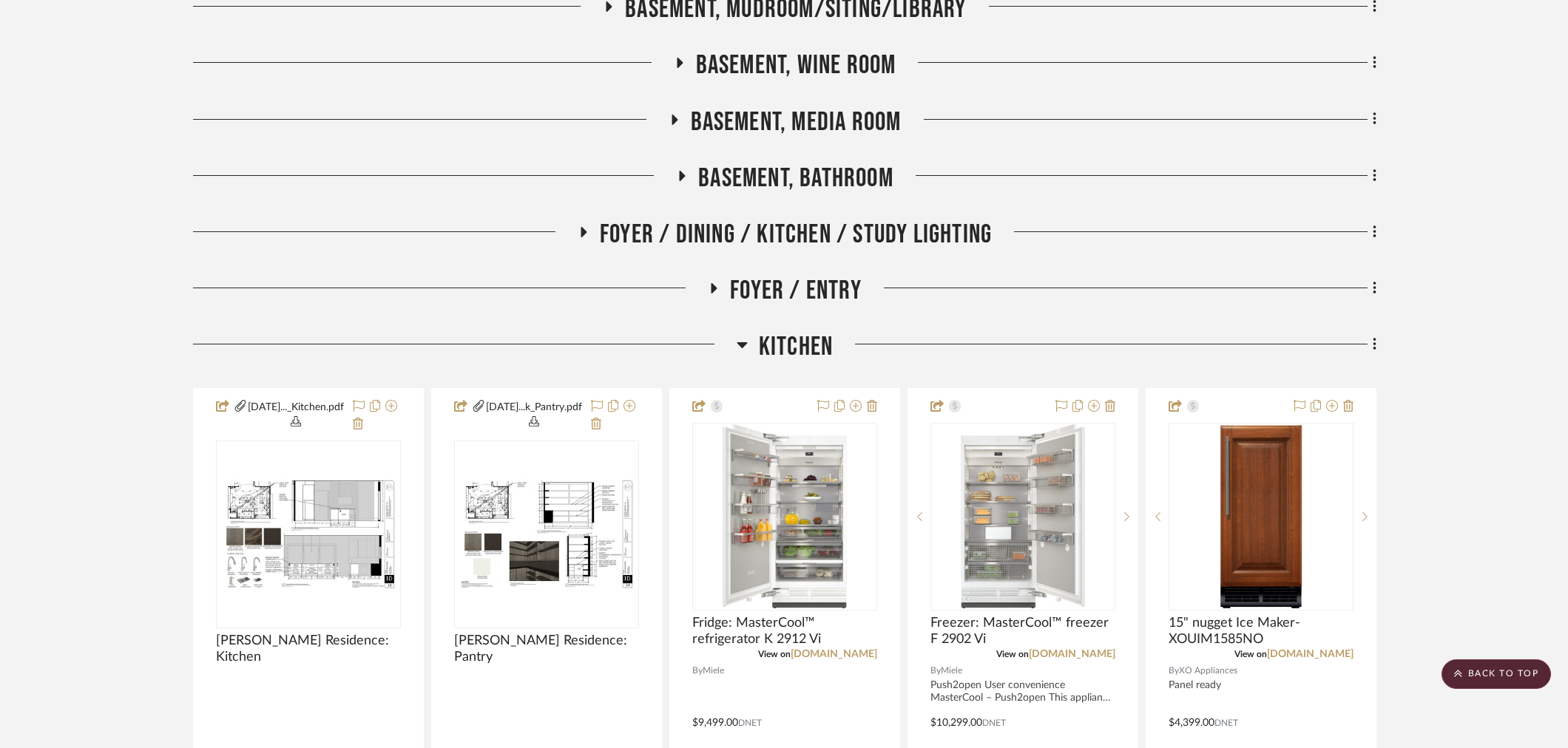
click at [797, 346] on span "Kitchen" at bounding box center [796, 346] width 74 height 31
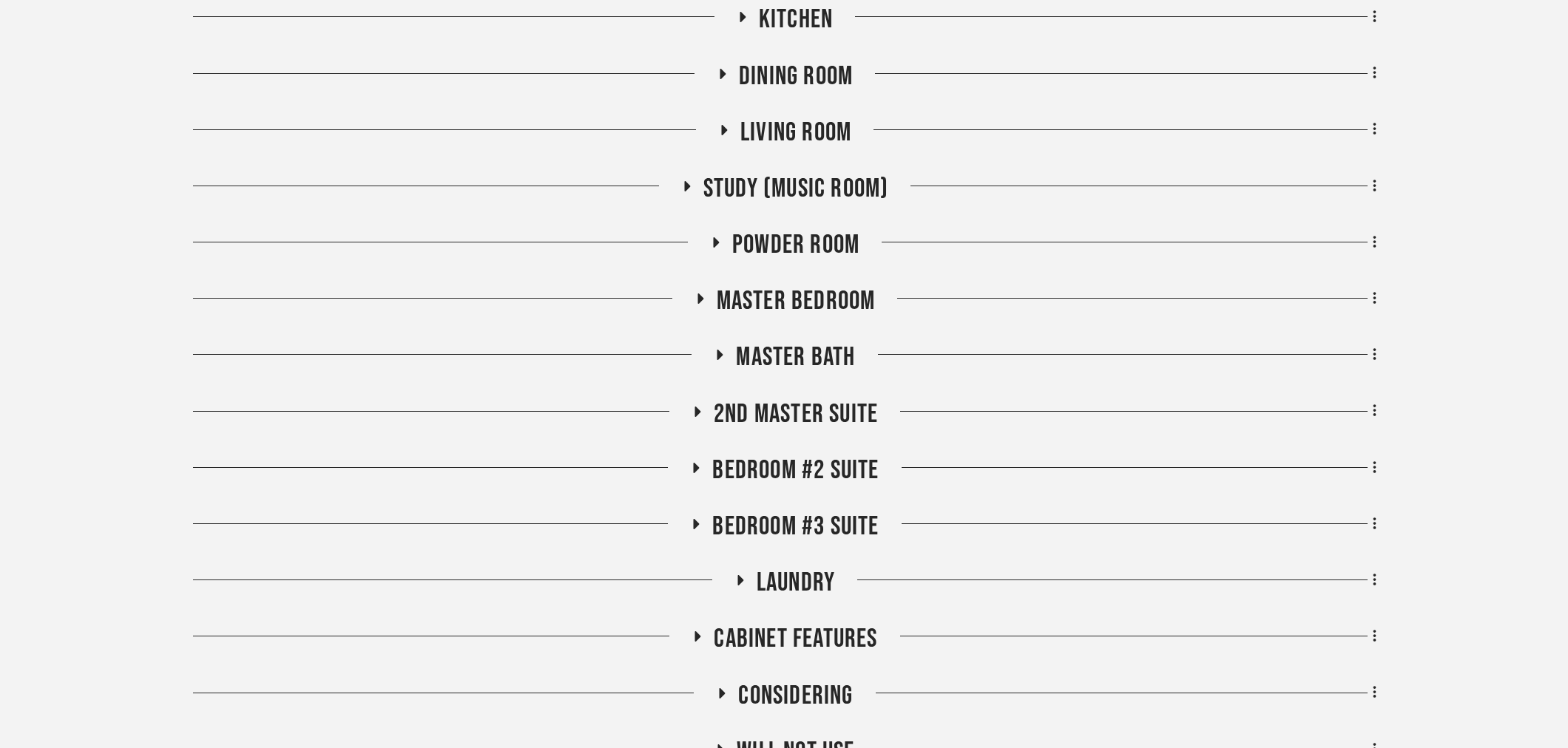
scroll to position [740, 0]
click at [801, 404] on span "2nd Master Suite" at bounding box center [796, 412] width 164 height 31
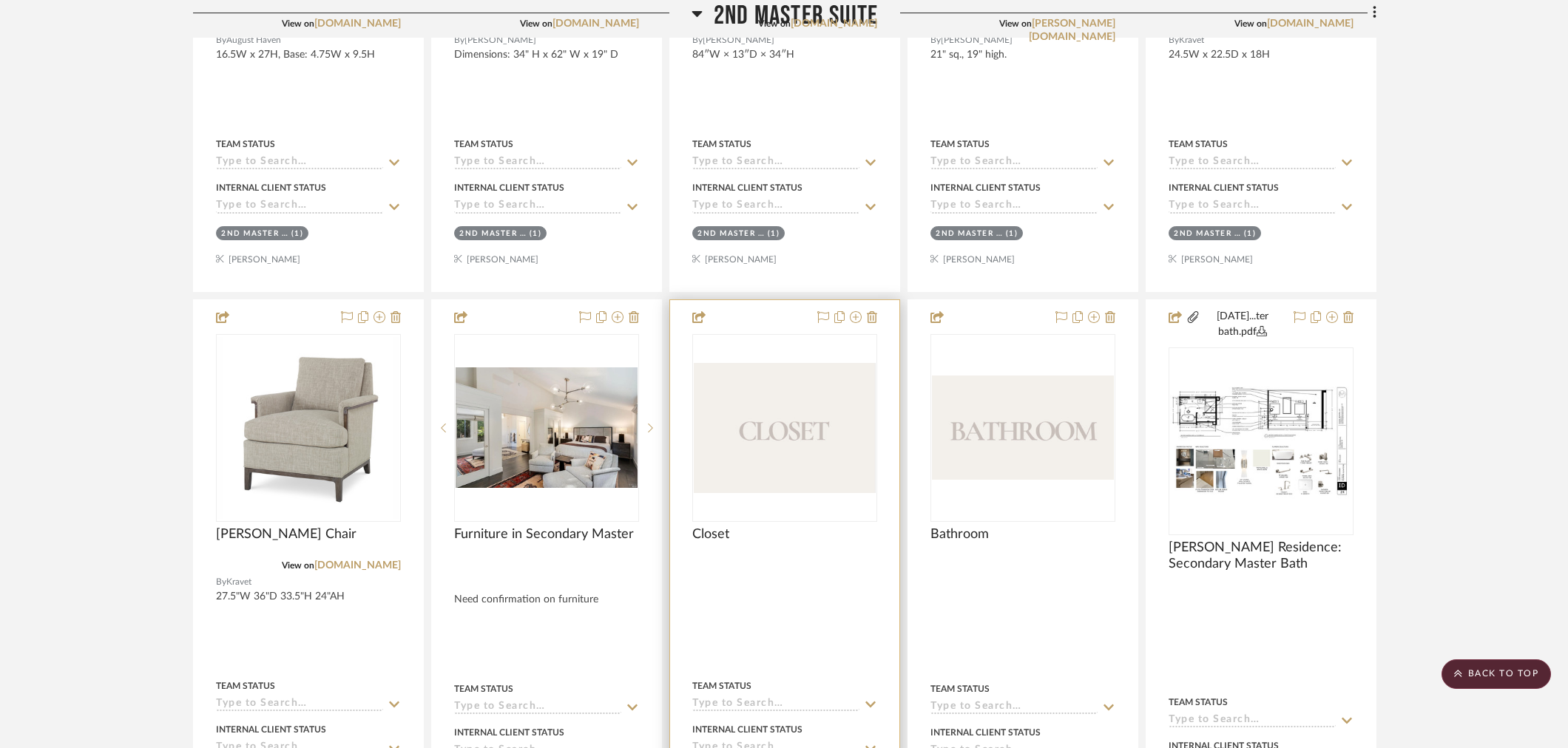
scroll to position [2792, 0]
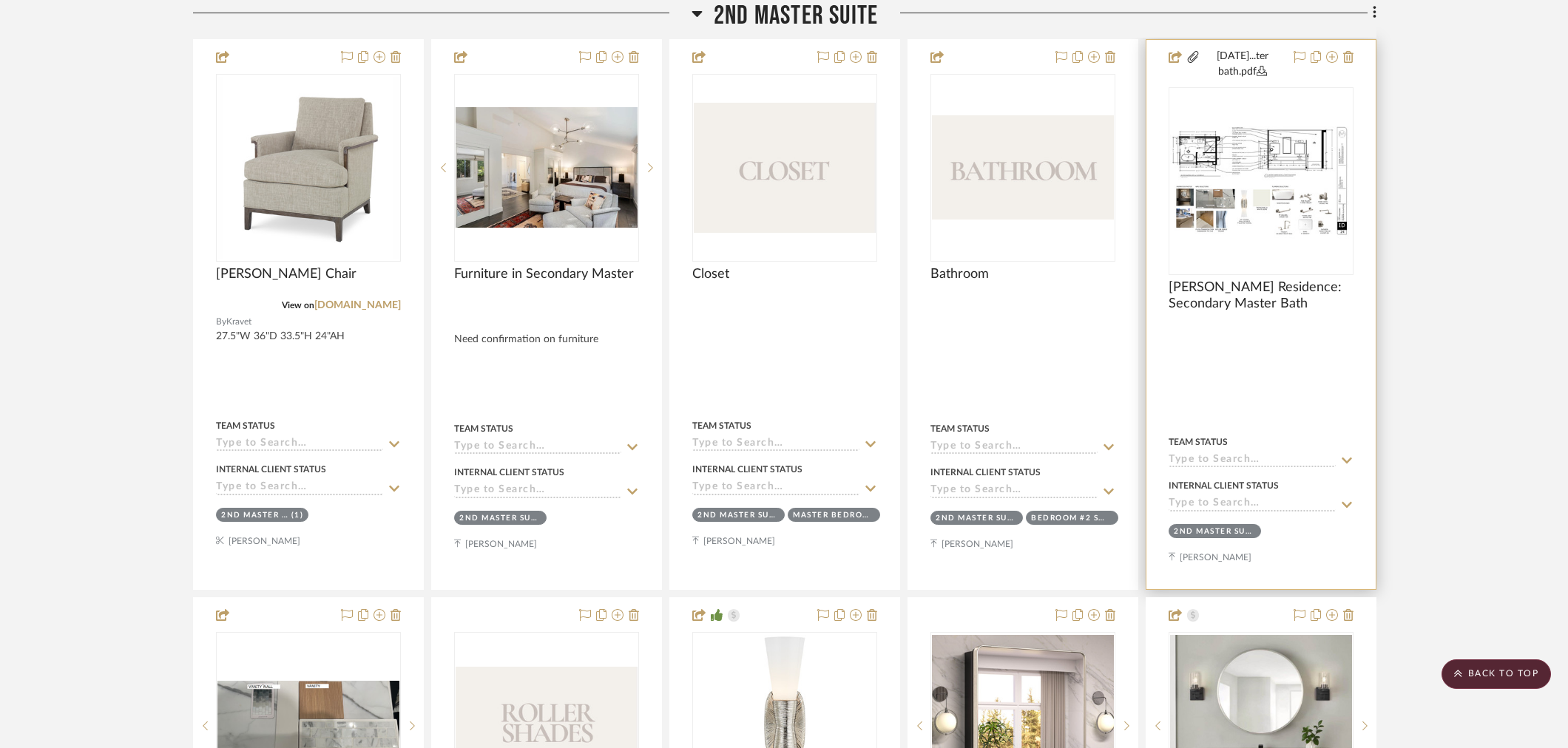
click at [0, 0] on img at bounding box center [0, 0] width 0 height 0
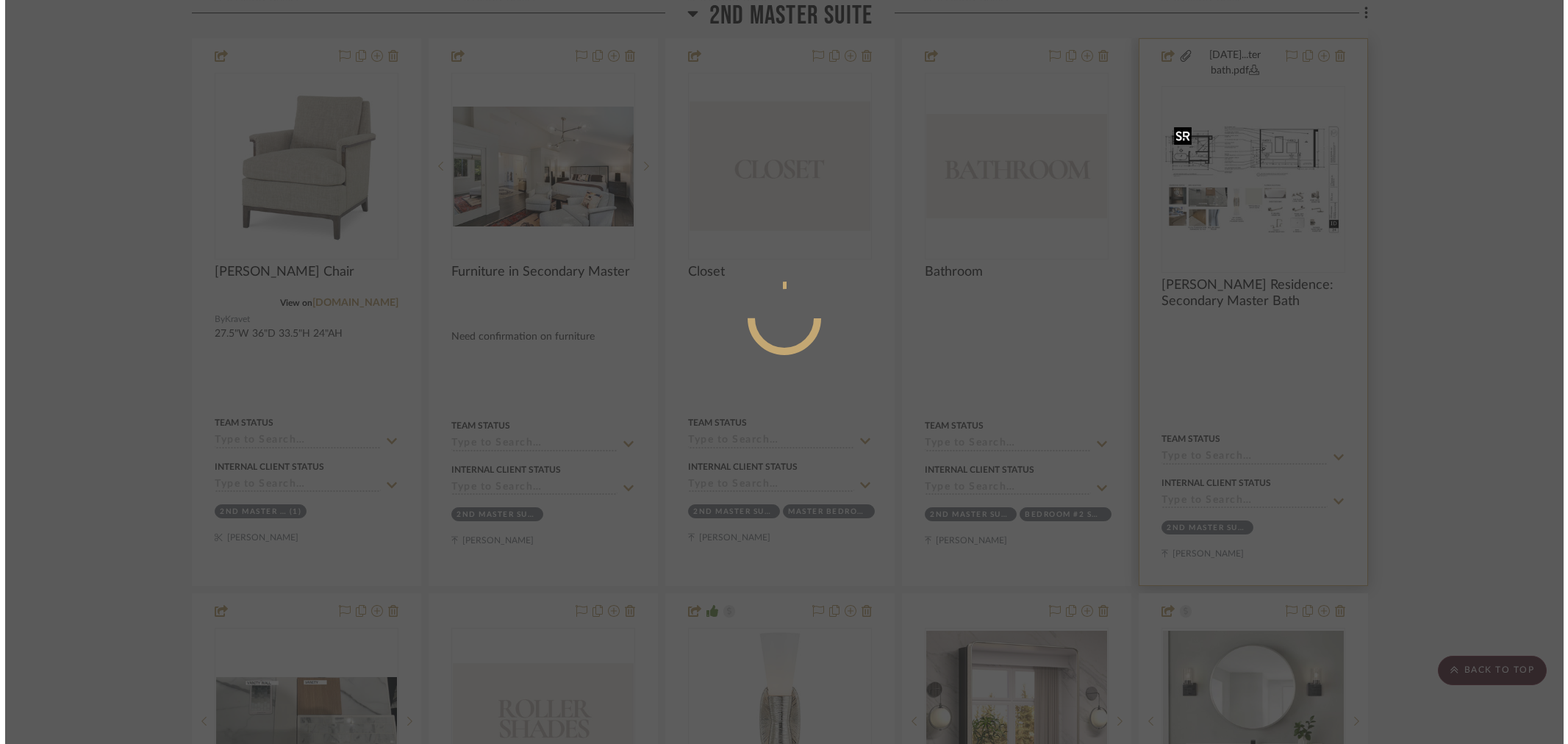
scroll to position [0, 0]
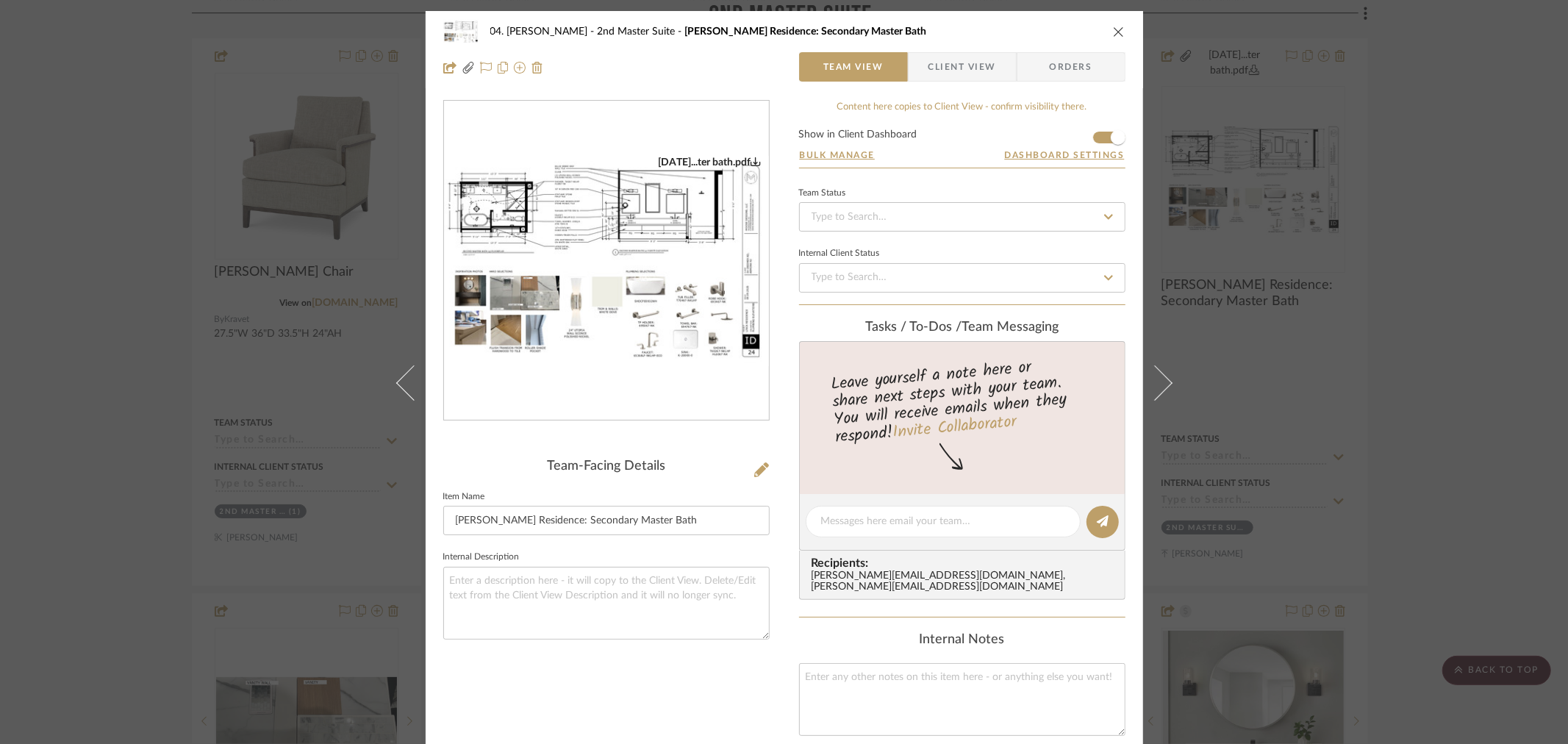
click at [600, 286] on img "0" at bounding box center [606, 260] width 325 height 210
click at [144, 402] on div "04. Linck 2nd Master Suite Linck Residence: Secondary Master Bath Team View Cli…" at bounding box center [784, 372] width 1568 height 744
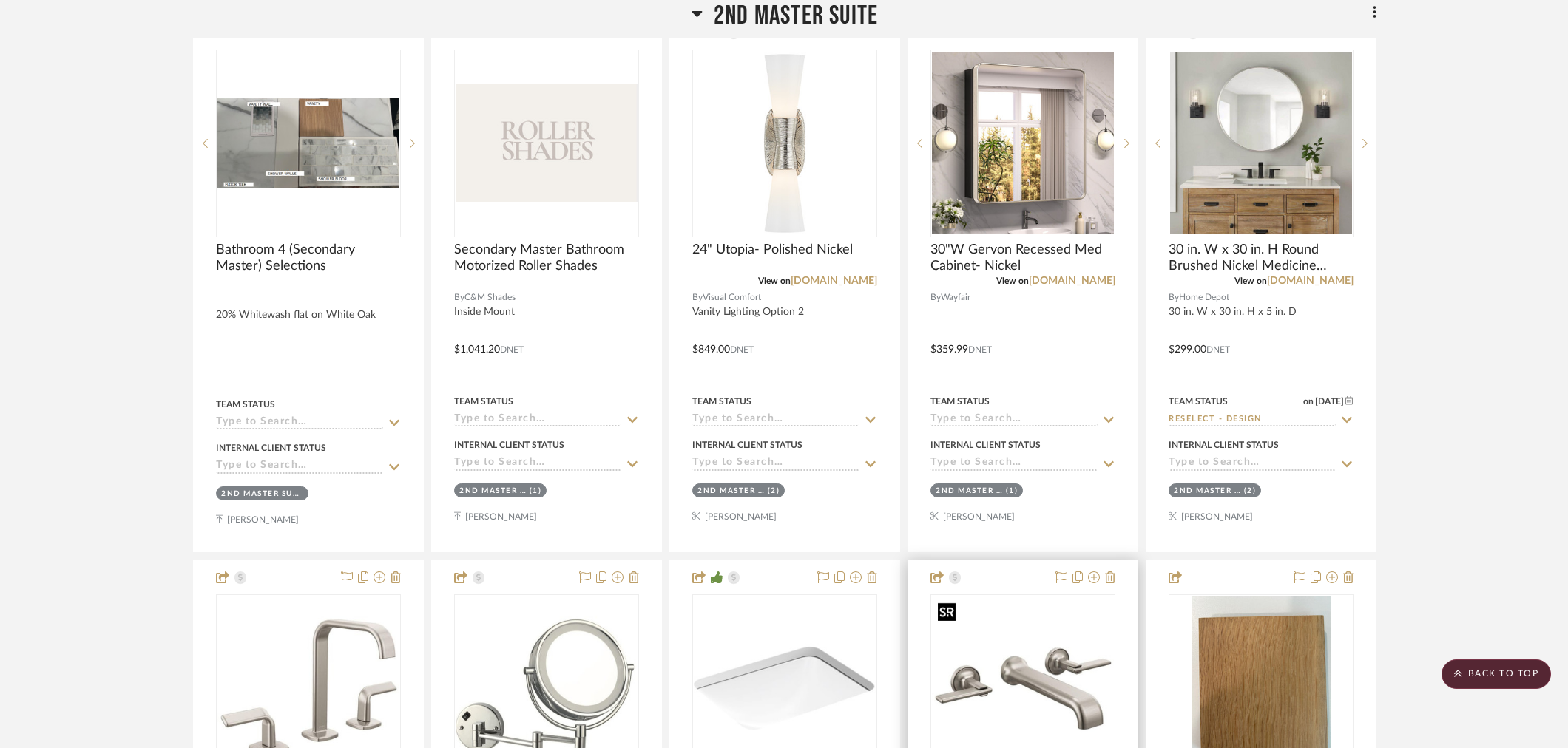
scroll to position [3203, 0]
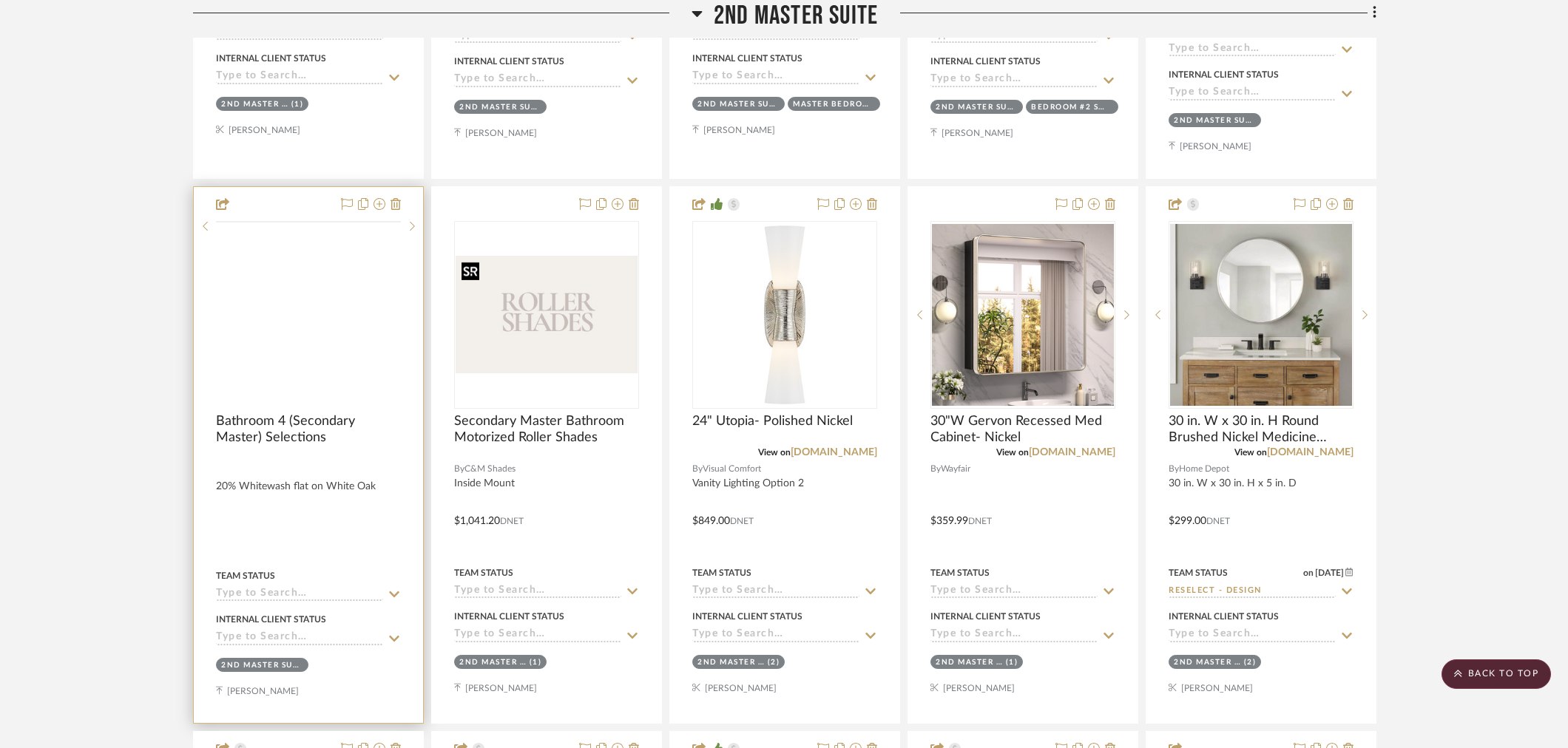
click at [0, 0] on img at bounding box center [0, 0] width 0 height 0
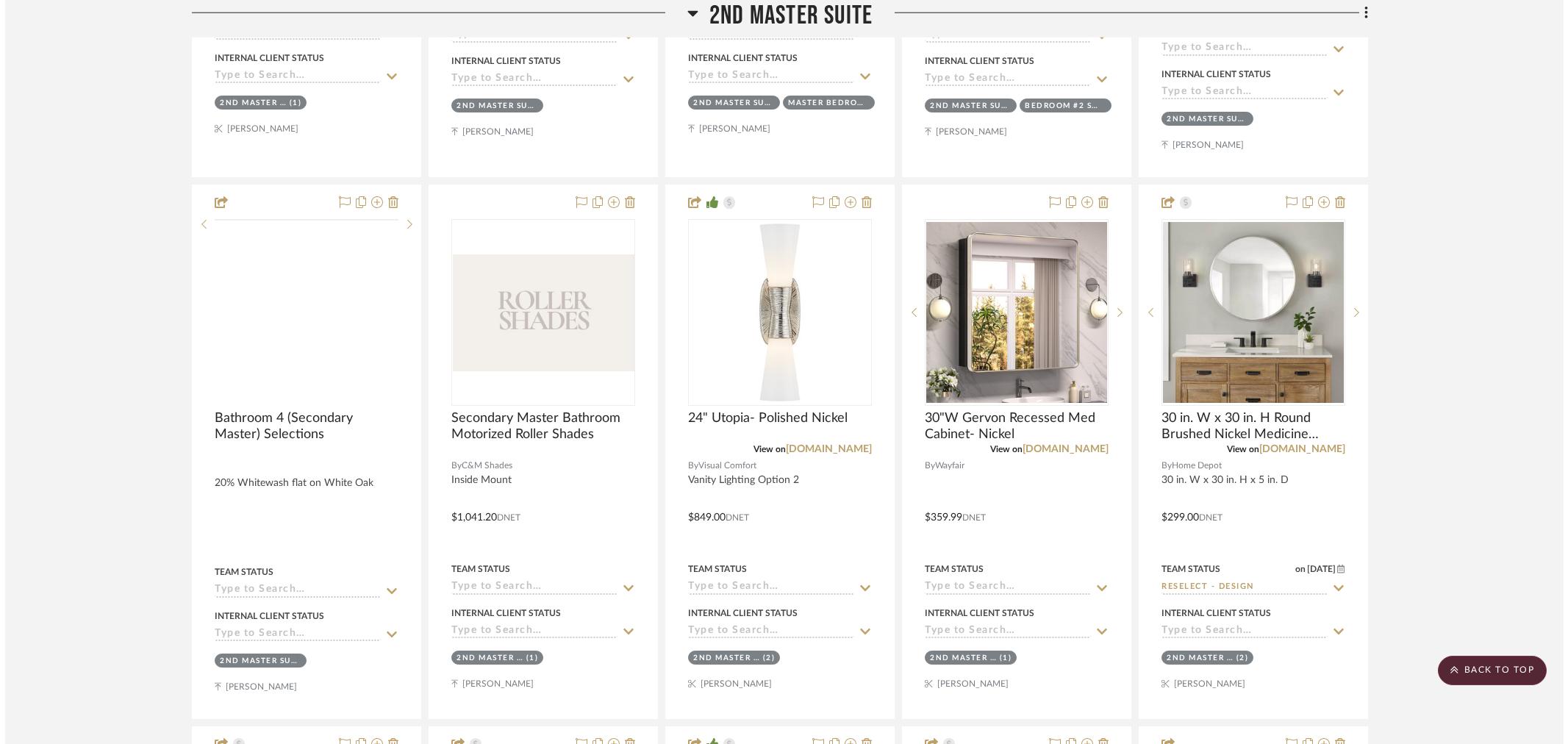
scroll to position [0, 0]
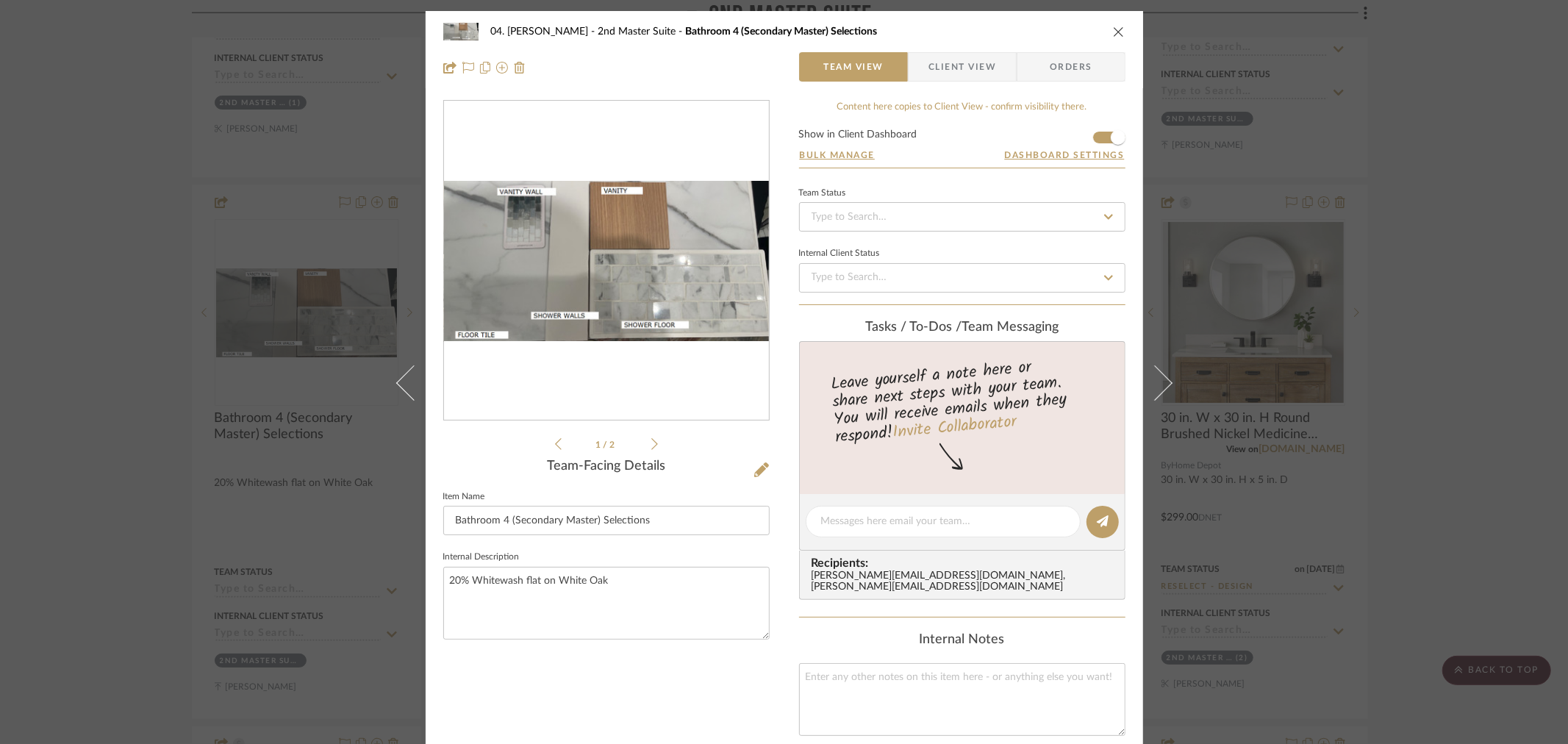
click at [152, 275] on div "04. Linck 2nd Master Suite Bathroom 4 (Secondary Master) Selections Team View C…" at bounding box center [784, 372] width 1568 height 744
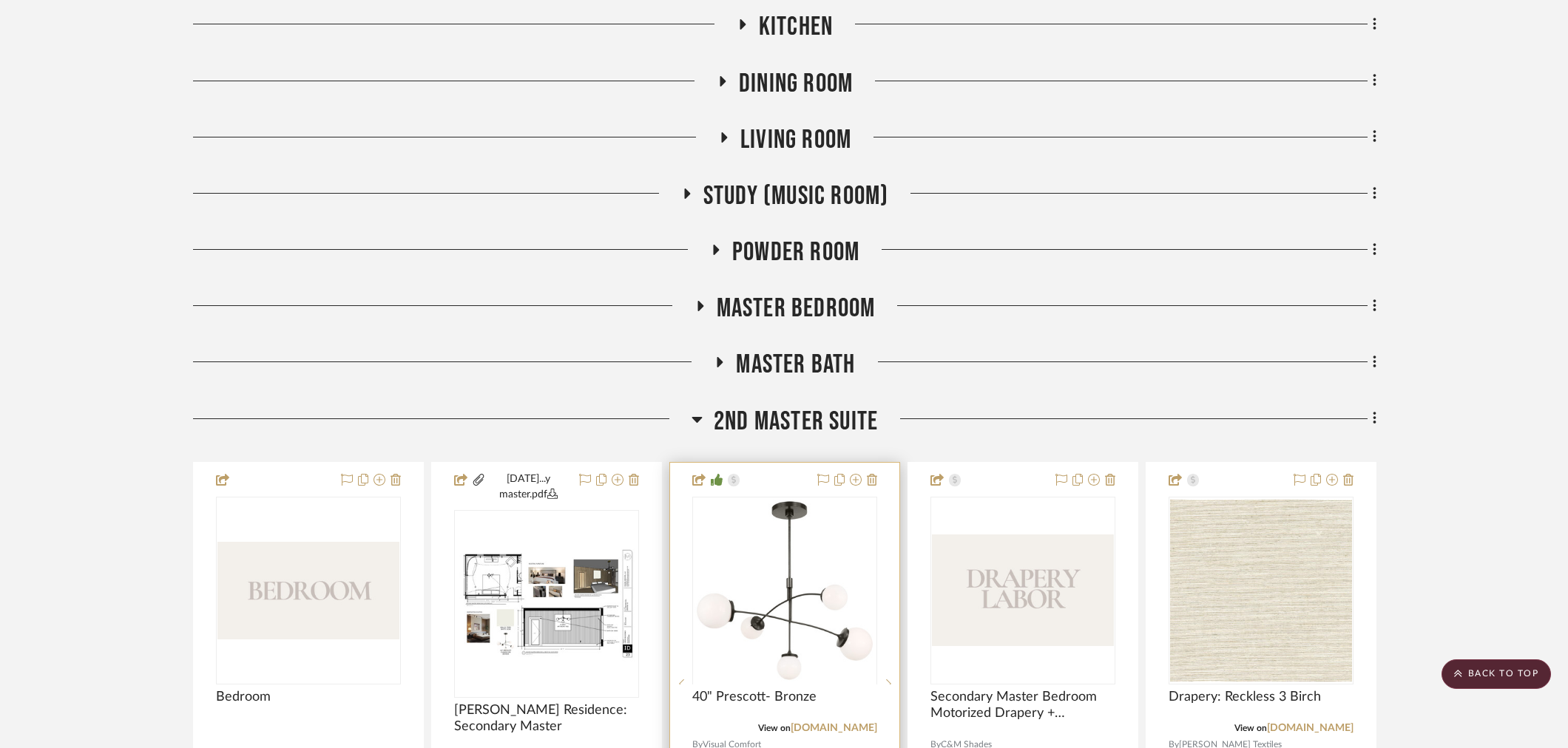
scroll to position [821, 0]
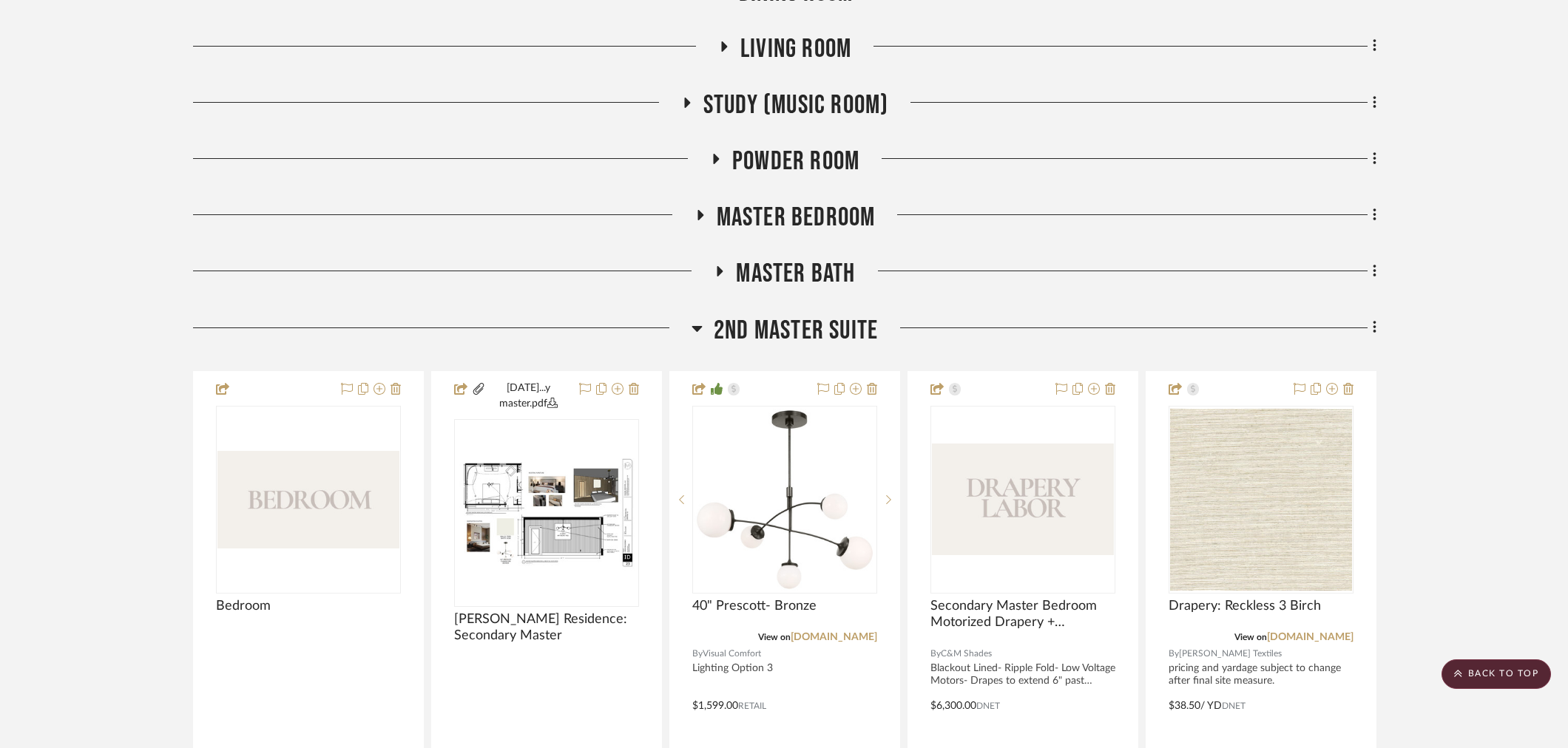
click at [778, 323] on span "2nd Master Suite" at bounding box center [796, 330] width 164 height 31
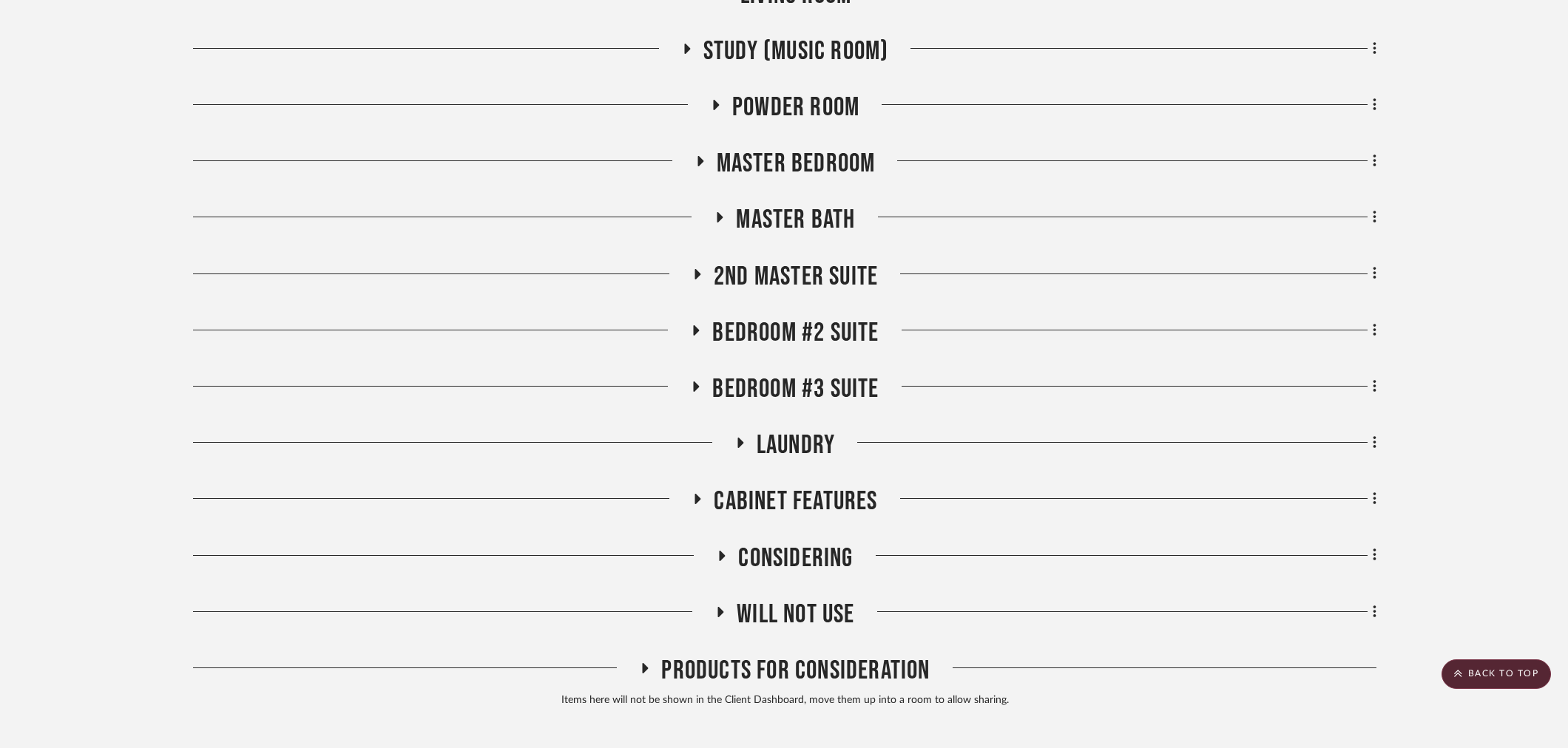
scroll to position [889, 0]
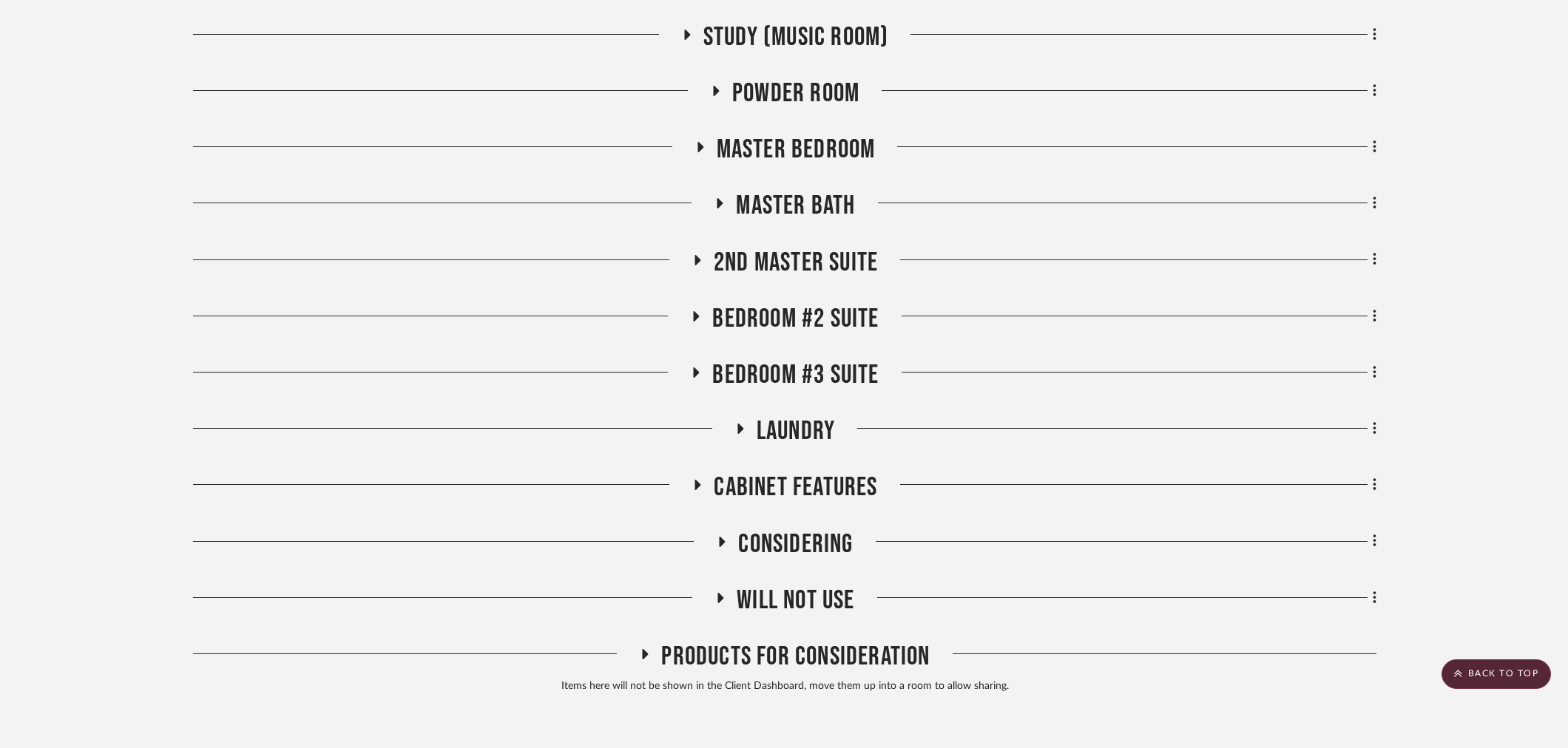
click at [774, 305] on span "Bedroom #2 Suite" at bounding box center [795, 319] width 167 height 31
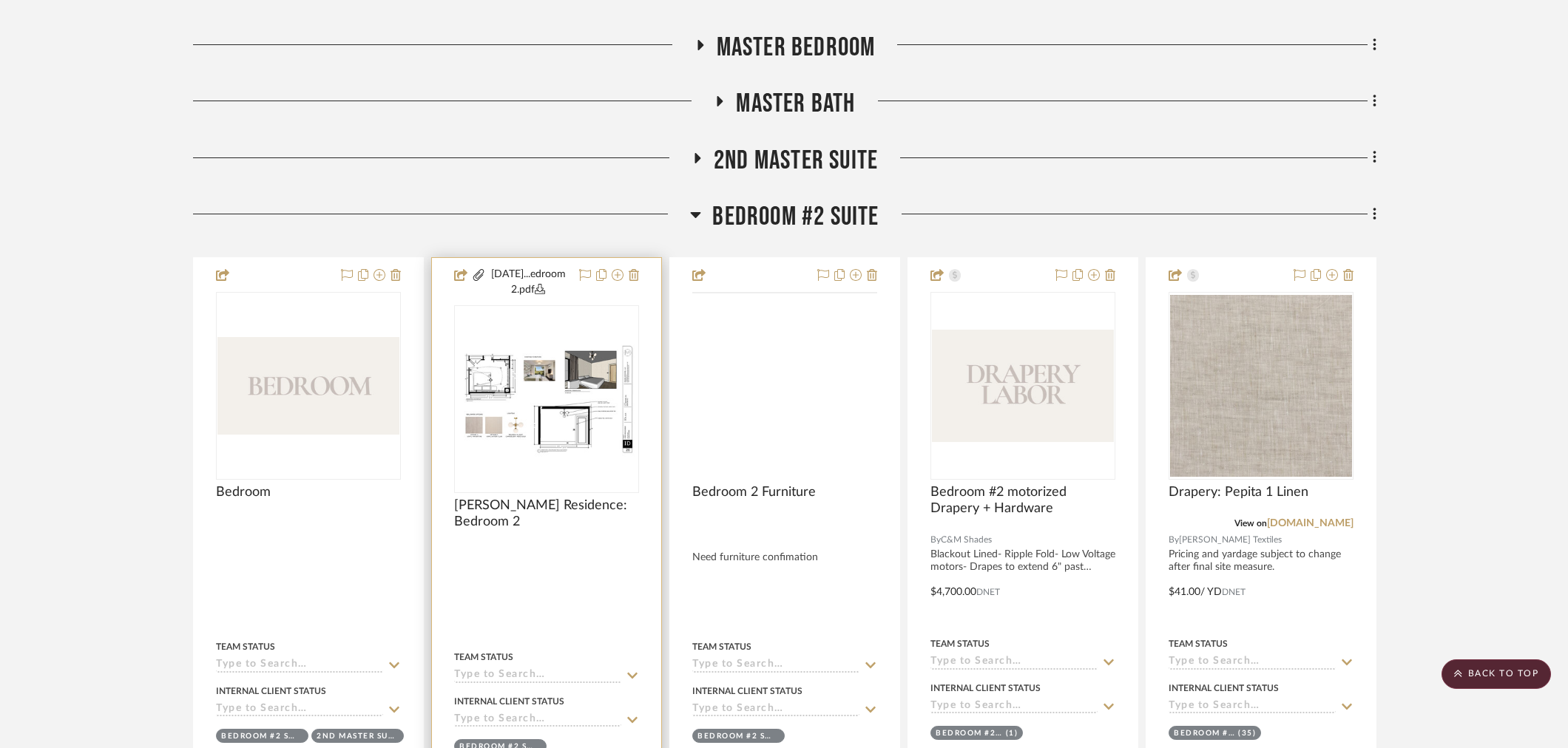
scroll to position [1054, 0]
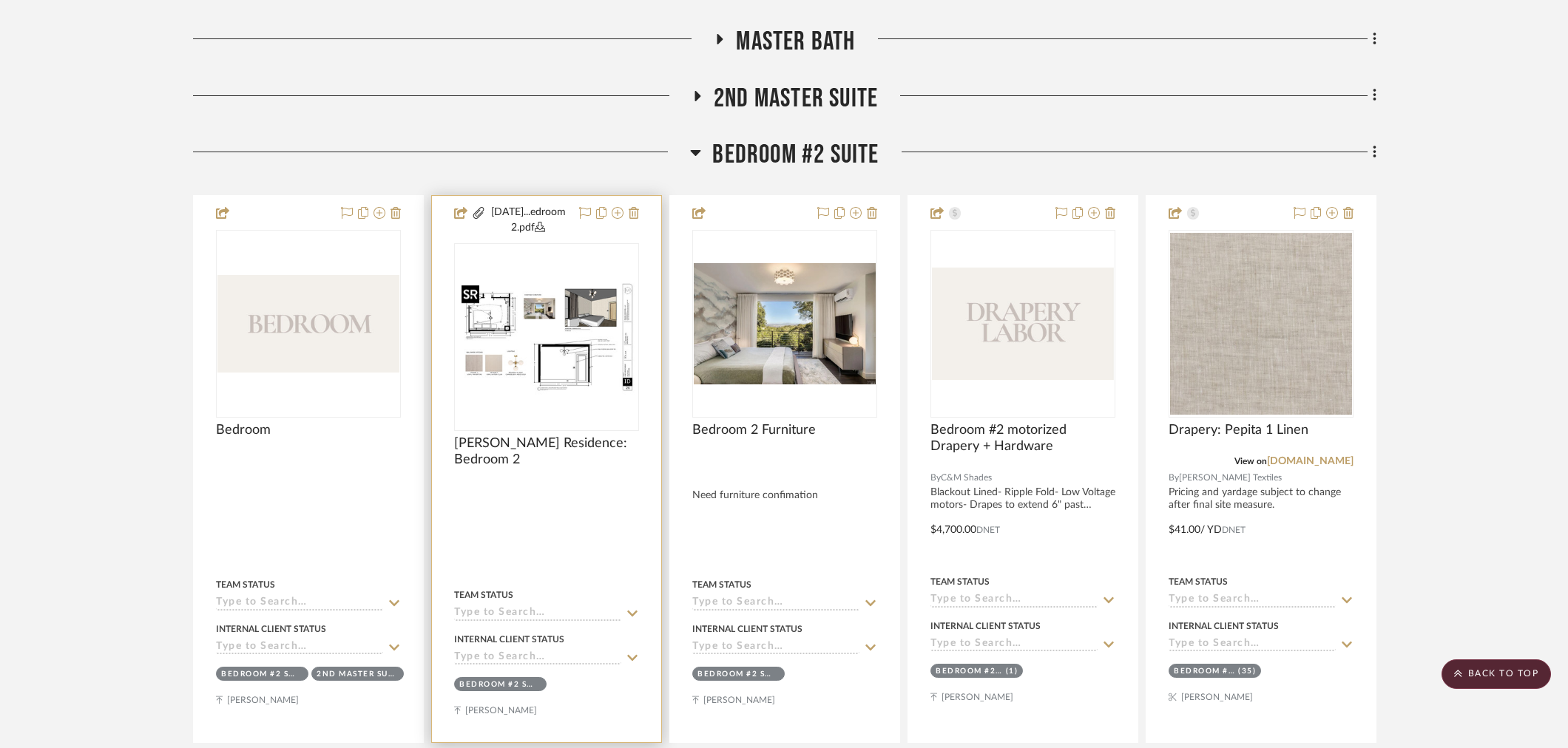
click at [0, 0] on img at bounding box center [0, 0] width 0 height 0
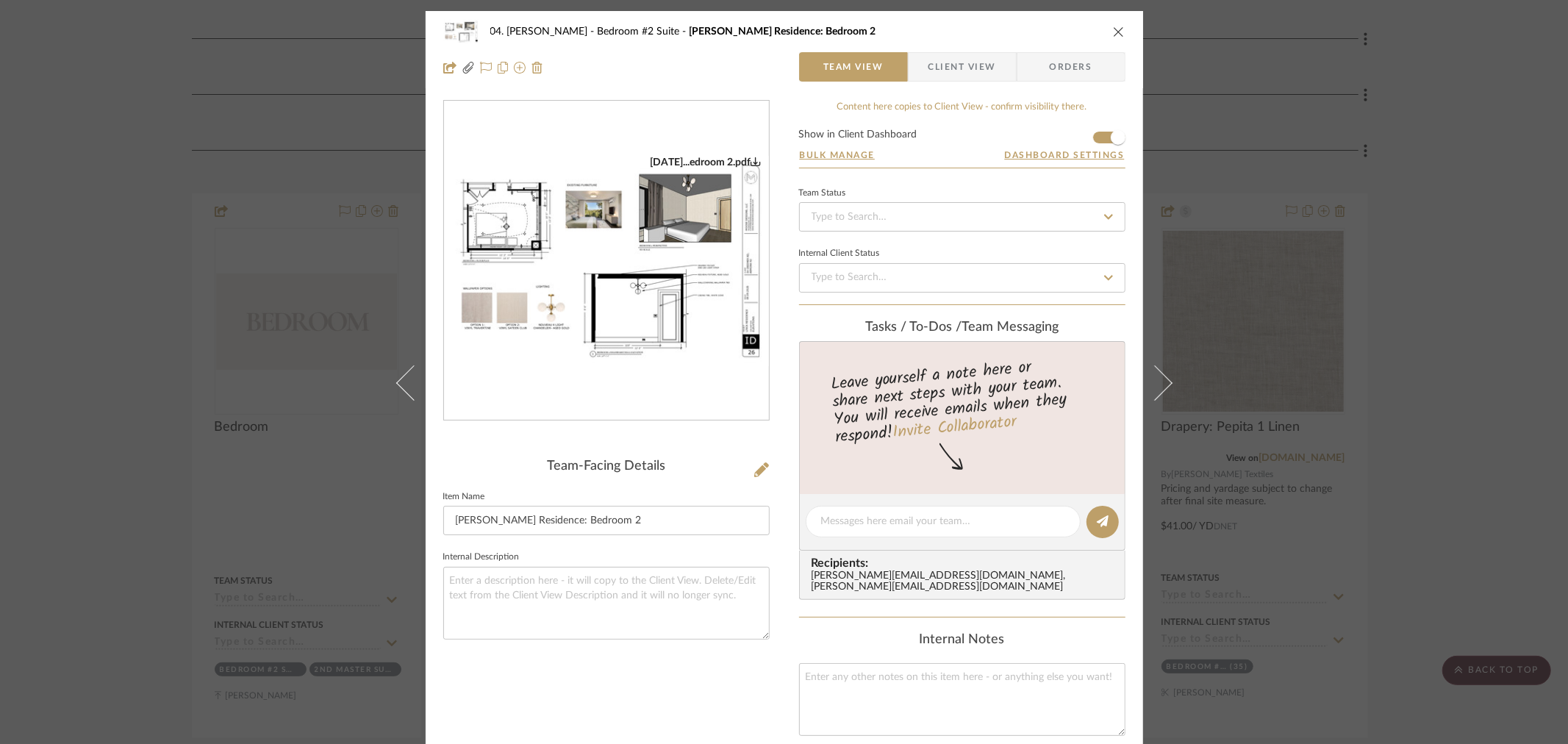
click at [638, 300] on img "0" at bounding box center [606, 260] width 325 height 210
click at [78, 302] on div "04. Linck Bedroom #2 Suite Linck Residence: Bedroom 2 Team View Client View Ord…" at bounding box center [784, 372] width 1568 height 744
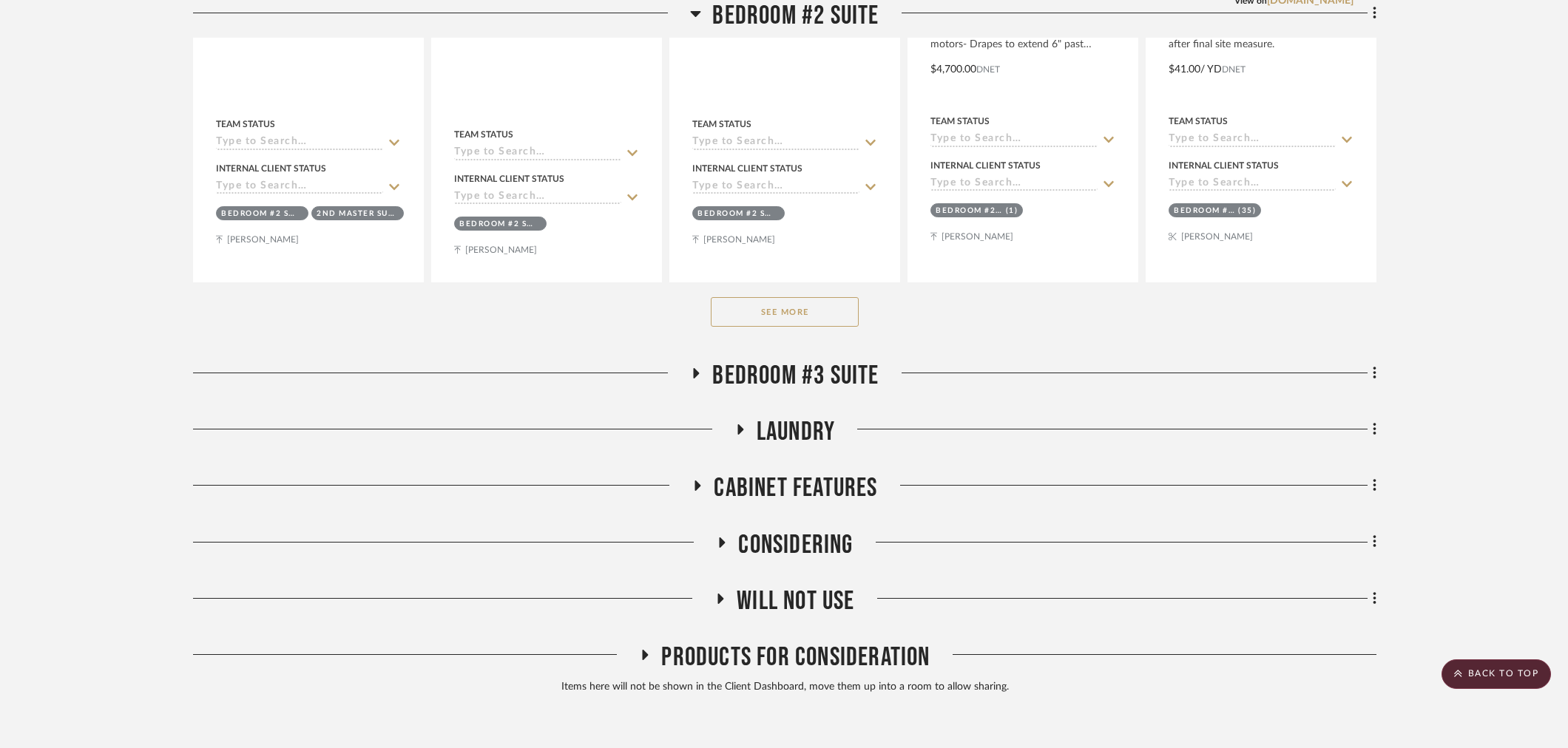
click at [802, 307] on button "See More" at bounding box center [784, 312] width 148 height 30
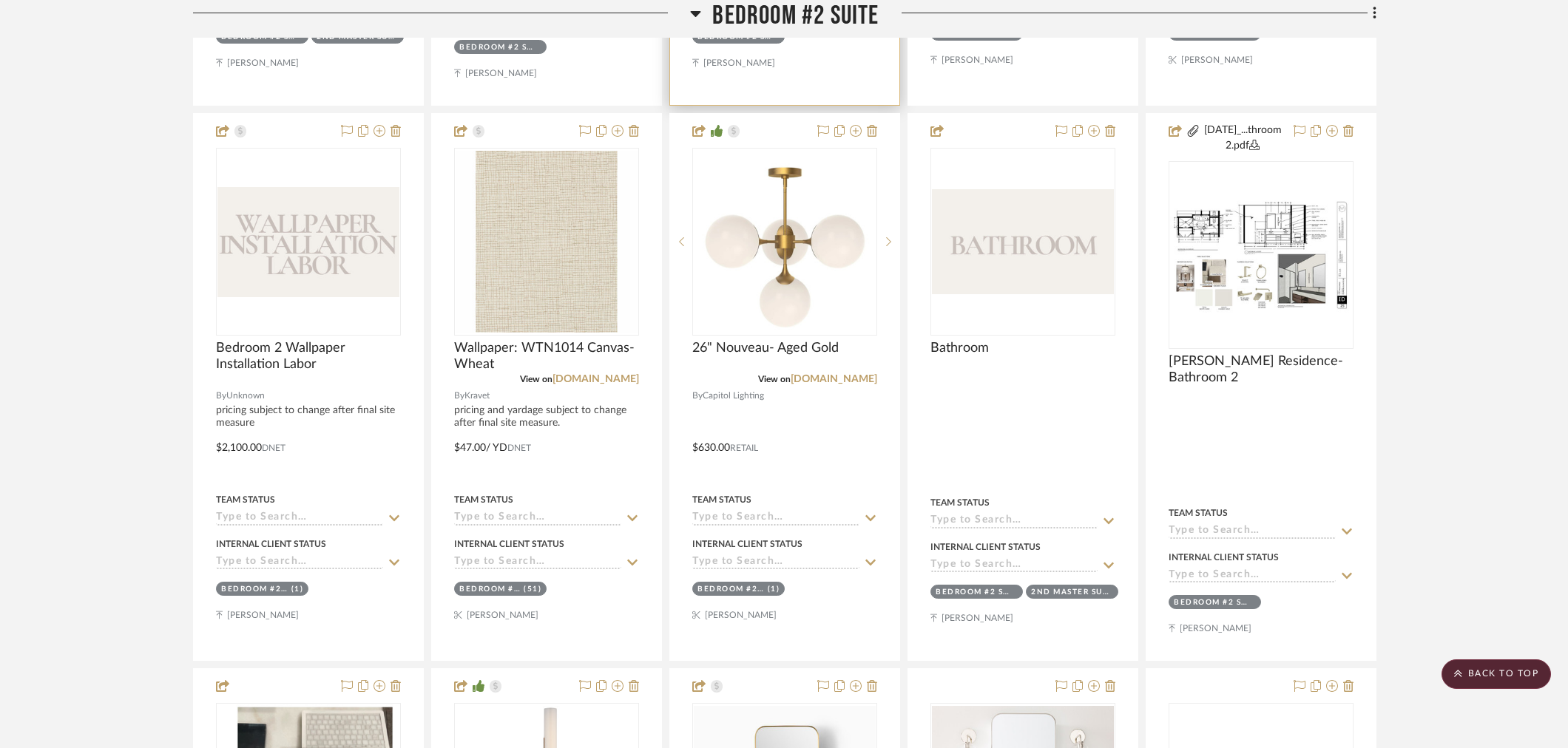
scroll to position [1761, 0]
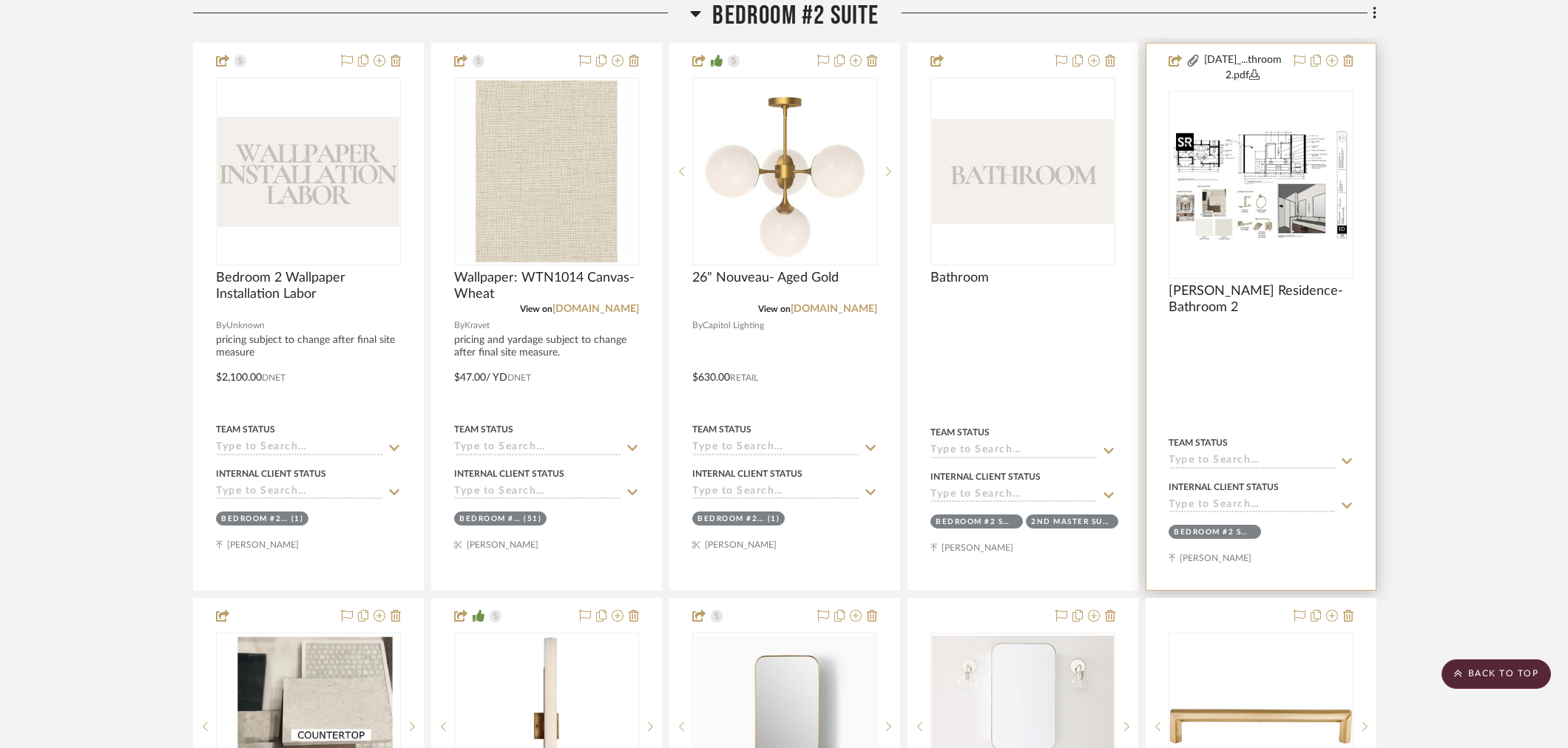
click at [0, 0] on img at bounding box center [0, 0] width 0 height 0
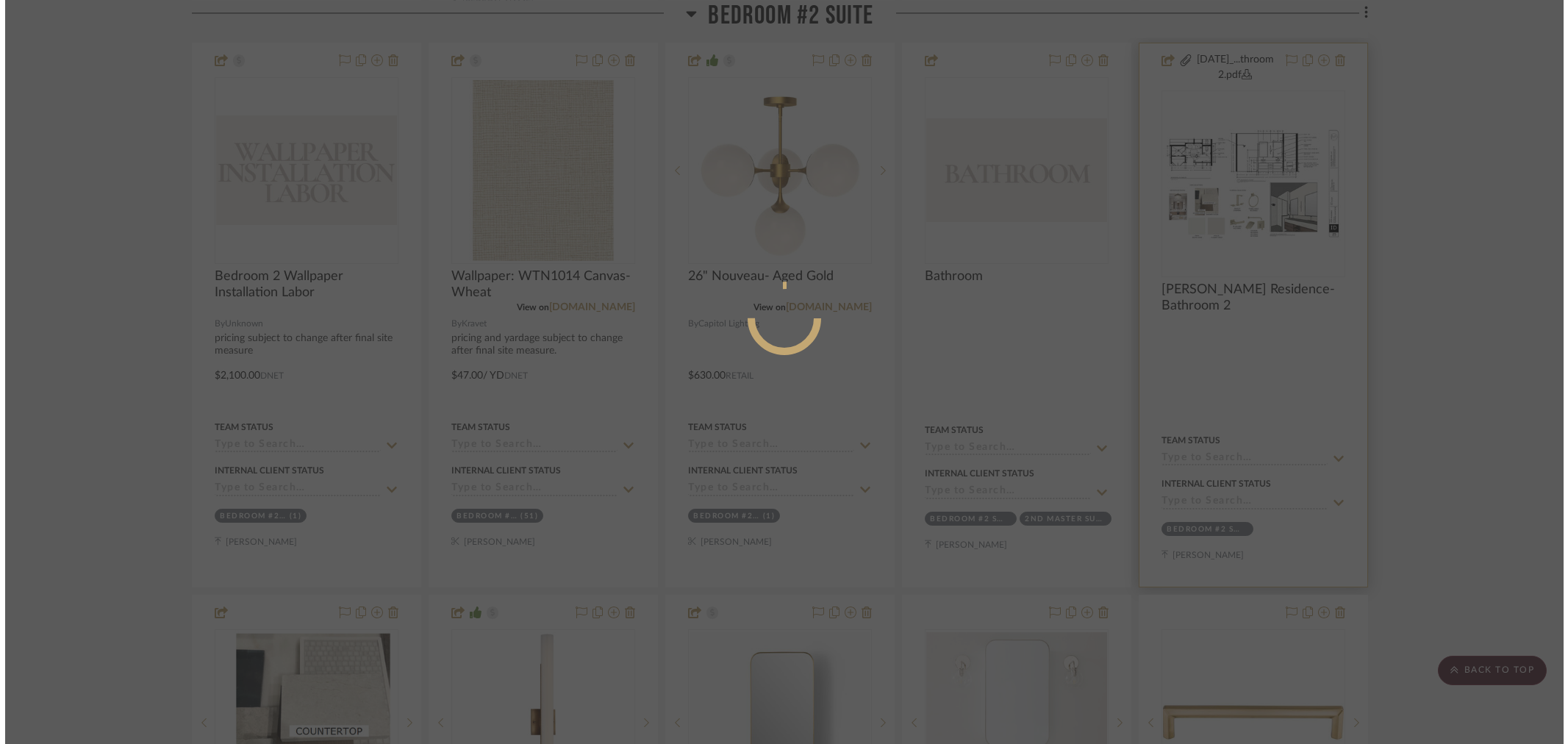
scroll to position [0, 0]
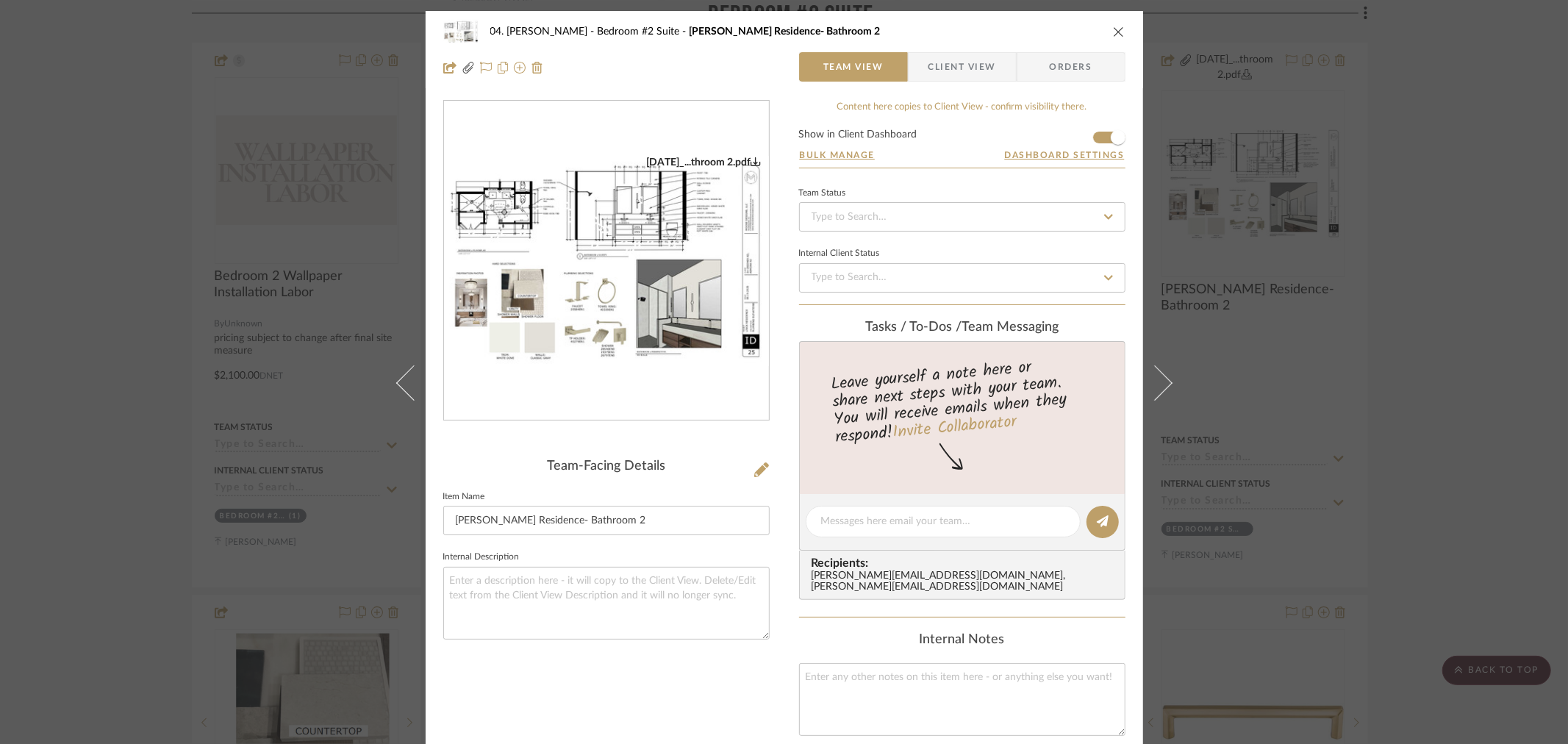
click at [644, 277] on img "0" at bounding box center [606, 260] width 325 height 210
click at [1468, 473] on div "04. Linck Bedroom #2 Suite Linck Residence- Bathroom 2 Team View Client View Or…" at bounding box center [784, 372] width 1568 height 744
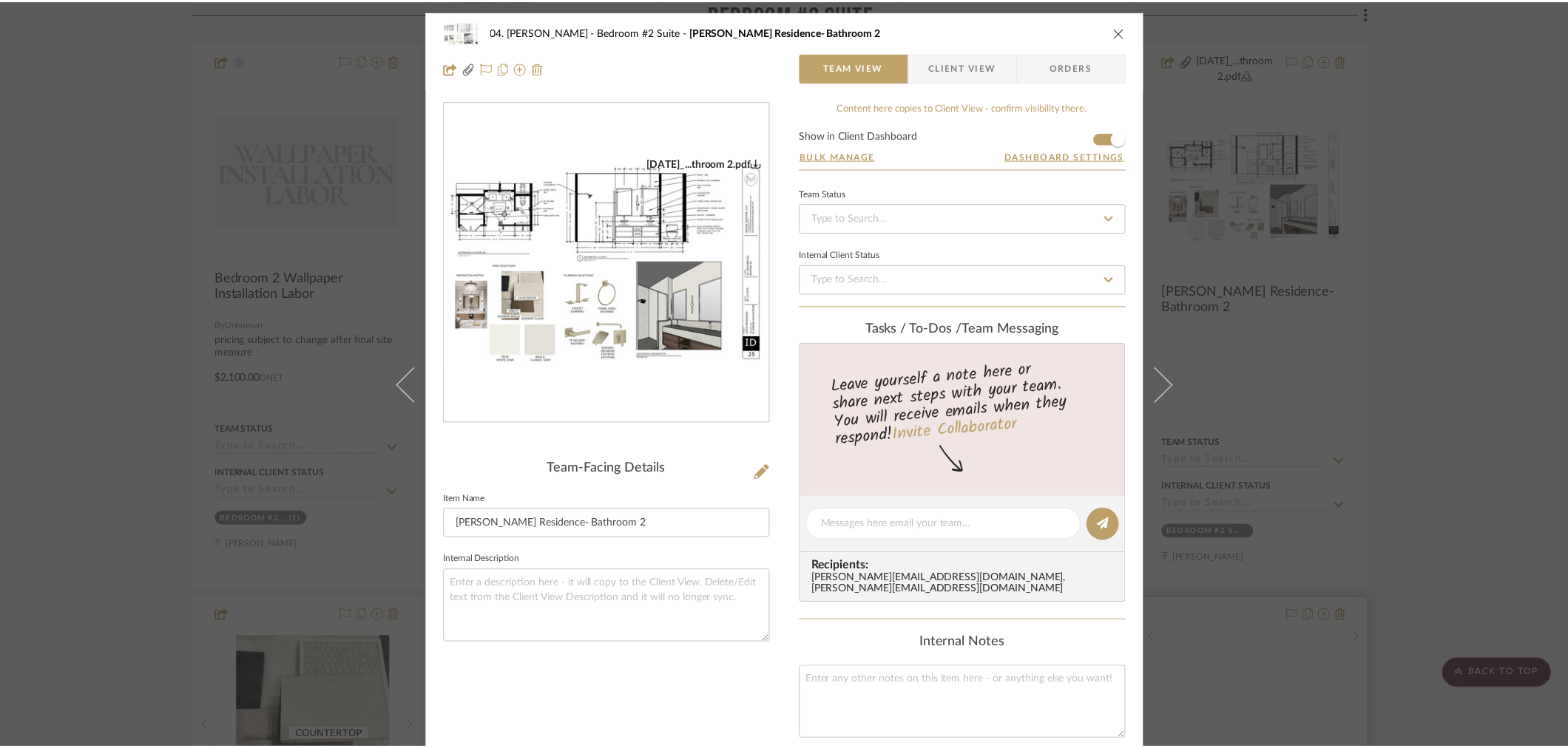
scroll to position [1761, 0]
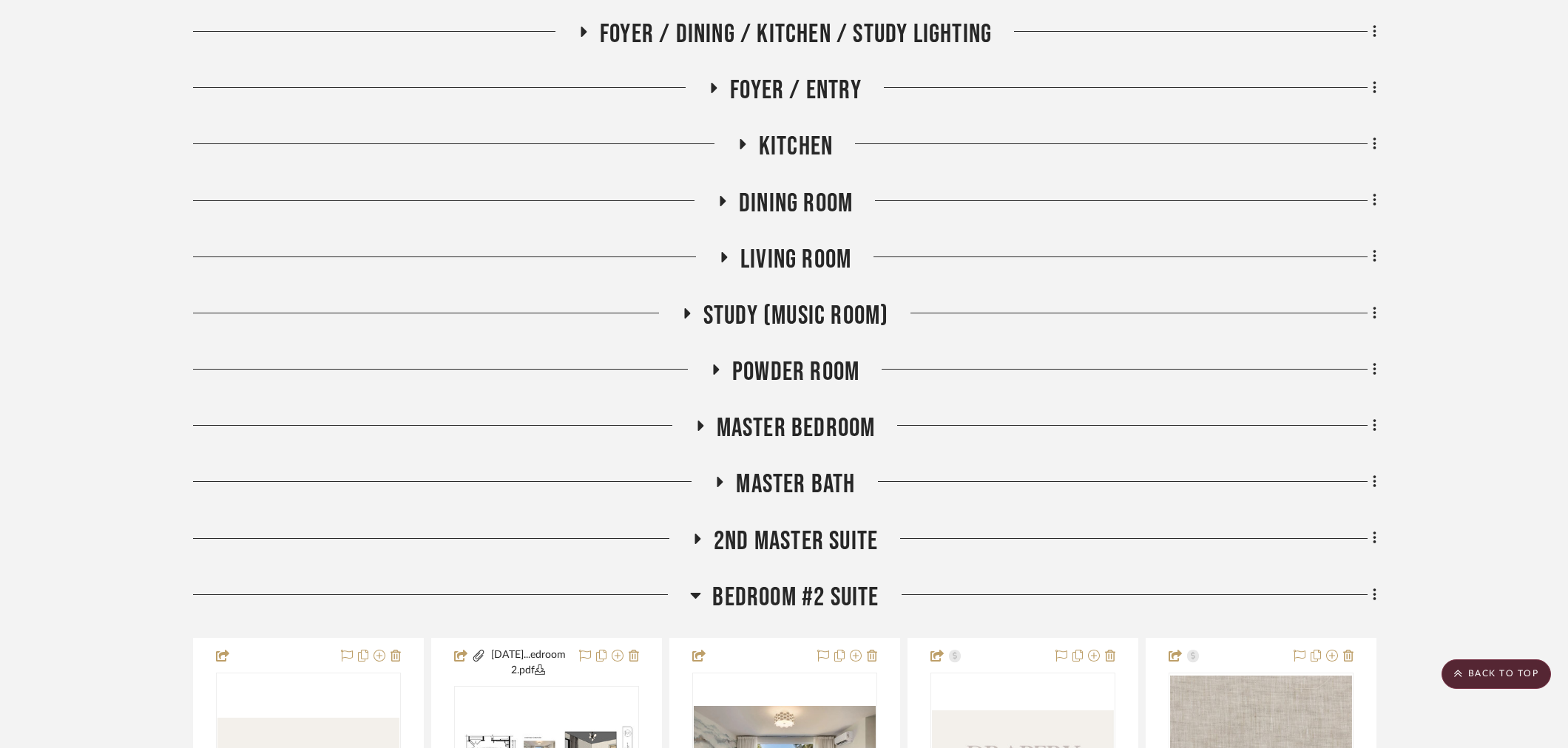
click at [754, 590] on span "Bedroom #2 Suite" at bounding box center [795, 597] width 167 height 31
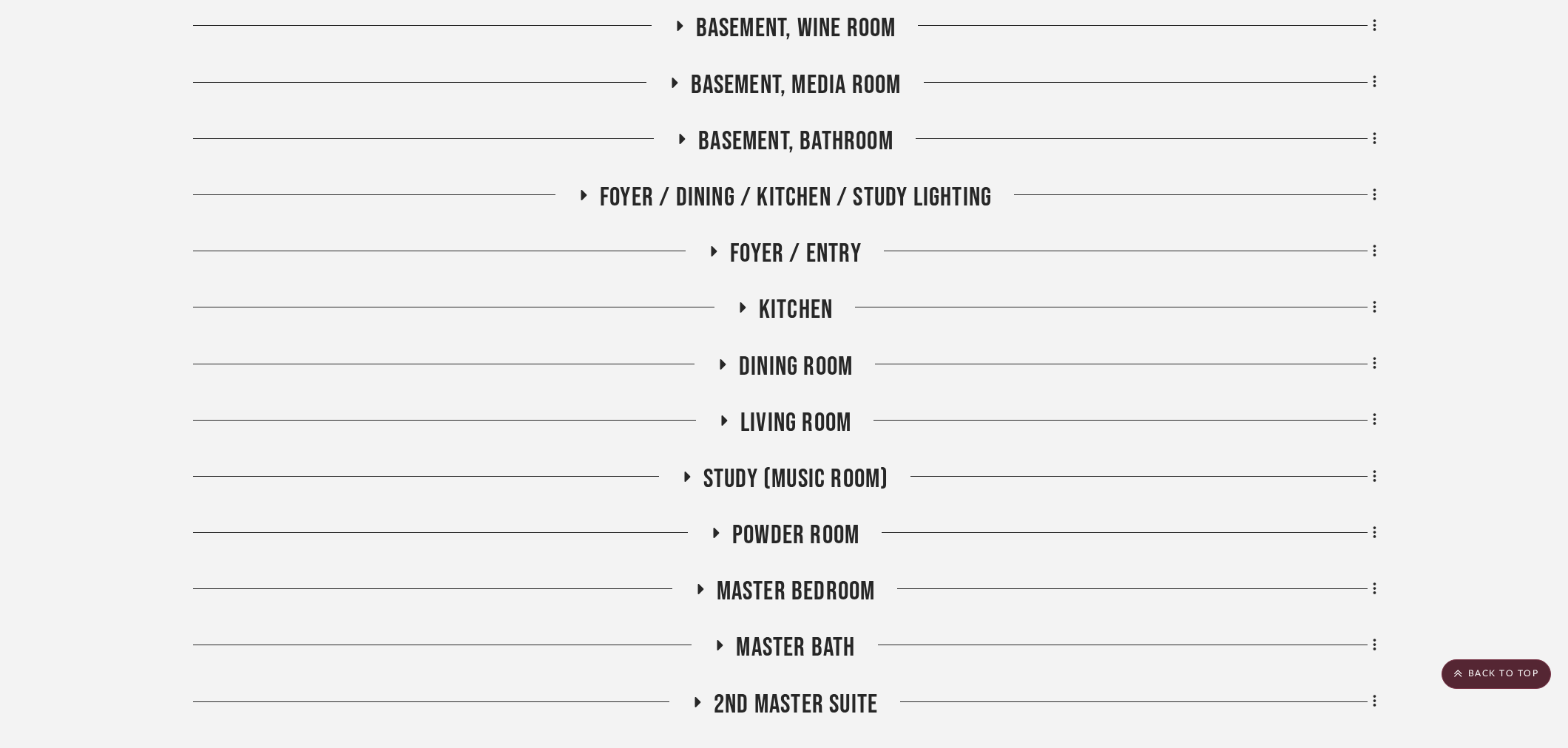
scroll to position [446, 0]
click at [815, 311] on span "Kitchen" at bounding box center [796, 310] width 74 height 31
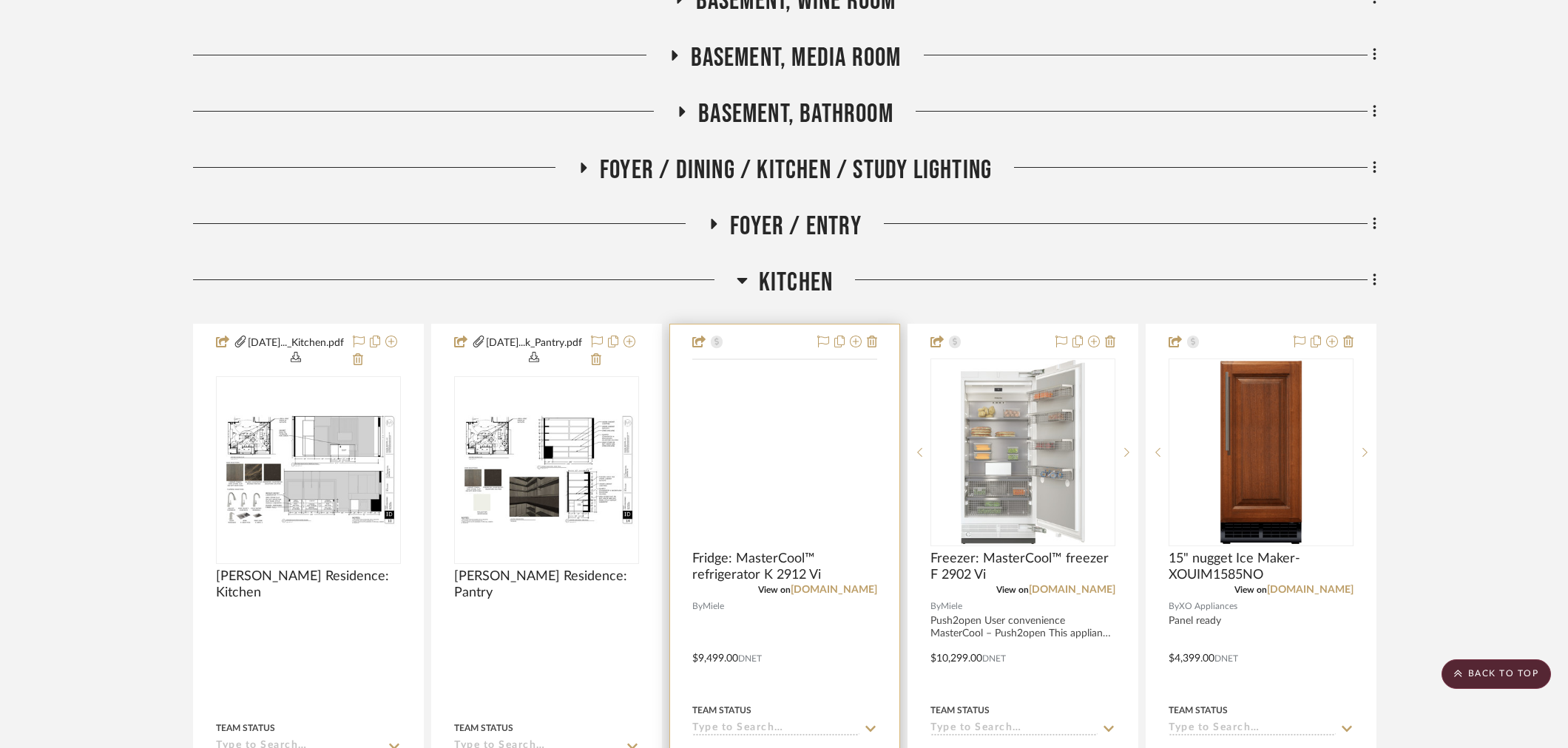
scroll to position [611, 0]
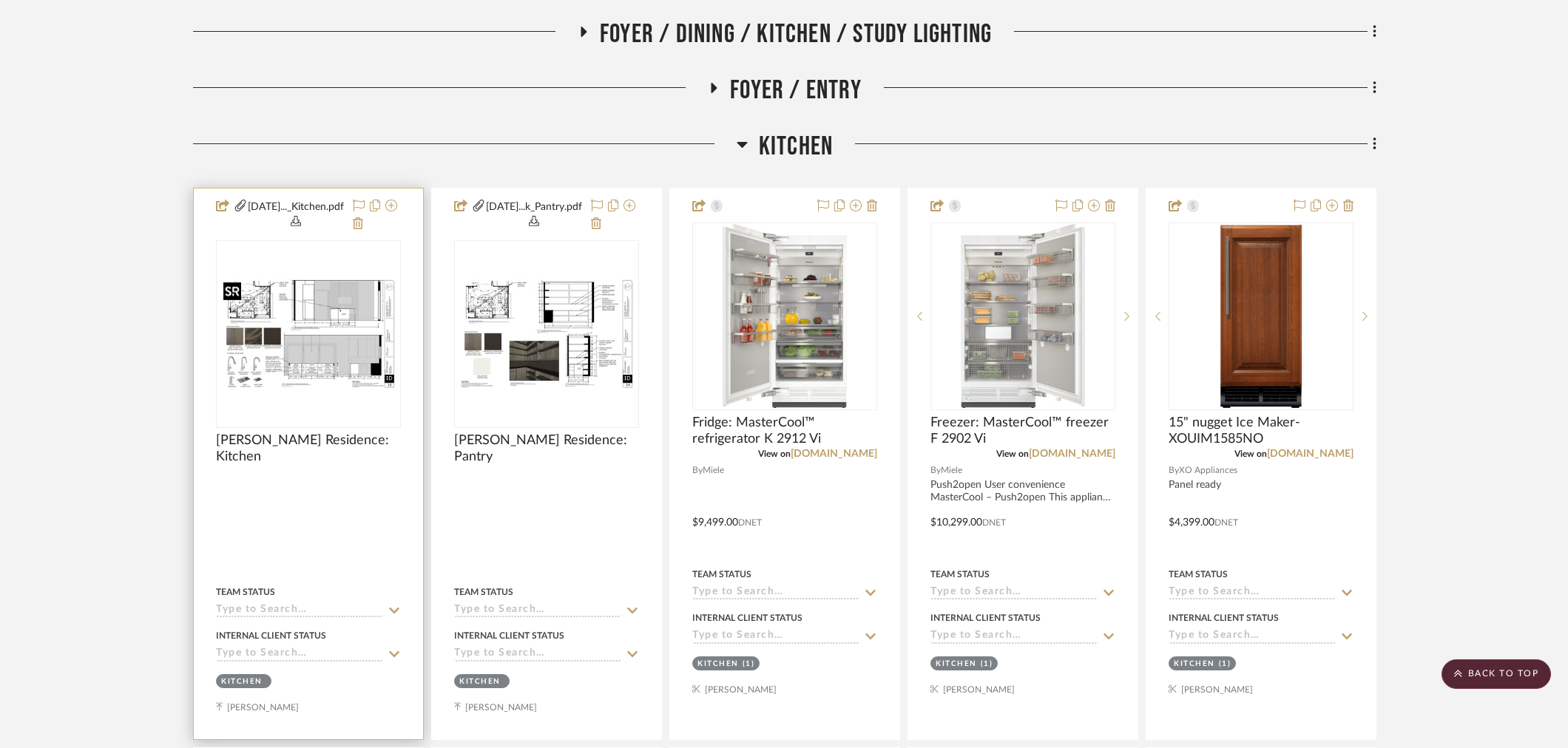
click at [334, 355] on img "0" at bounding box center [308, 333] width 182 height 117
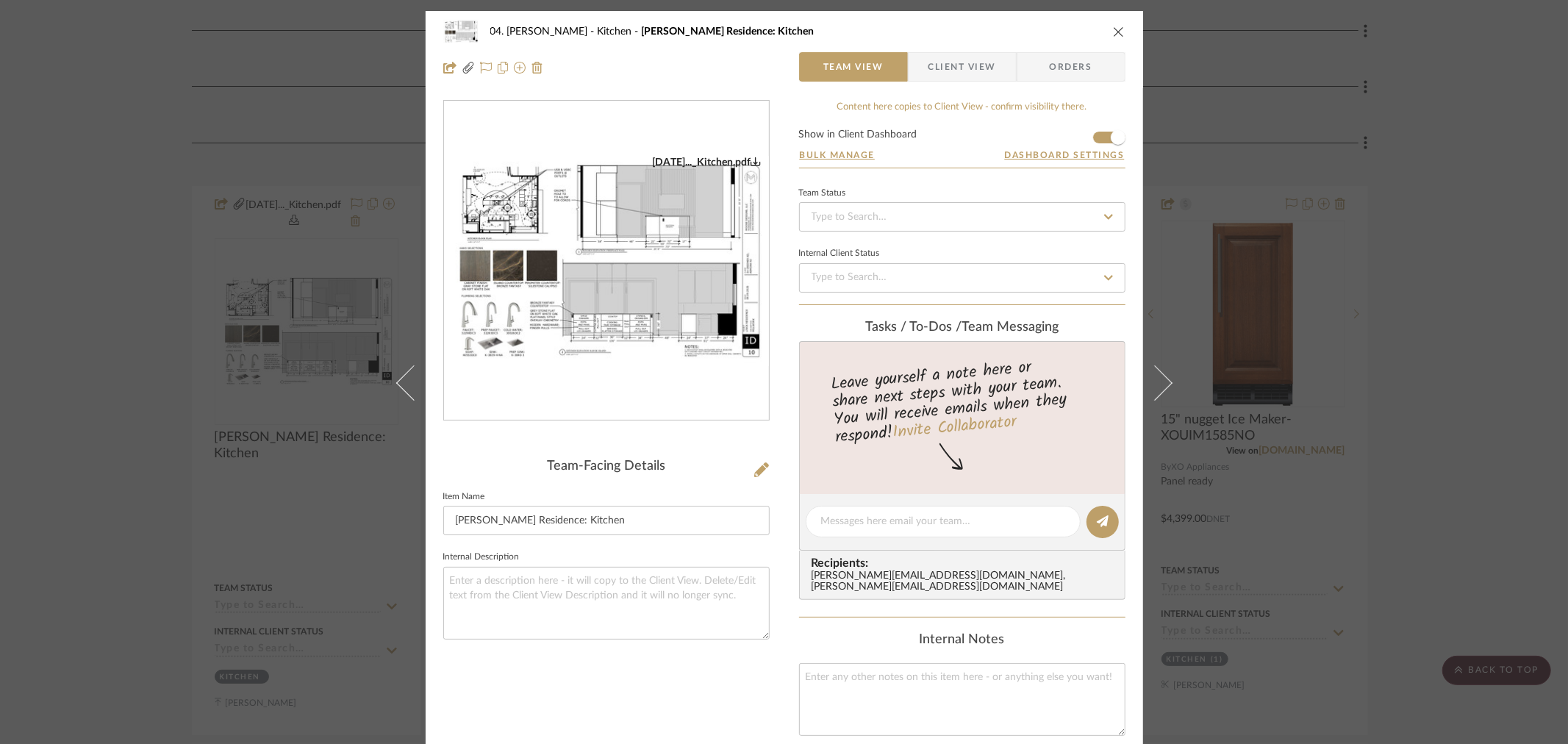
click at [703, 312] on img "0" at bounding box center [606, 260] width 325 height 210
click at [155, 463] on div "04. Linck Kitchen Linck Residence: Kitchen Team View Client View Orders 09.09.2…" at bounding box center [784, 372] width 1568 height 744
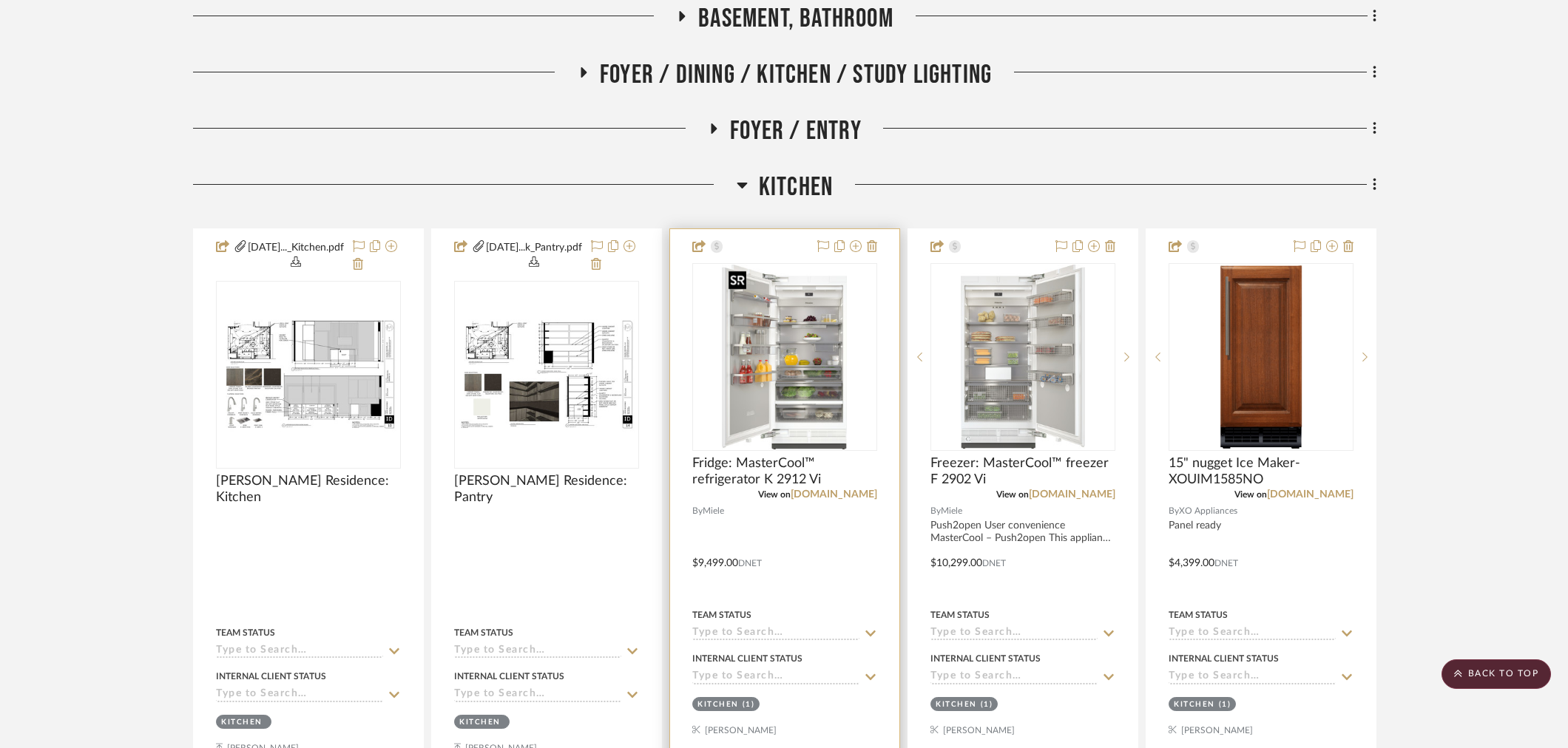
scroll to position [528, 0]
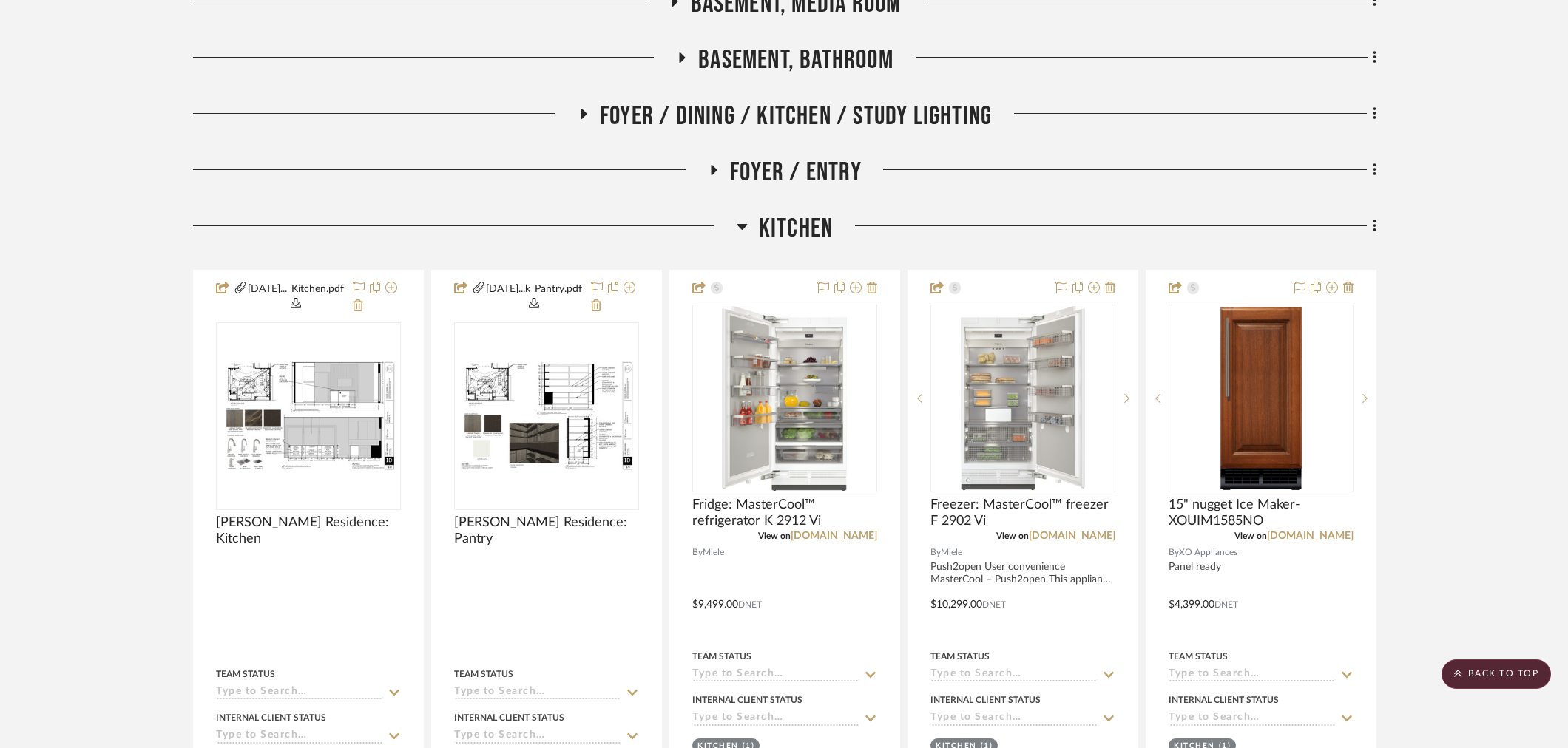
click at [811, 235] on span "Kitchen" at bounding box center [796, 228] width 74 height 31
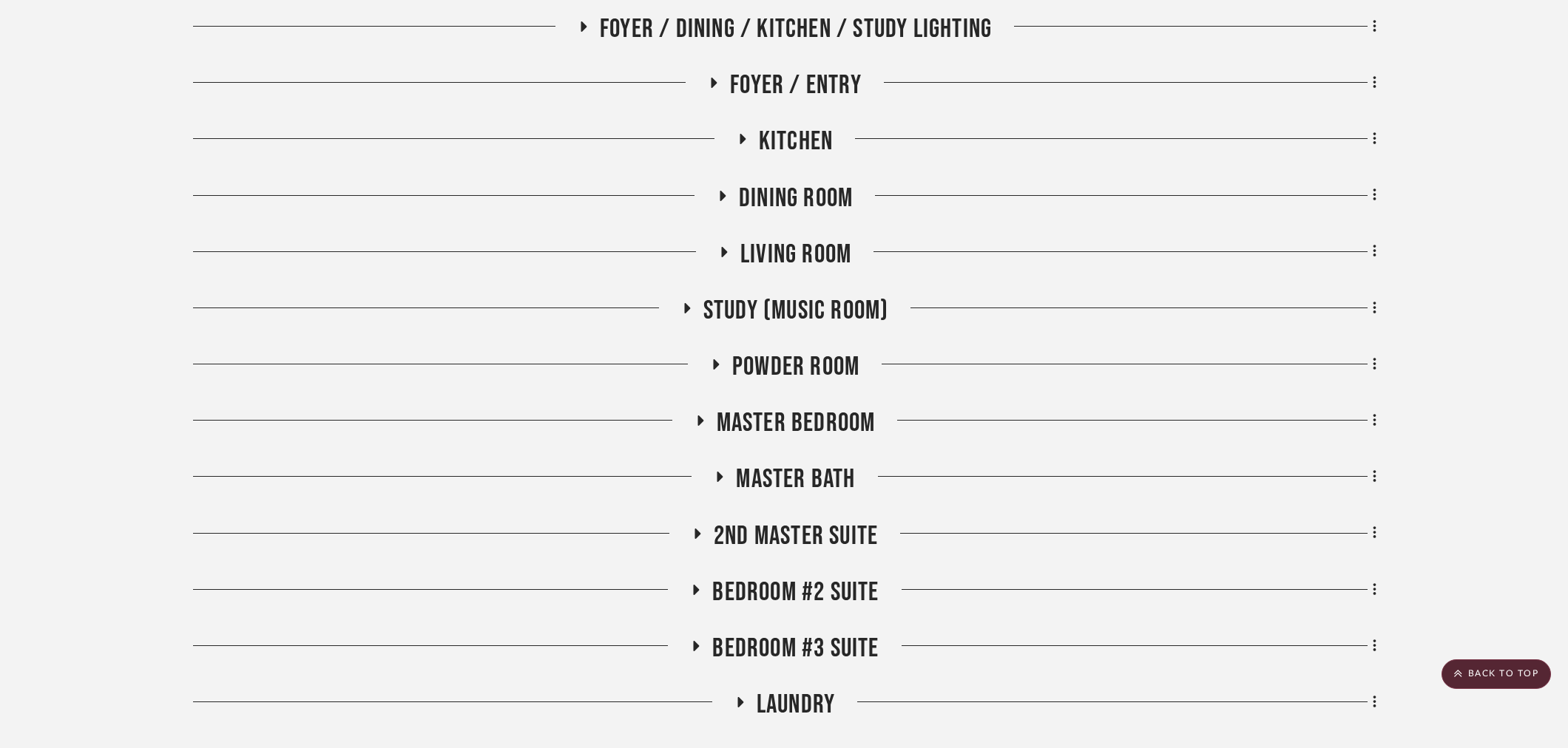
scroll to position [693, 0]
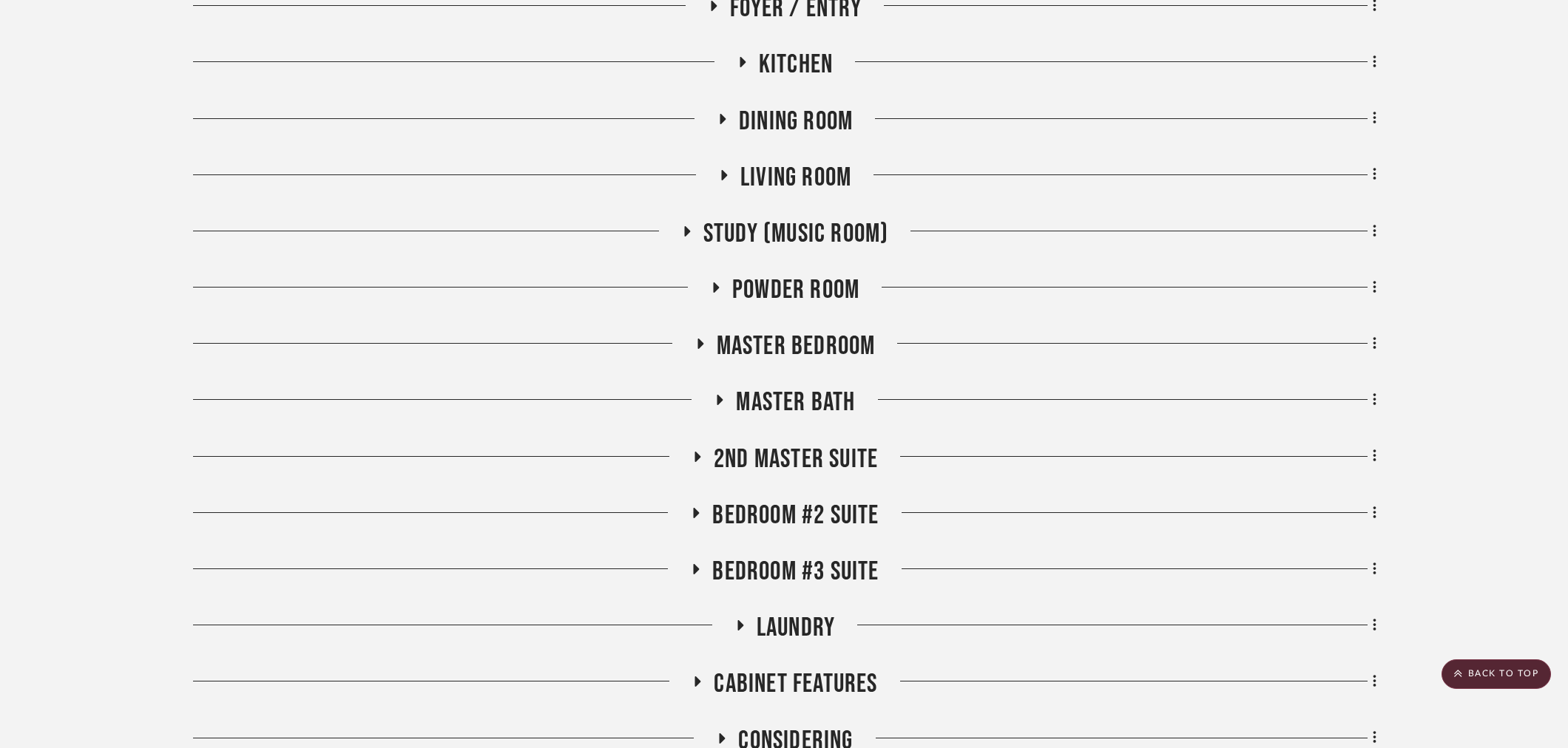
click at [802, 402] on span "Master Bath" at bounding box center [795, 402] width 119 height 31
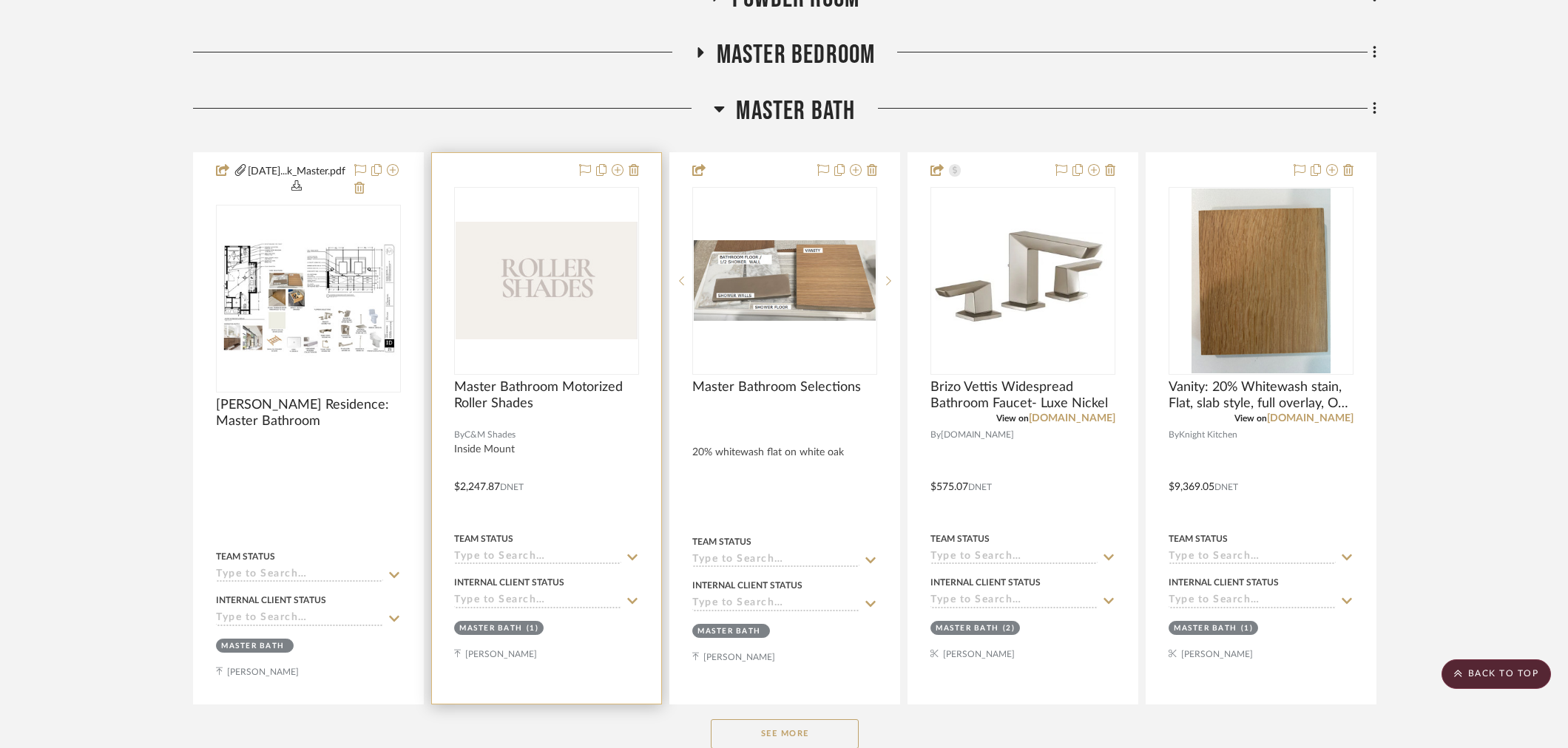
scroll to position [1021, 0]
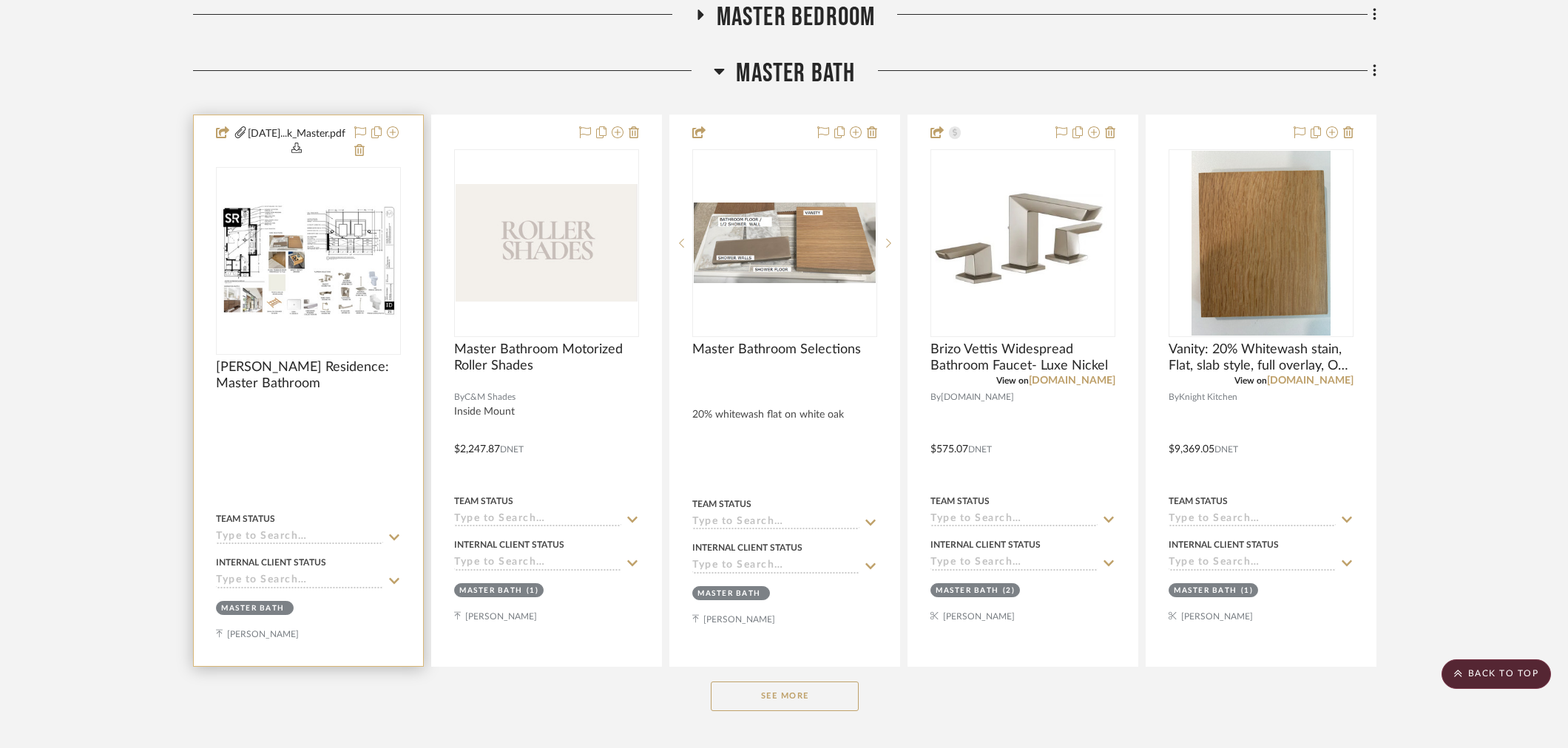
click at [0, 0] on img at bounding box center [0, 0] width 0 height 0
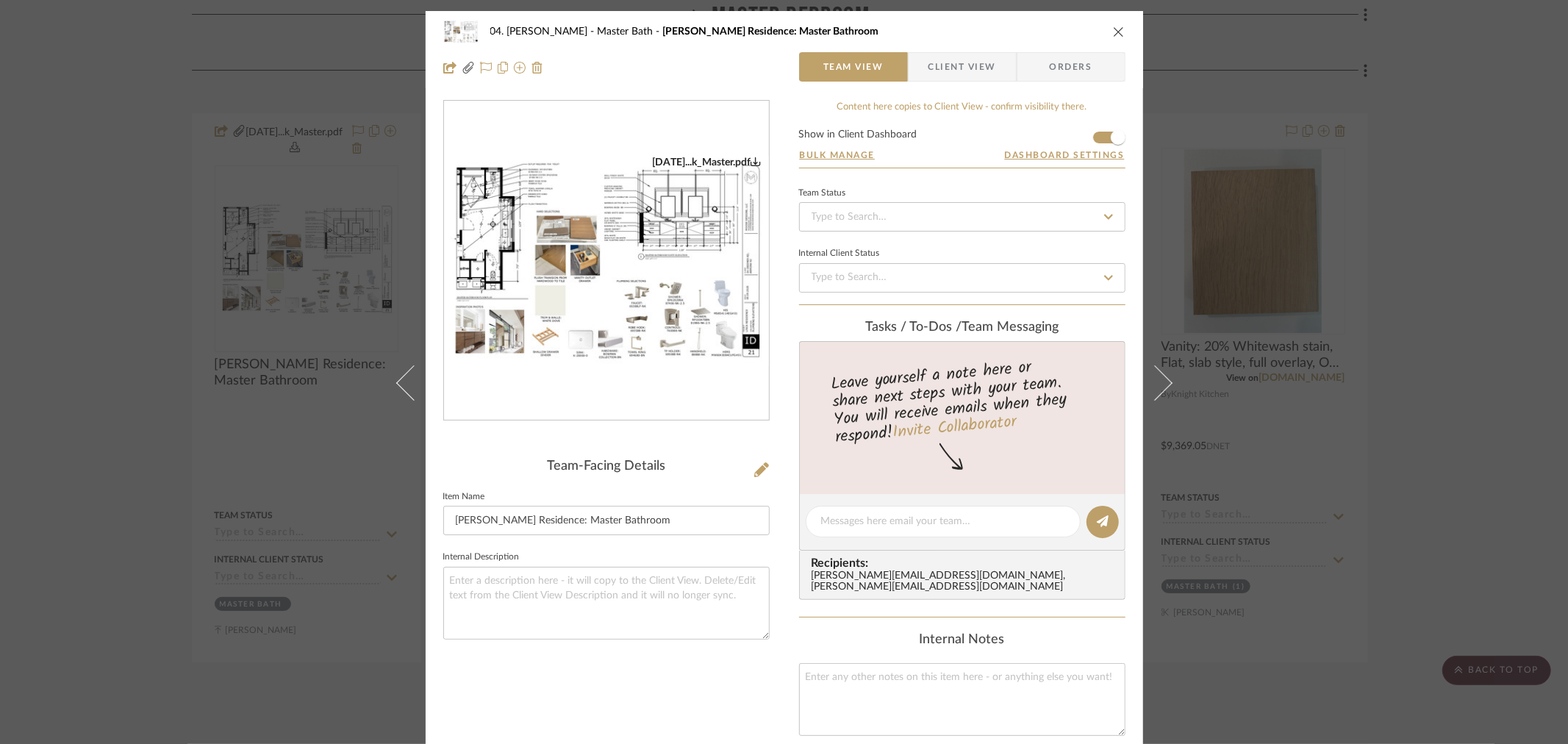
click at [664, 302] on img "0" at bounding box center [606, 260] width 325 height 210
click at [173, 445] on div "04. Linck Master Bath Linck Residence: Master Bathroom Team View Client View Or…" at bounding box center [784, 372] width 1568 height 744
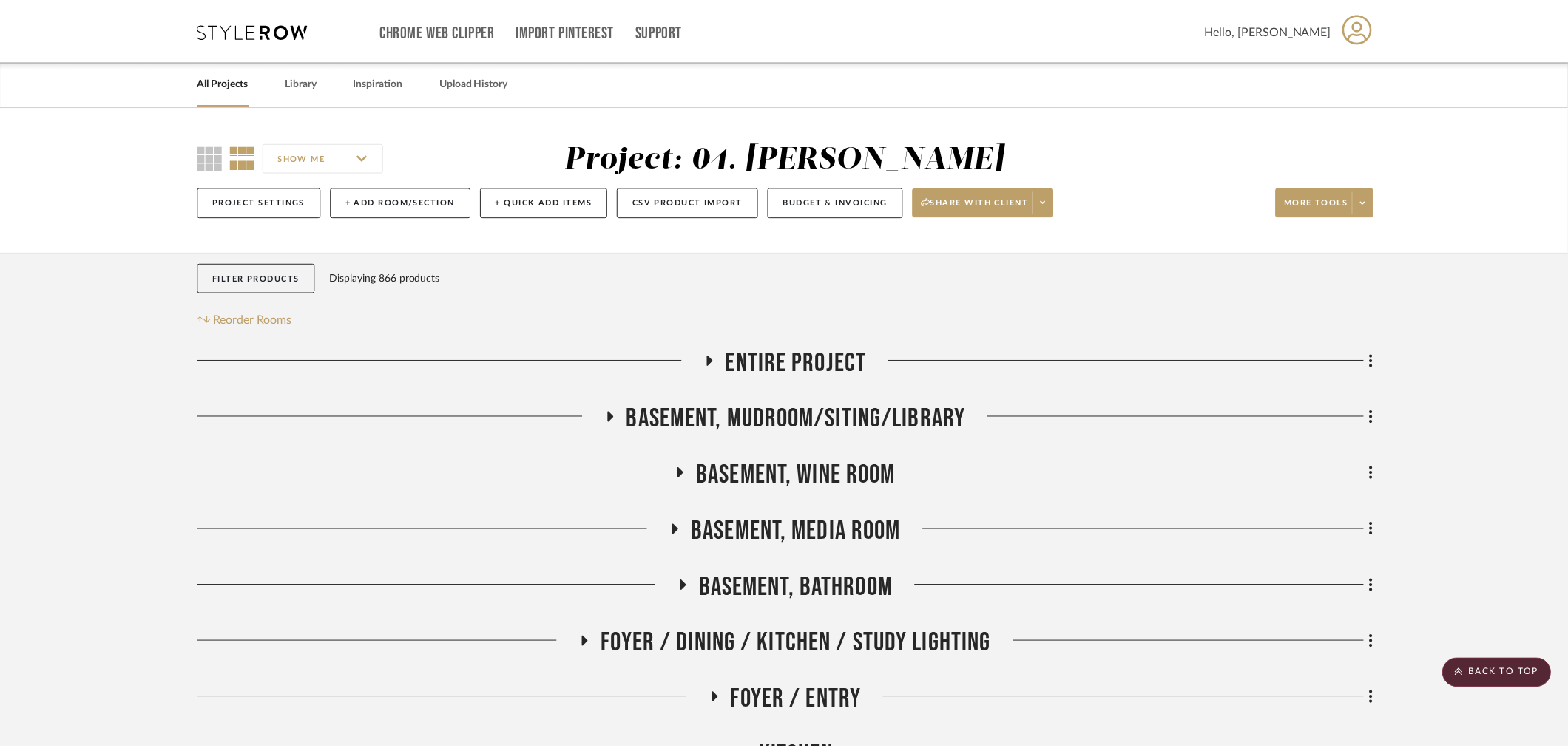
scroll to position [1021, 0]
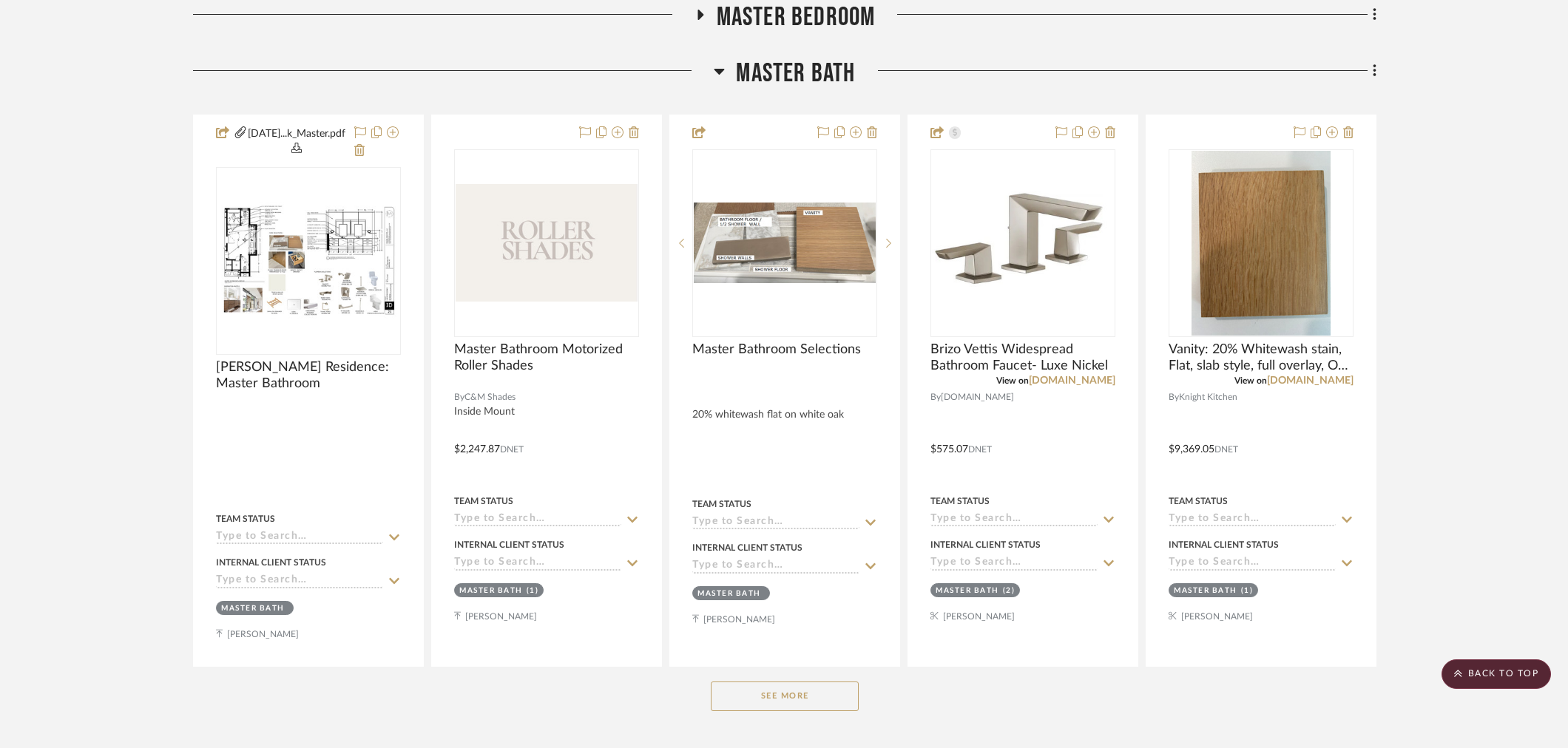
click at [793, 61] on span "Master Bath" at bounding box center [795, 73] width 119 height 31
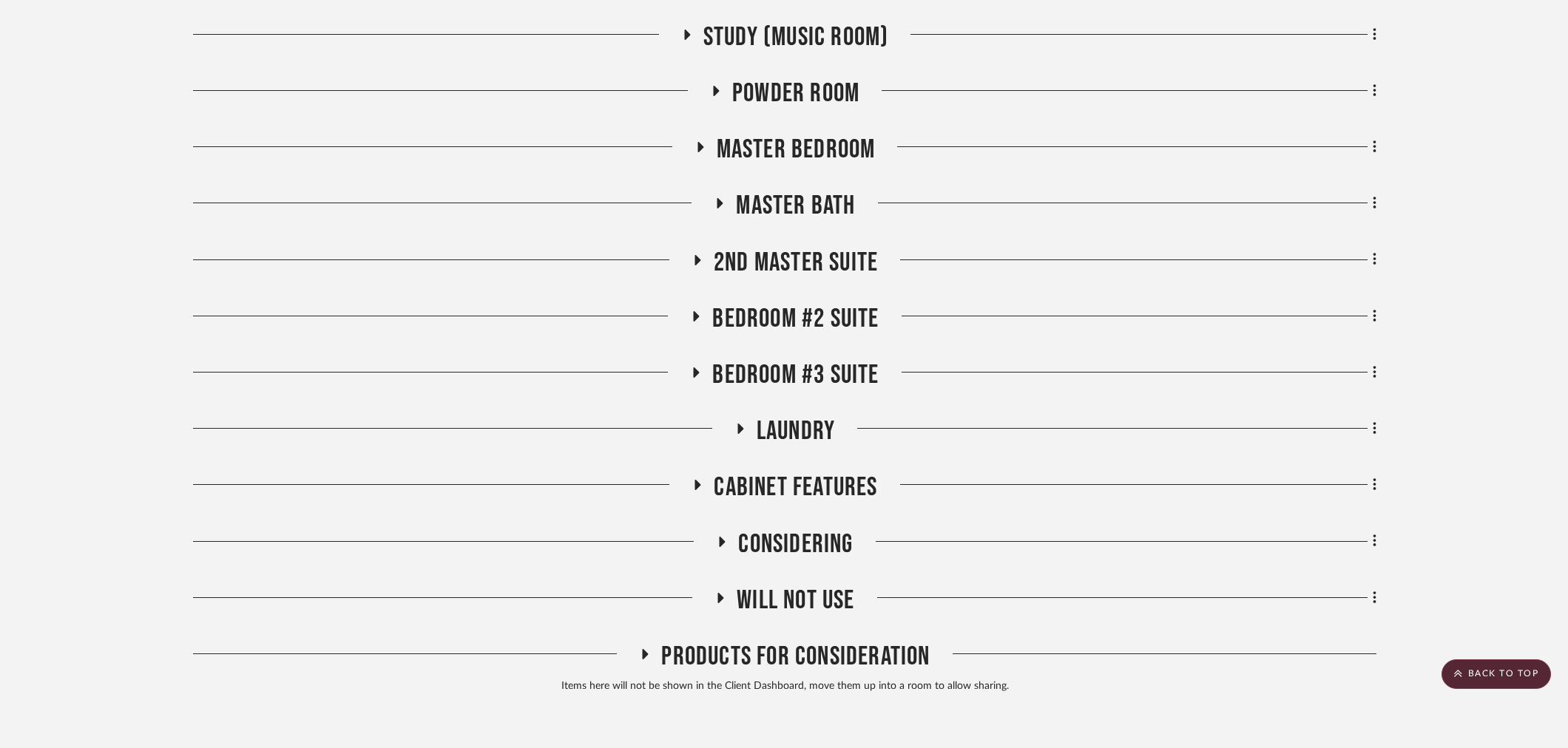
click at [797, 437] on span "Laundry" at bounding box center [796, 431] width 78 height 31
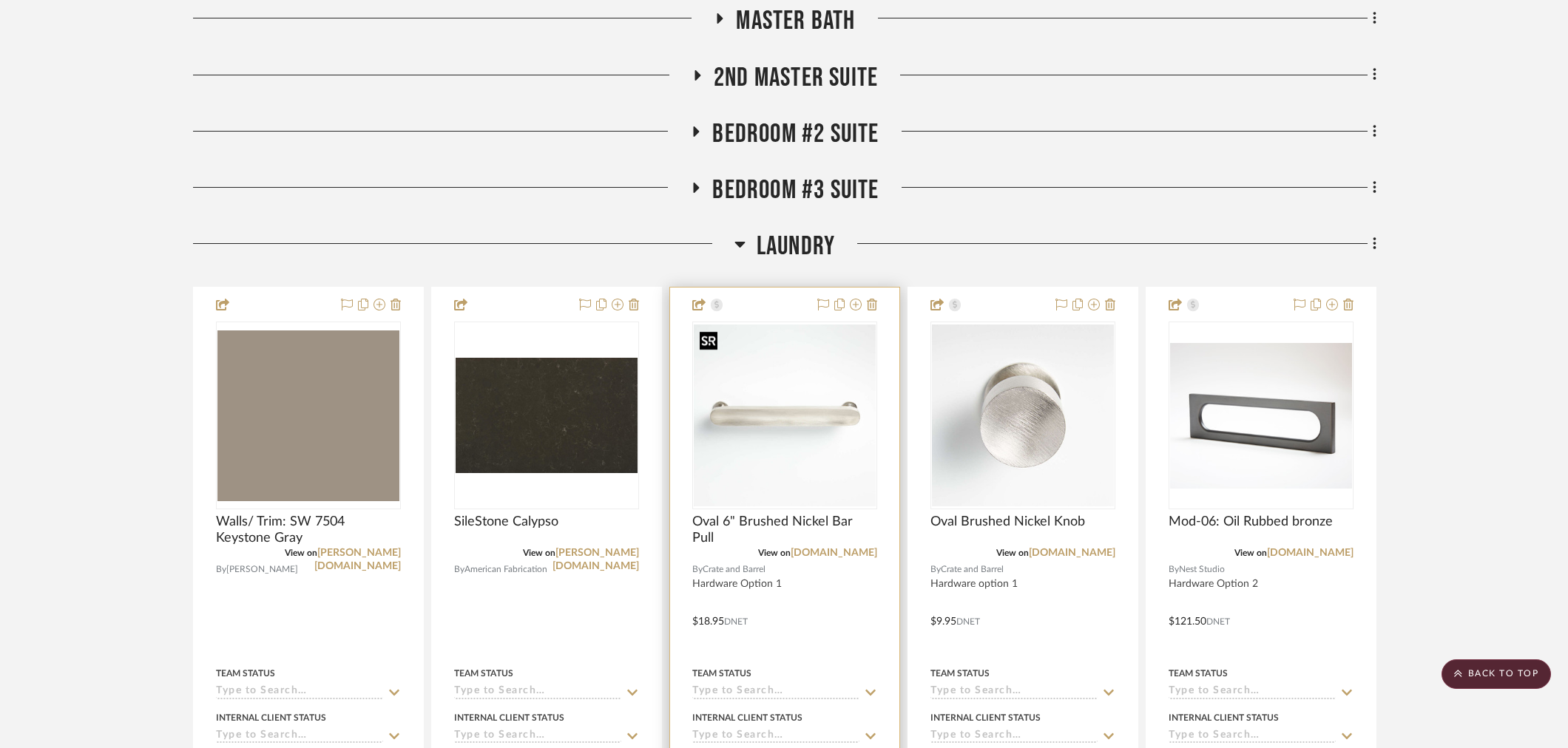
scroll to position [1432, 0]
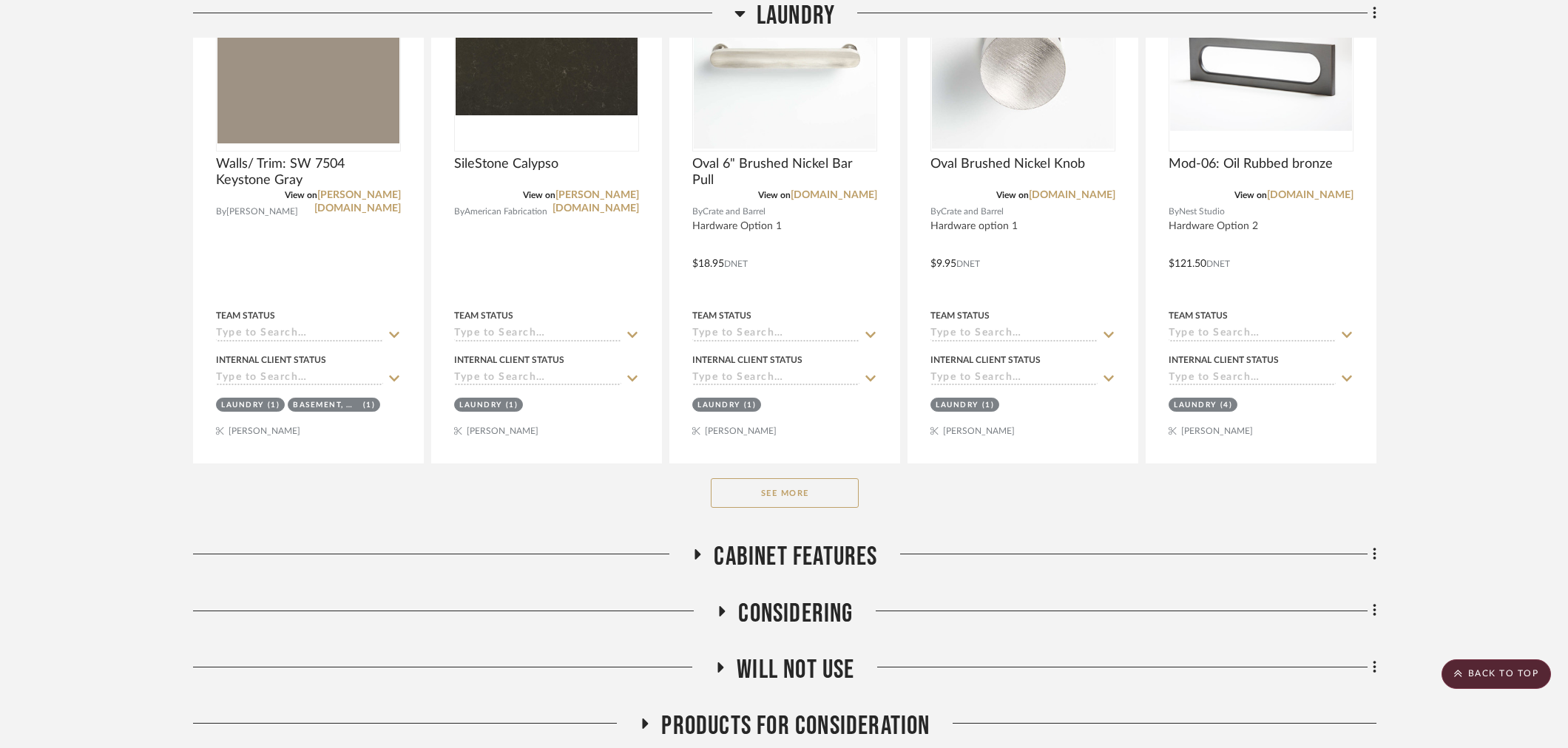
click at [775, 498] on button "See More" at bounding box center [784, 493] width 148 height 30
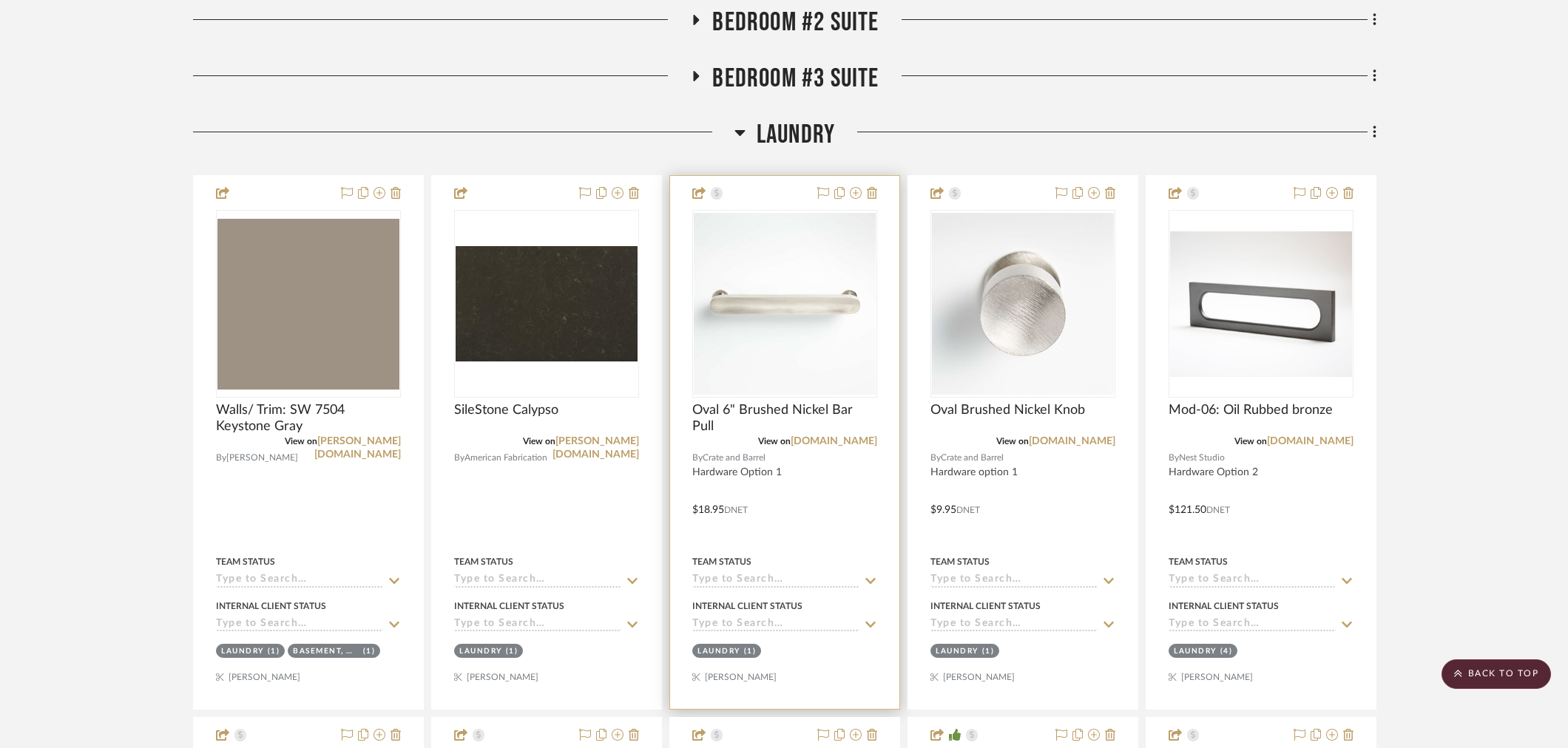
scroll to position [858, 0]
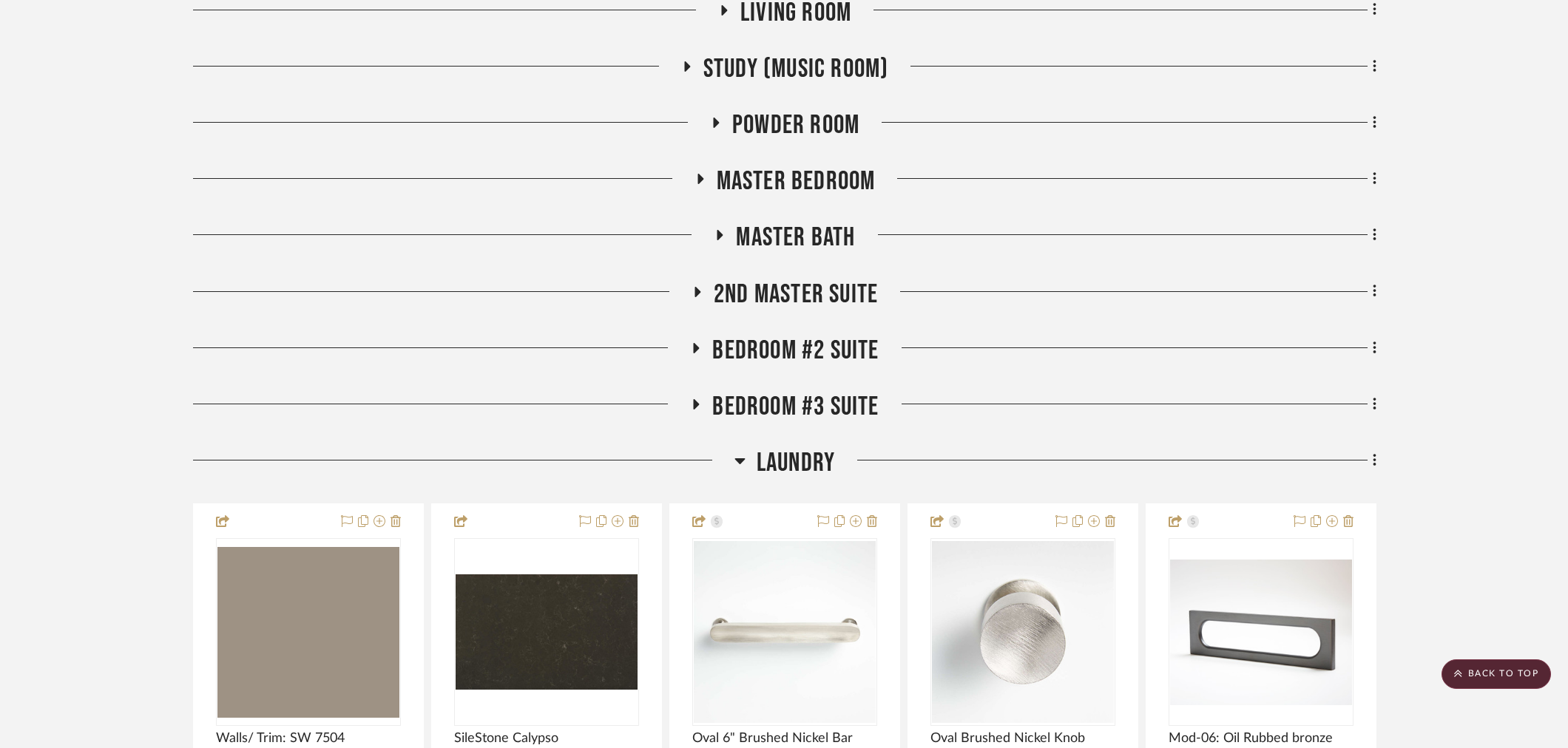
click at [801, 474] on span "Laundry" at bounding box center [796, 462] width 78 height 31
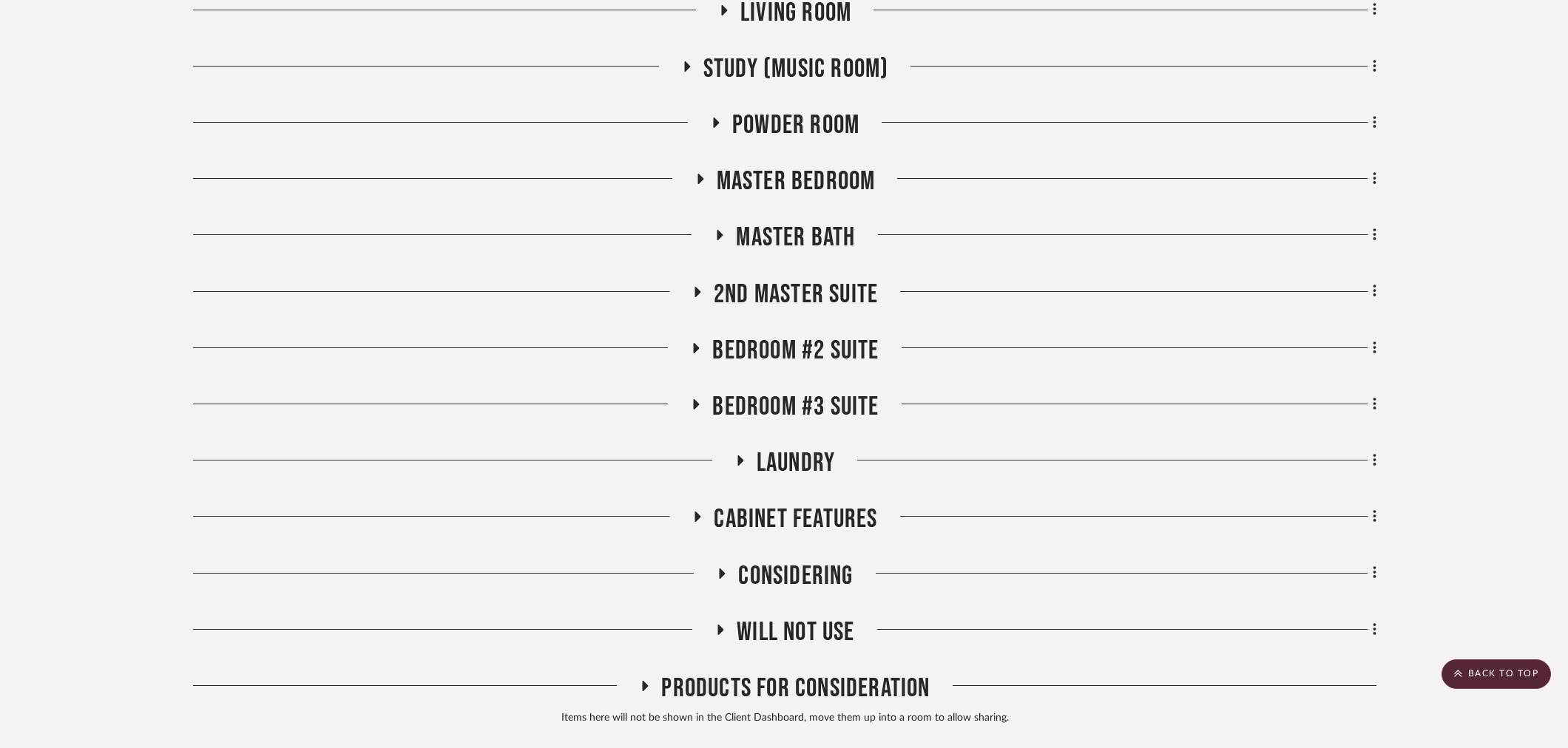
click at [785, 472] on span "Laundry" at bounding box center [796, 462] width 78 height 31
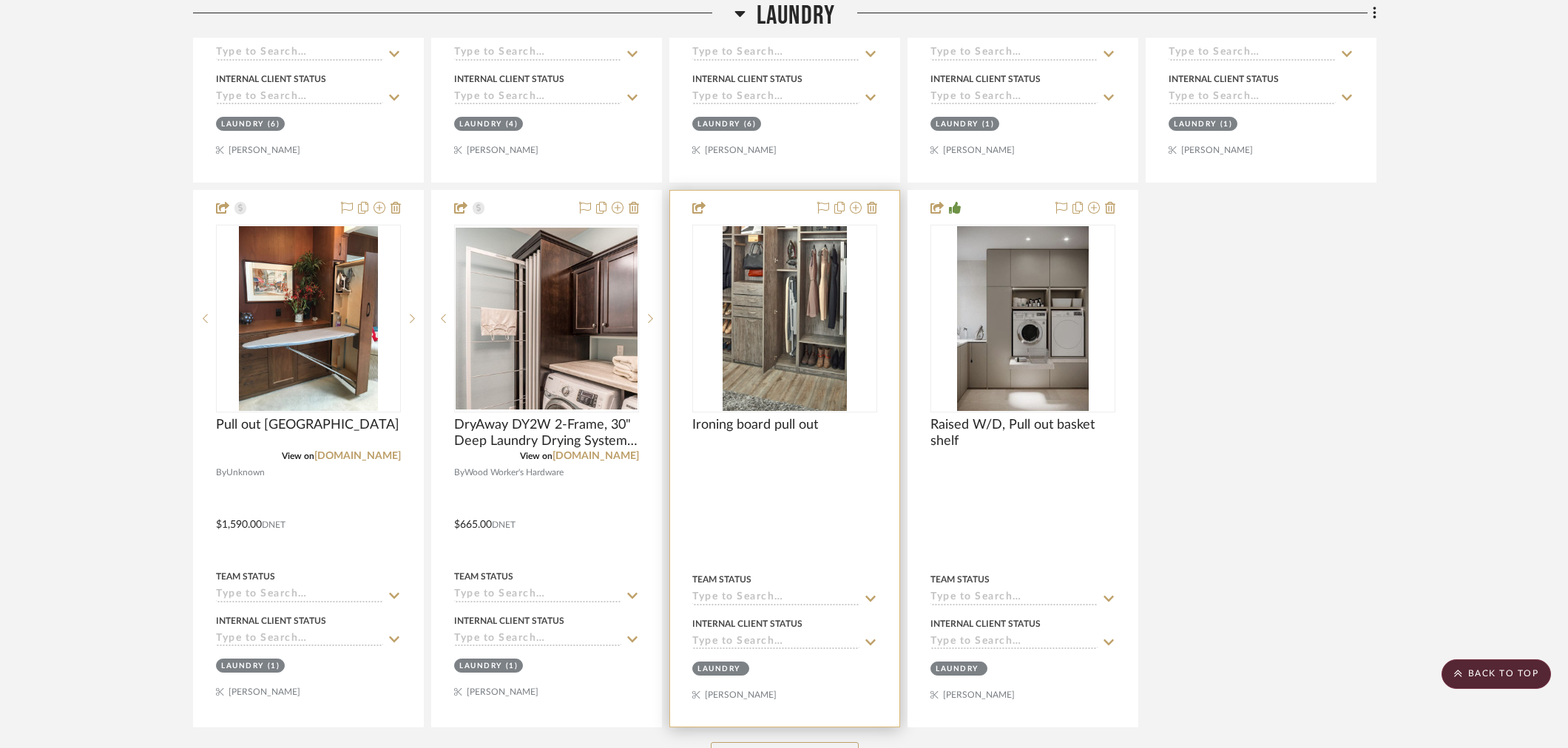
scroll to position [2336, 0]
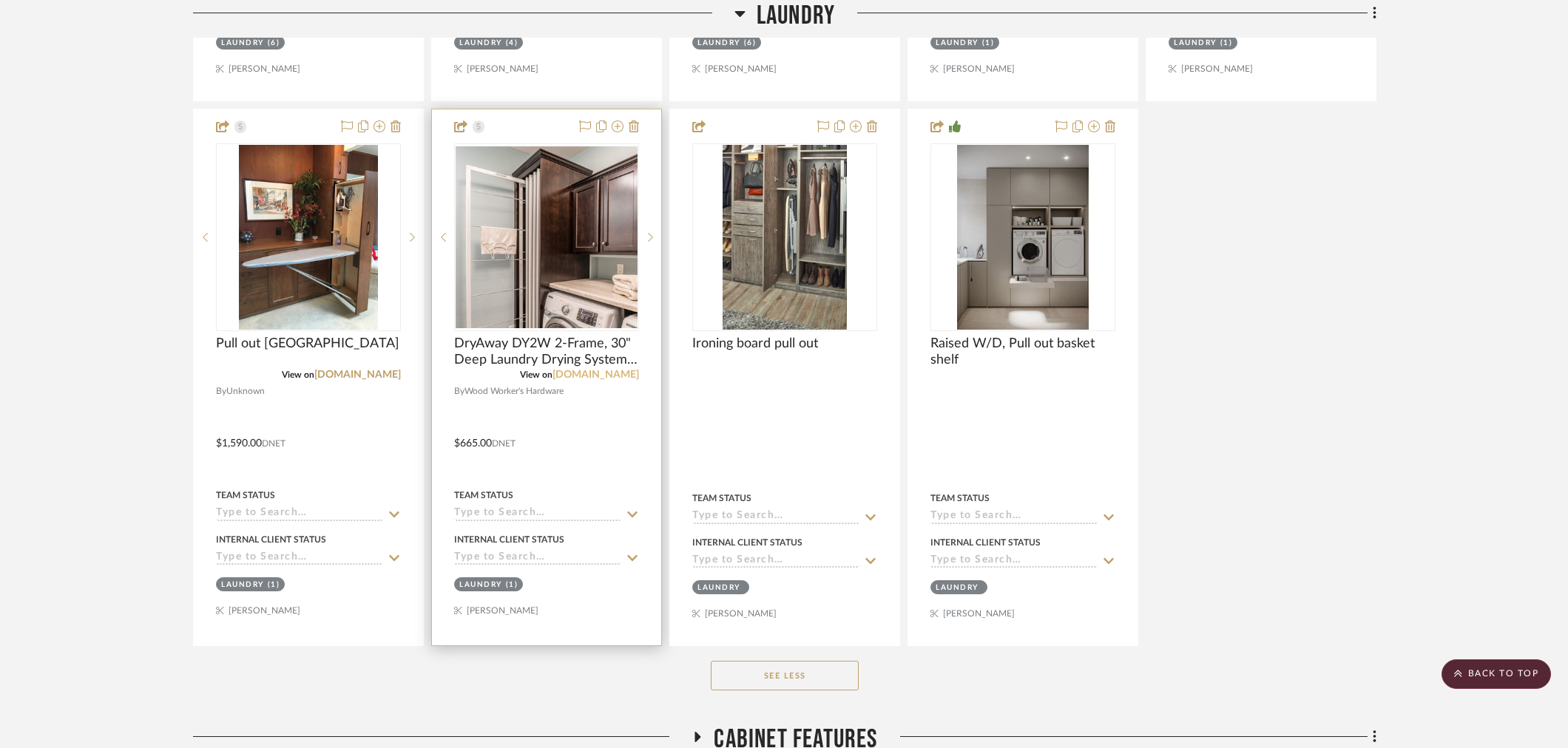
click at [600, 374] on link "wwhardware.com" at bounding box center [595, 374] width 87 height 10
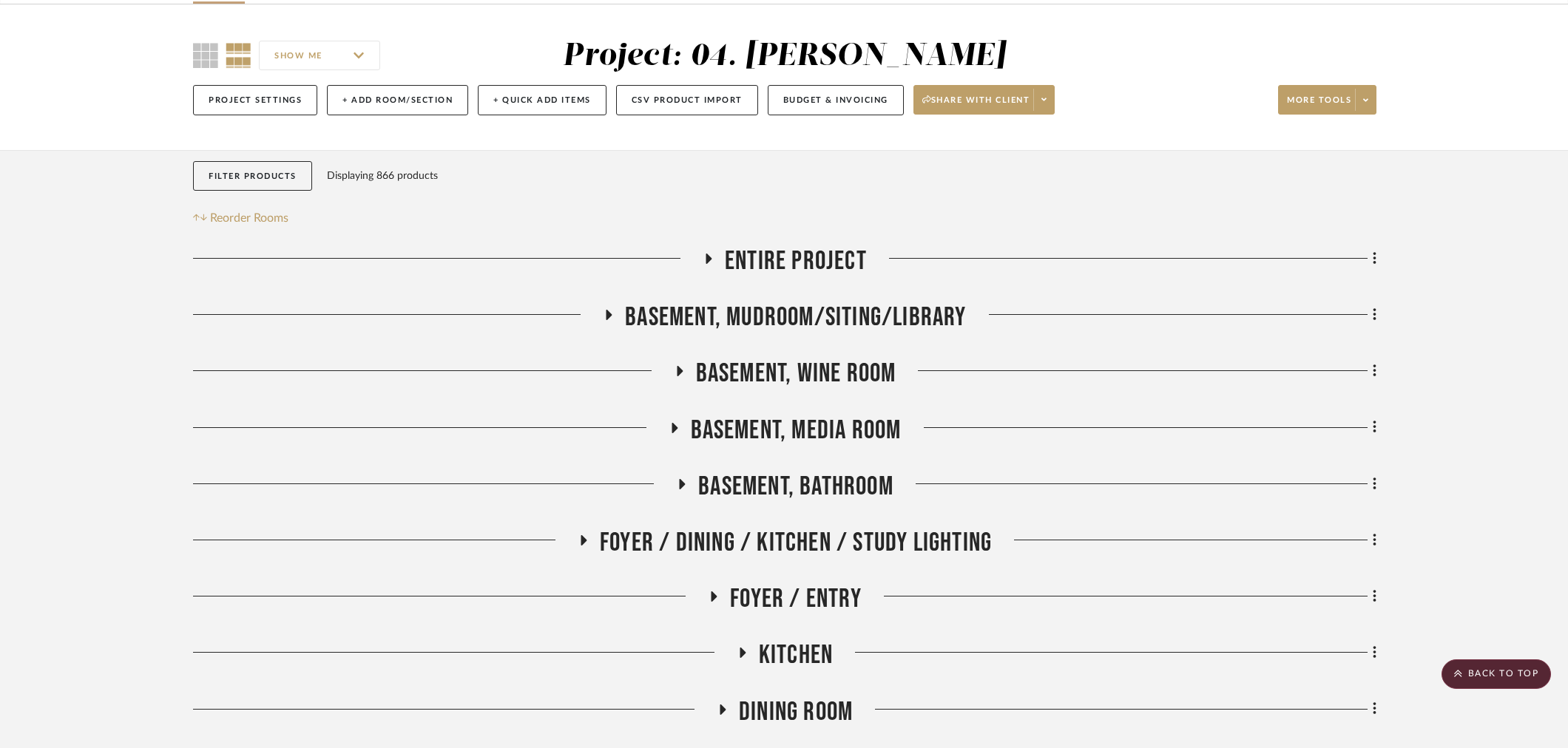
scroll to position [0, 0]
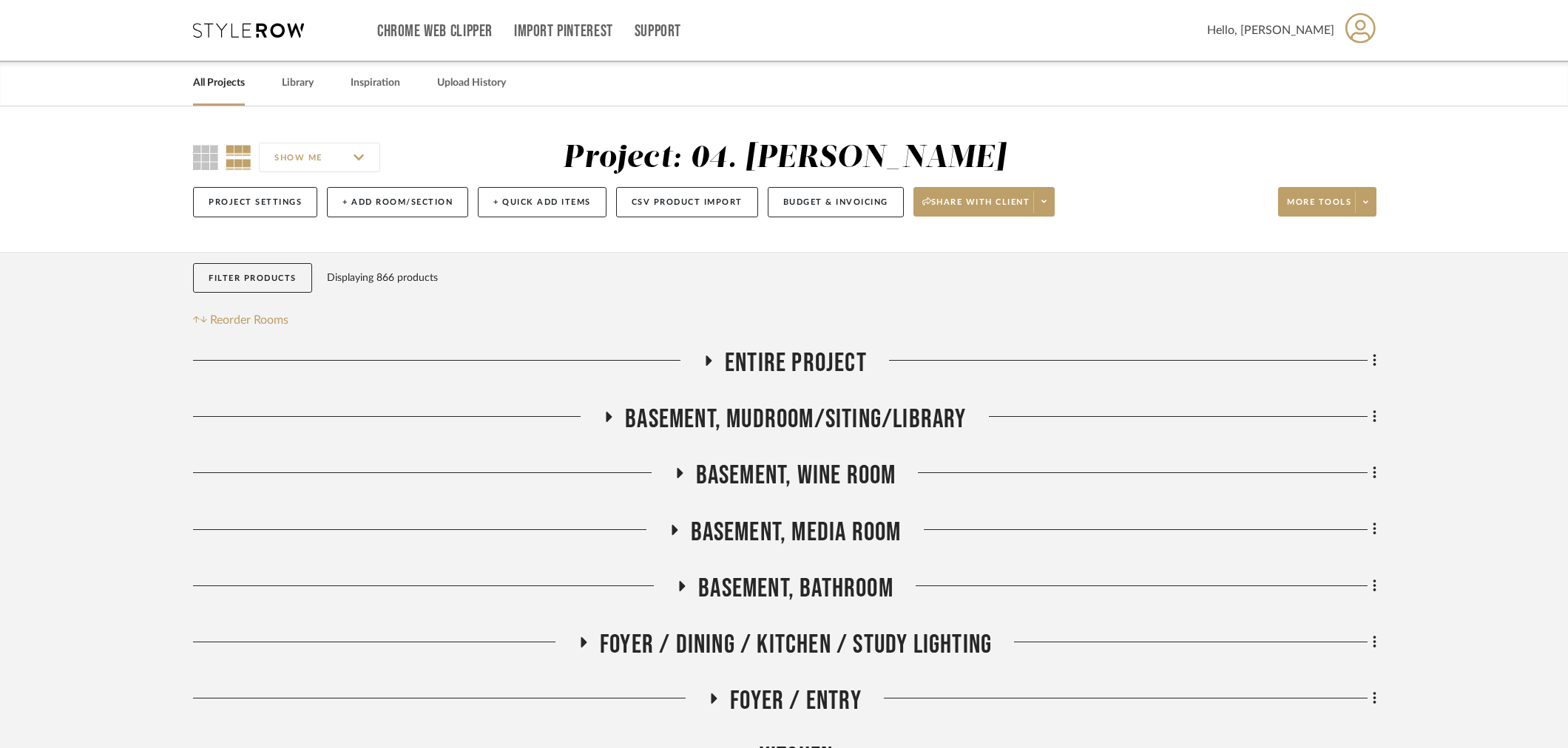
click at [749, 631] on span "Foyer / Dining / Kitchen / Study Lighting" at bounding box center [796, 644] width 392 height 31
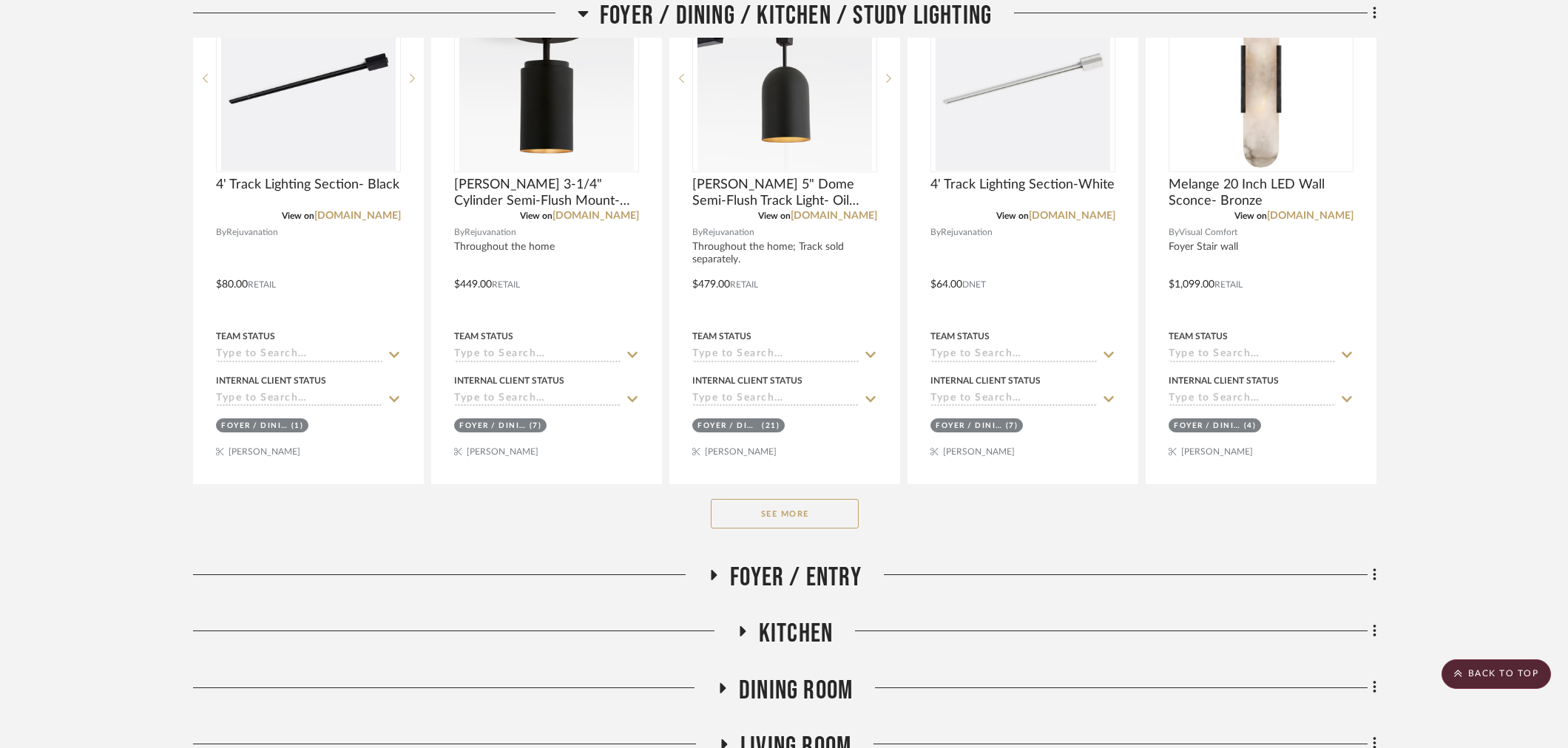
scroll to position [328, 0]
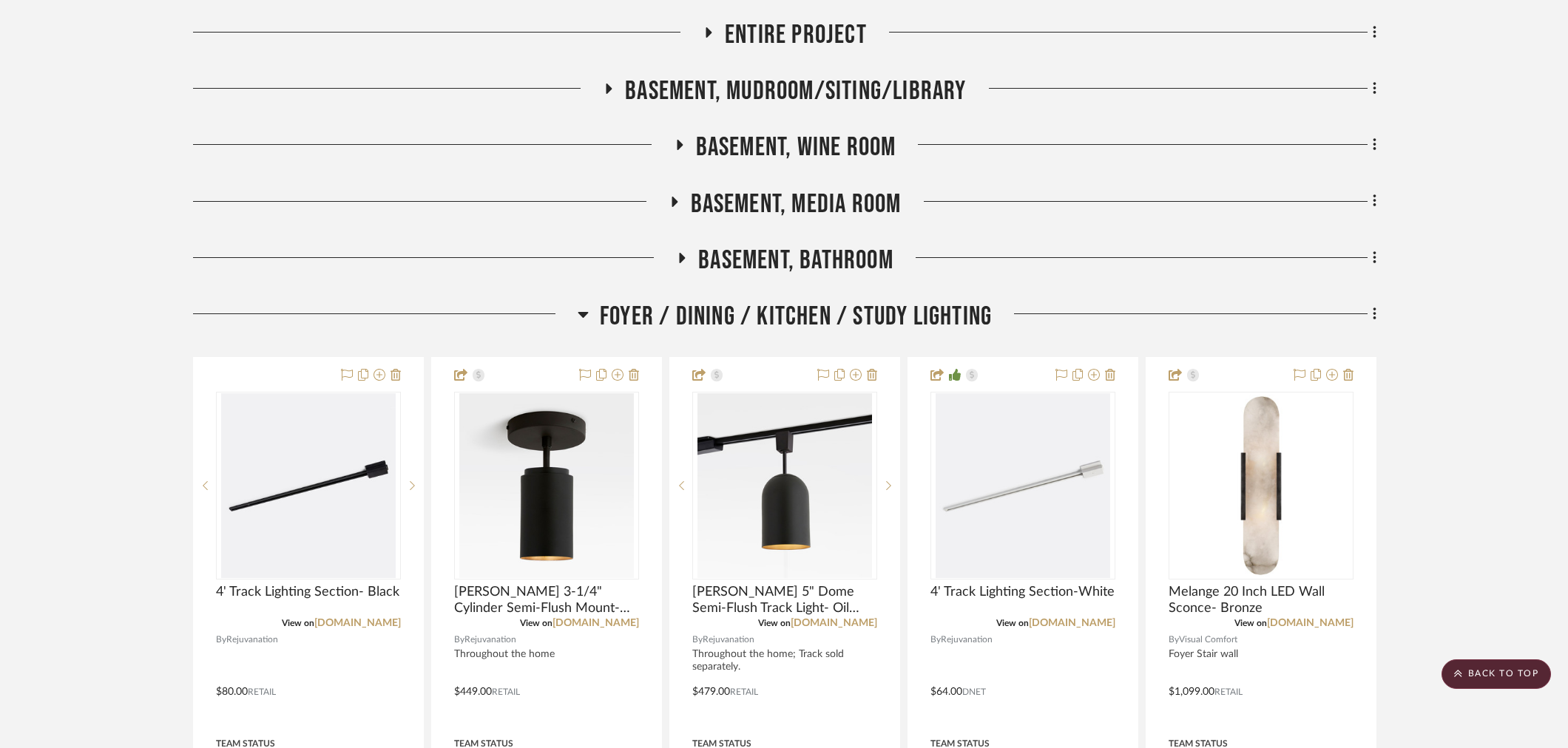
click at [823, 319] on span "Foyer / Dining / Kitchen / Study Lighting" at bounding box center [796, 316] width 392 height 31
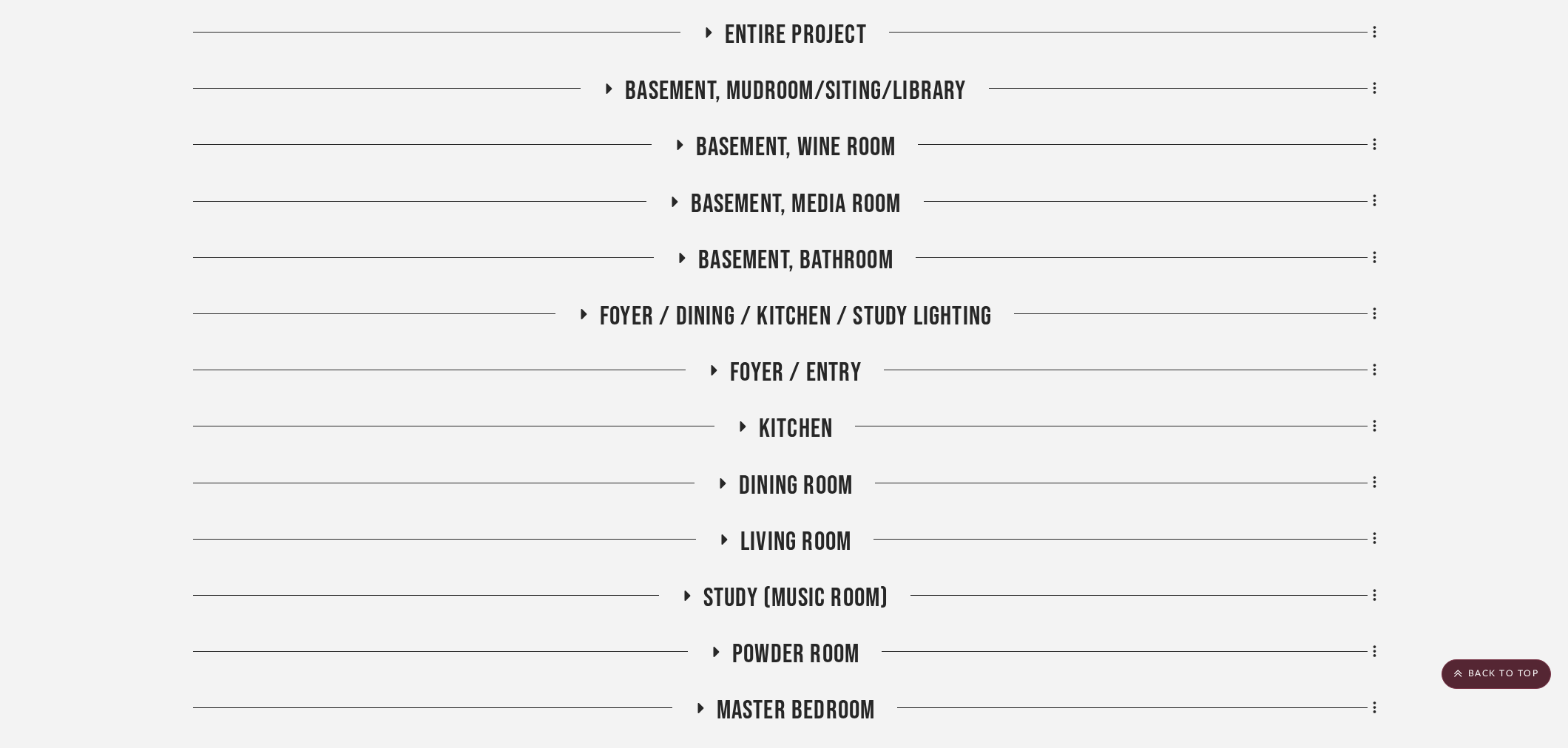
click at [787, 423] on span "Kitchen" at bounding box center [796, 429] width 74 height 31
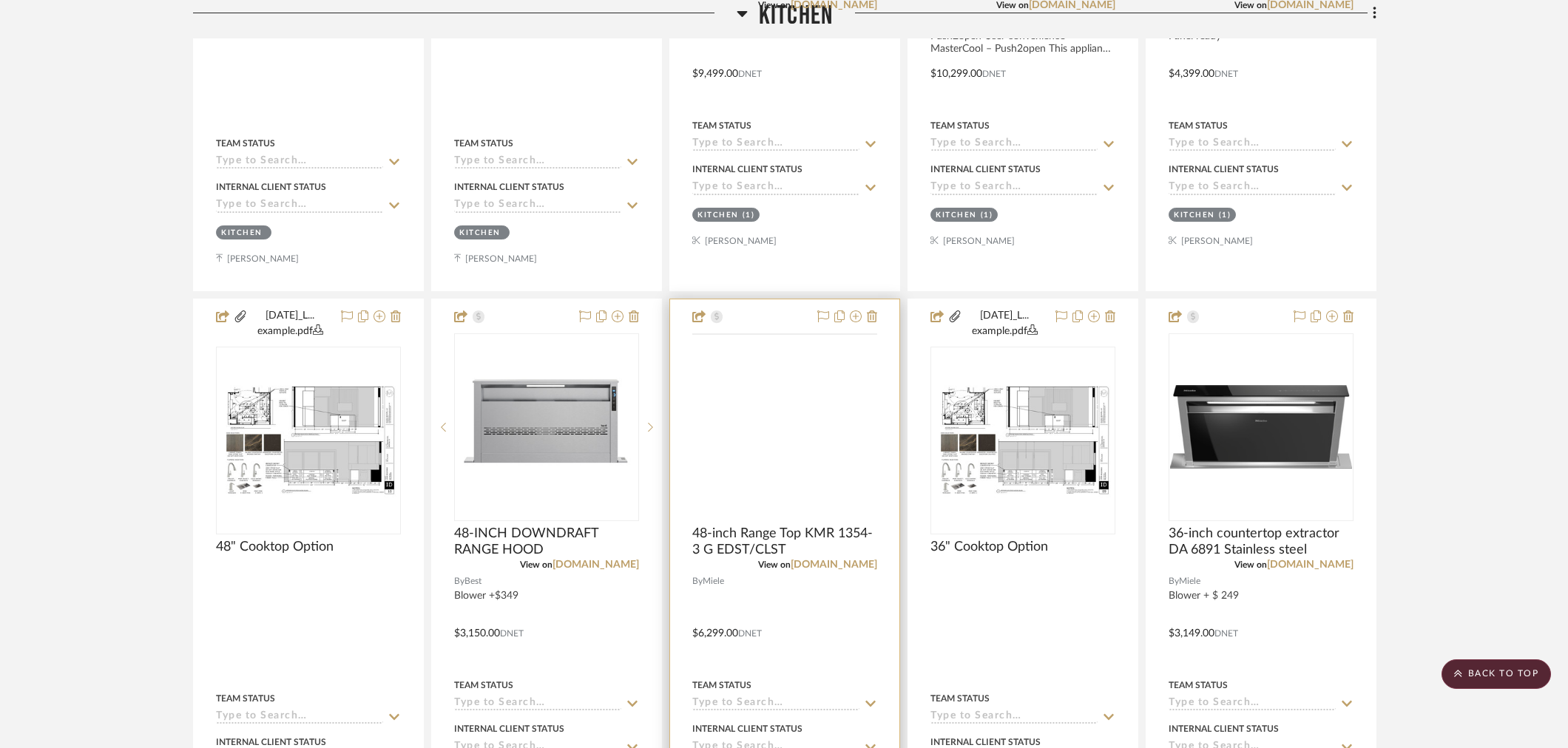
scroll to position [1067, 0]
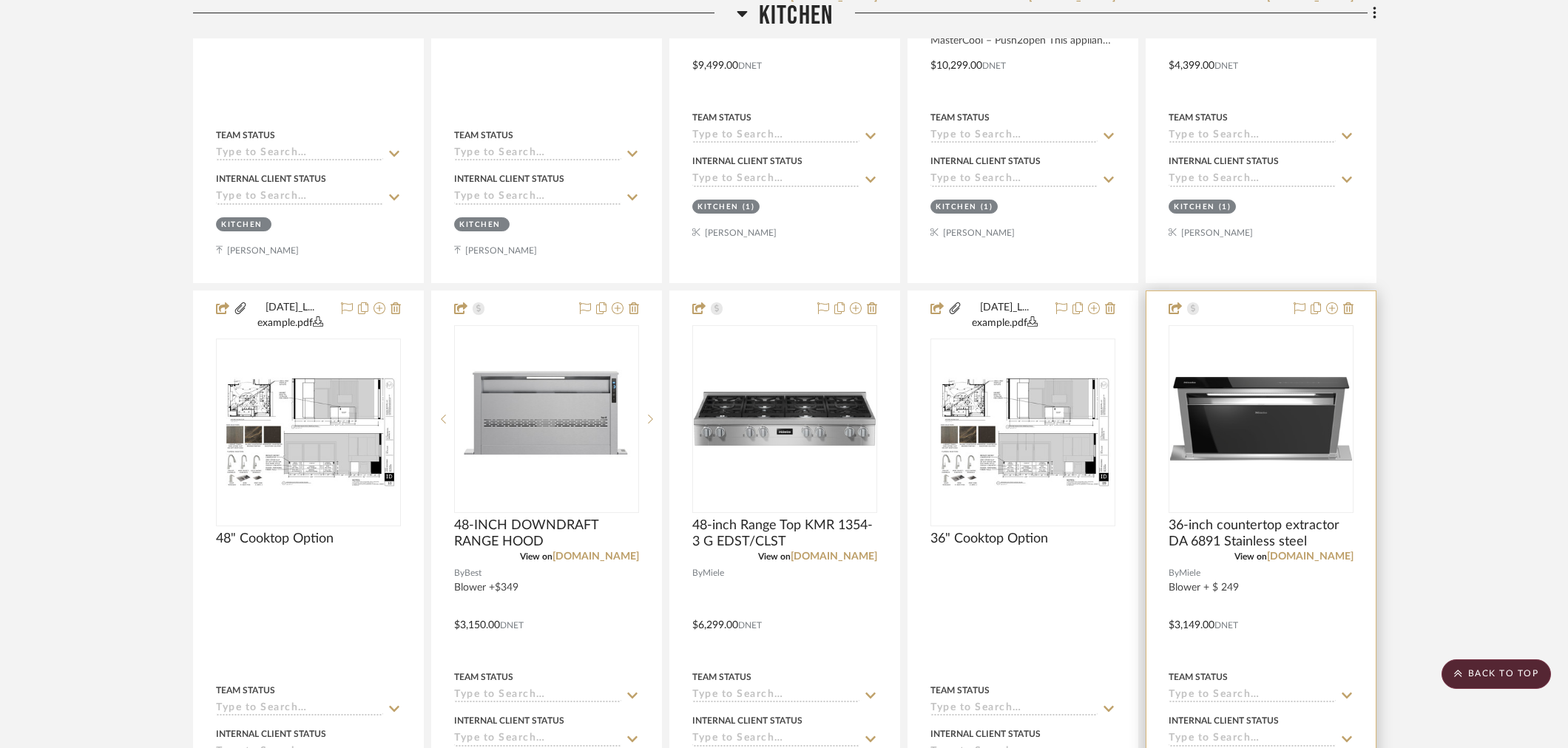
click at [1321, 560] on div "View on mieleusa.com" at bounding box center [1261, 556] width 185 height 13
click at [1321, 559] on link "mieleusa.com" at bounding box center [1310, 556] width 87 height 10
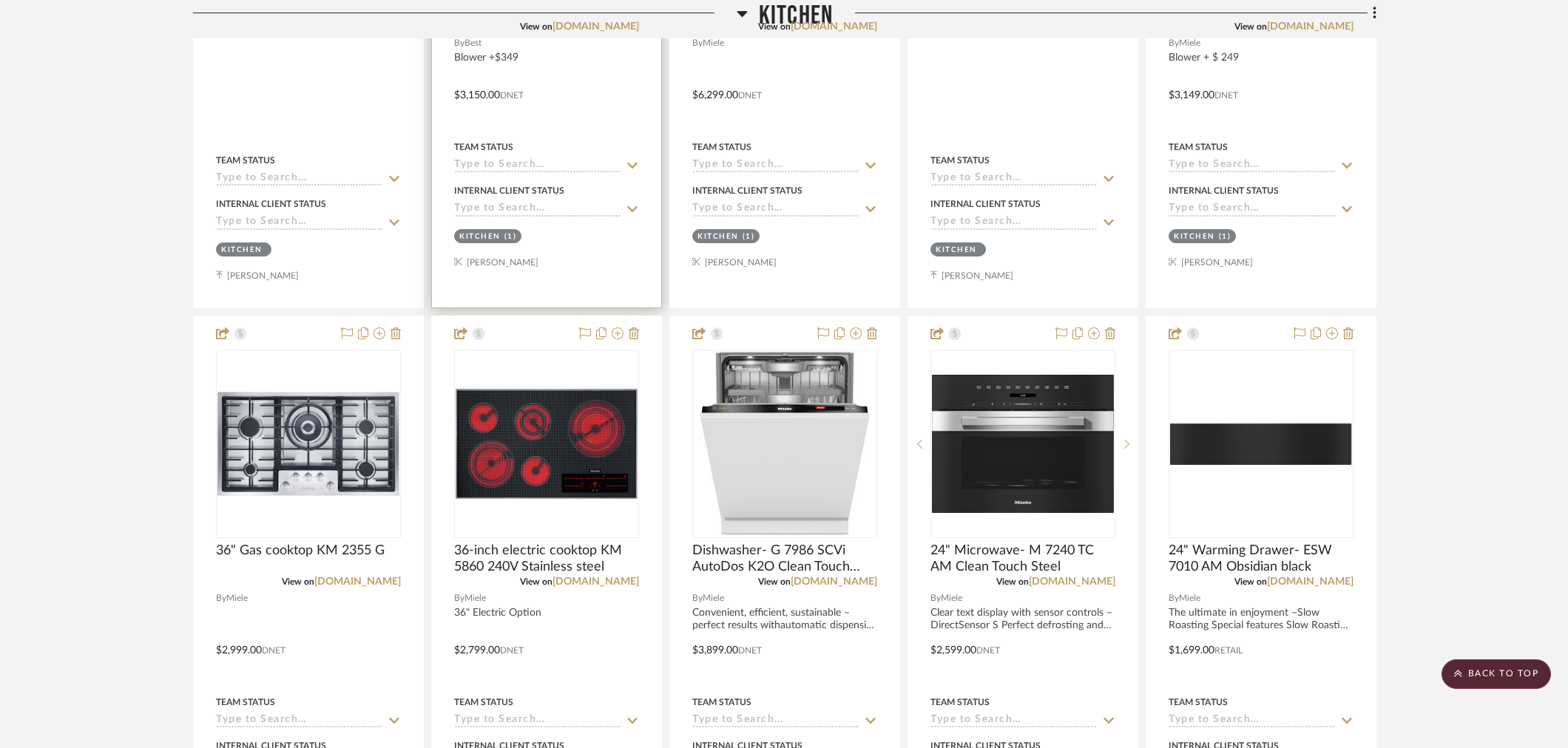
scroll to position [1314, 0]
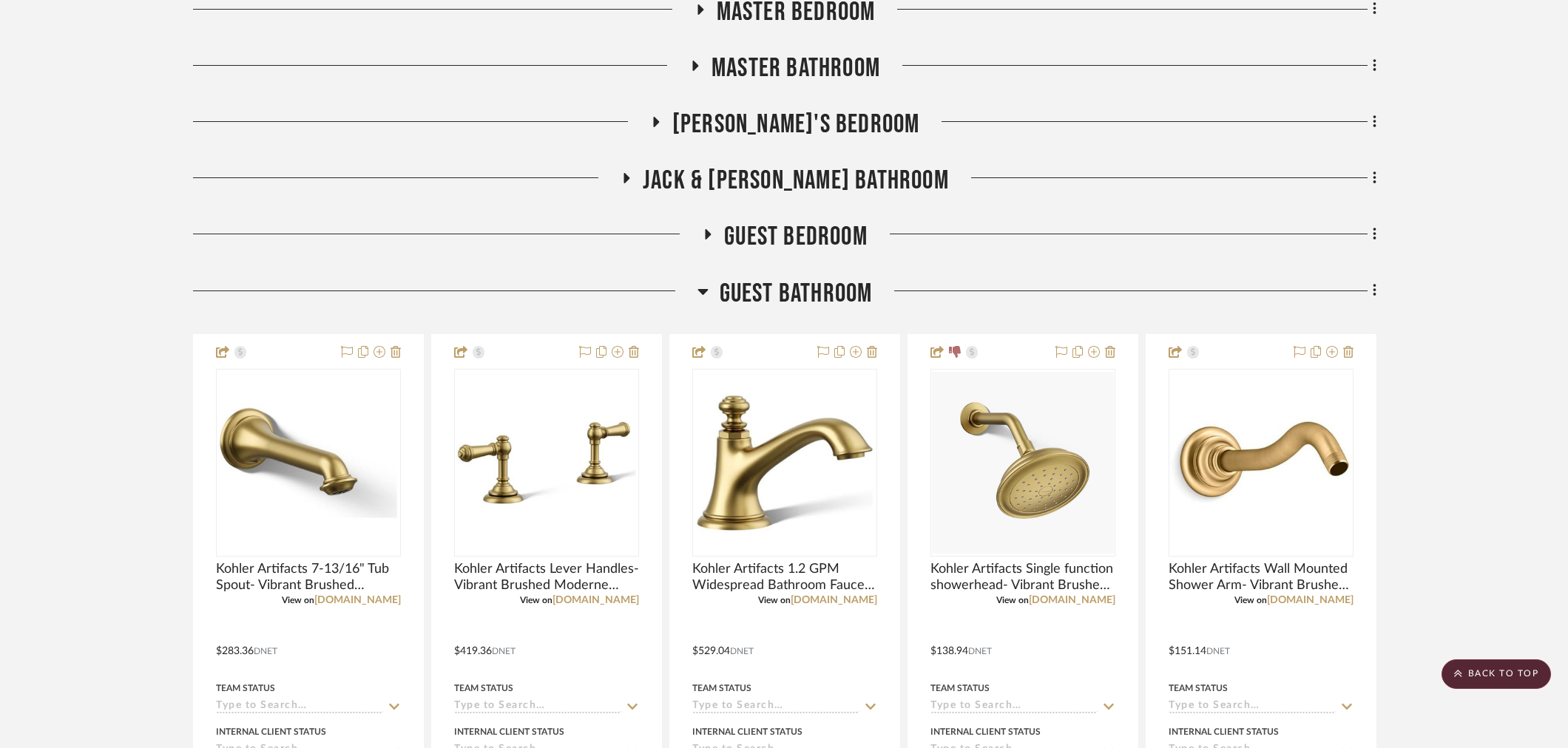
click at [782, 282] on span "Guest Bathroom" at bounding box center [796, 293] width 153 height 31
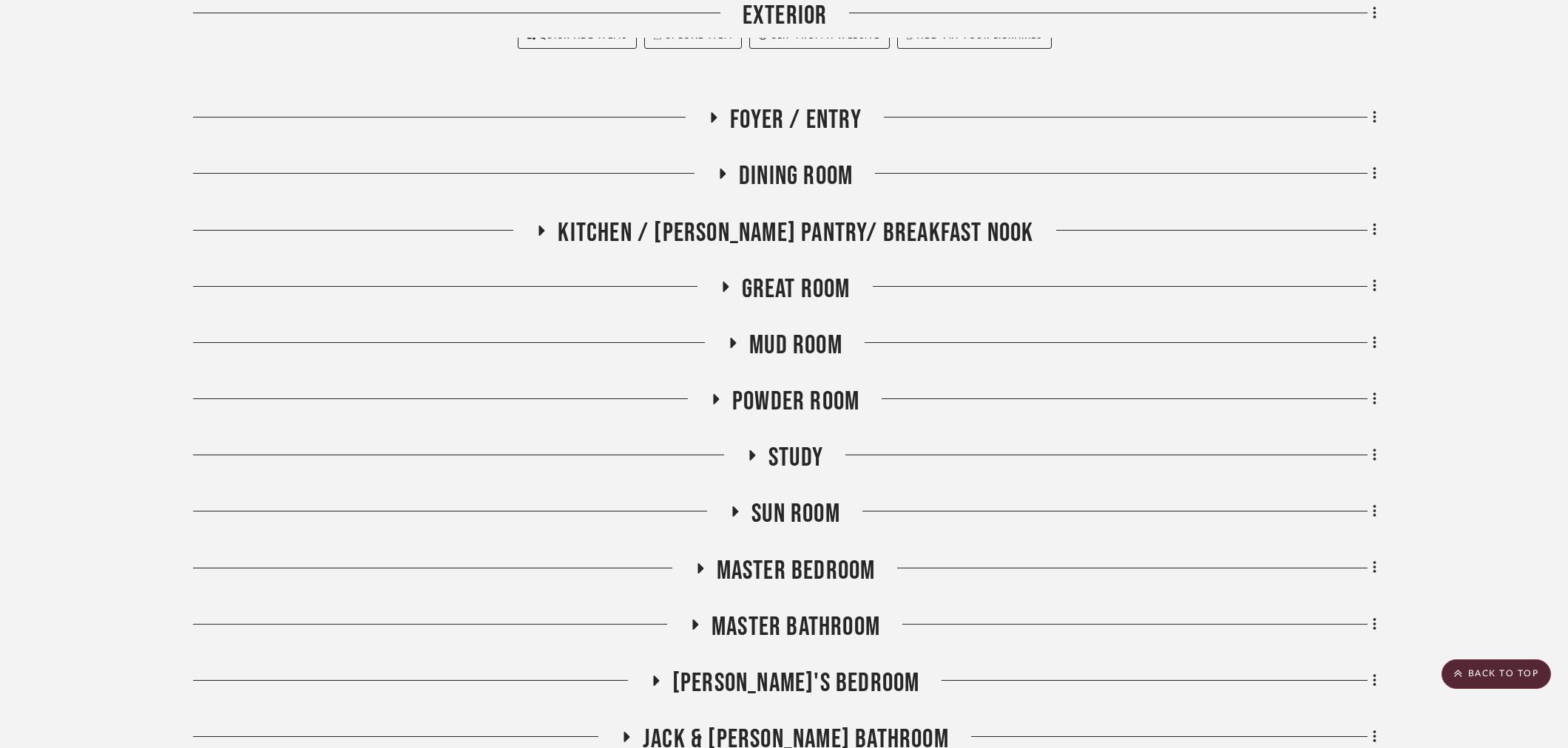
scroll to position [574, 0]
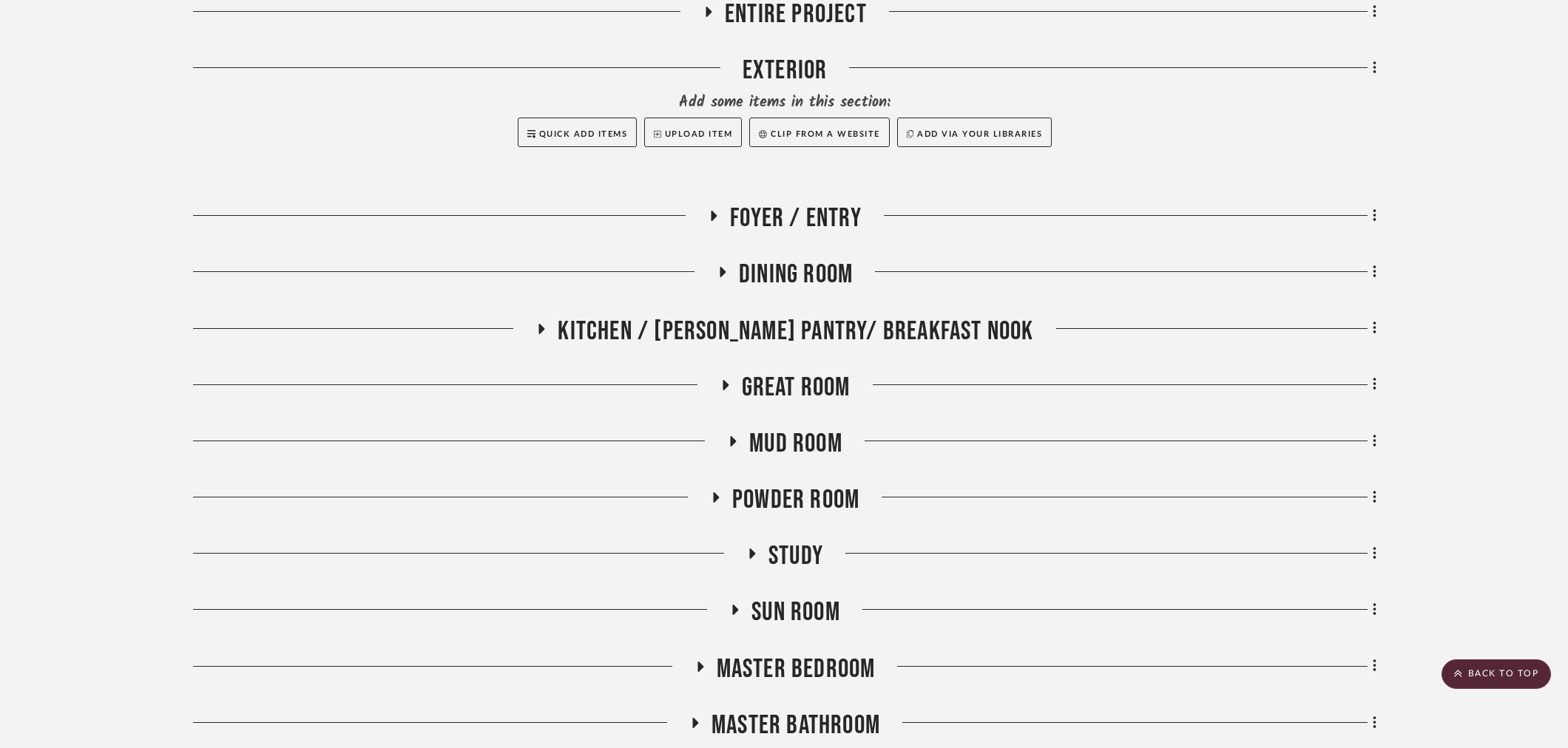
click at [736, 327] on span "Kitchen / Butler's Pantry/ Breakfast Nook" at bounding box center [795, 331] width 476 height 31
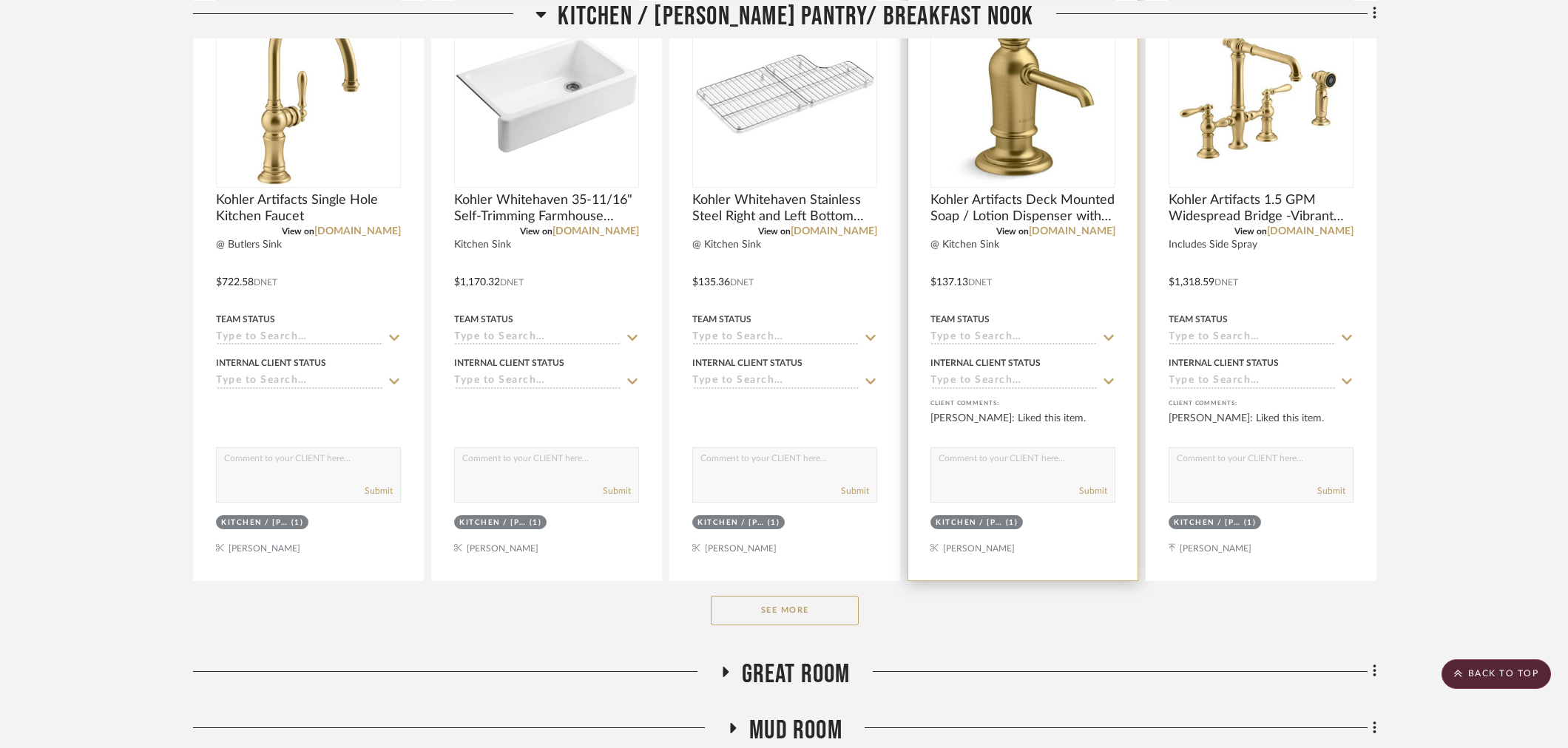
scroll to position [985, 0]
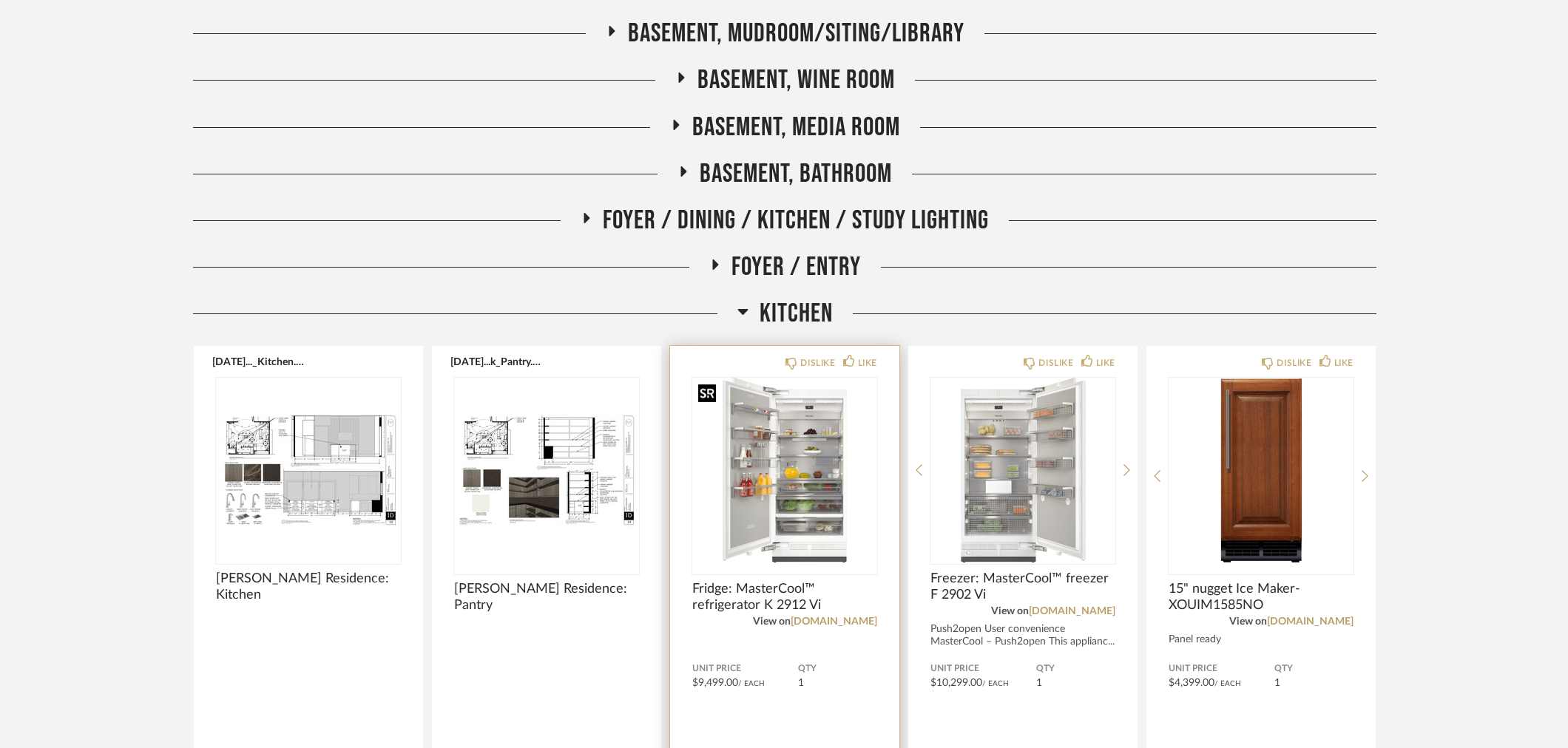
scroll to position [247, 0]
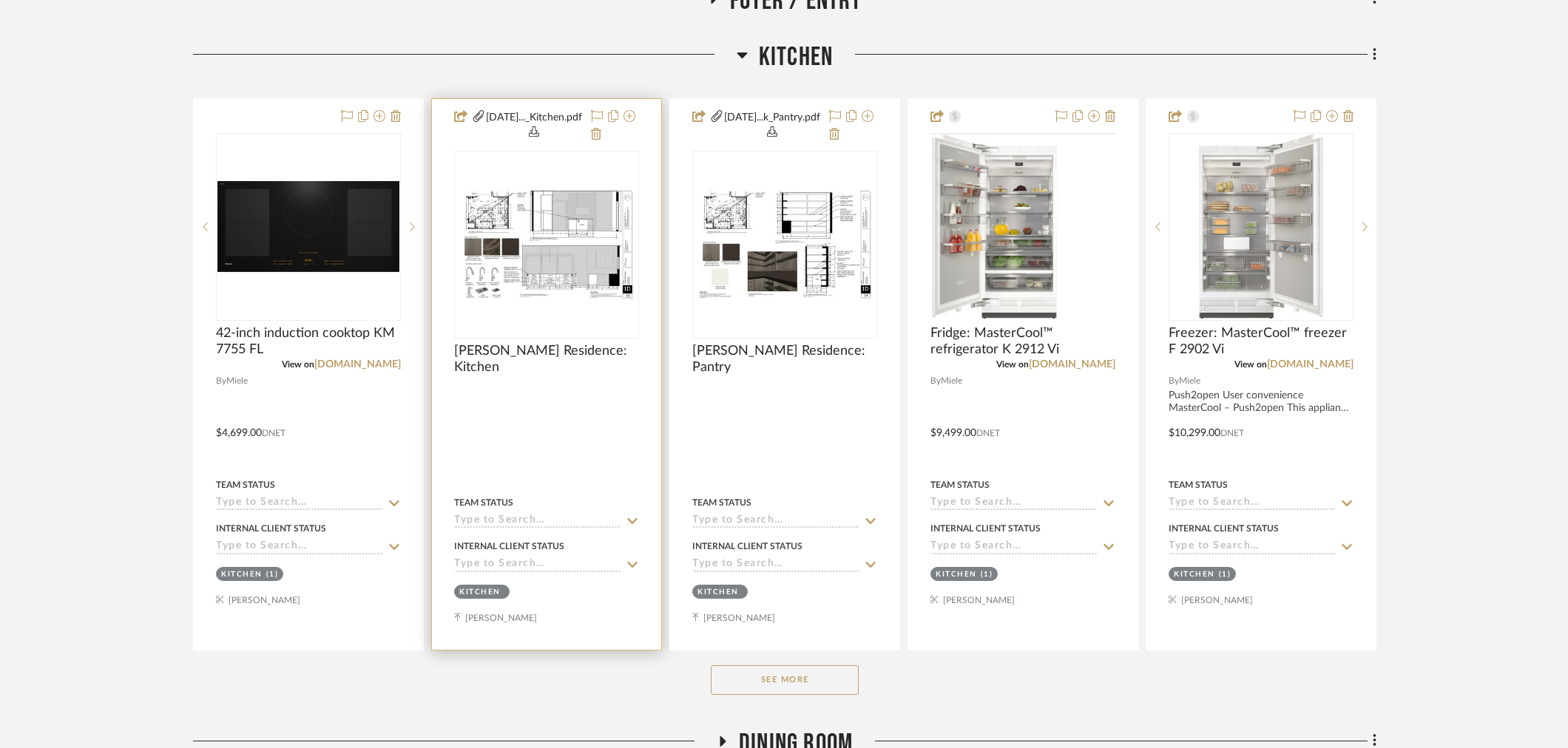
scroll to position [740, 0]
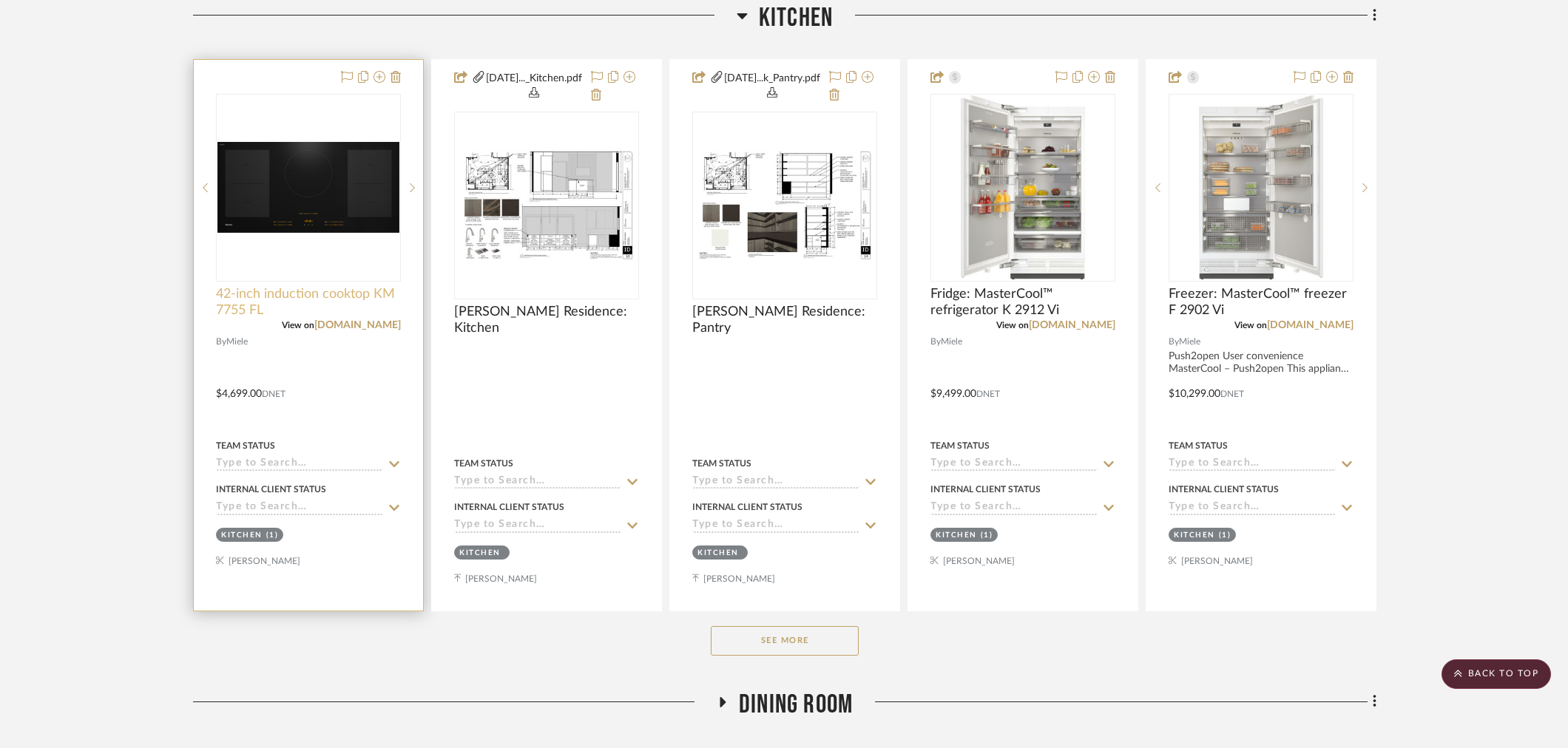
click at [307, 290] on span "42-inch induction cooktop KM 7755 FL" at bounding box center [308, 303] width 185 height 32
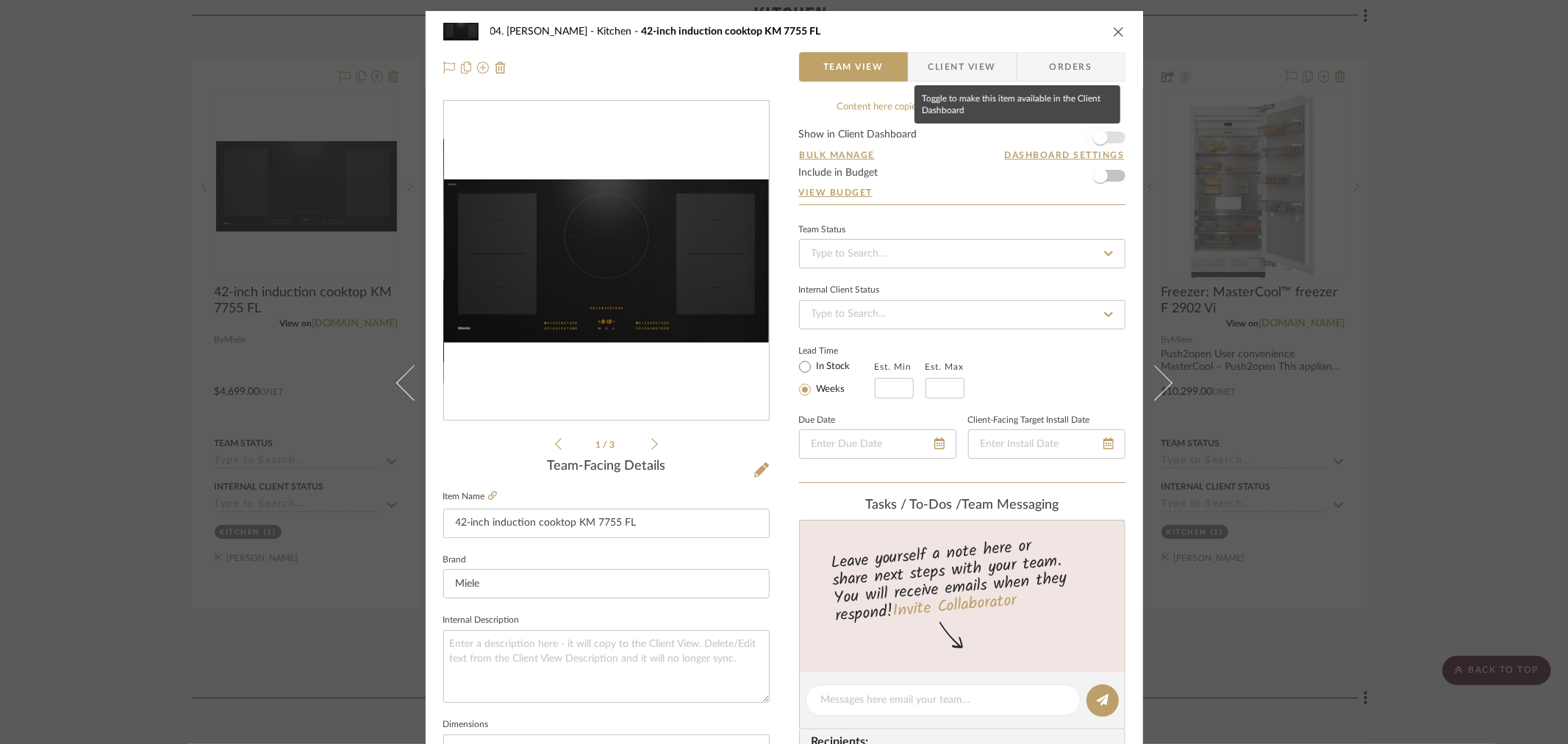
click at [1111, 134] on span "button" at bounding box center [1101, 137] width 32 height 32
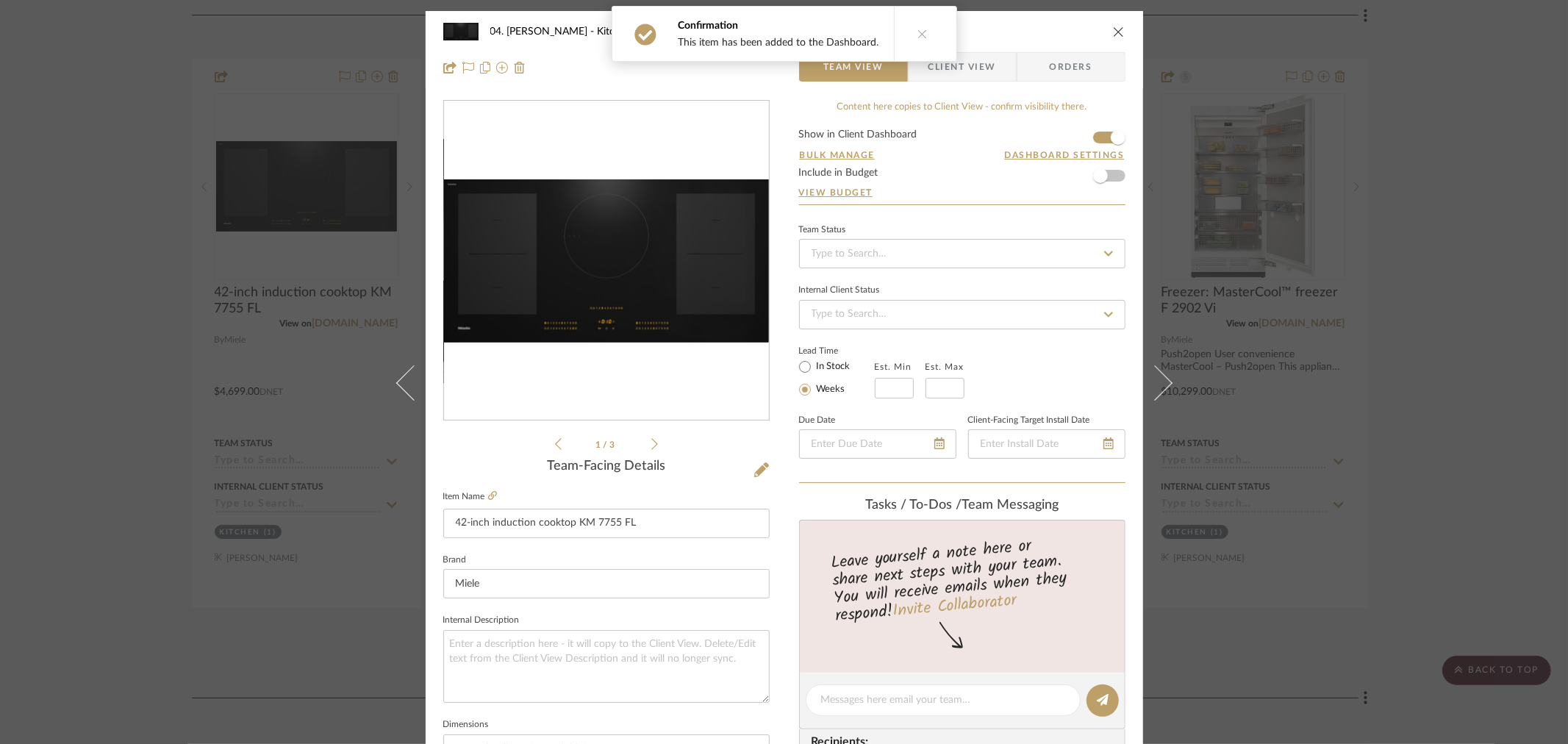
click at [991, 62] on span "Client View" at bounding box center [962, 66] width 108 height 30
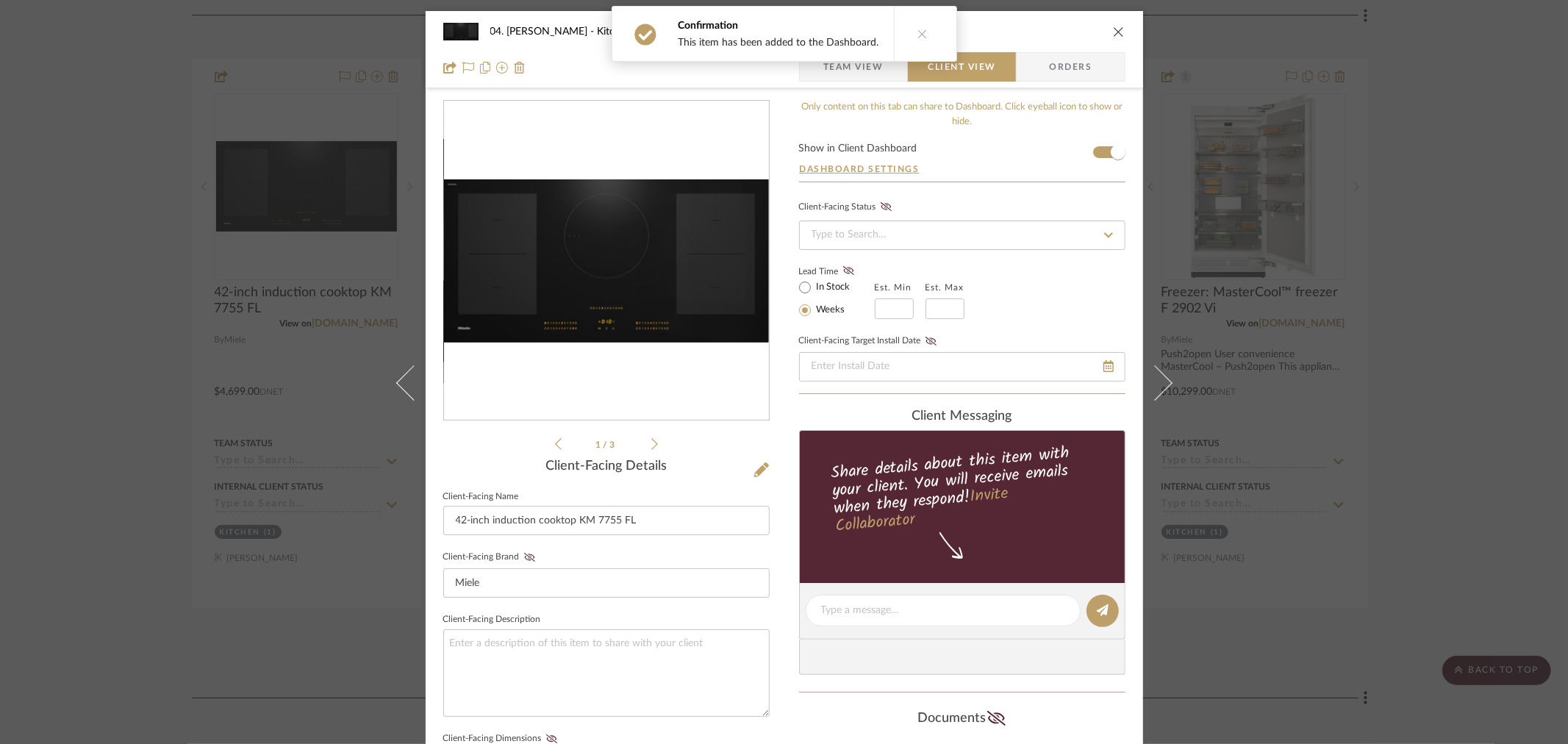
scroll to position [490, 0]
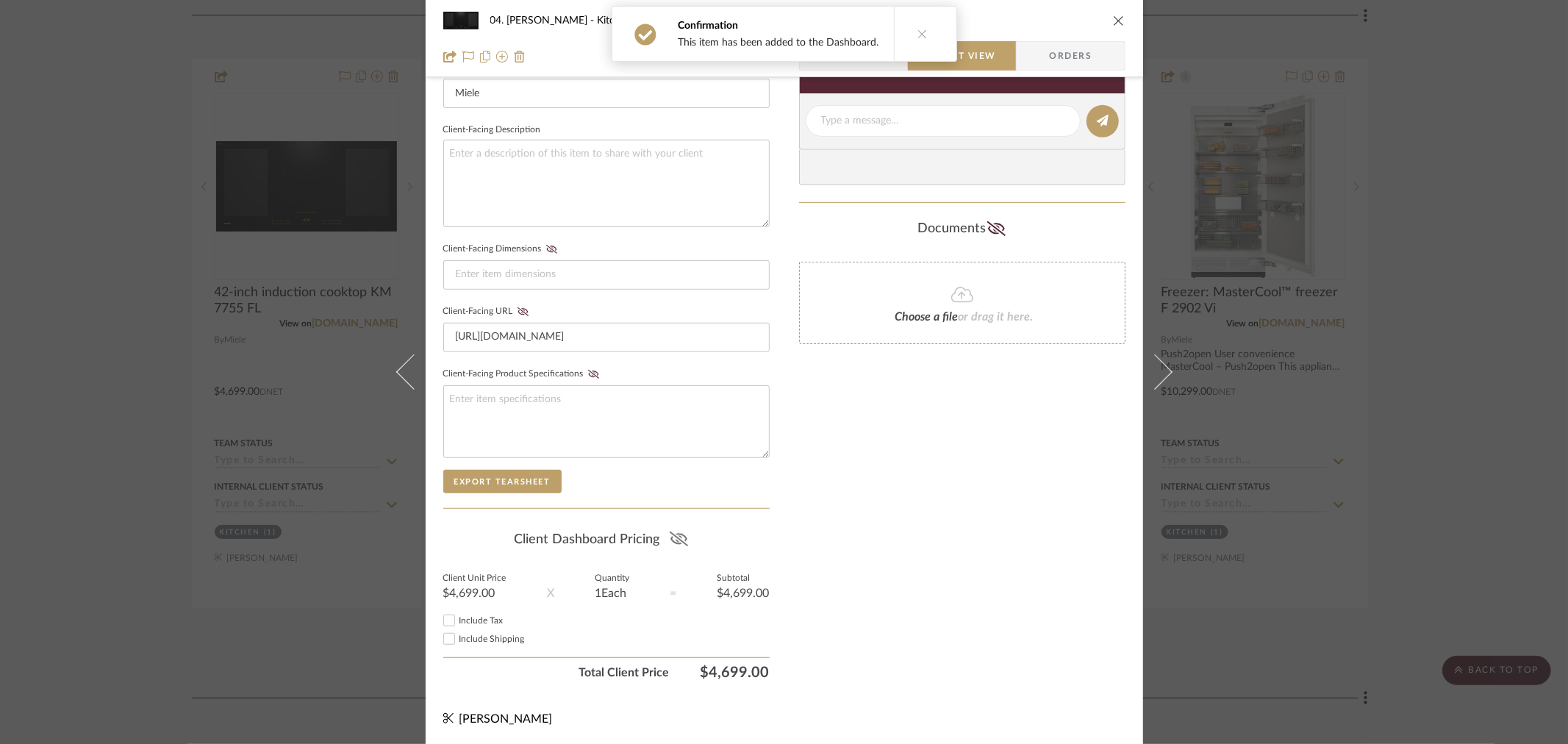
click at [673, 533] on icon at bounding box center [679, 539] width 18 height 15
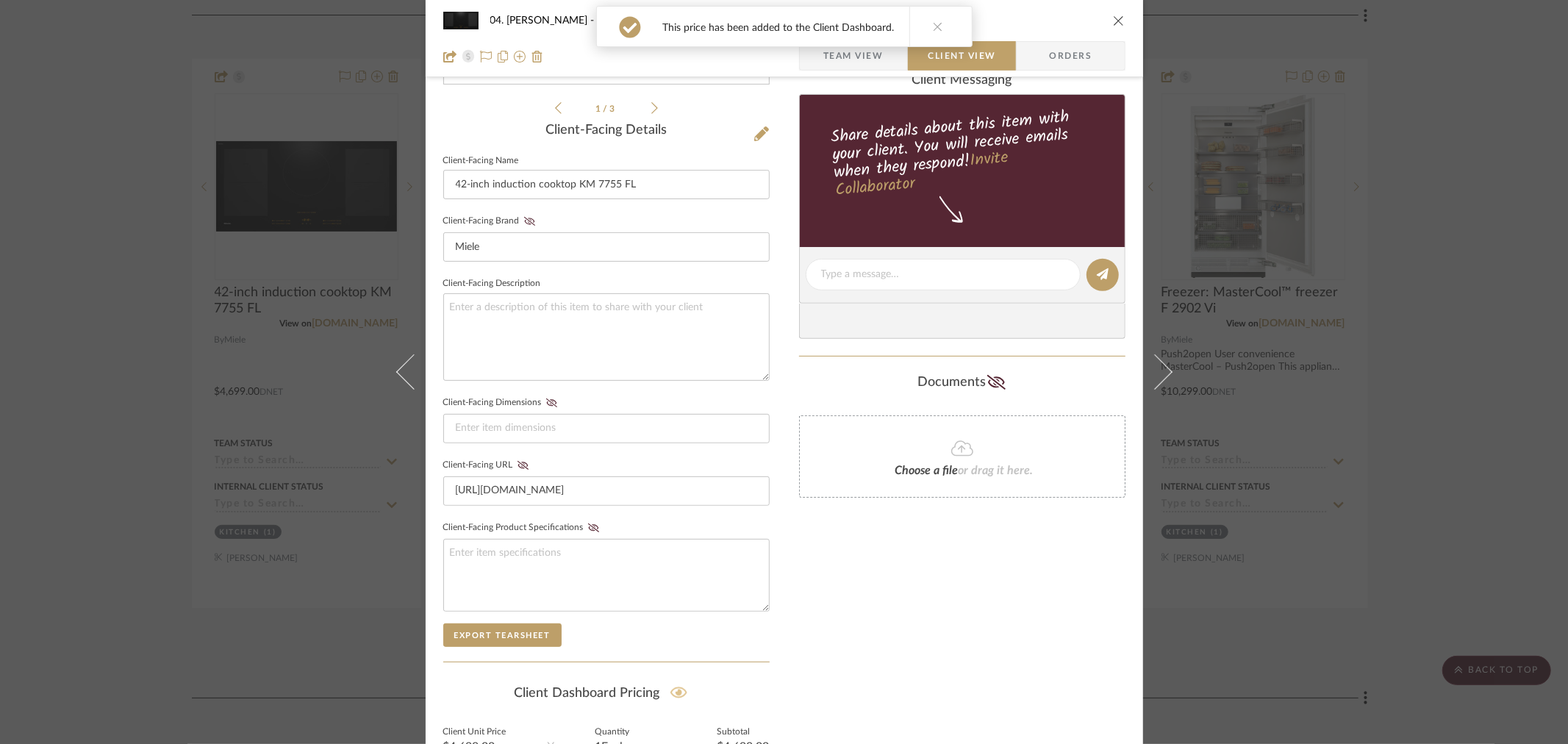
scroll to position [326, 0]
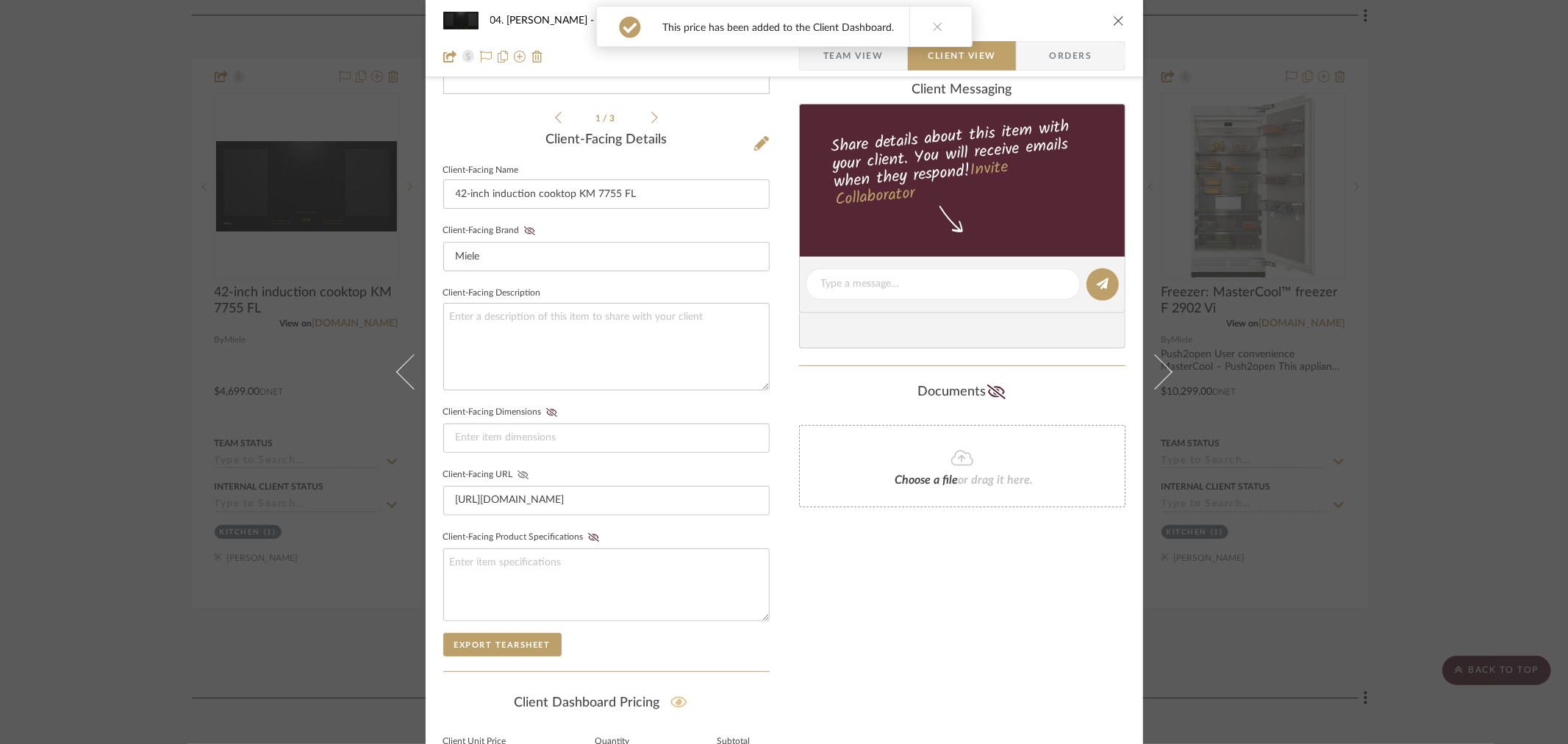
click at [518, 474] on icon at bounding box center [523, 475] width 11 height 9
click at [523, 226] on icon at bounding box center [529, 231] width 11 height 9
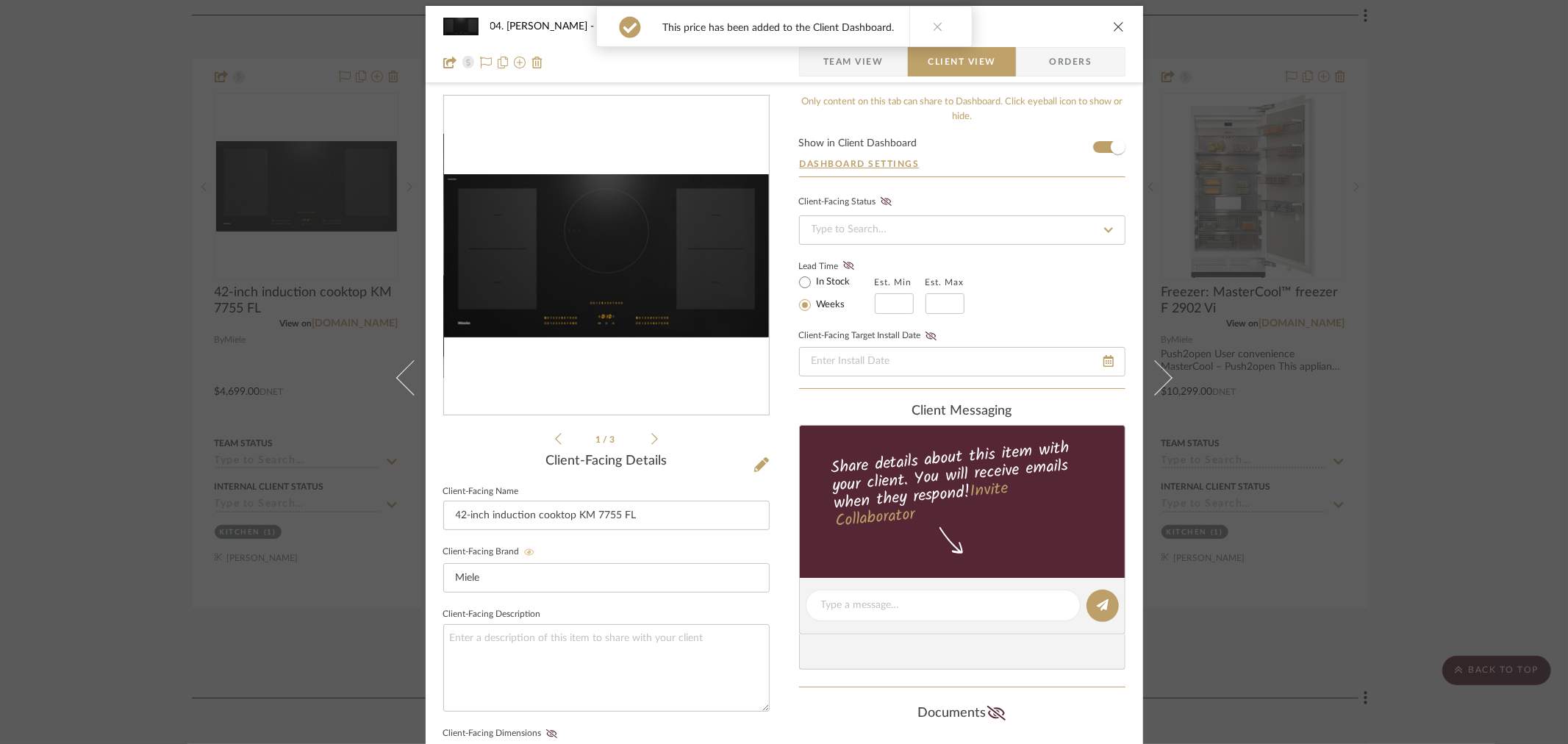
scroll to position [0, 0]
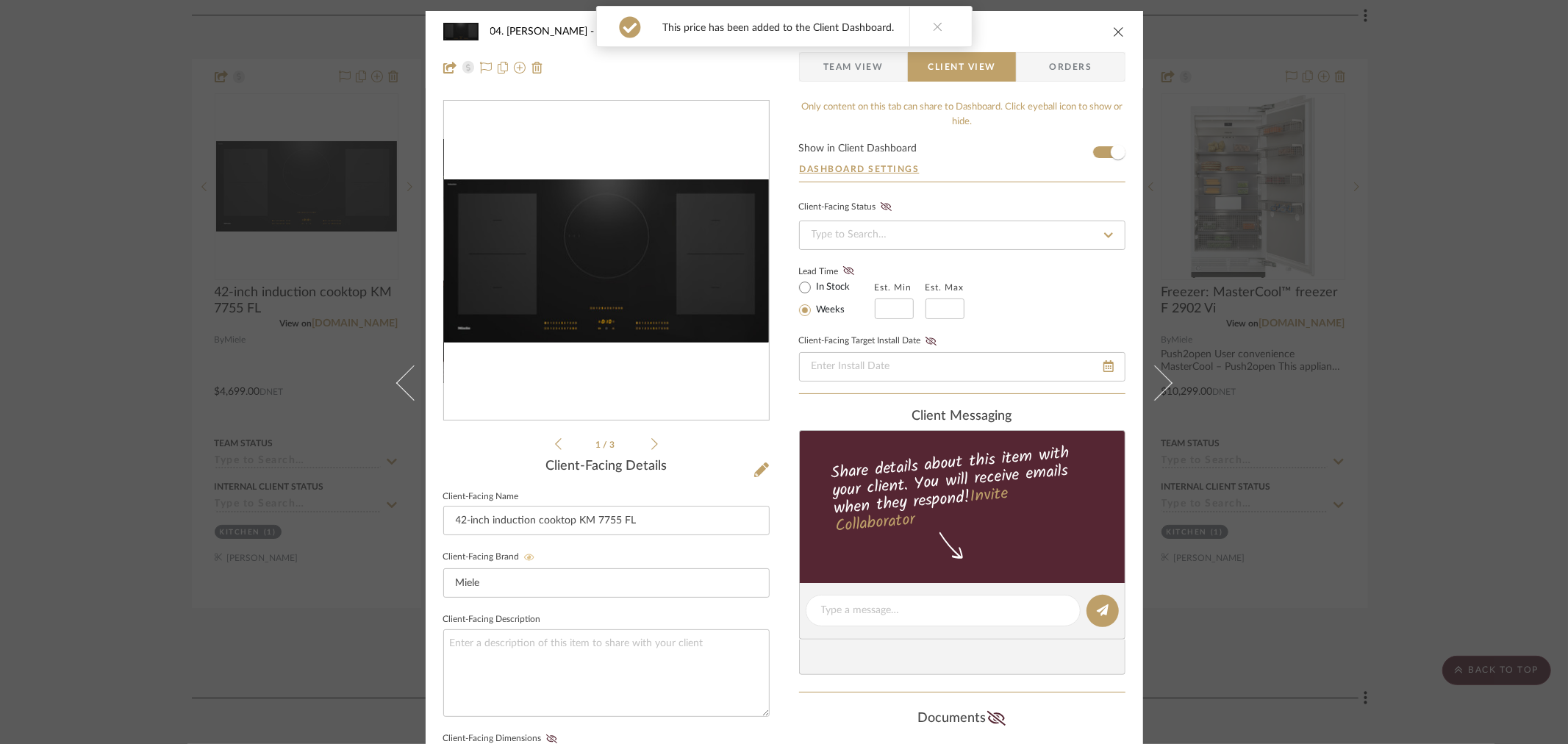
click at [1417, 454] on div "04. Linck Kitchen 42-inch induction cooktop KM 7755 FL Team View Client View Or…" at bounding box center [784, 372] width 1568 height 744
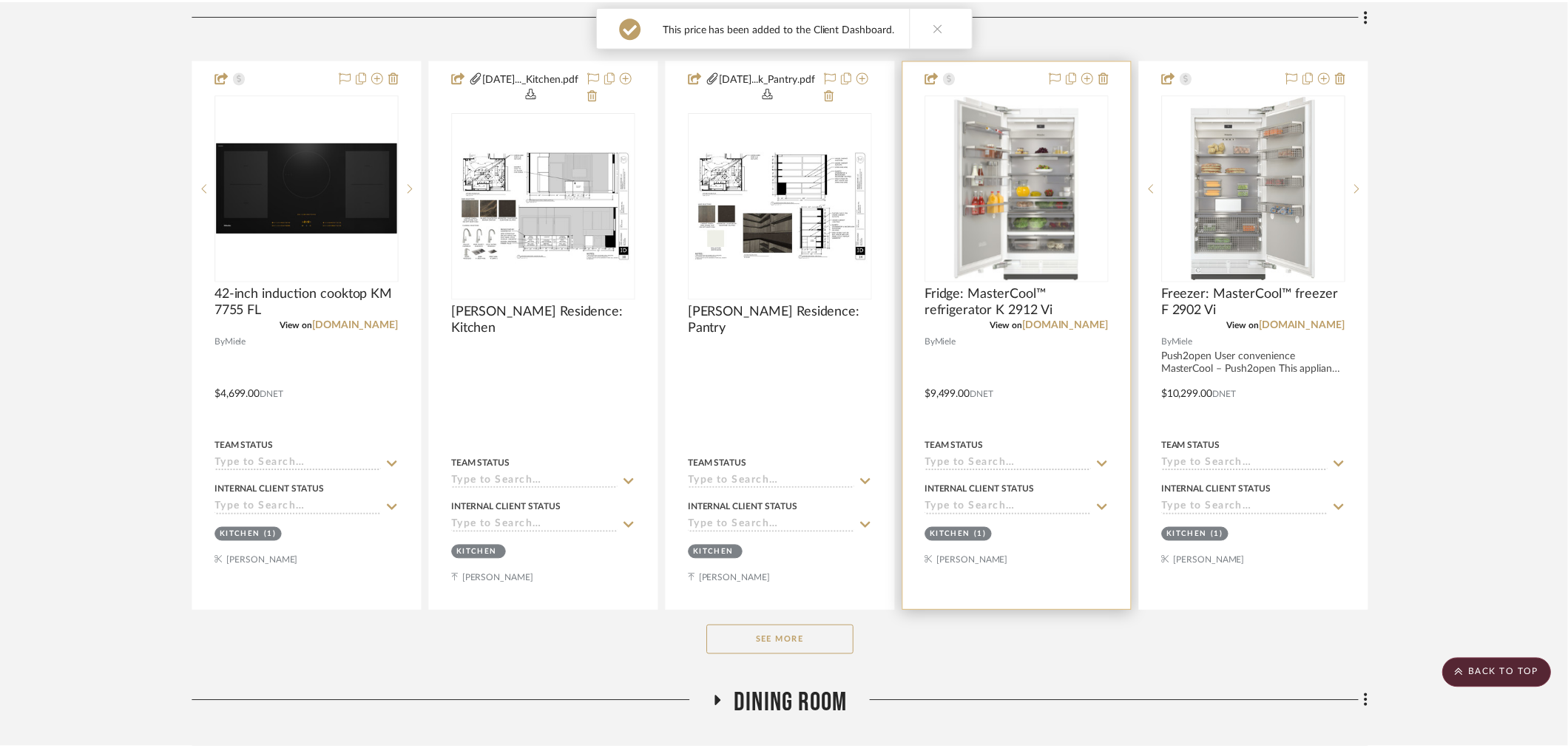
scroll to position [740, 0]
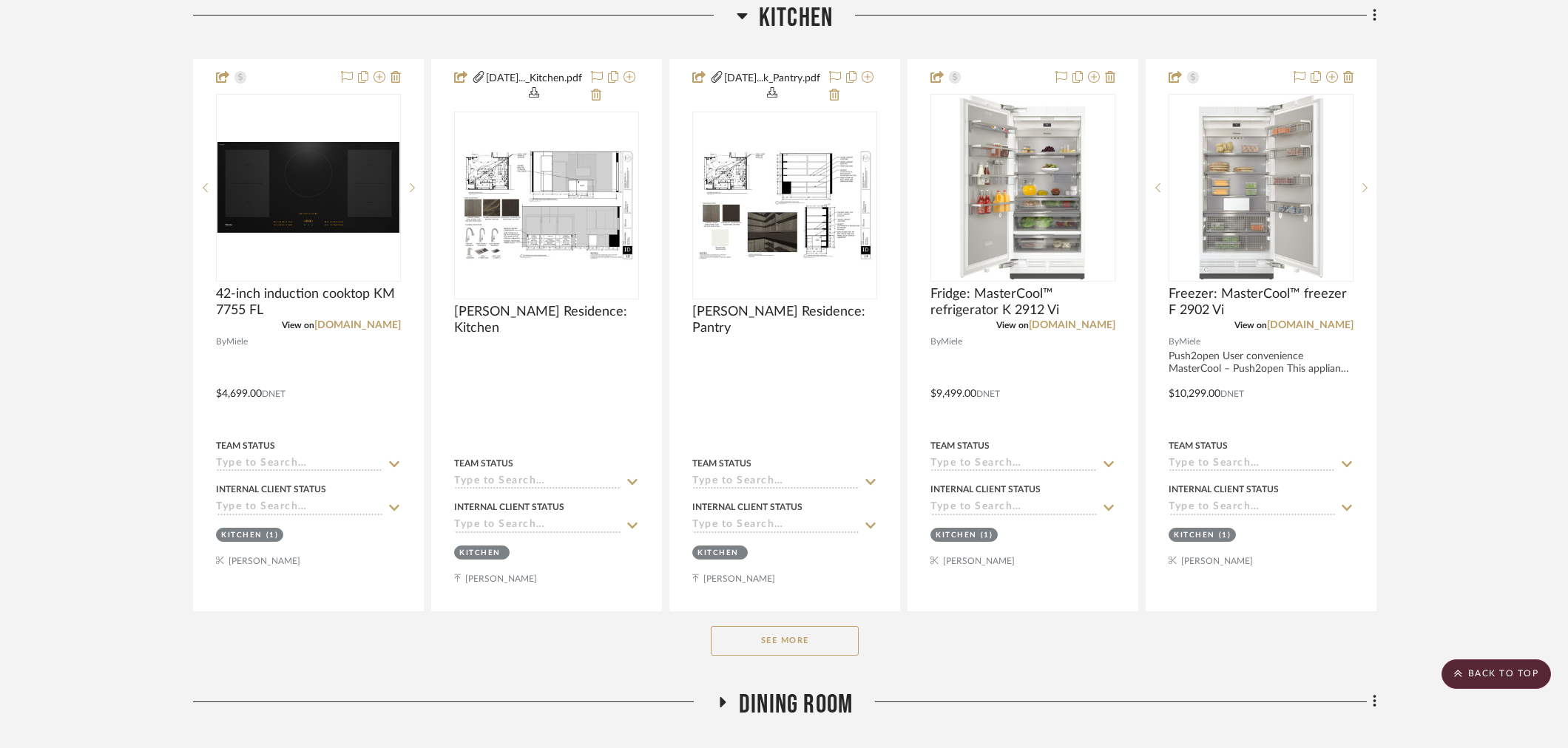
click at [837, 650] on button "See More" at bounding box center [784, 640] width 148 height 30
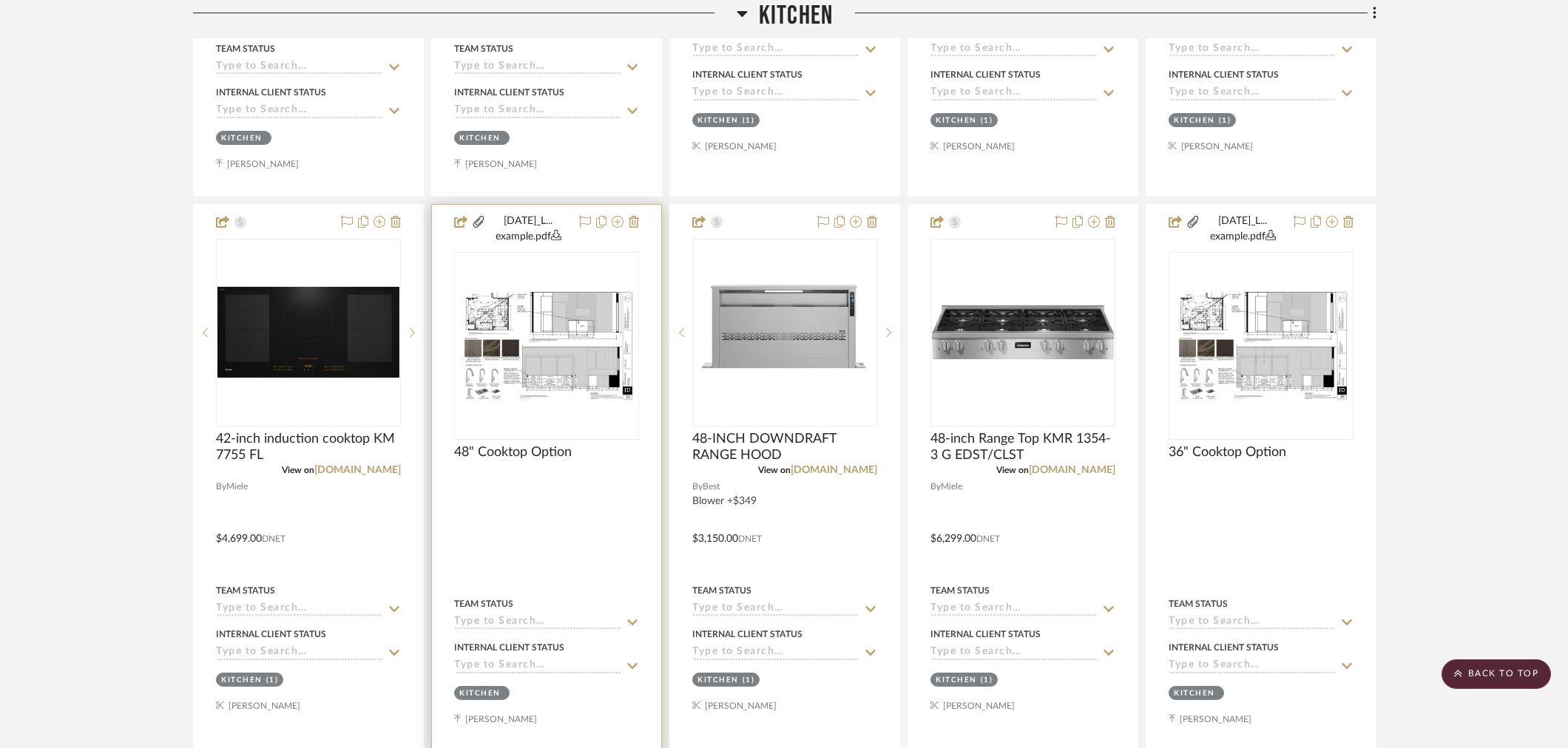
scroll to position [1155, 0]
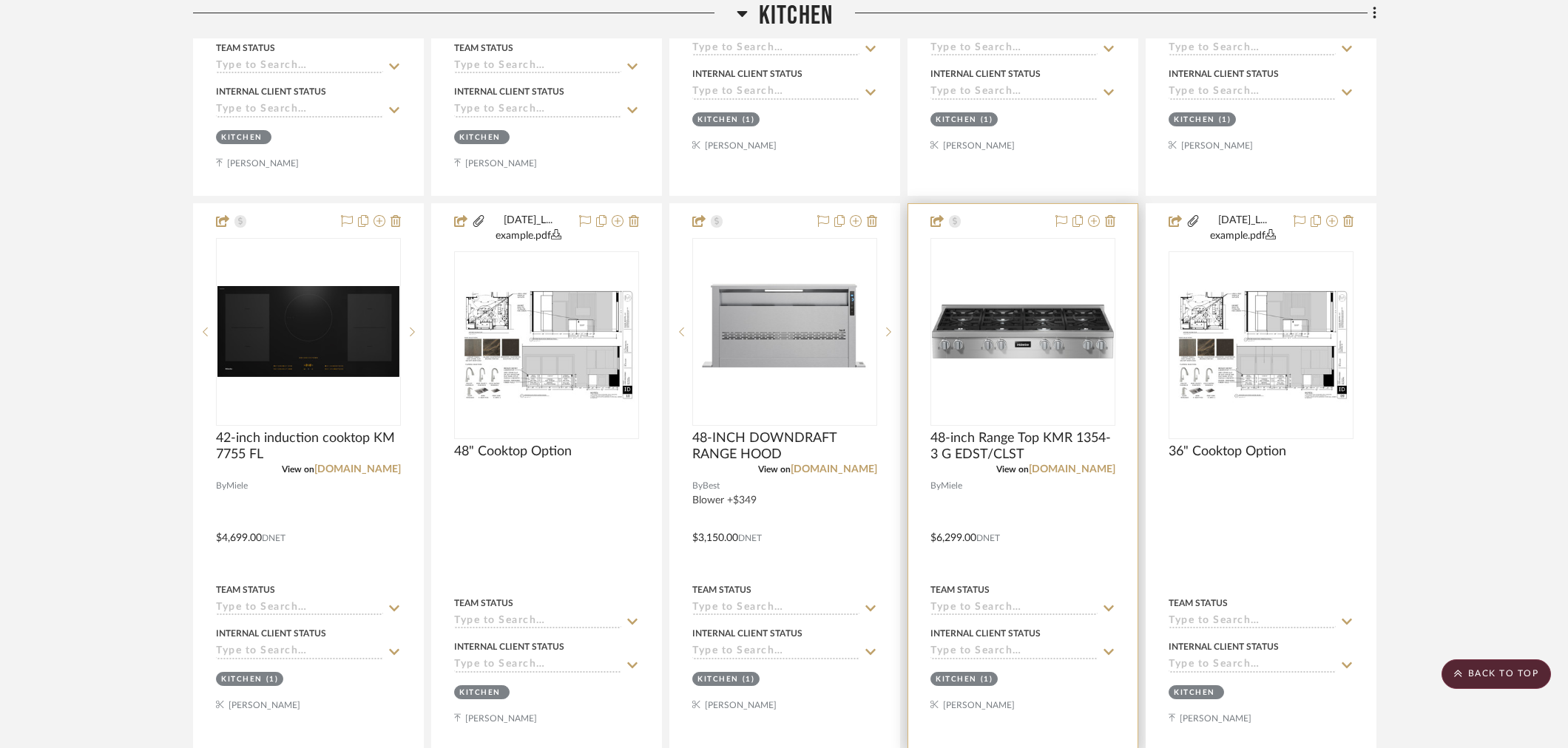
click at [961, 607] on input at bounding box center [1014, 609] width 167 height 14
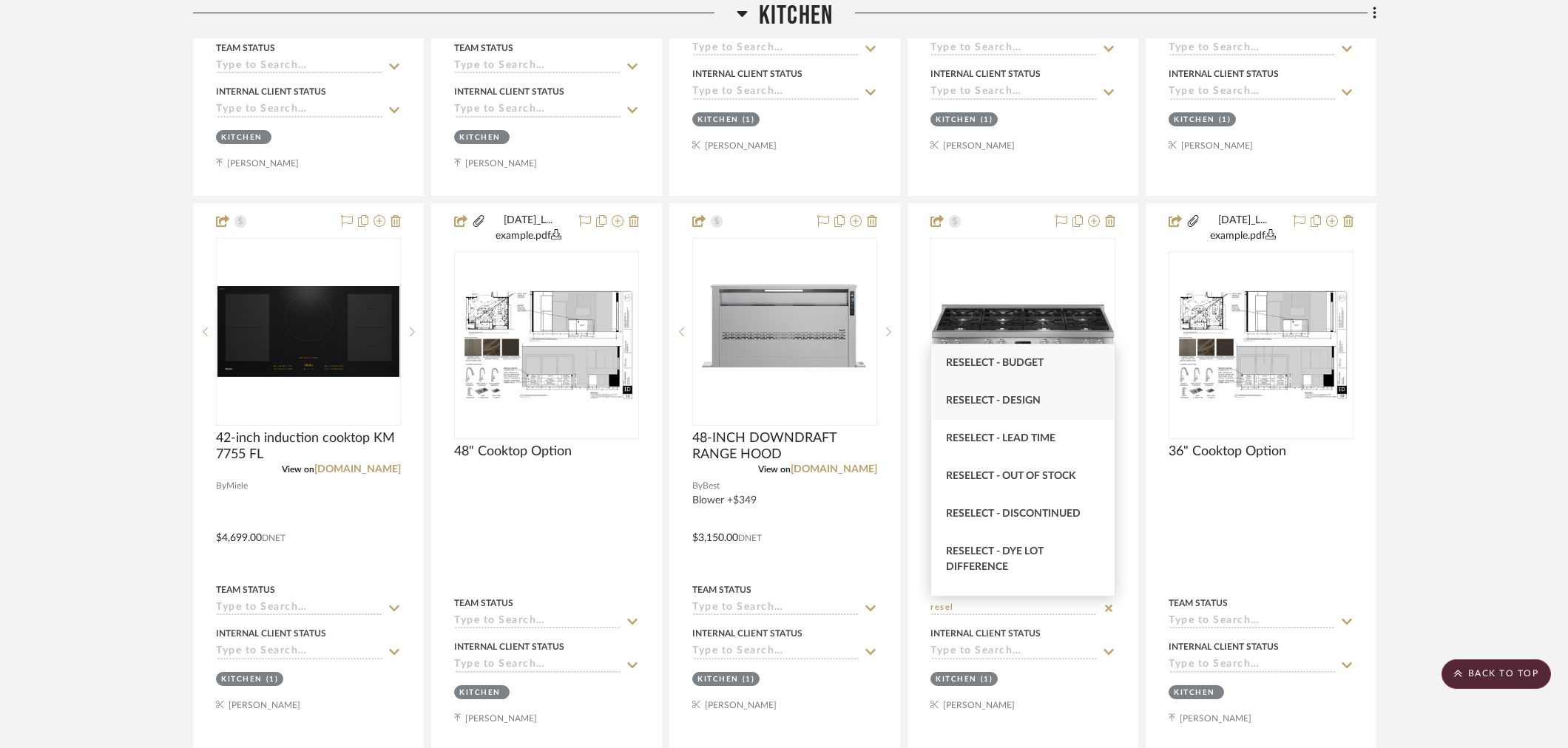
type input "resel"
click at [1059, 408] on div "Reselect - Design" at bounding box center [1023, 401] width 184 height 38
type input "9/17/2025"
type input "Reselect - Design"
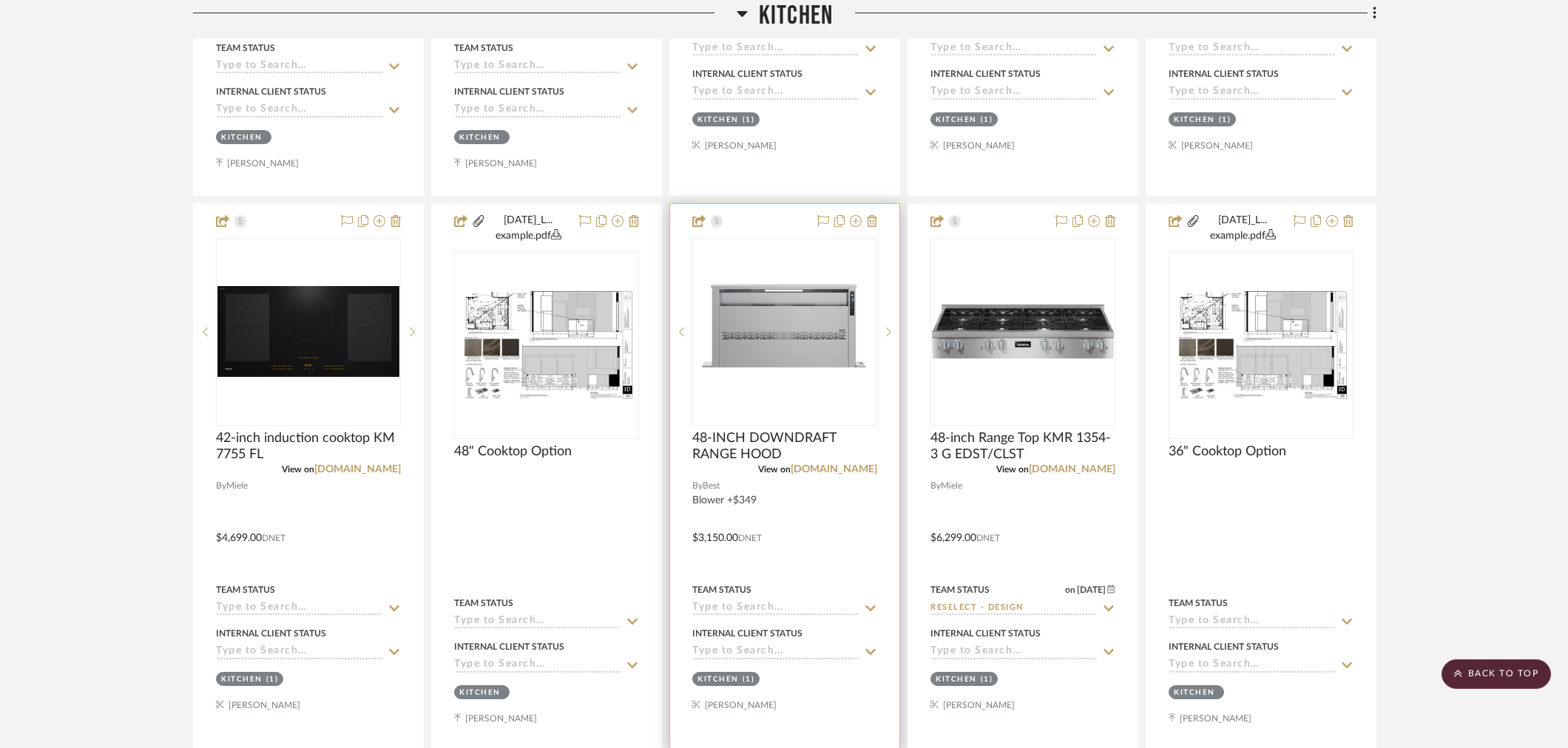
click at [785, 607] on input at bounding box center [776, 609] width 167 height 14
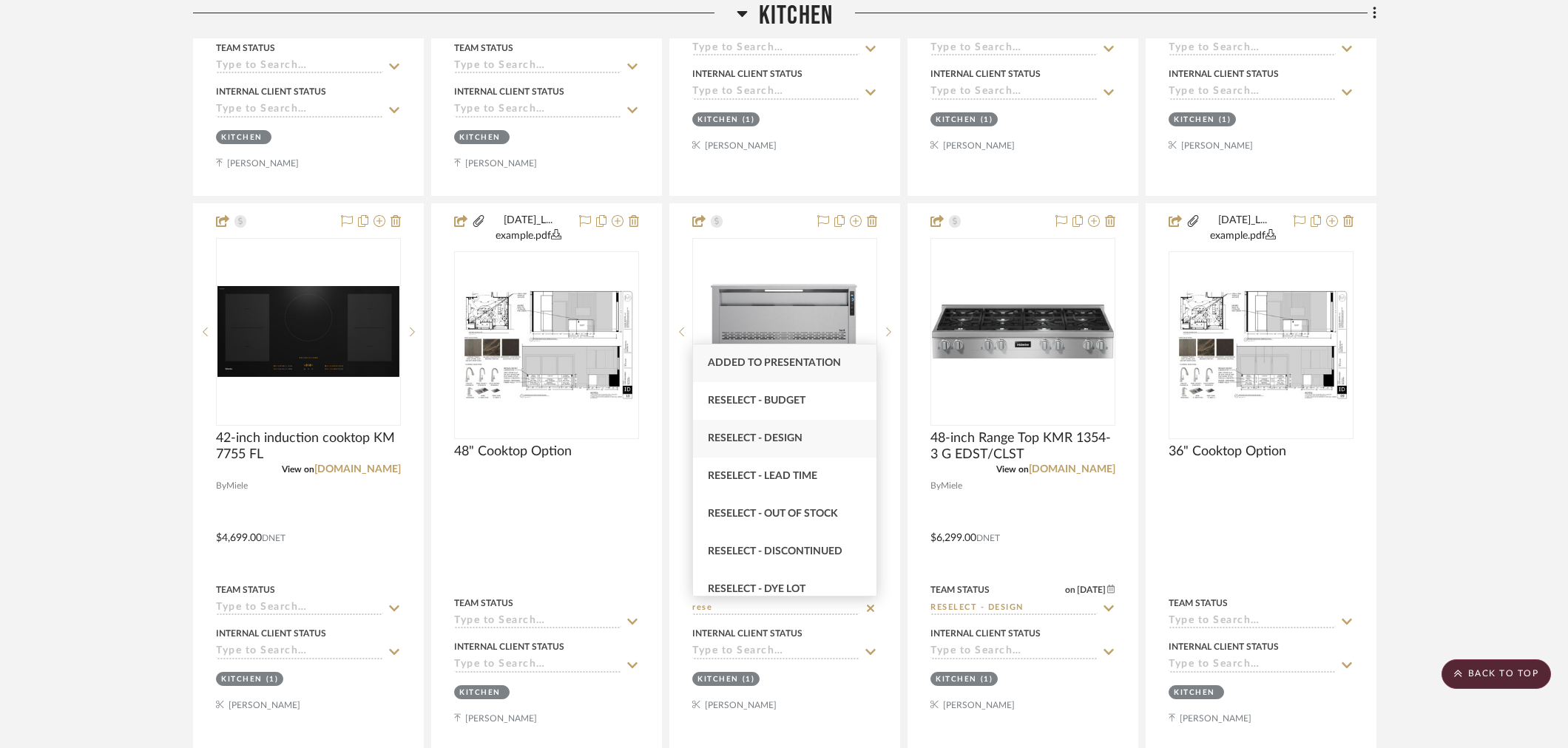
type input "rese"
click at [804, 435] on div "Reselect - Design" at bounding box center [784, 439] width 184 height 38
type input "9/17/2025"
type input "Reselect - Design"
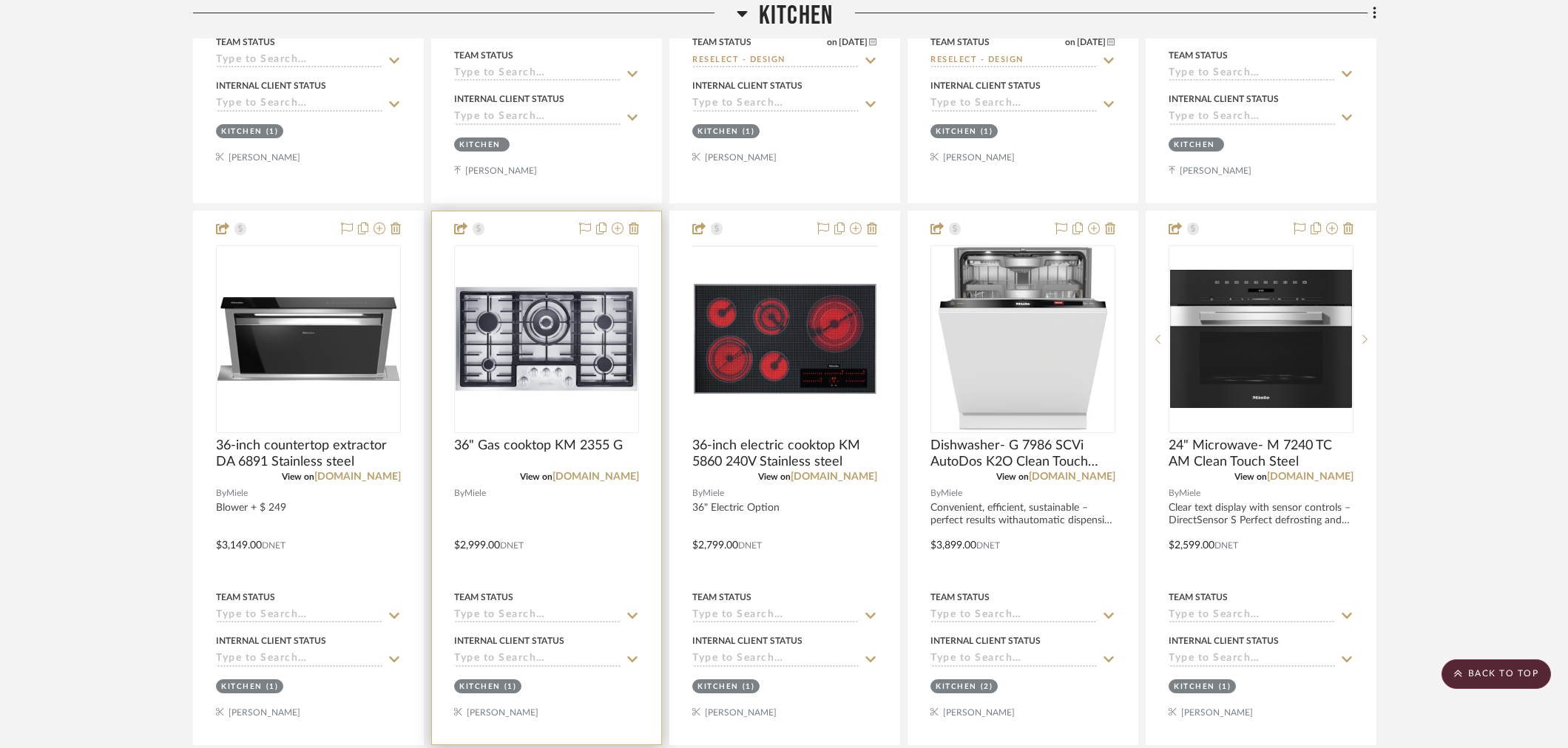
scroll to position [1812, 0]
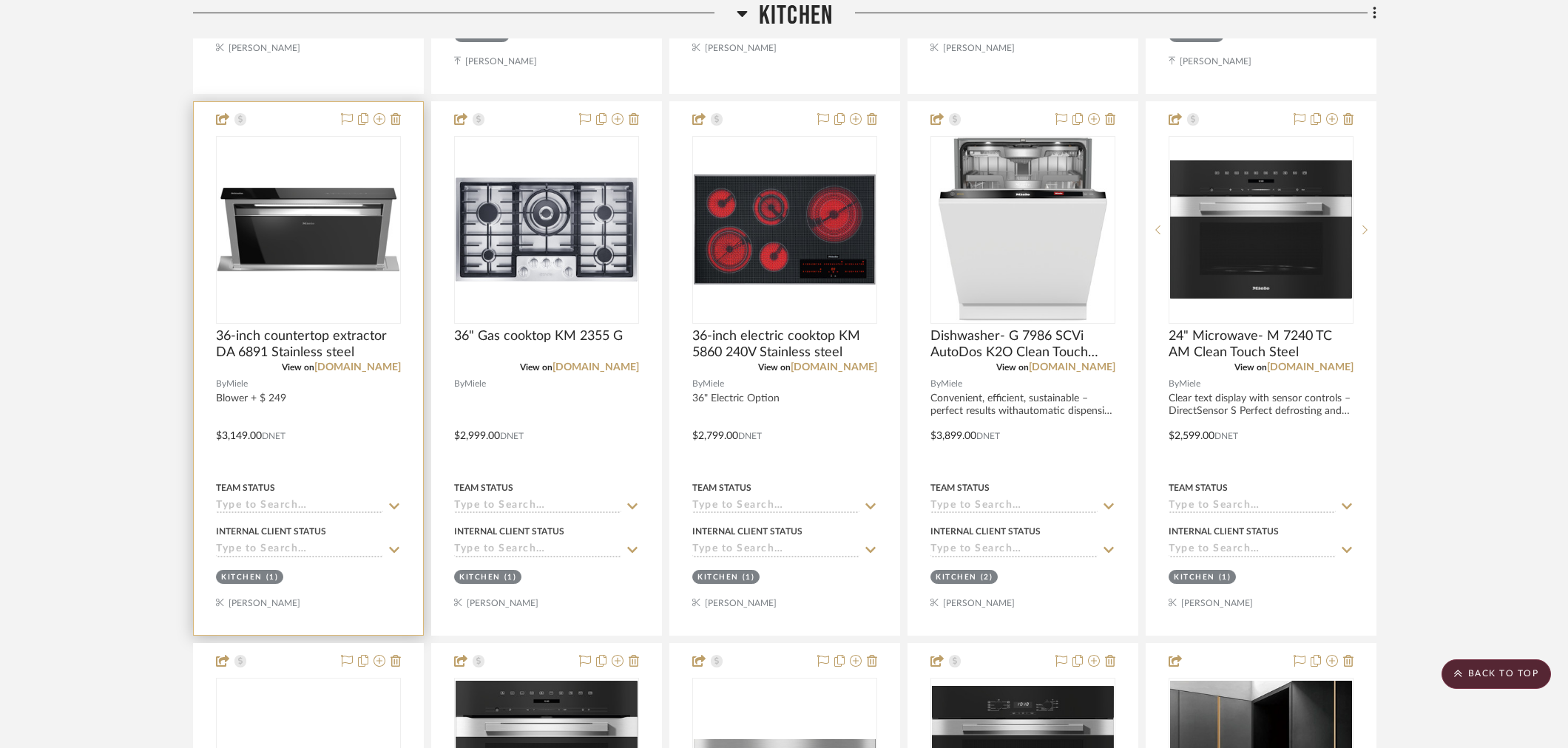
click at [288, 501] on input at bounding box center [300, 507] width 167 height 14
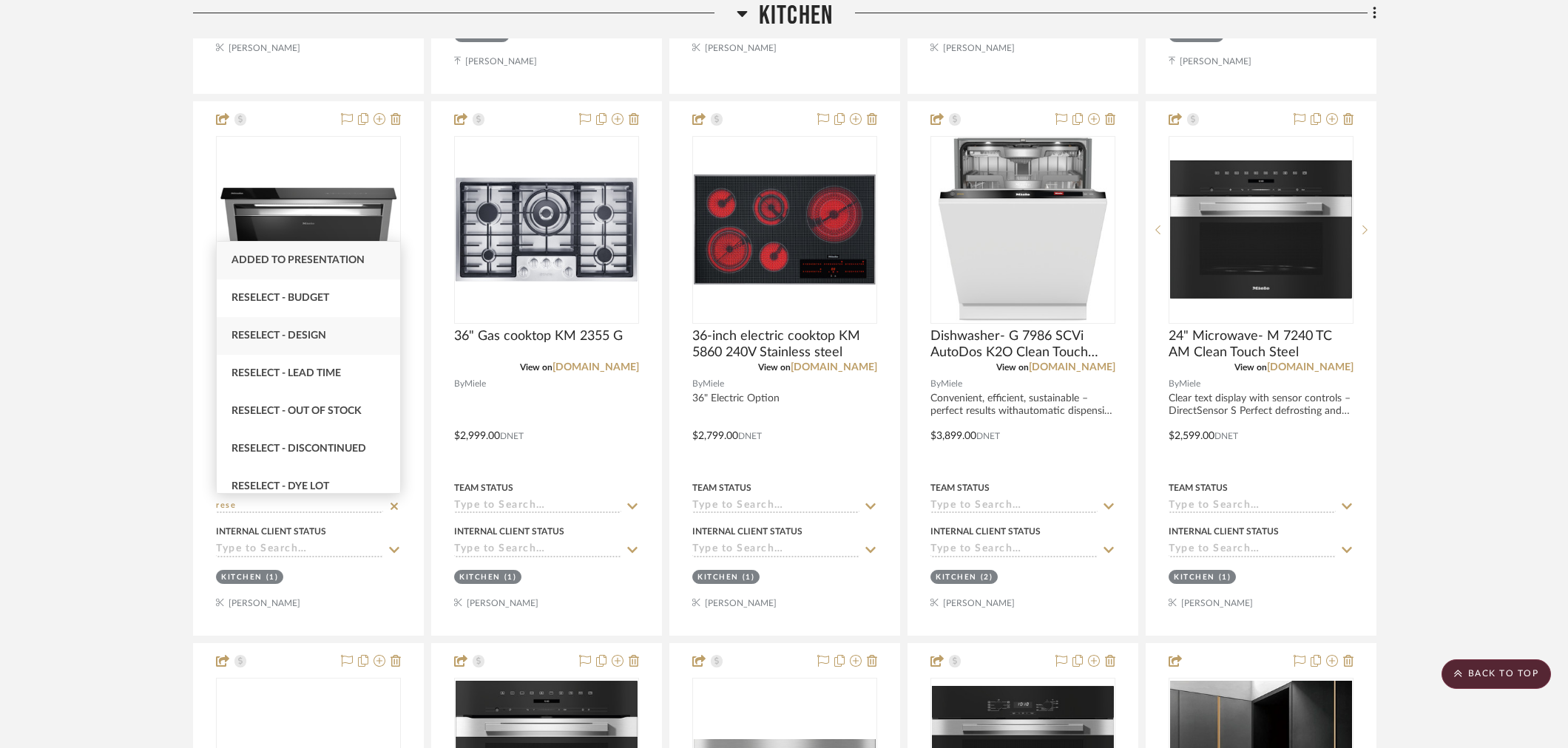
type input "rese"
click at [330, 346] on div "Reselect - Design" at bounding box center [308, 336] width 184 height 38
type input "9/17/2025"
type input "Reselect - Design"
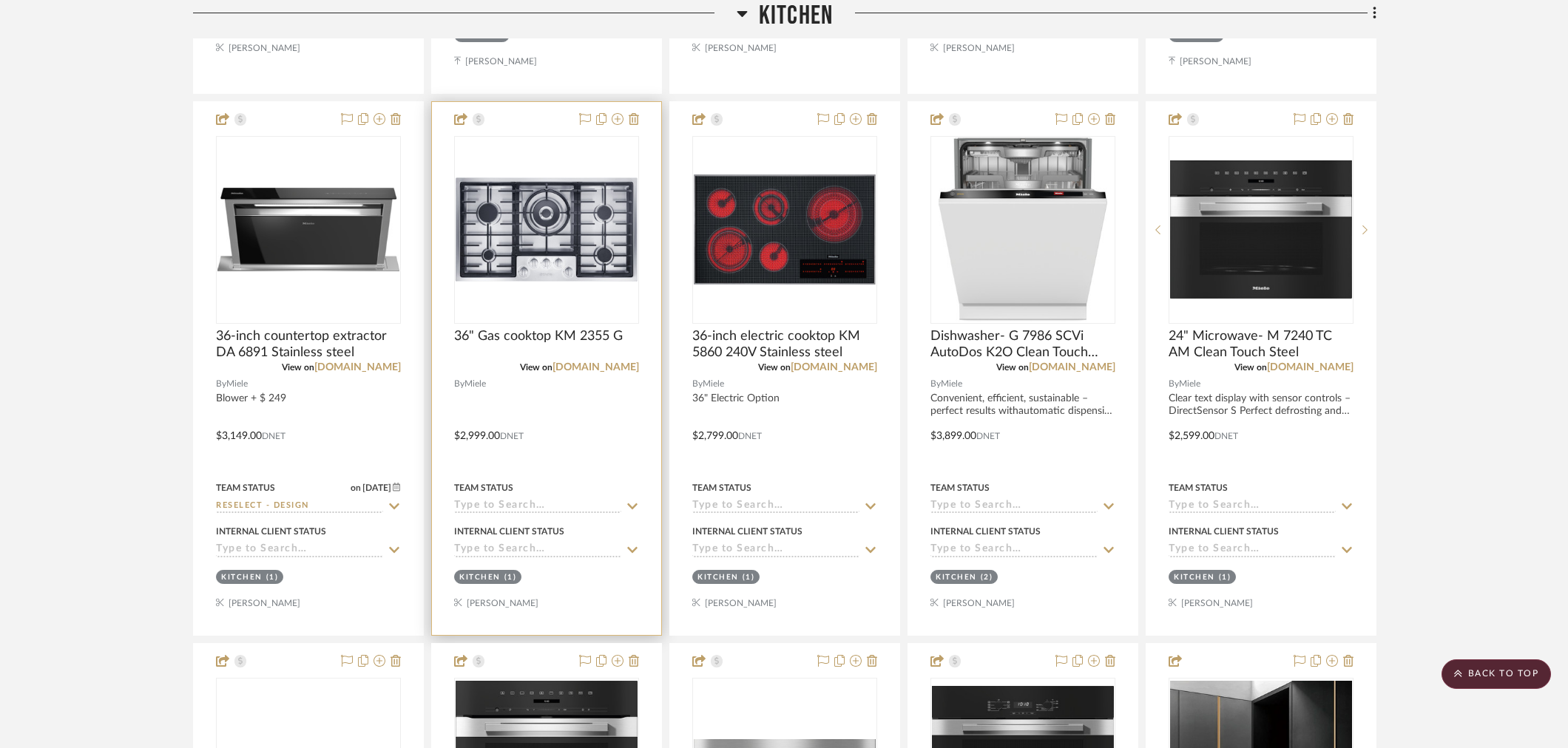
click at [514, 510] on input at bounding box center [538, 507] width 167 height 14
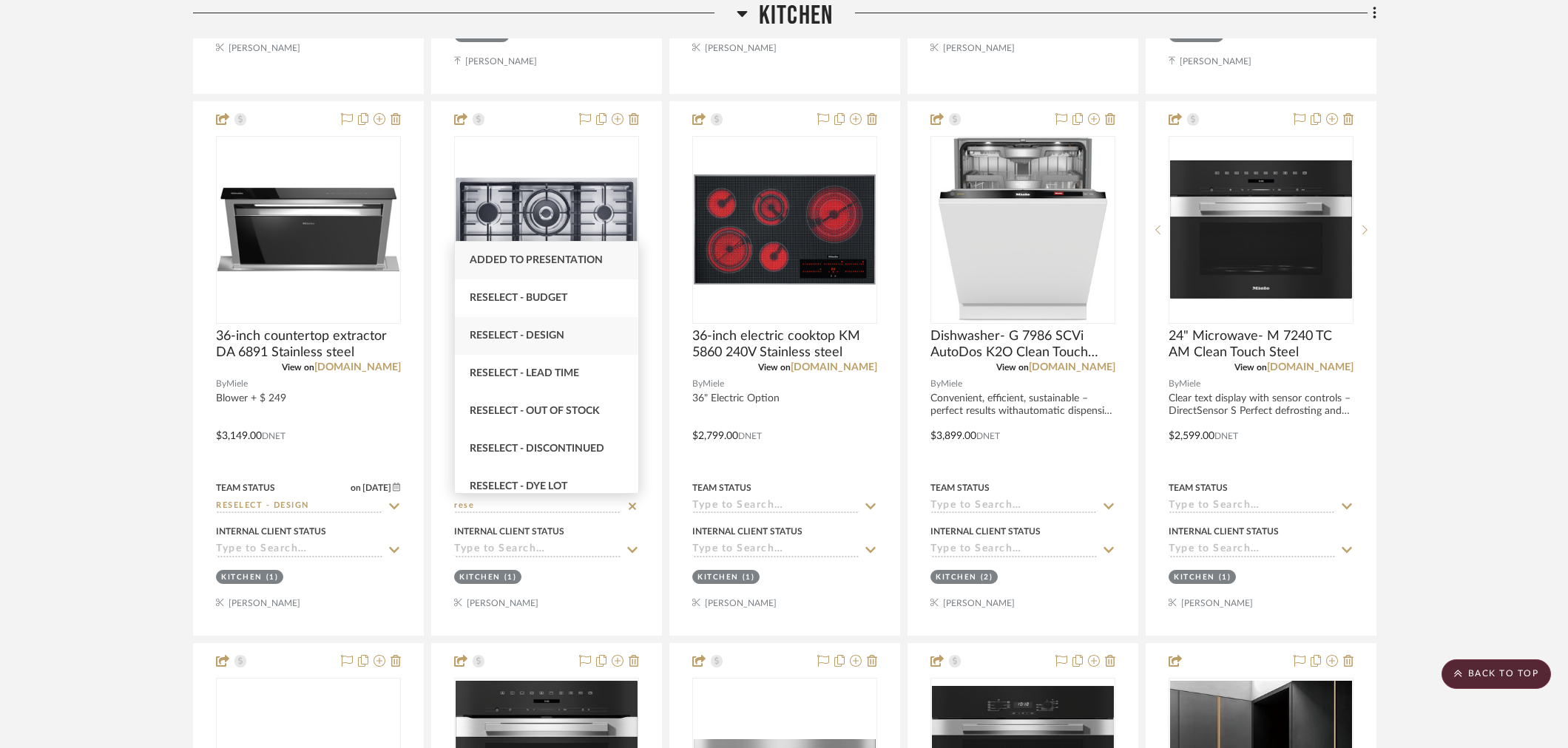
type input "rese"
click at [559, 340] on span "Reselect - Design" at bounding box center [516, 335] width 94 height 10
type input "9/17/2025"
type input "Reselect - Design"
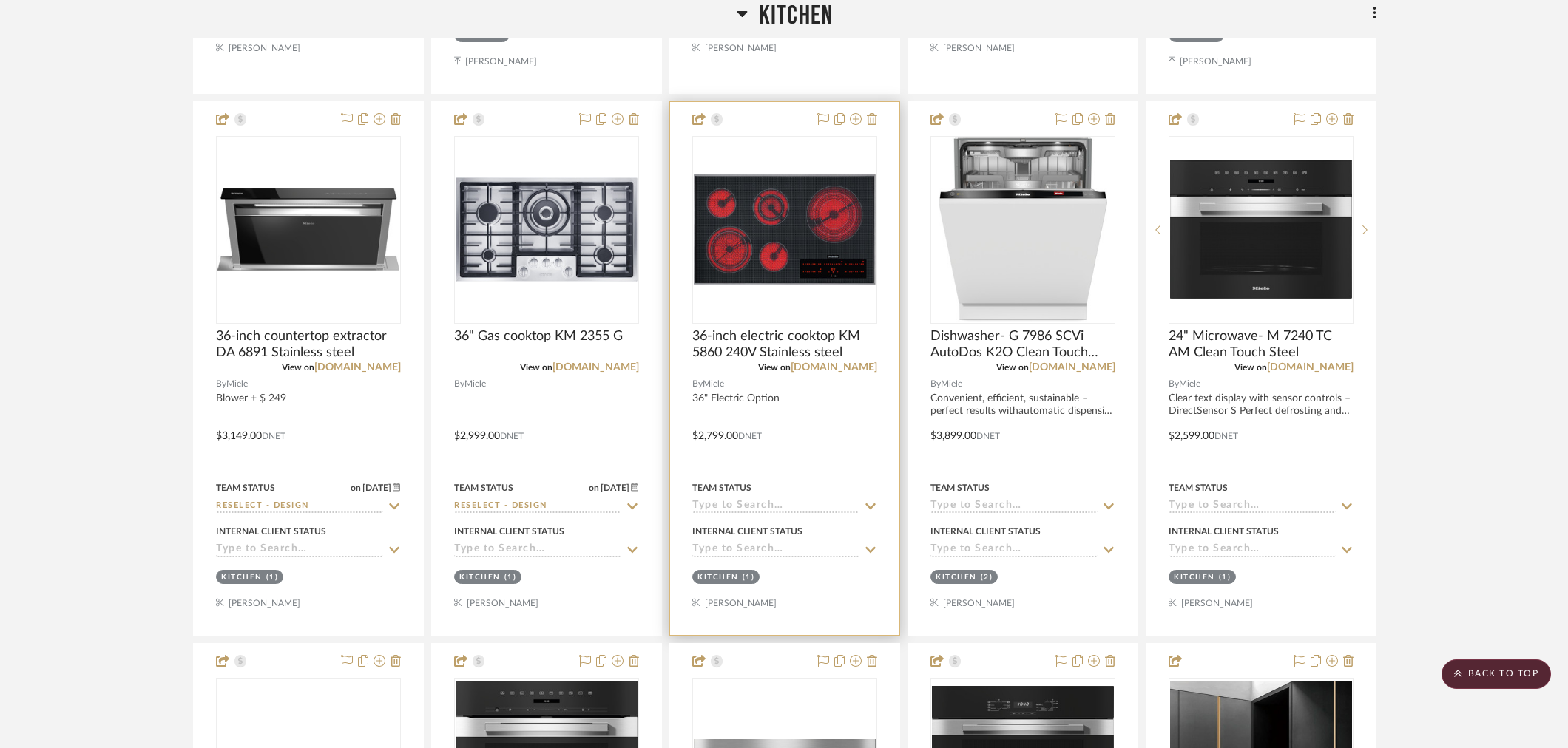
click at [751, 501] on input at bounding box center [776, 507] width 167 height 14
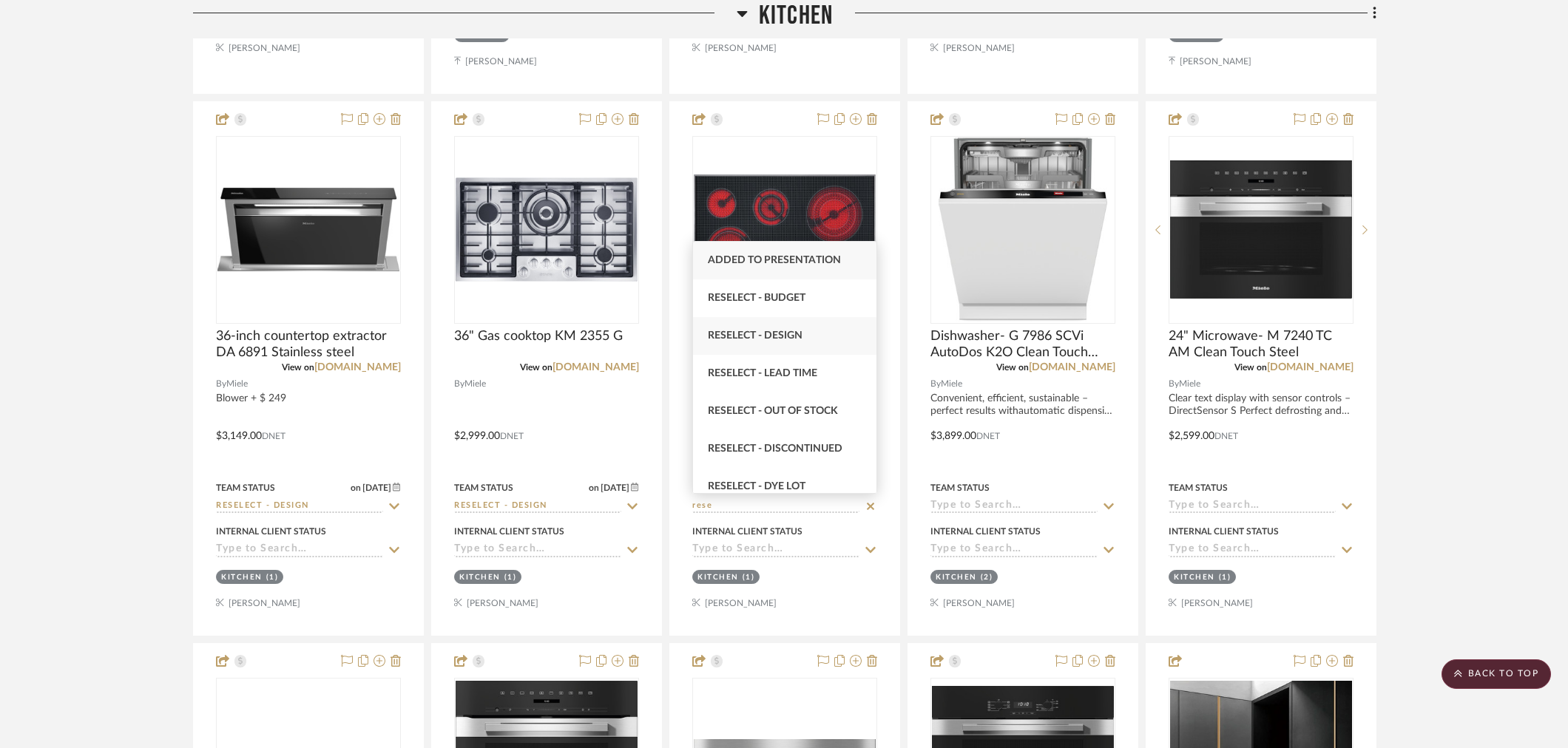
type input "rese"
click at [779, 343] on div "Reselect - Design" at bounding box center [784, 336] width 184 height 38
type input "9/17/2025"
type input "Reselect - Design"
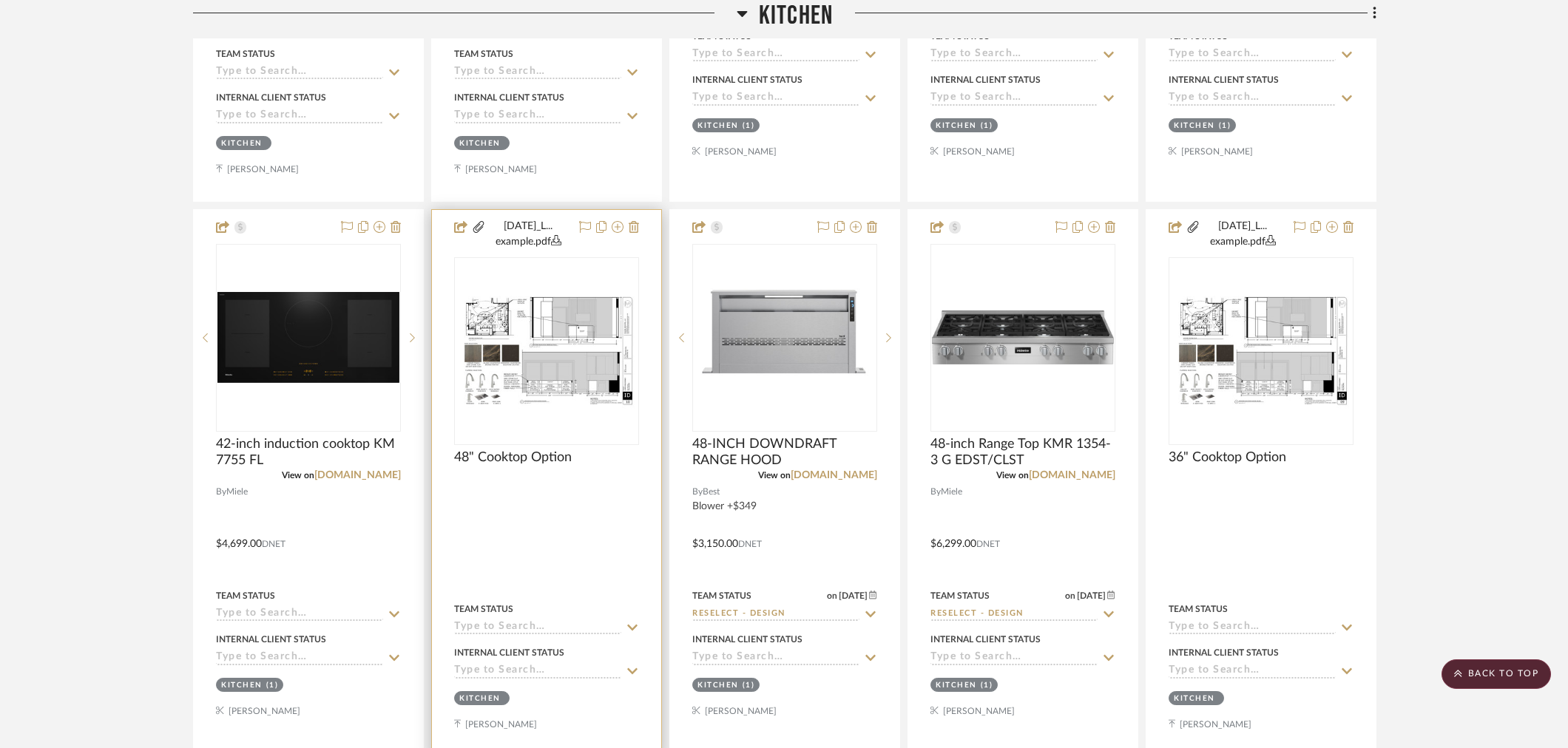
scroll to position [1155, 0]
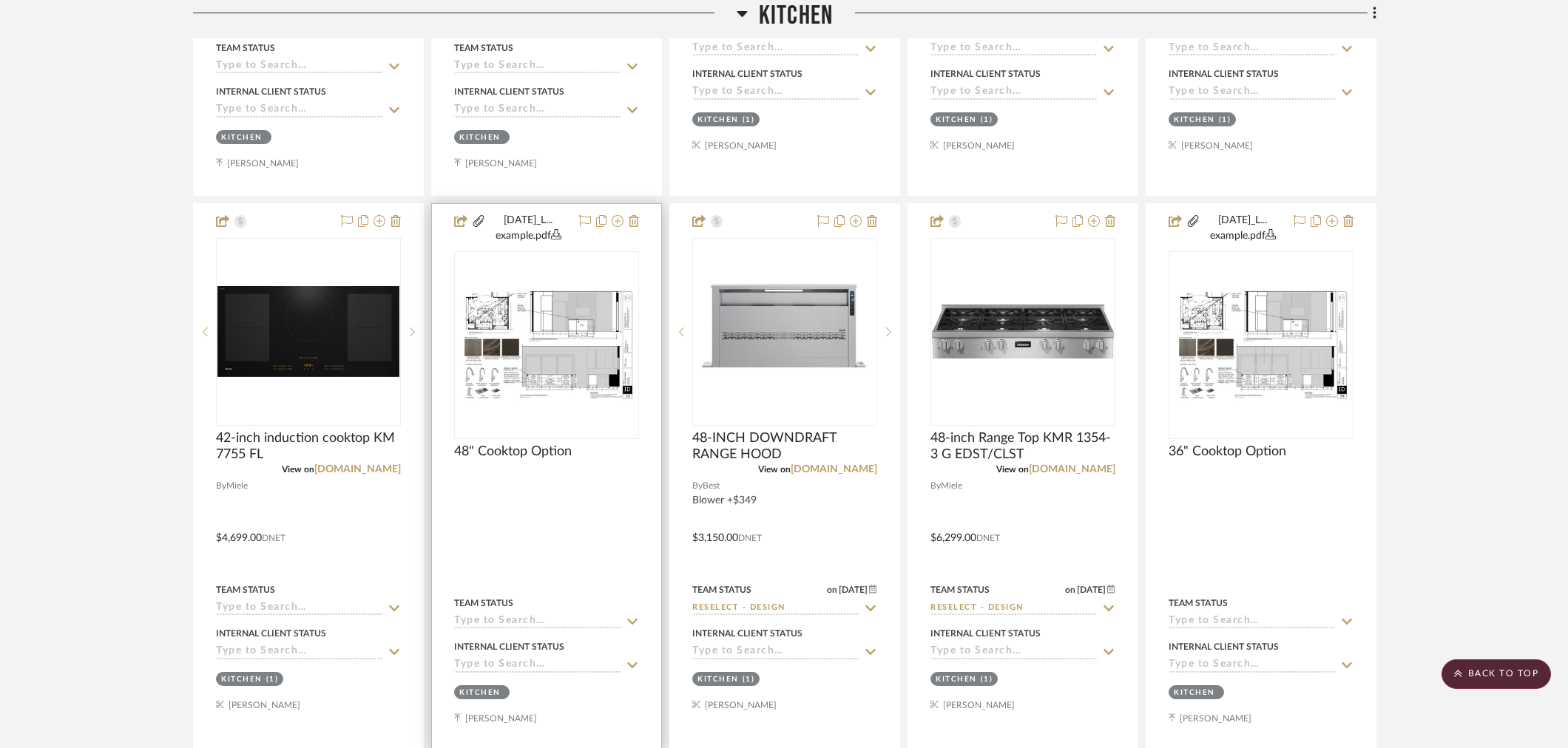
click at [568, 623] on input at bounding box center [538, 622] width 167 height 14
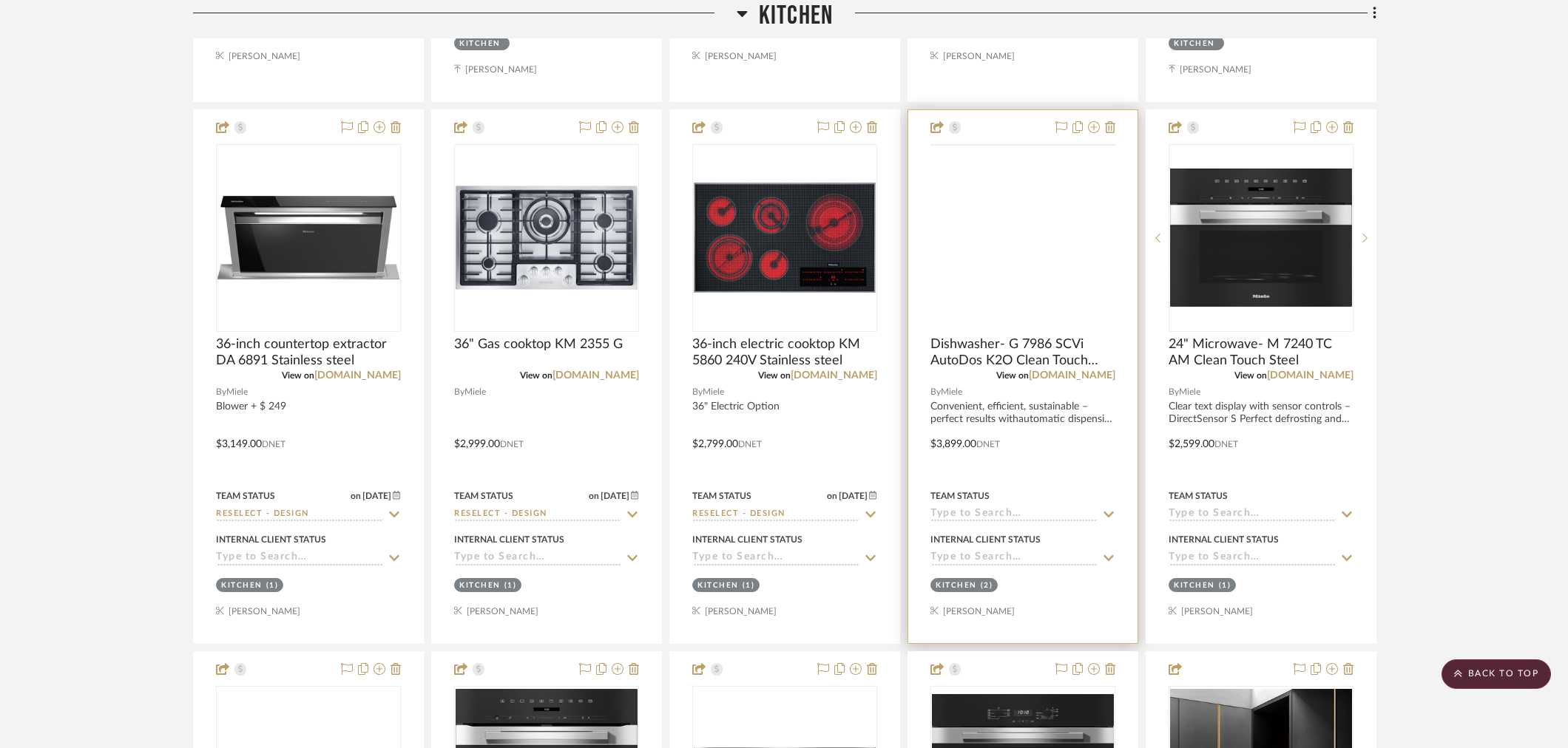
scroll to position [1812, 0]
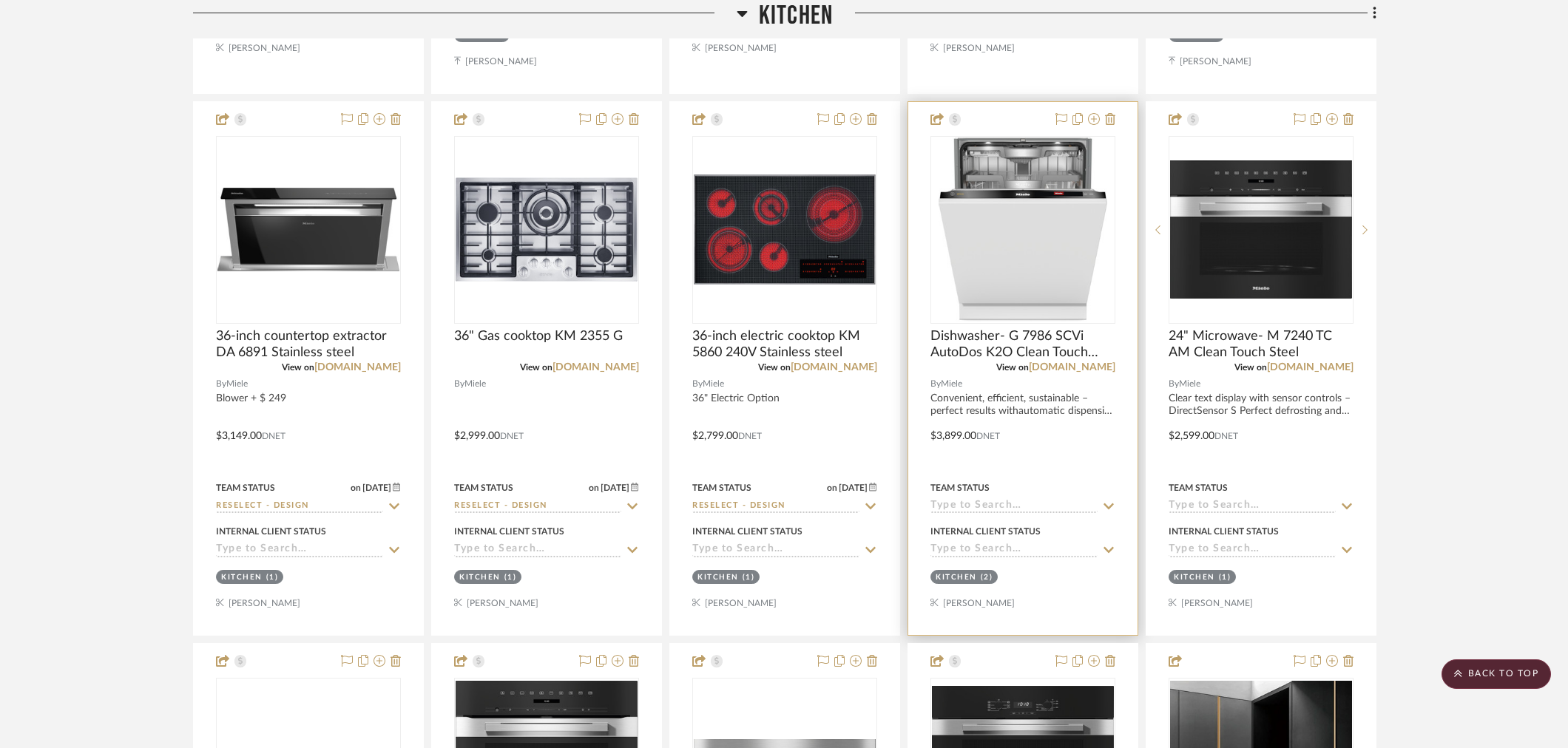
click at [1093, 372] on div "View on mieleusa.com" at bounding box center [1023, 367] width 185 height 13
click at [1095, 369] on link "mieleusa.com" at bounding box center [1072, 367] width 87 height 10
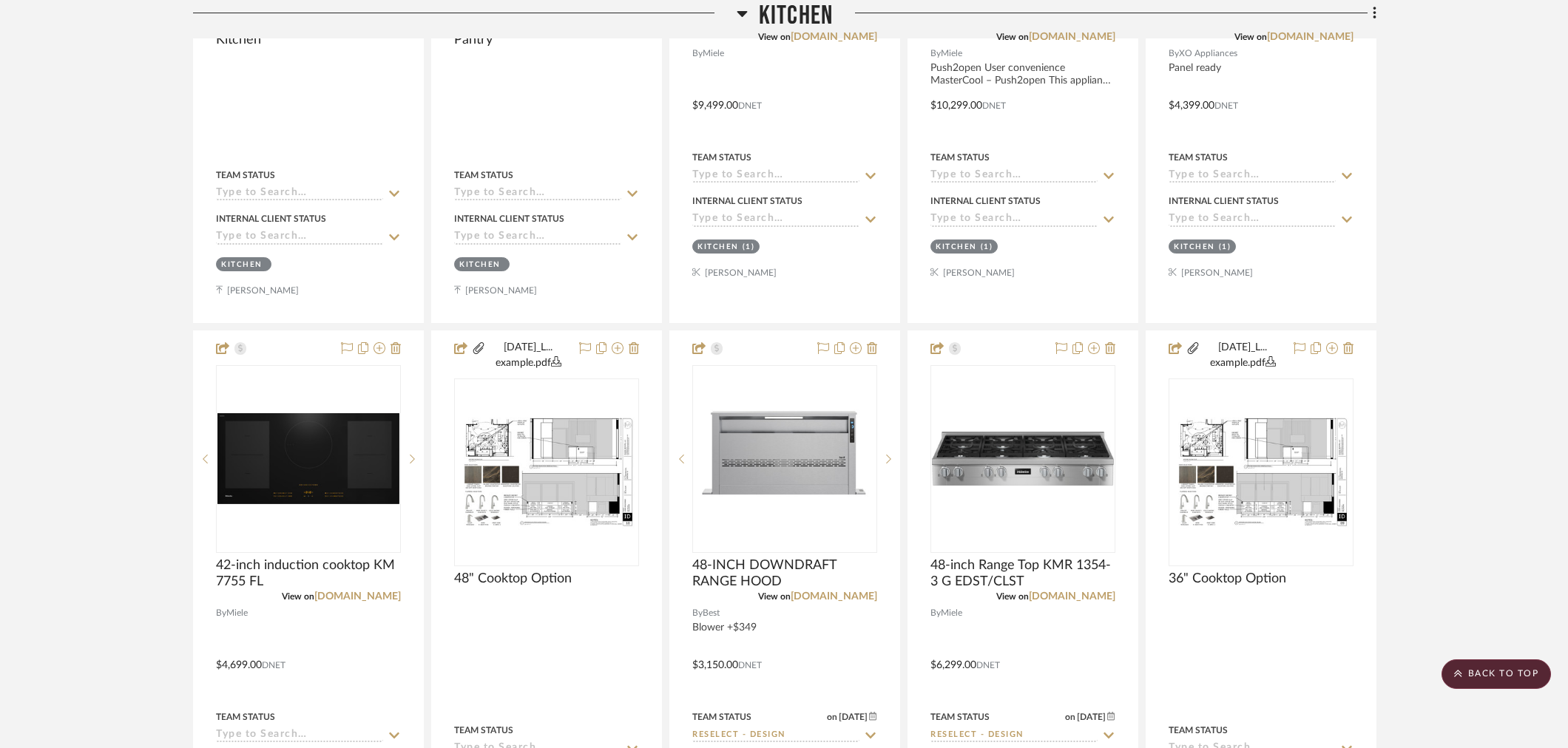
scroll to position [743, 0]
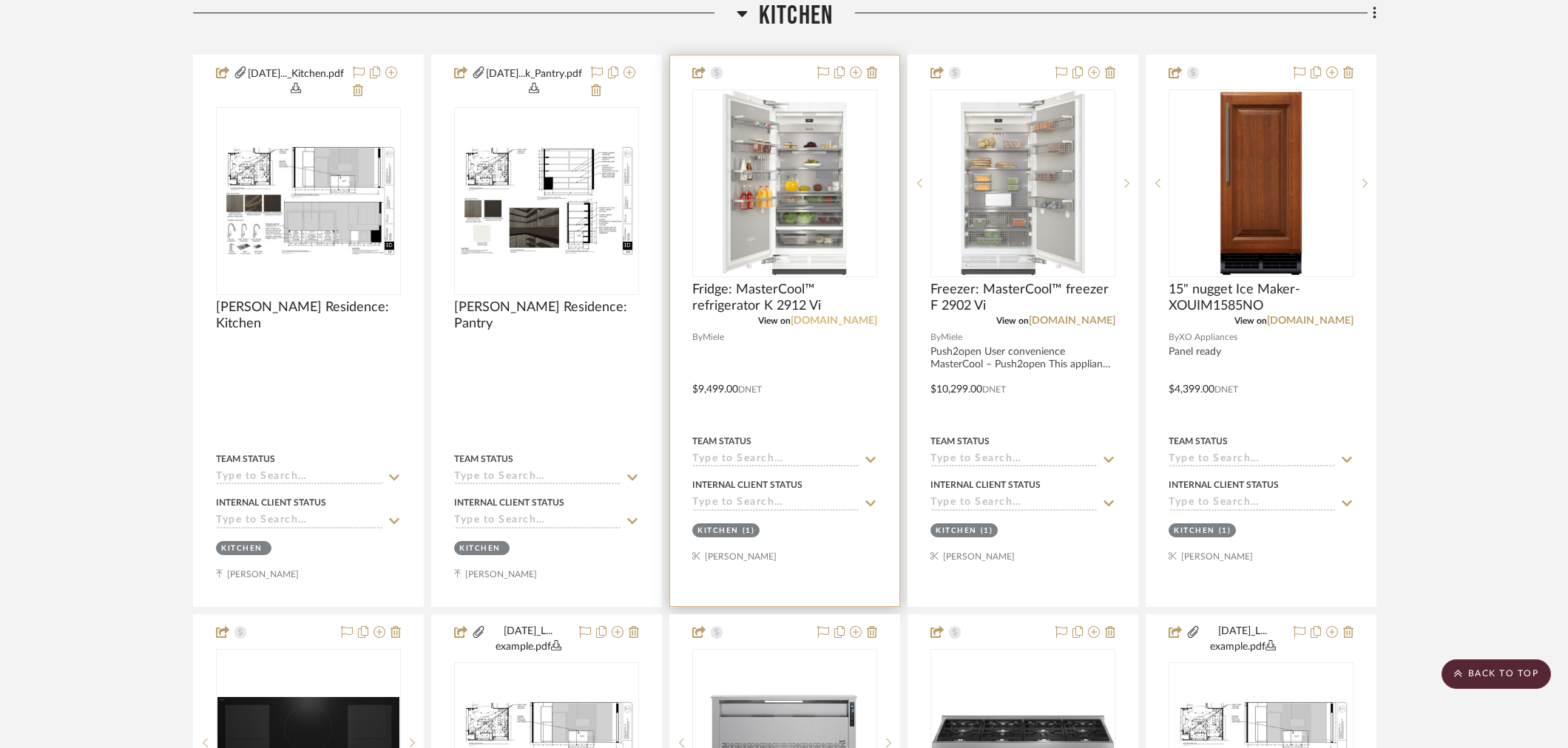
click at [840, 319] on link "mieleusa.com" at bounding box center [834, 320] width 87 height 10
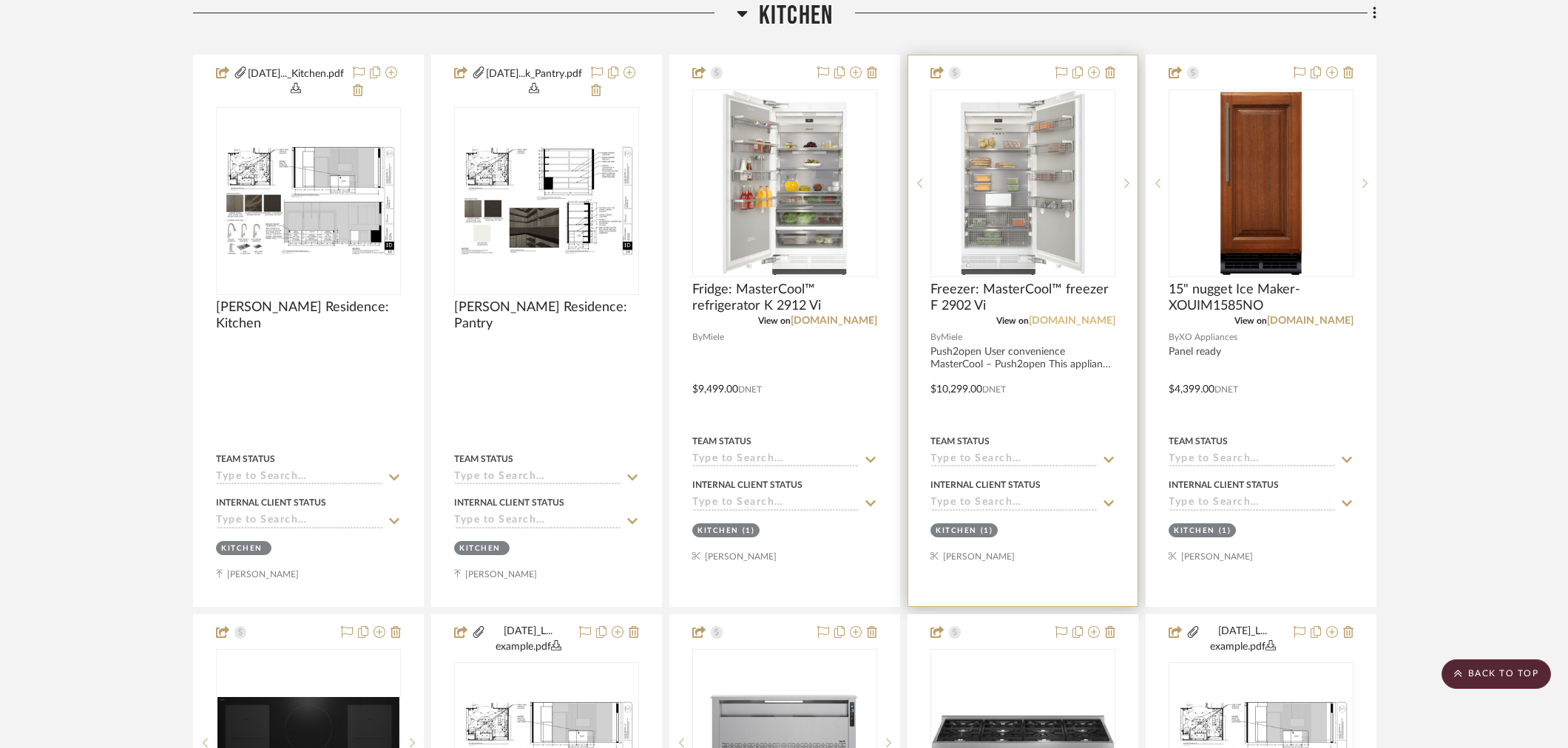
click at [1074, 319] on link "mieleusa.com" at bounding box center [1072, 320] width 87 height 10
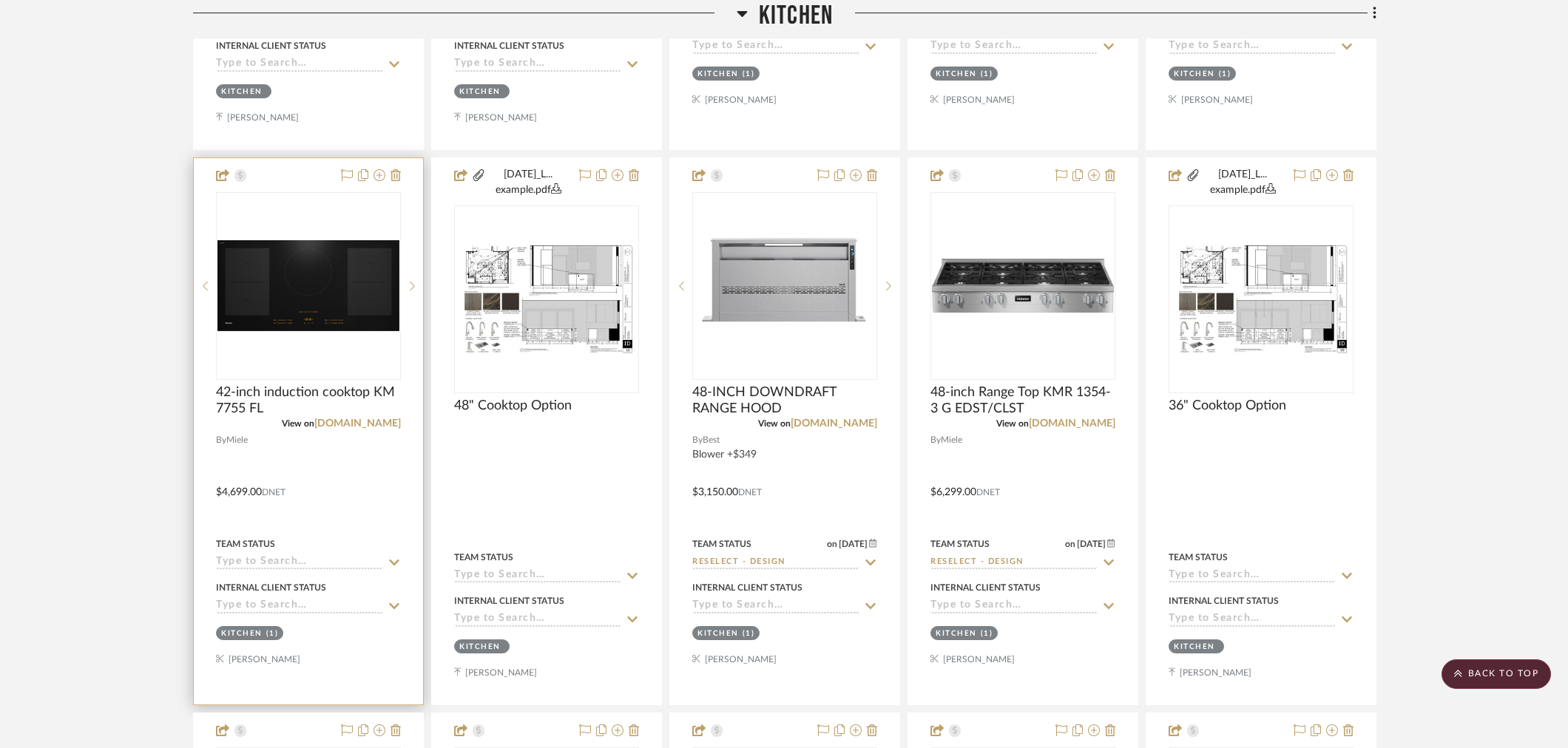
scroll to position [1236, 0]
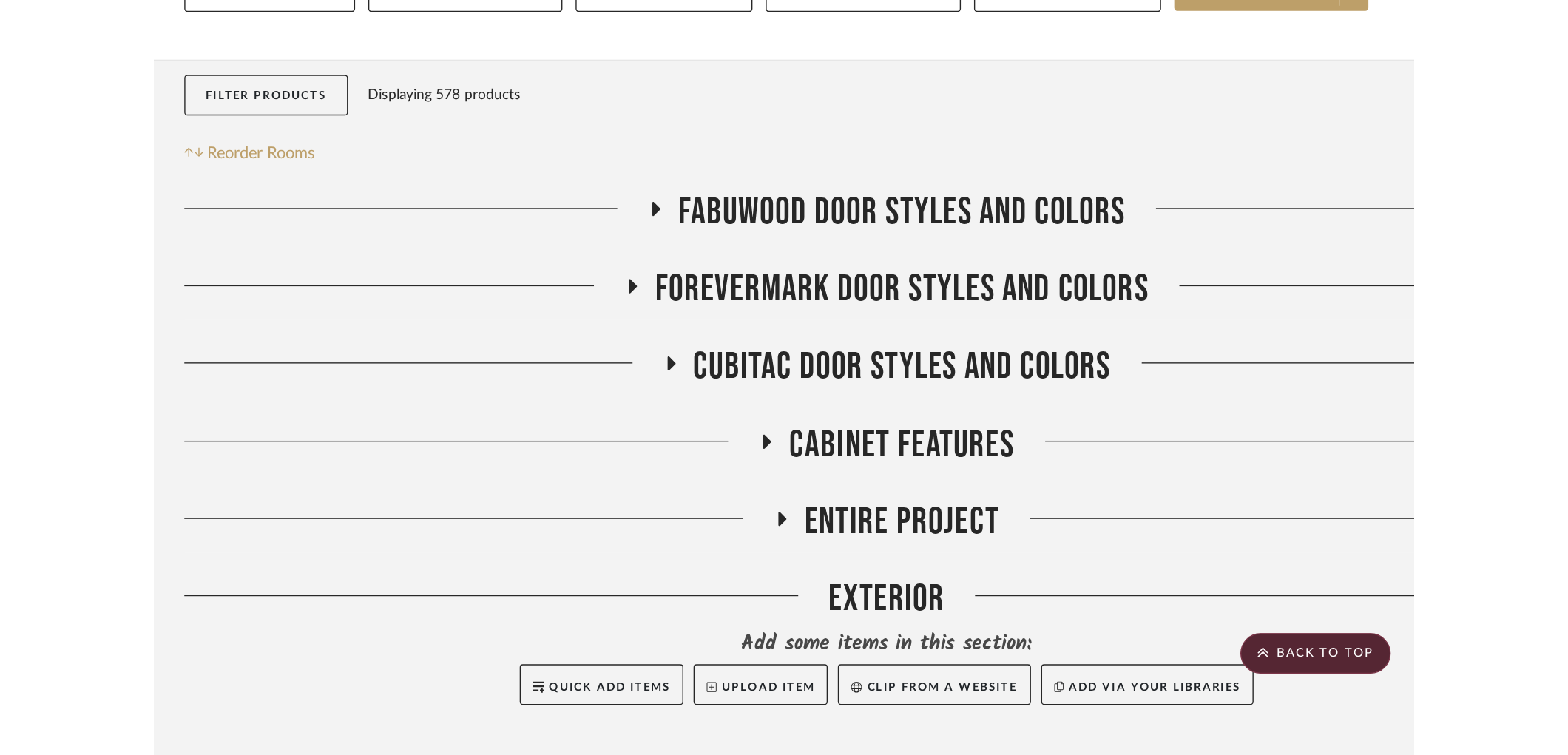
scroll to position [209, 0]
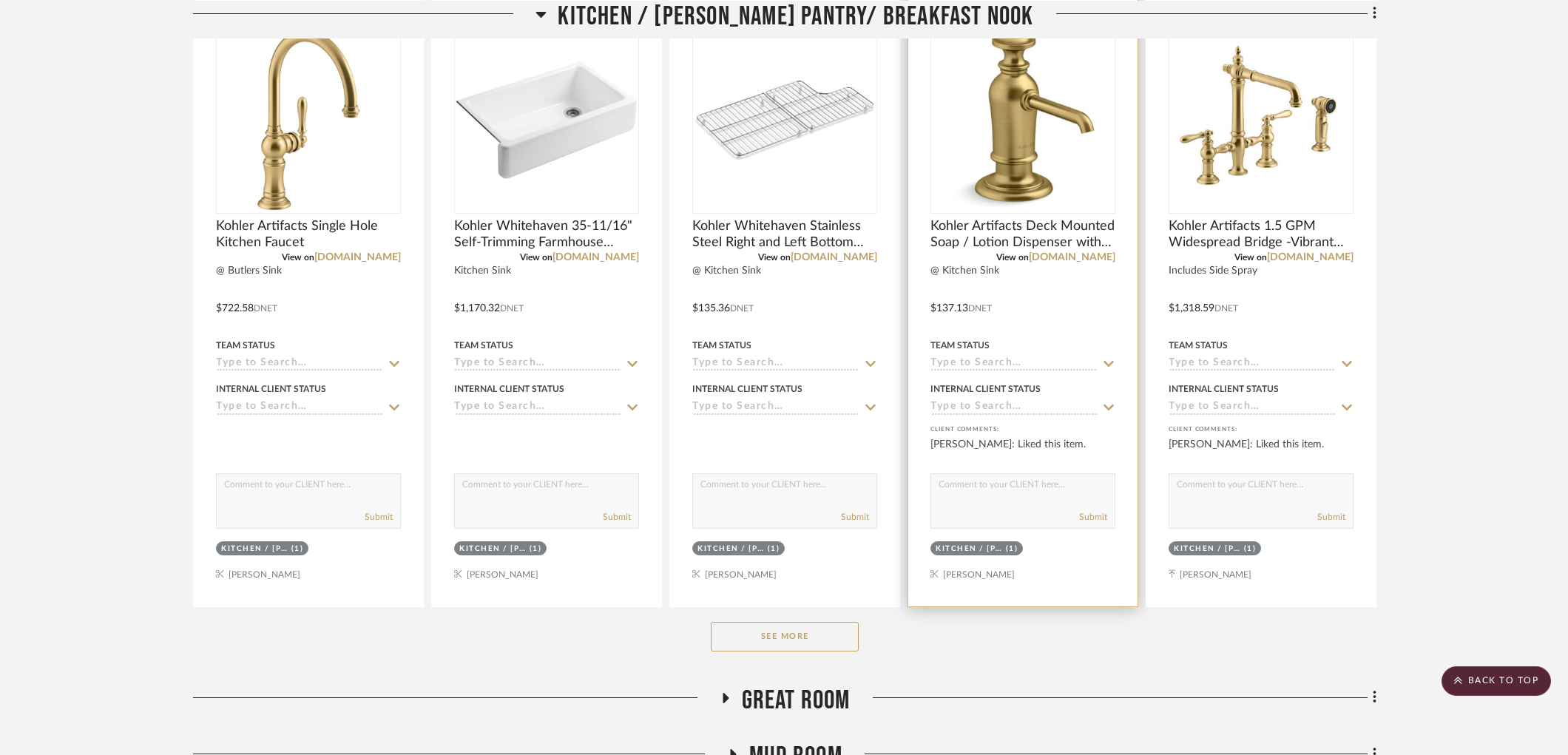
scroll to position [985, 0]
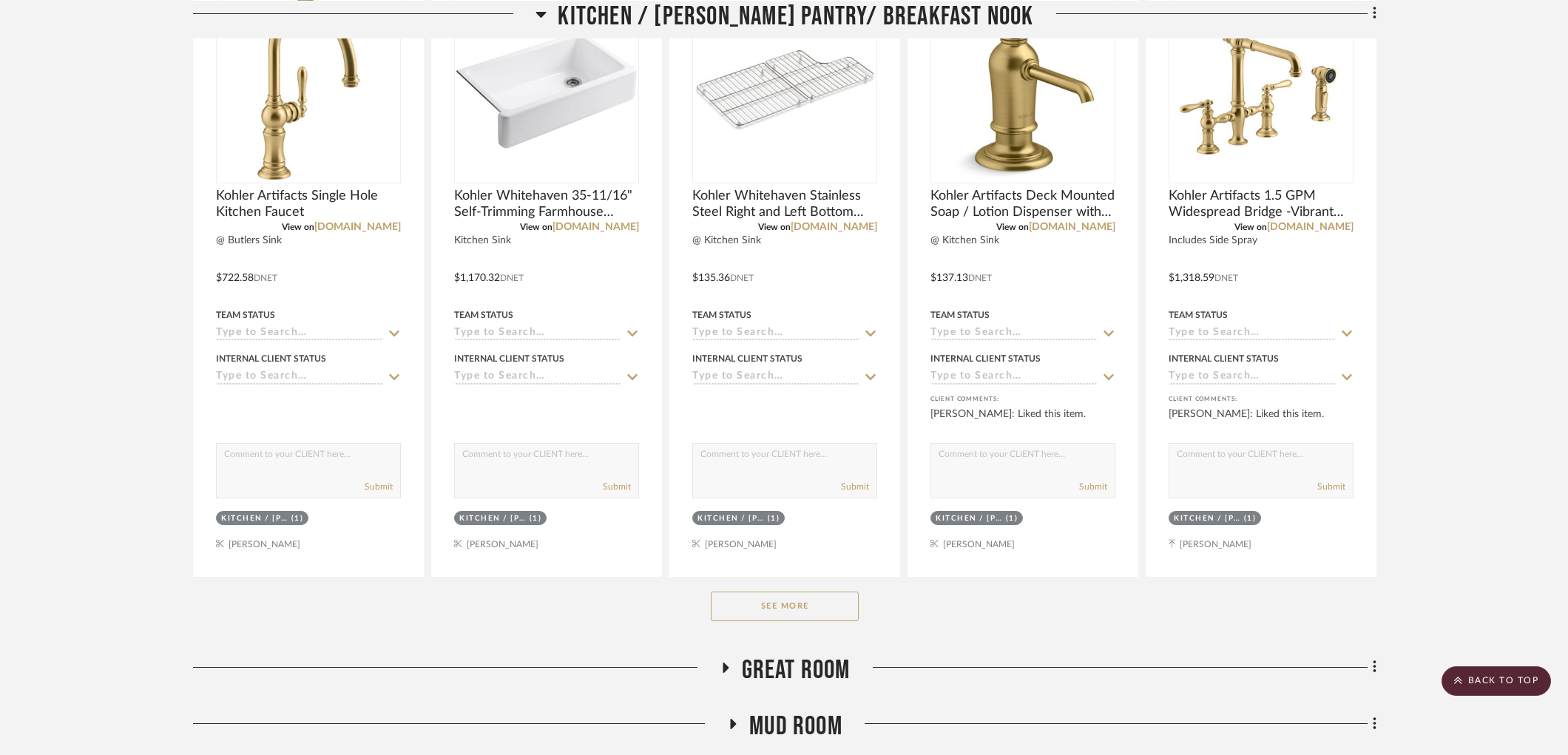
click at [847, 611] on button "See More" at bounding box center [784, 606] width 148 height 30
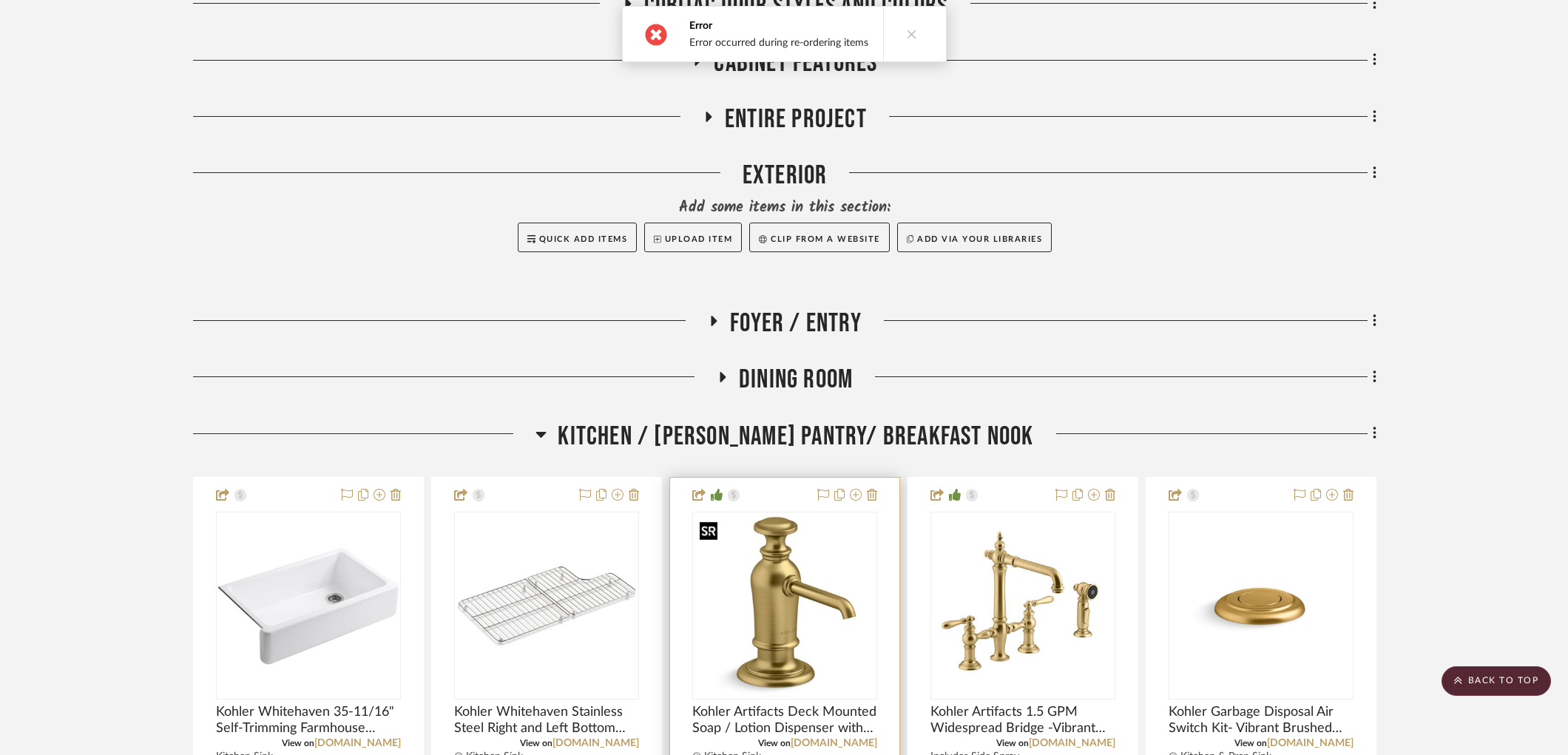
scroll to position [575, 0]
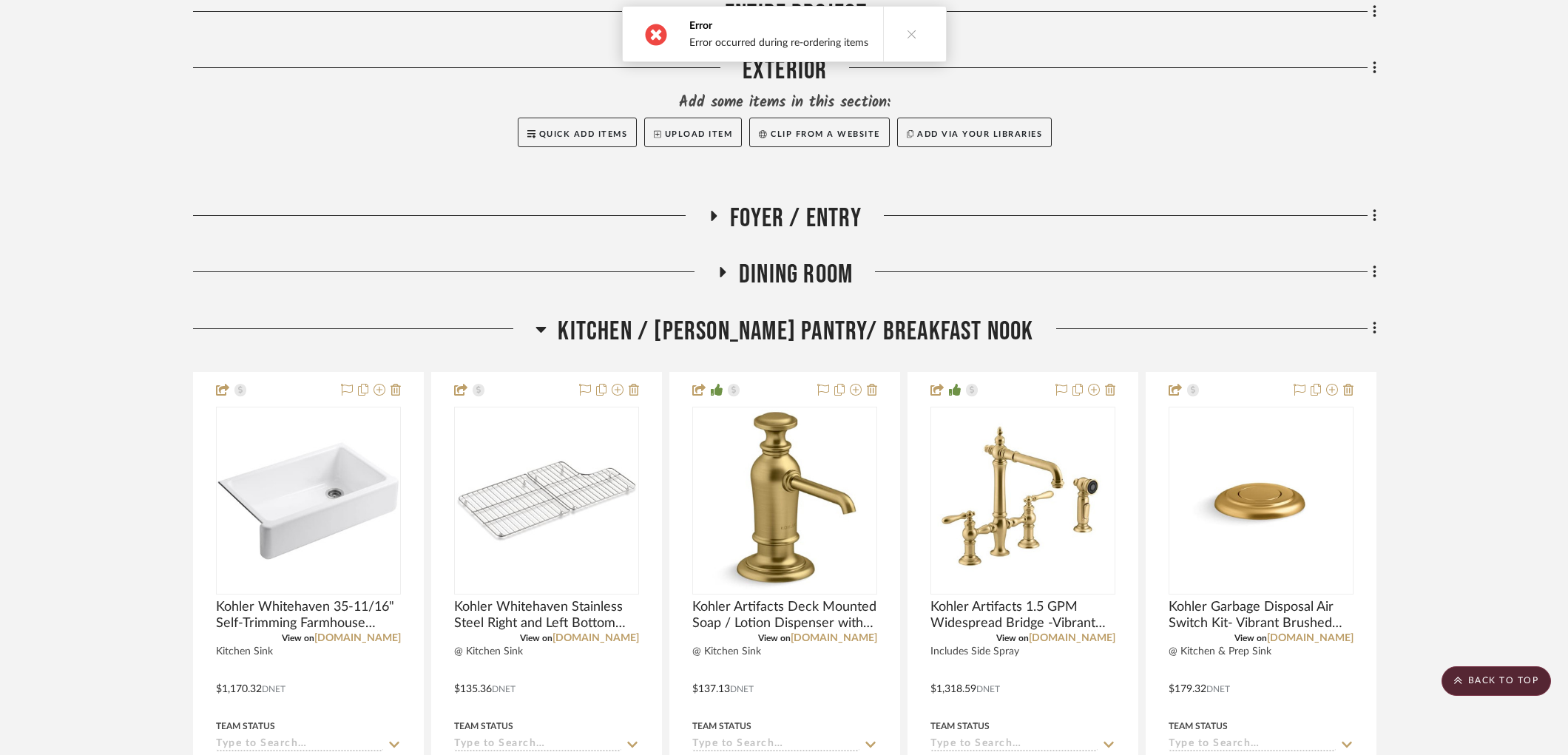
click at [782, 331] on span "Kitchen / [PERSON_NAME] Pantry/ Breakfast Nook" at bounding box center [795, 331] width 476 height 31
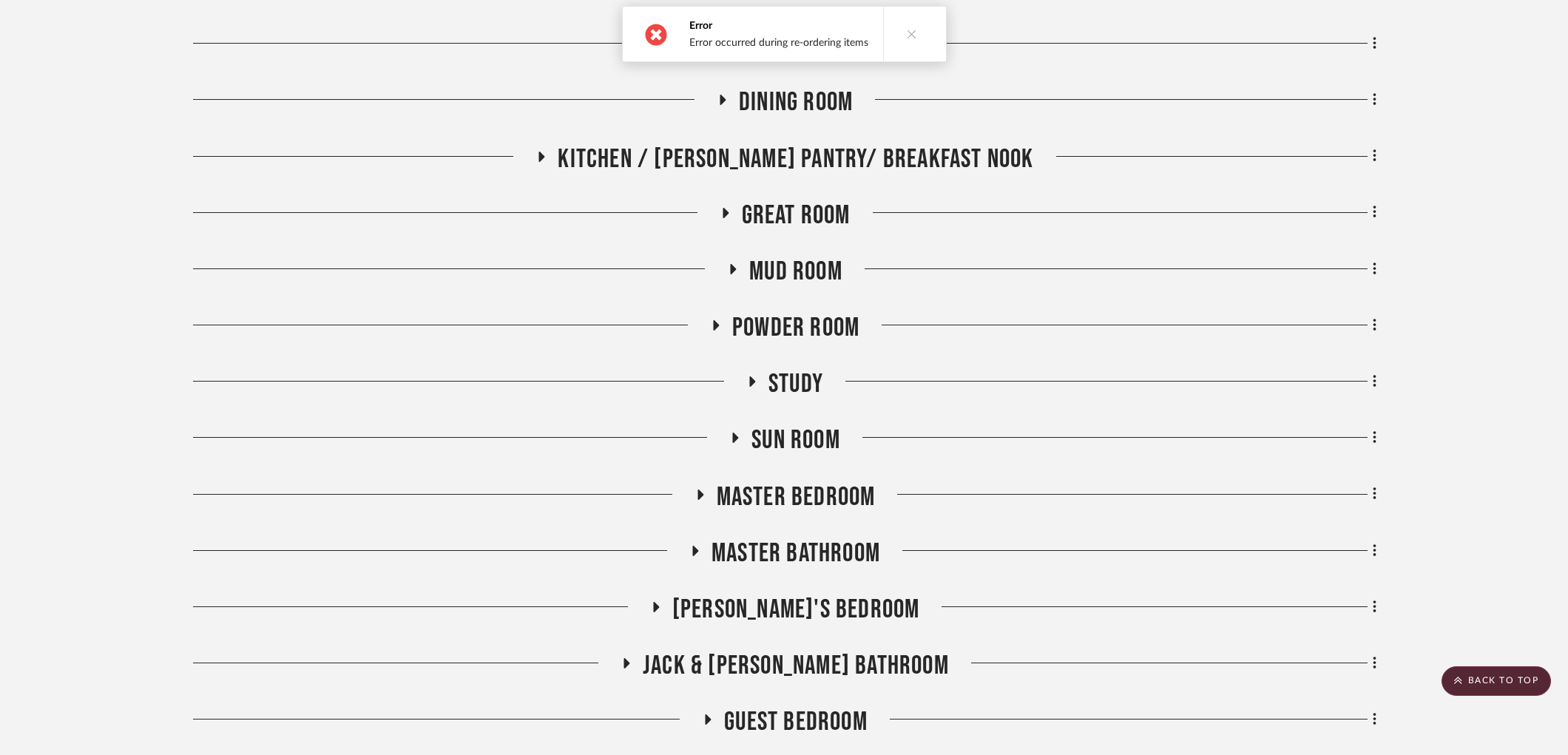
scroll to position [821, 0]
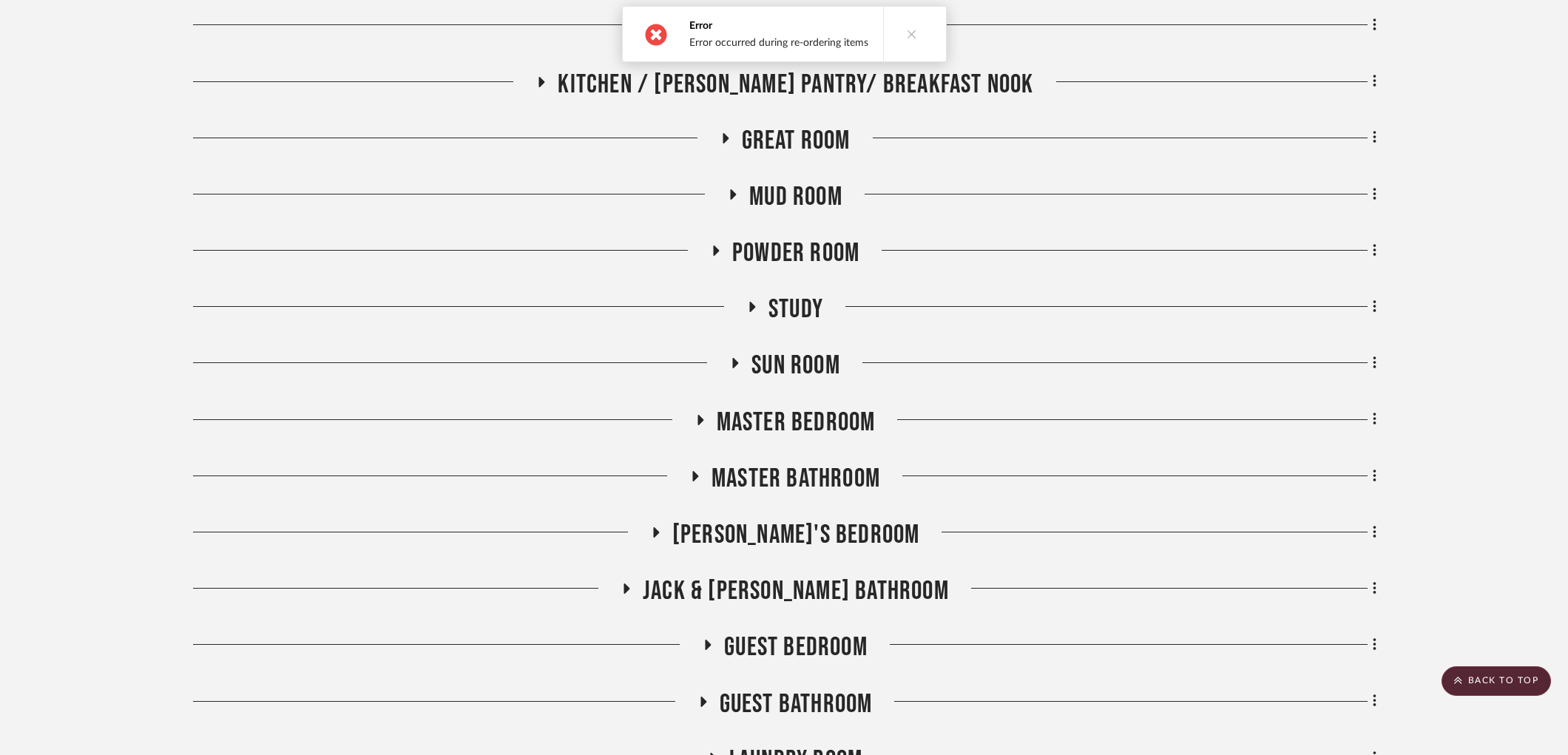
click at [811, 241] on span "Powder Room" at bounding box center [796, 253] width 128 height 31
